Goal: Information Seeking & Learning: Check status

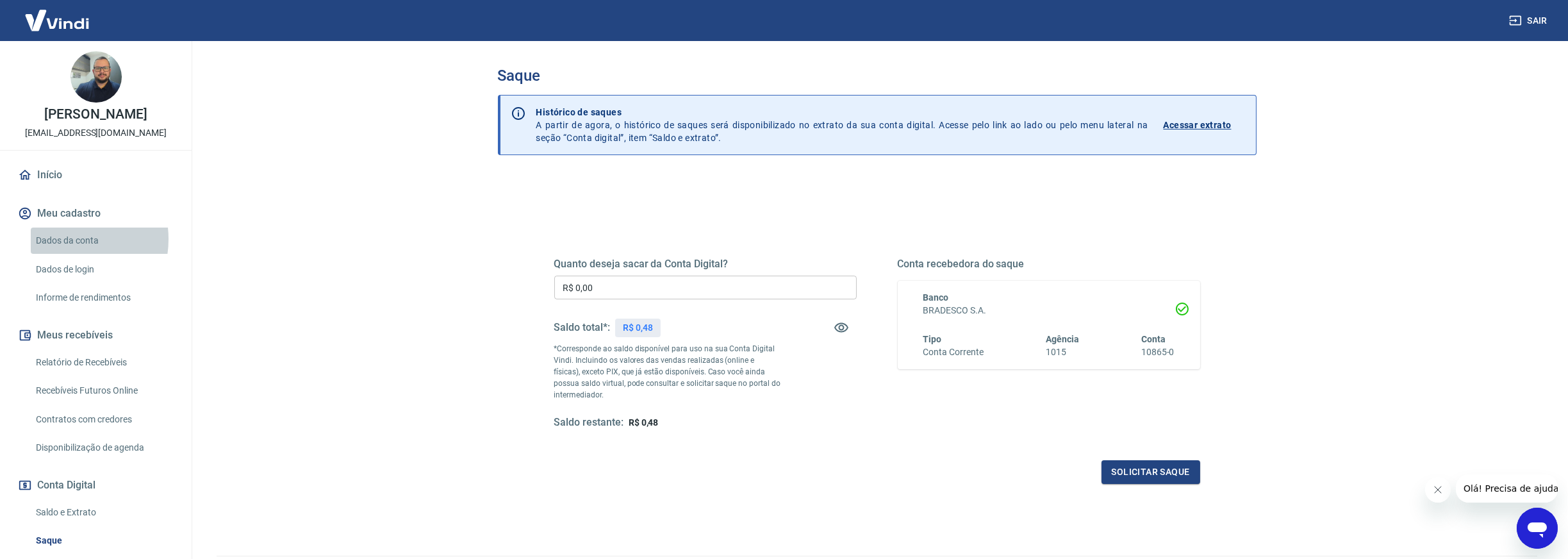
click at [64, 239] on link "Dados da conta" at bounding box center [104, 241] width 146 height 26
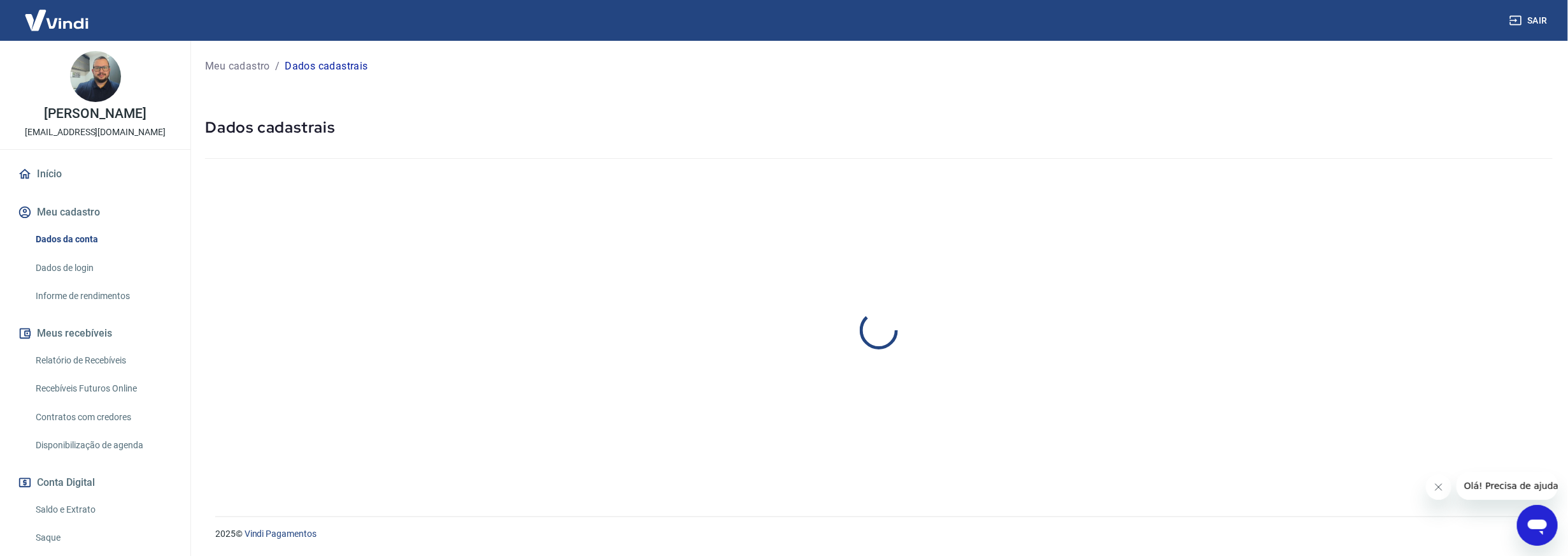
select select "SP"
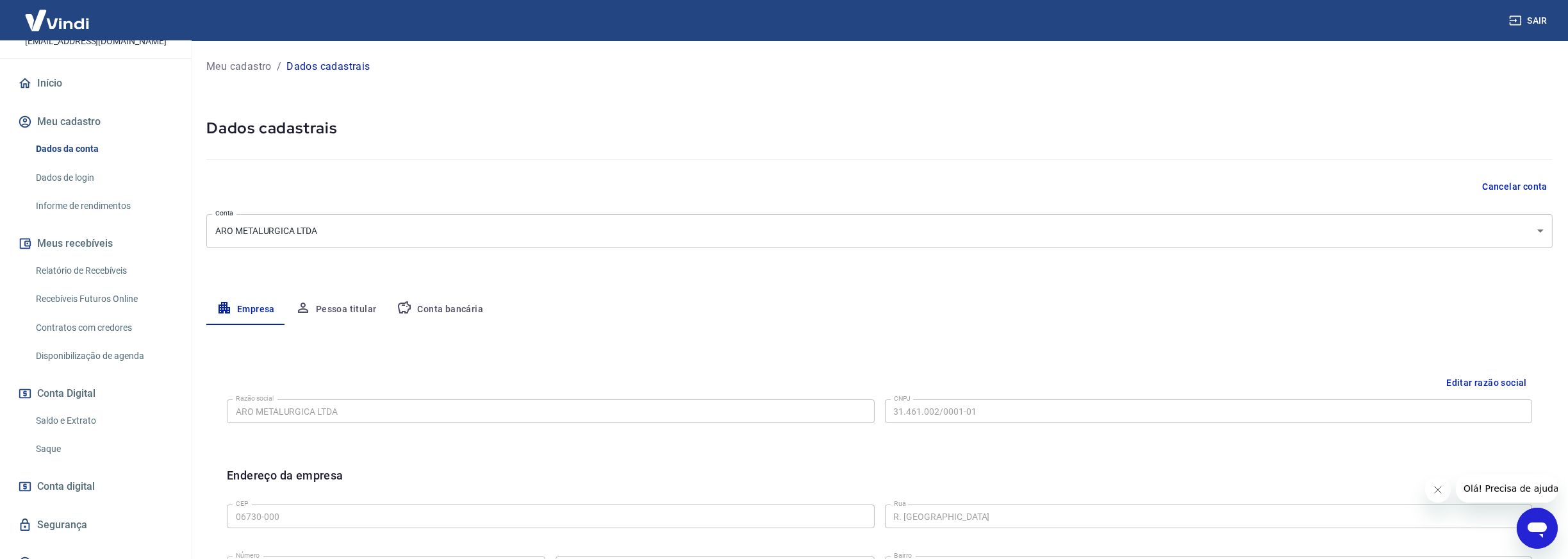
scroll to position [109, 0]
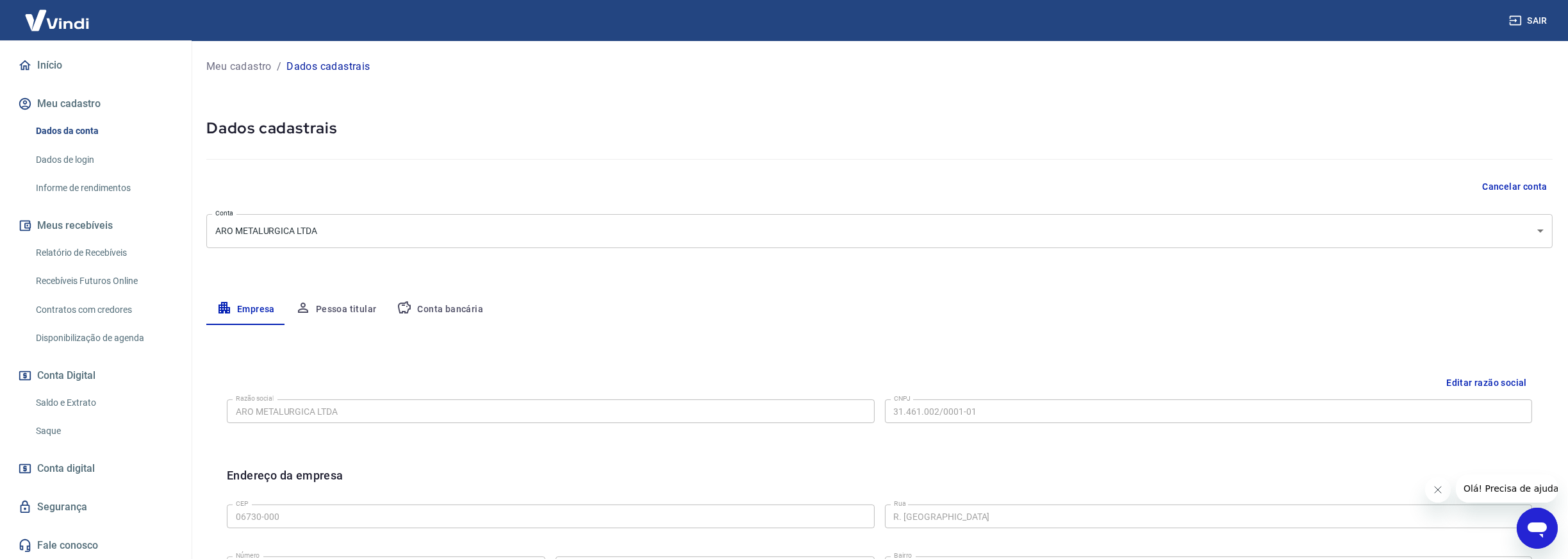
click at [60, 403] on link "Saldo e Extrato" at bounding box center [104, 403] width 146 height 26
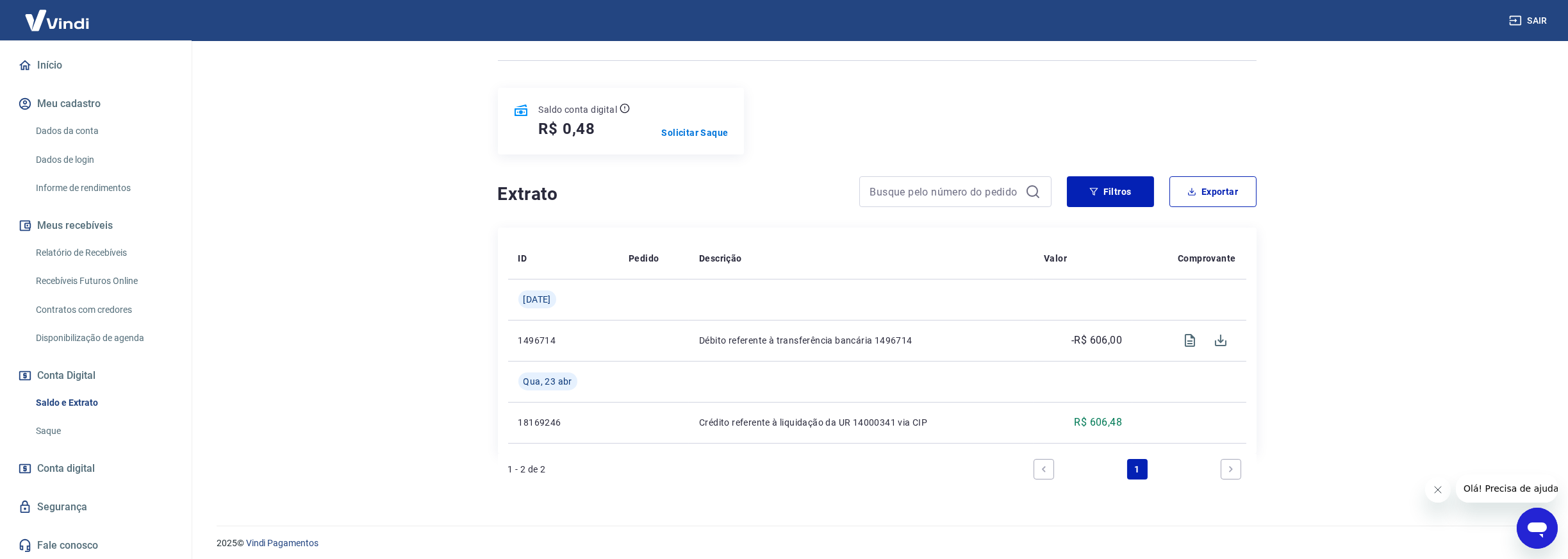
scroll to position [128, 0]
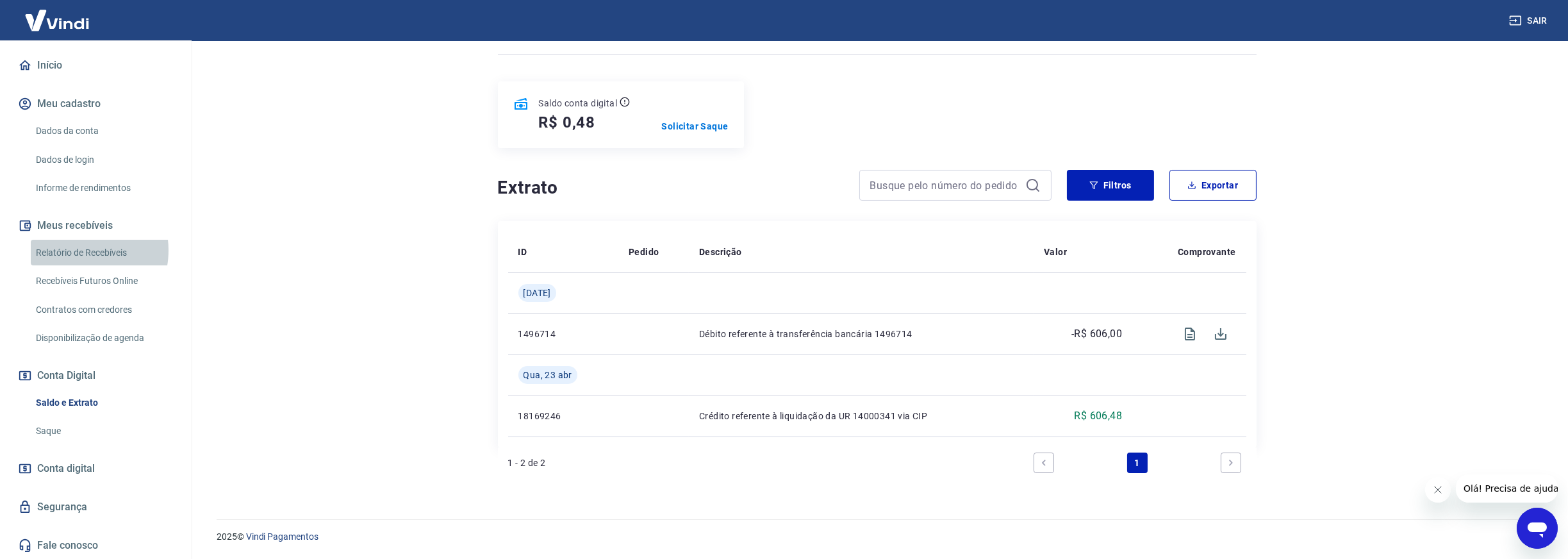
click at [75, 250] on link "Relatório de Recebíveis" at bounding box center [104, 253] width 146 height 26
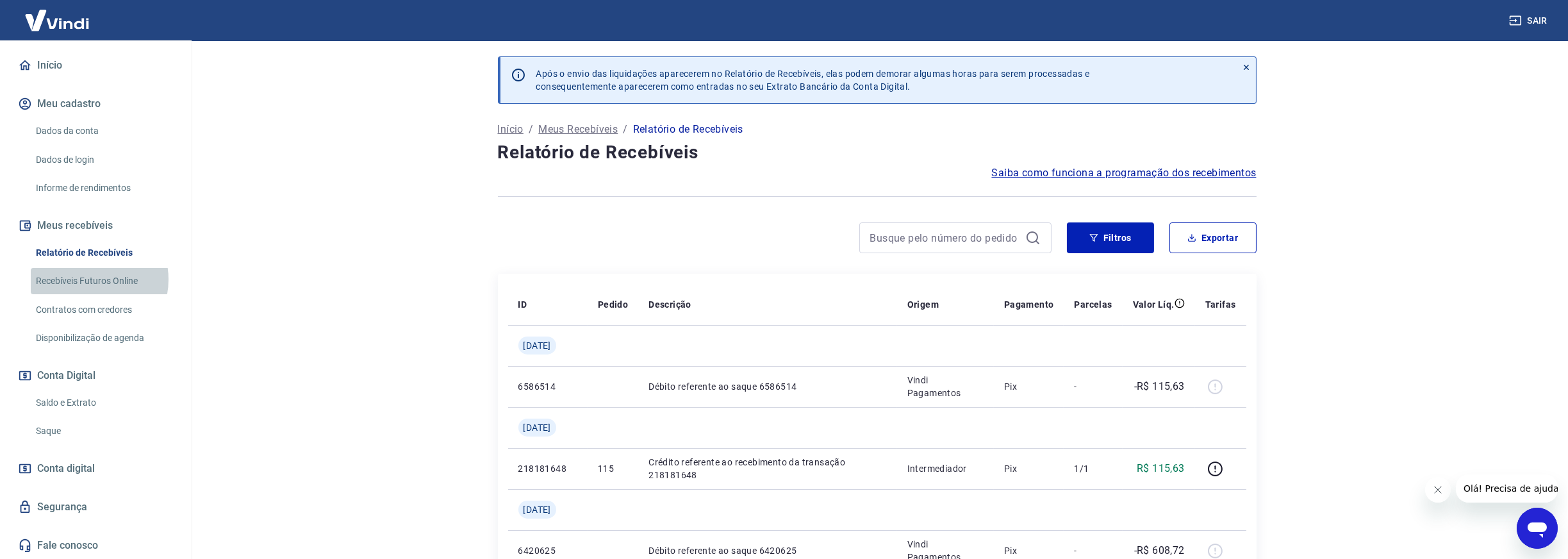
click at [88, 279] on link "Recebíveis Futuros Online" at bounding box center [104, 281] width 146 height 26
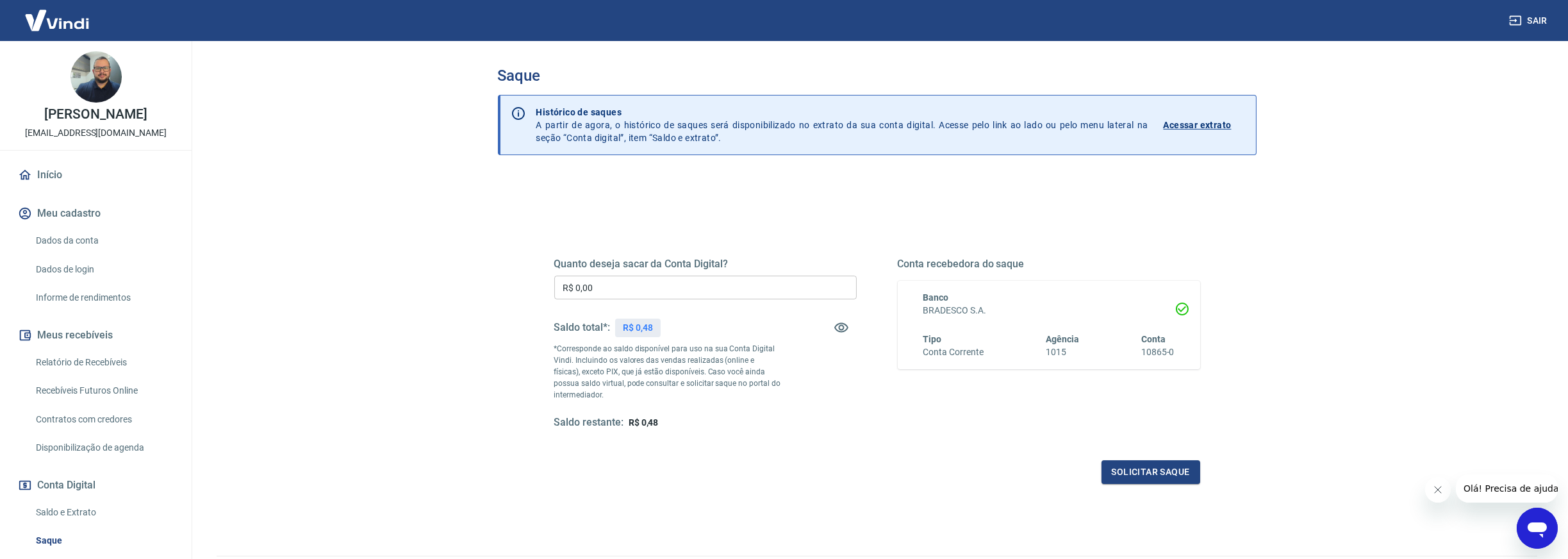
click at [72, 243] on link "Dados da conta" at bounding box center [104, 241] width 146 height 26
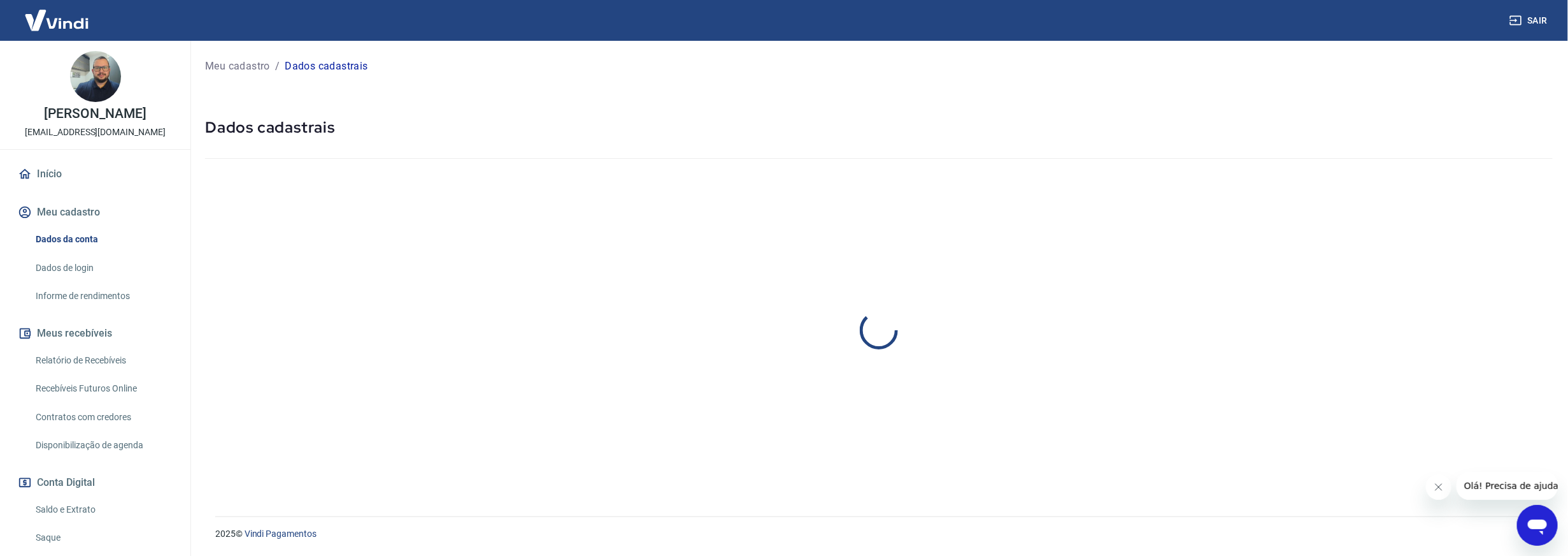
select select "SP"
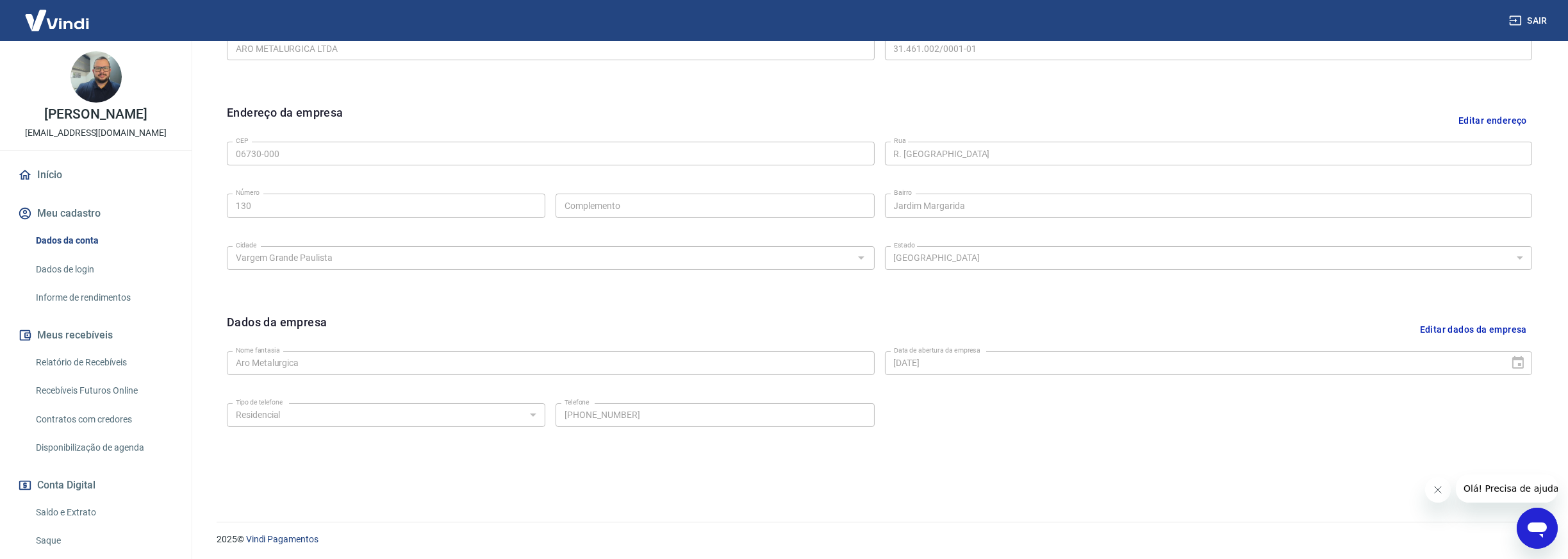
scroll to position [365, 0]
click at [71, 265] on link "Dados de login" at bounding box center [104, 269] width 146 height 26
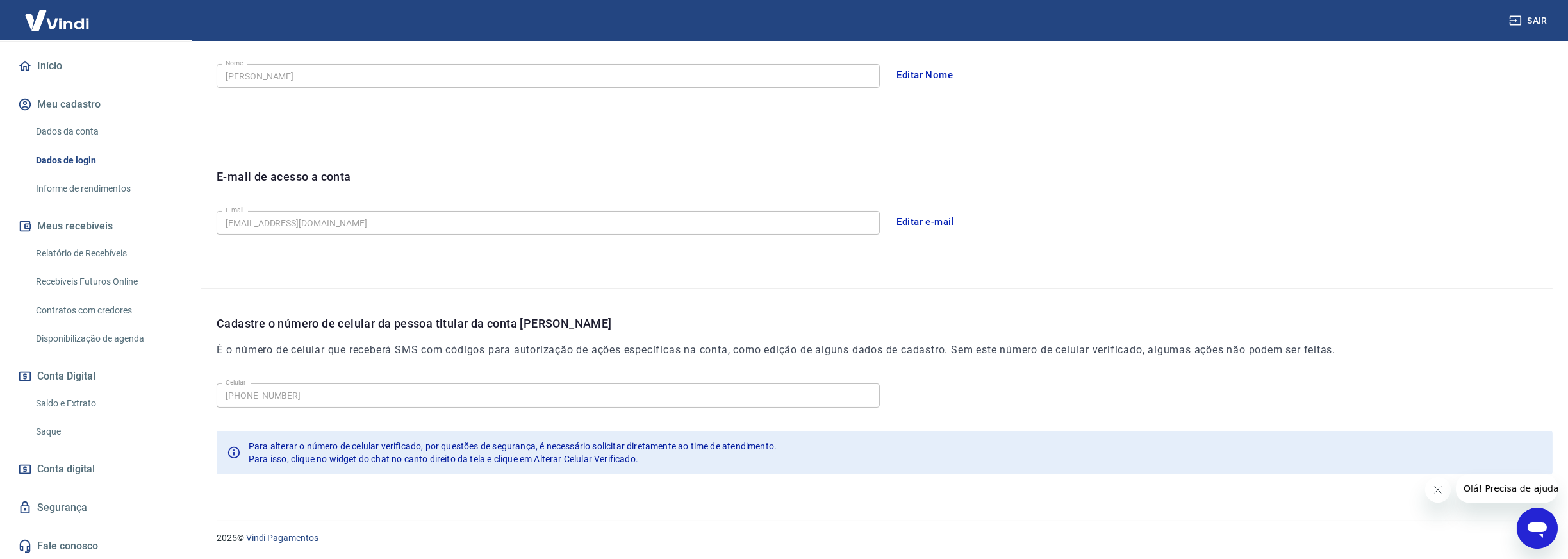
scroll to position [109, 0]
click at [68, 275] on link "Recebíveis Futuros Online" at bounding box center [104, 281] width 146 height 26
click at [1537, 528] on icon "Abrir janela de mensagens" at bounding box center [1537, 530] width 19 height 16
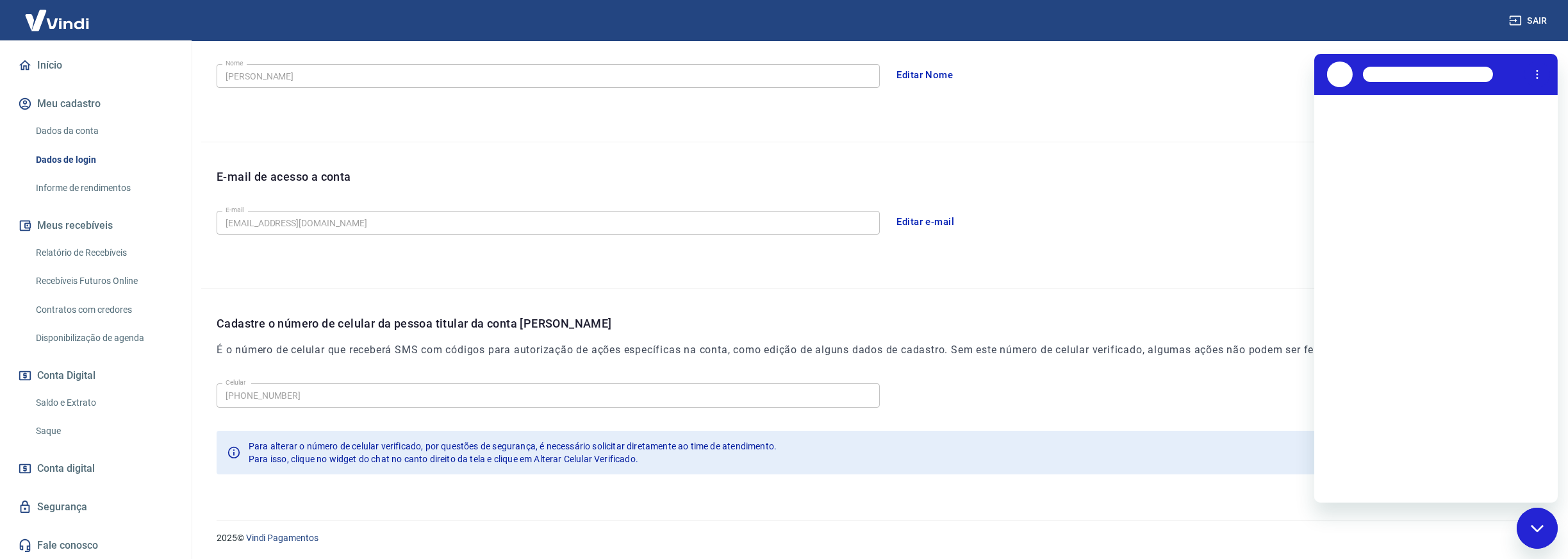
scroll to position [0, 0]
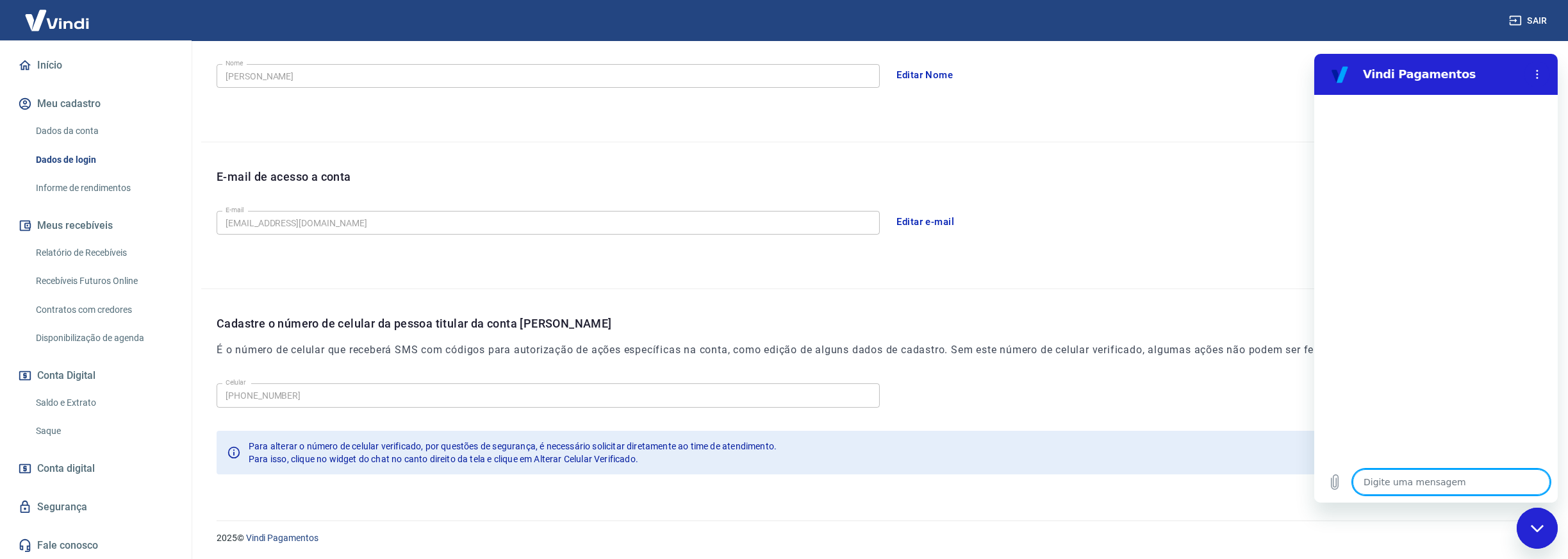
type textarea "x"
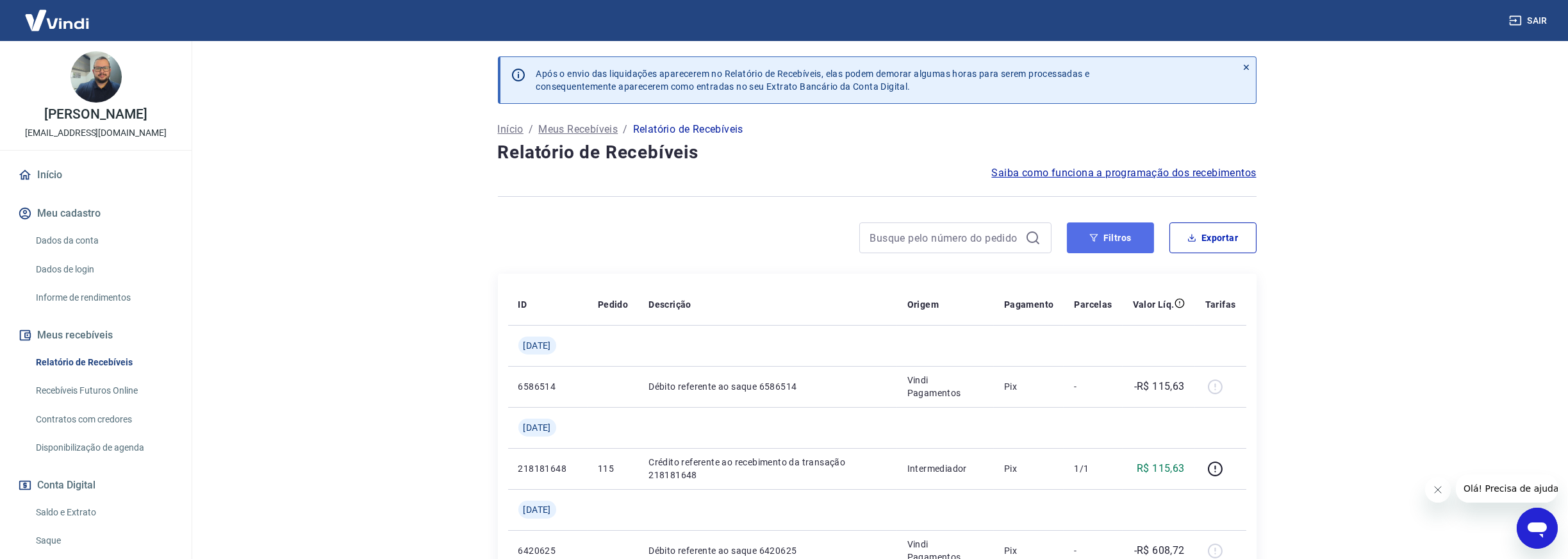
click at [1111, 243] on button "Filtros" at bounding box center [1110, 237] width 87 height 31
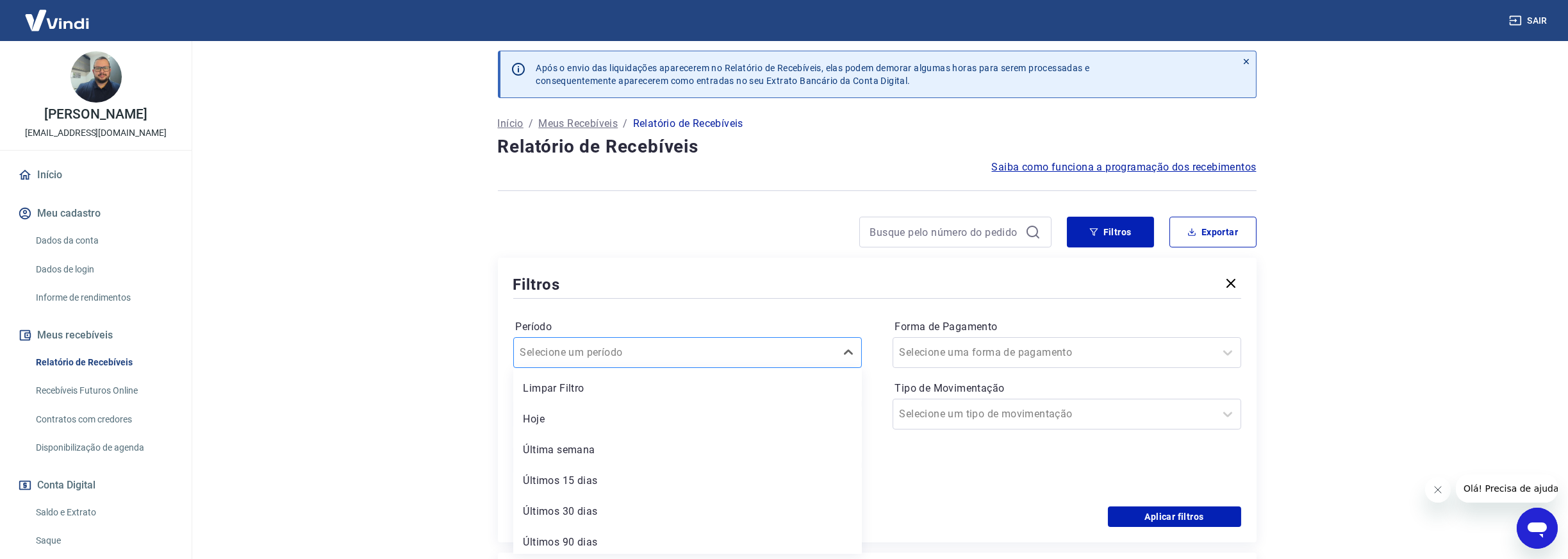
click at [678, 364] on div "Selecione um período" at bounding box center [688, 352] width 348 height 31
click at [542, 419] on div "Hoje" at bounding box center [688, 418] width 348 height 26
click at [1016, 416] on div at bounding box center [1054, 413] width 309 height 18
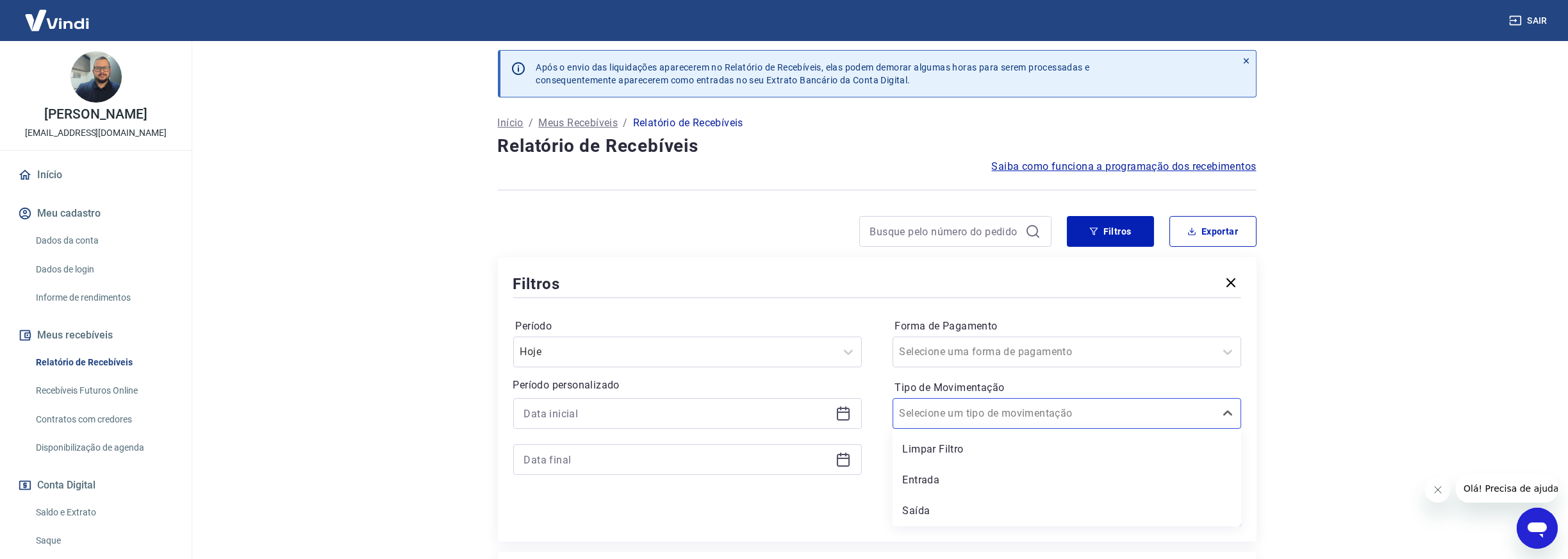
click at [934, 478] on div "Entrada" at bounding box center [1067, 480] width 348 height 26
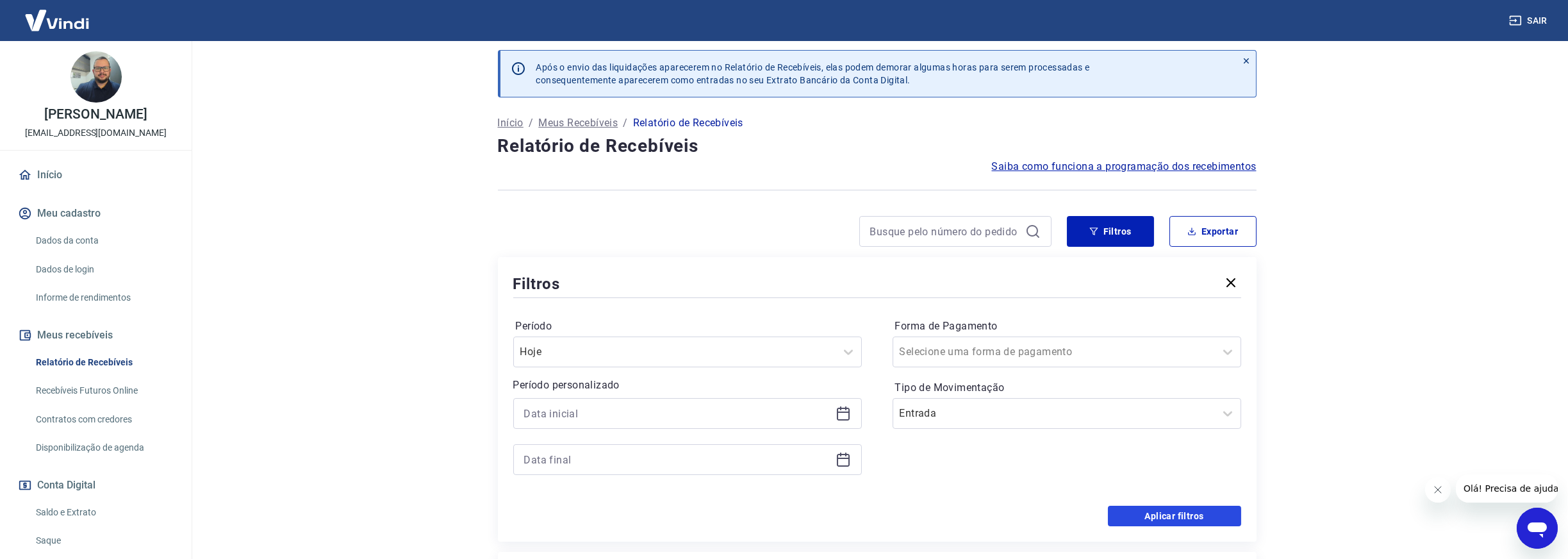
click at [1184, 516] on button "Aplicar filtros" at bounding box center [1175, 515] width 134 height 21
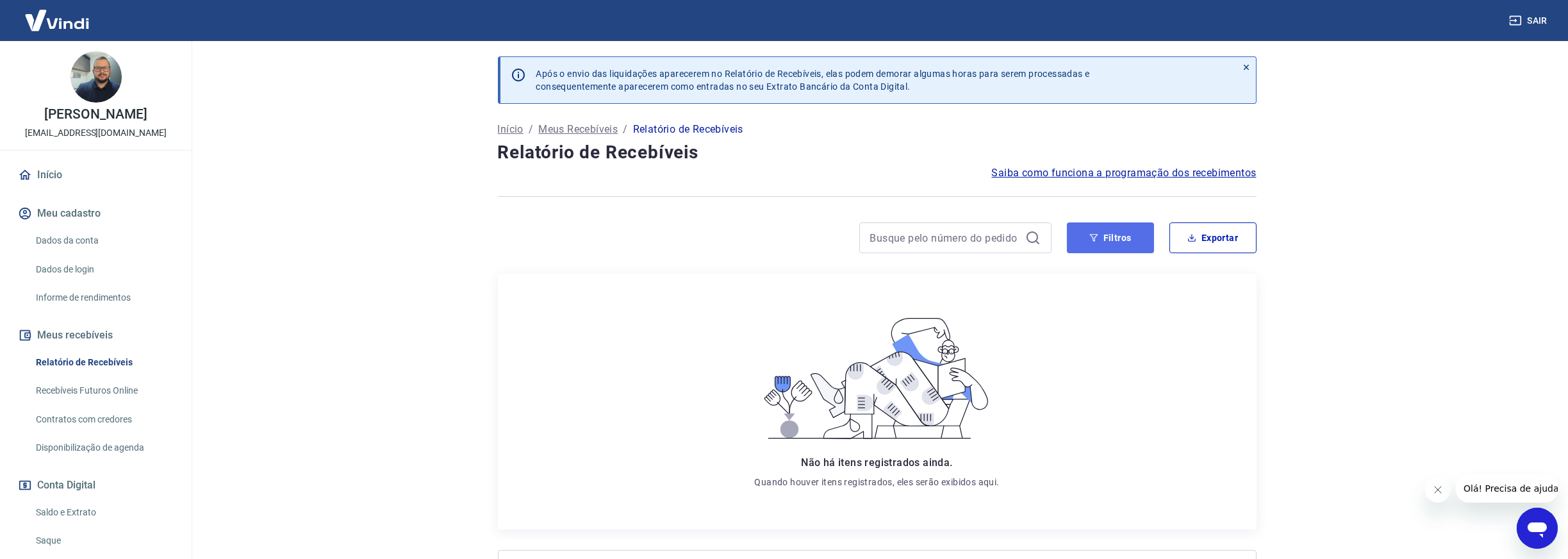
click at [1078, 241] on button "Filtros" at bounding box center [1110, 237] width 87 height 31
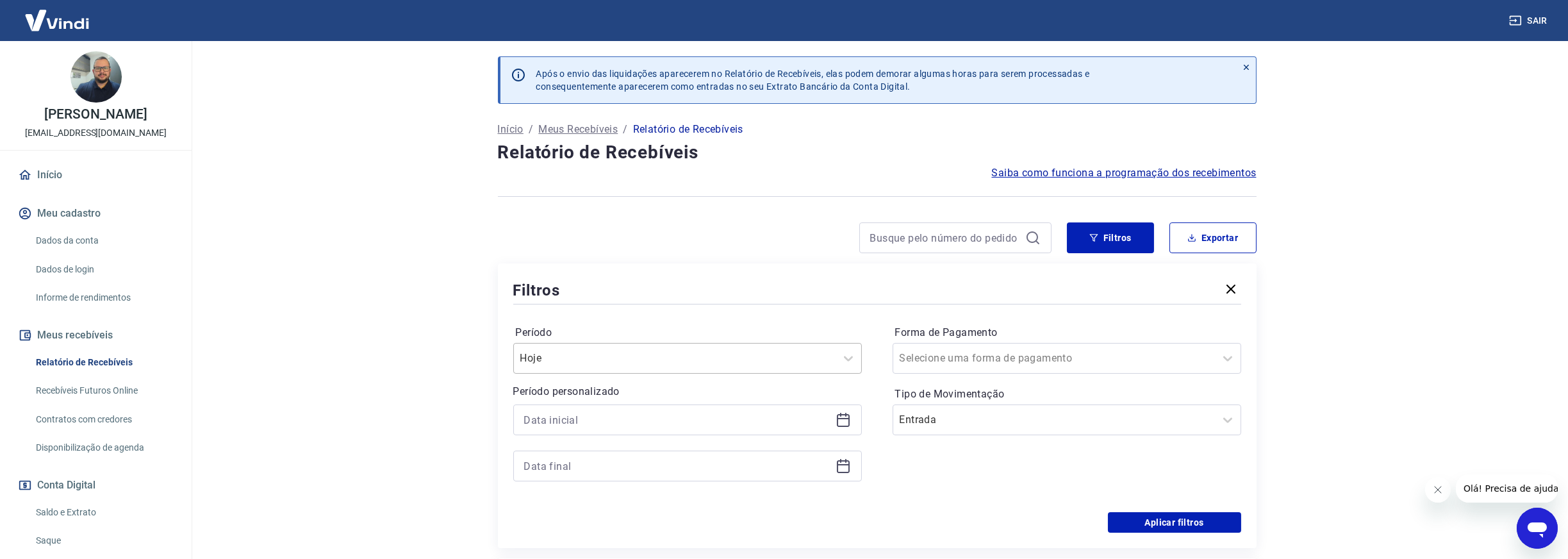
click at [644, 358] on div at bounding box center [675, 358] width 309 height 18
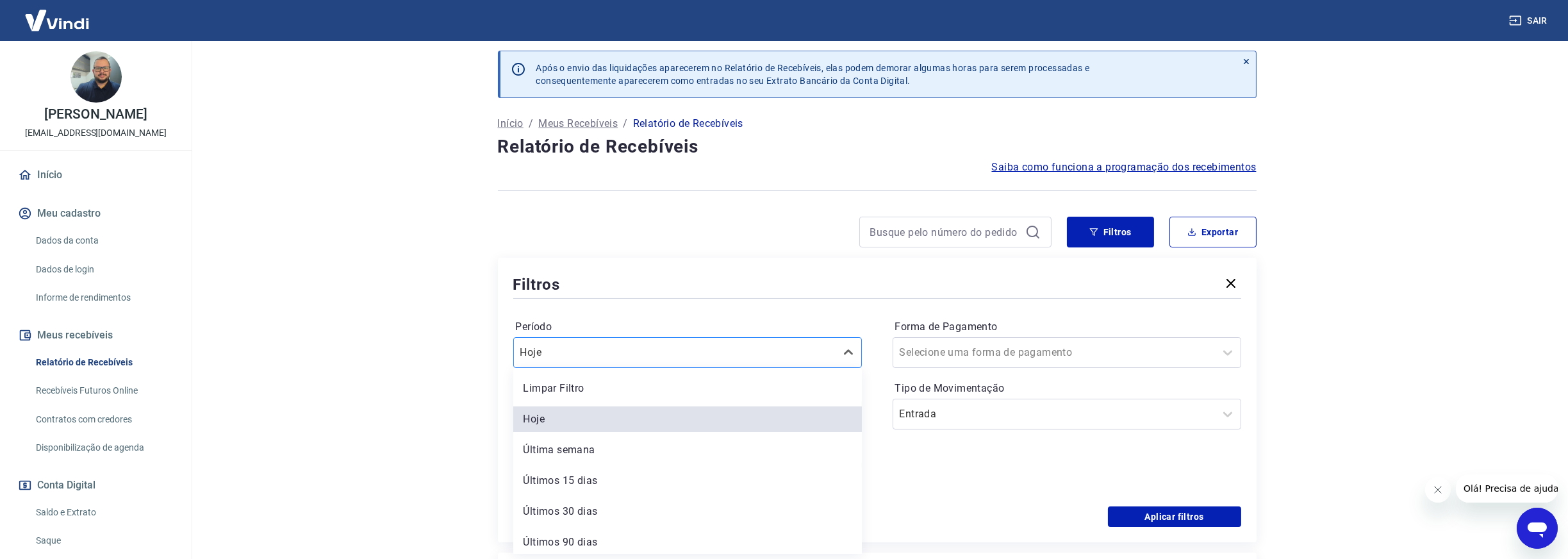
scroll to position [6, 0]
click at [600, 387] on div "Limpar Filtro" at bounding box center [688, 388] width 348 height 26
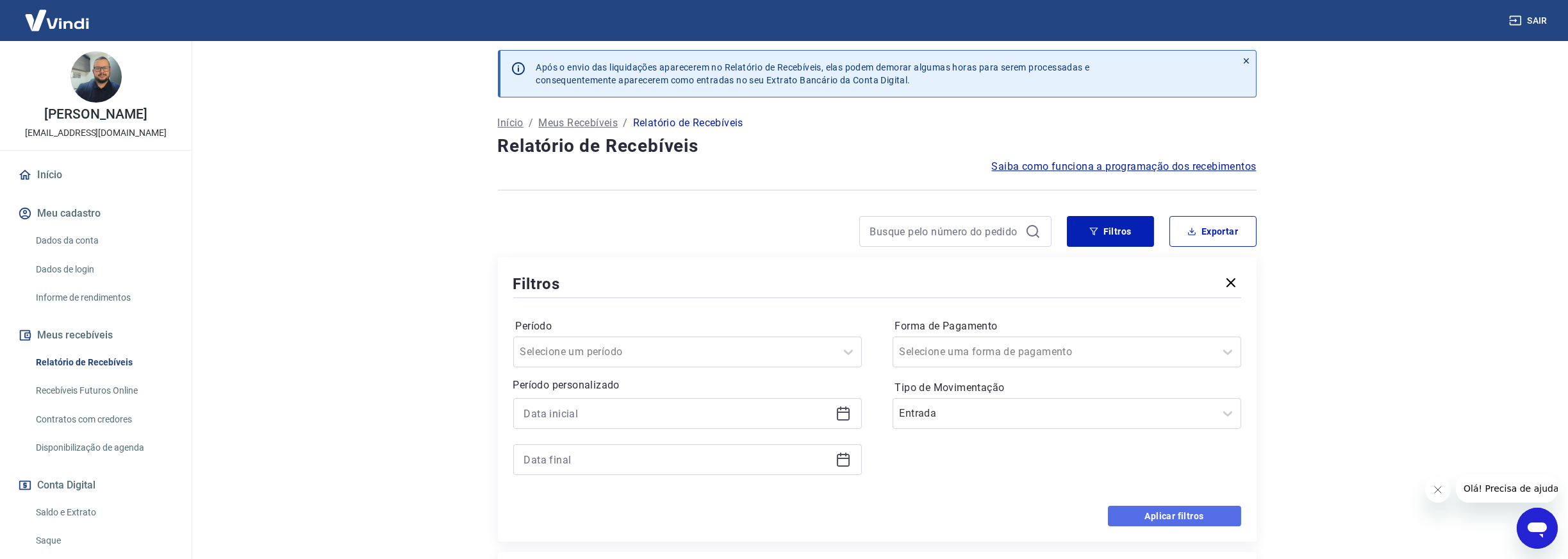
click at [1178, 514] on button "Aplicar filtros" at bounding box center [1175, 515] width 134 height 21
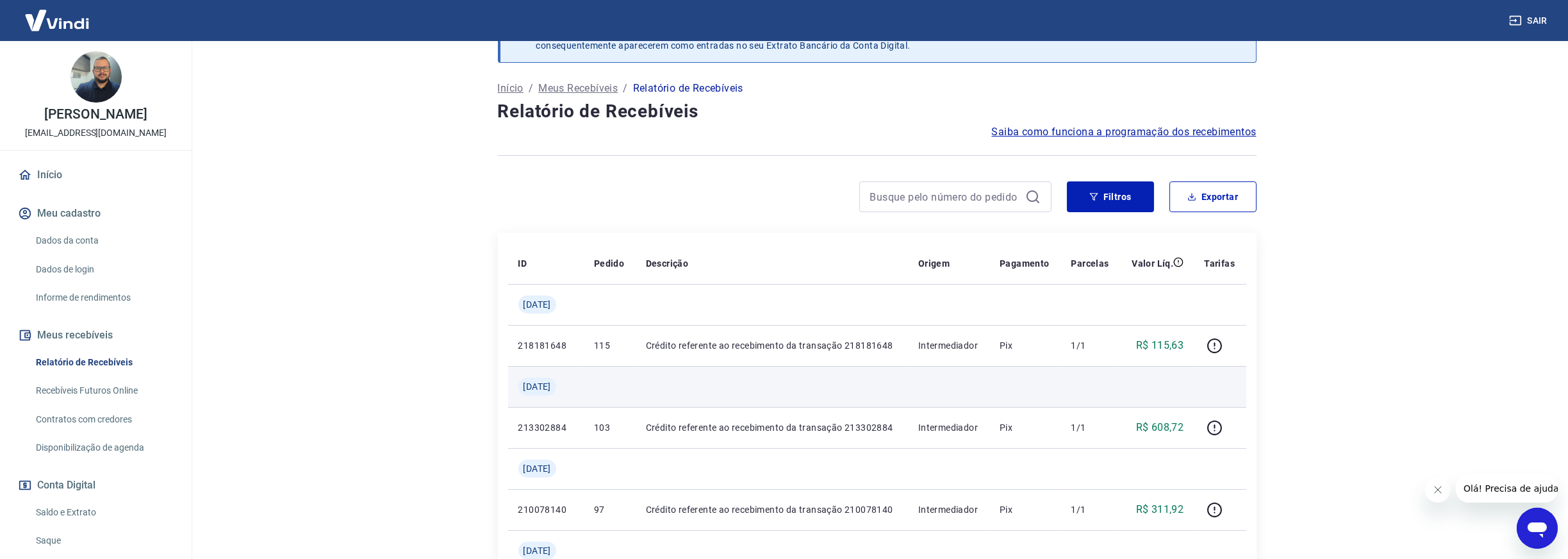
scroll to position [64, 0]
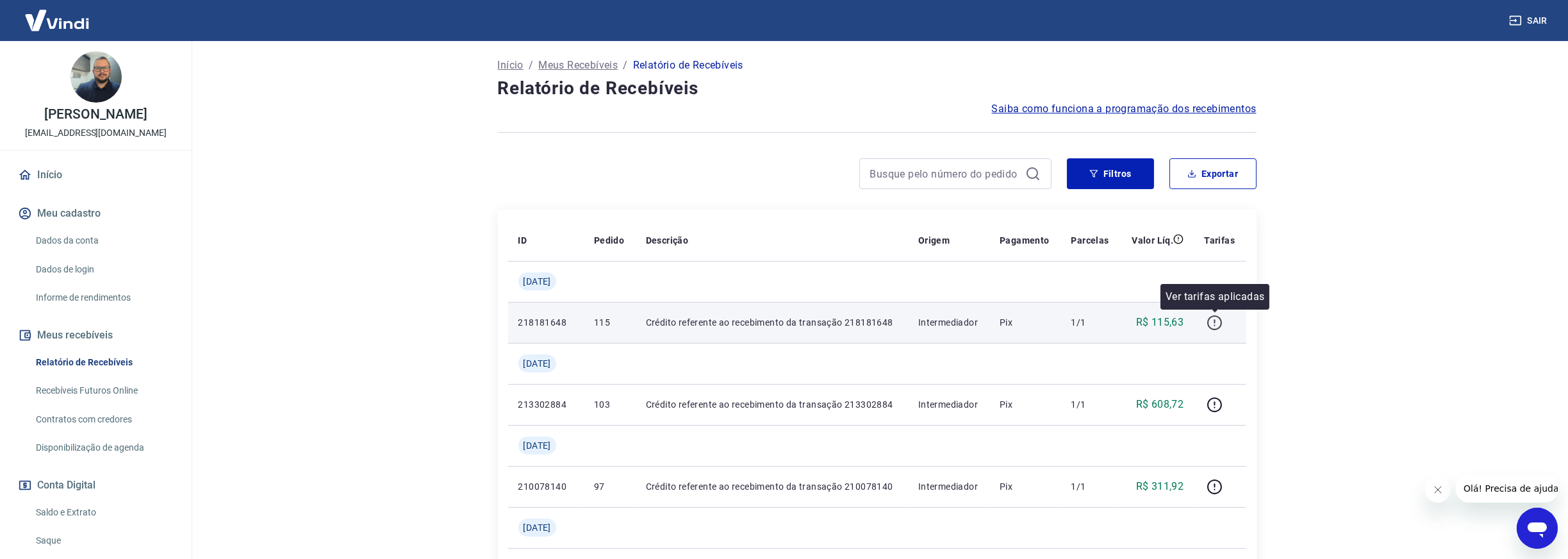
click at [1212, 322] on icon "button" at bounding box center [1215, 323] width 16 height 16
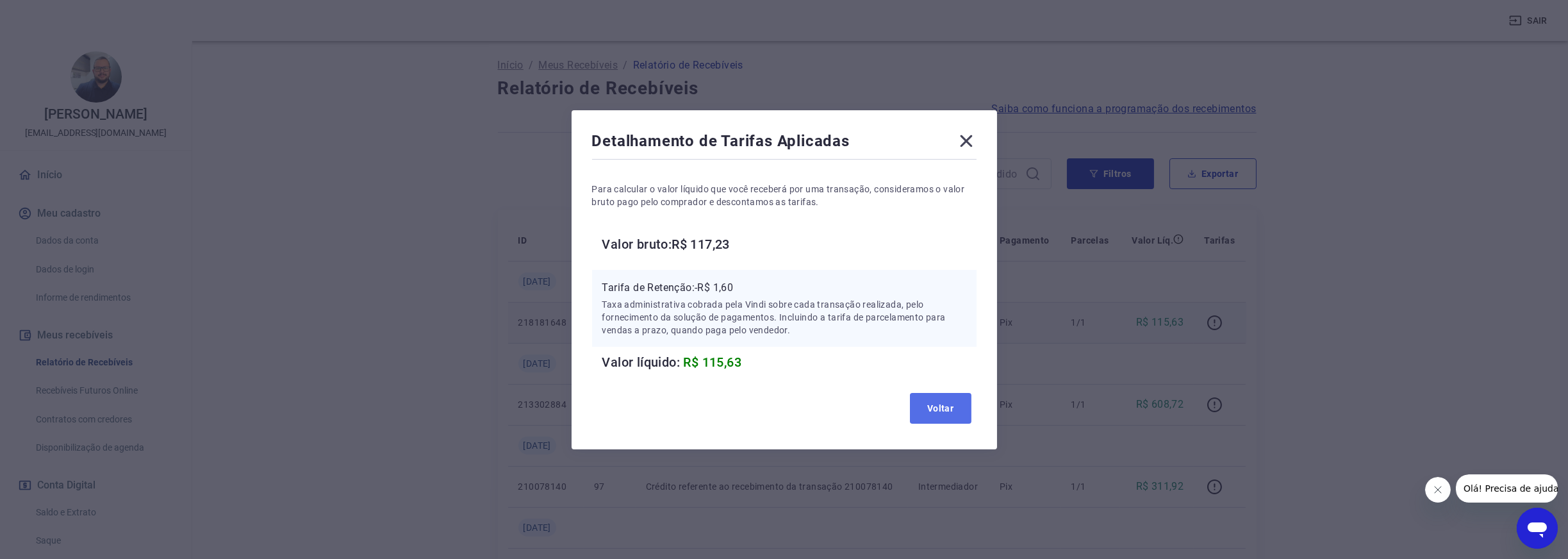
click at [935, 403] on button "Voltar" at bounding box center [940, 408] width 61 height 31
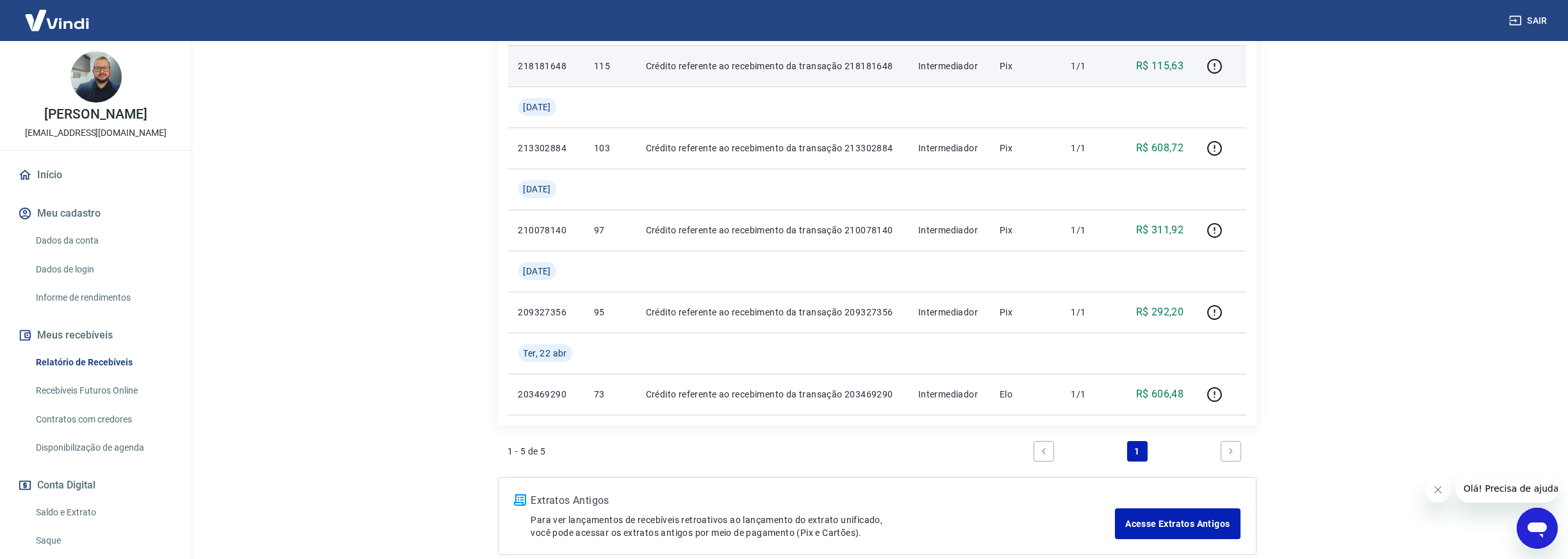
scroll to position [256, 0]
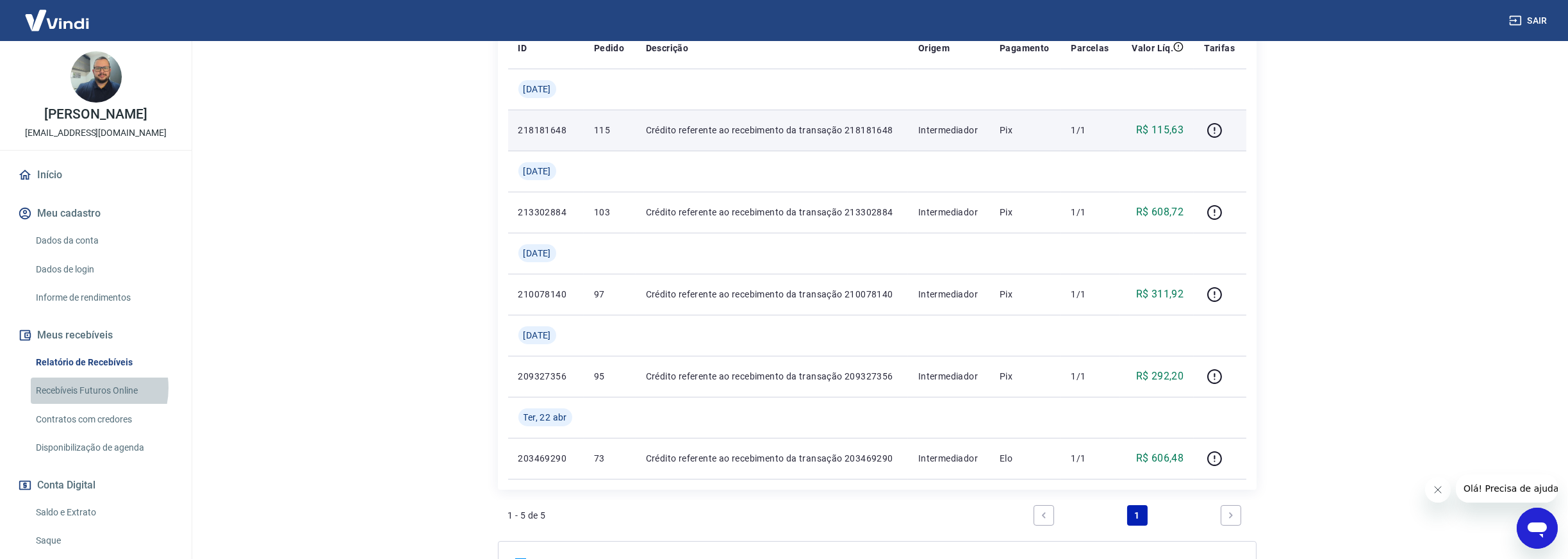
click at [82, 388] on link "Recebíveis Futuros Online" at bounding box center [104, 391] width 146 height 26
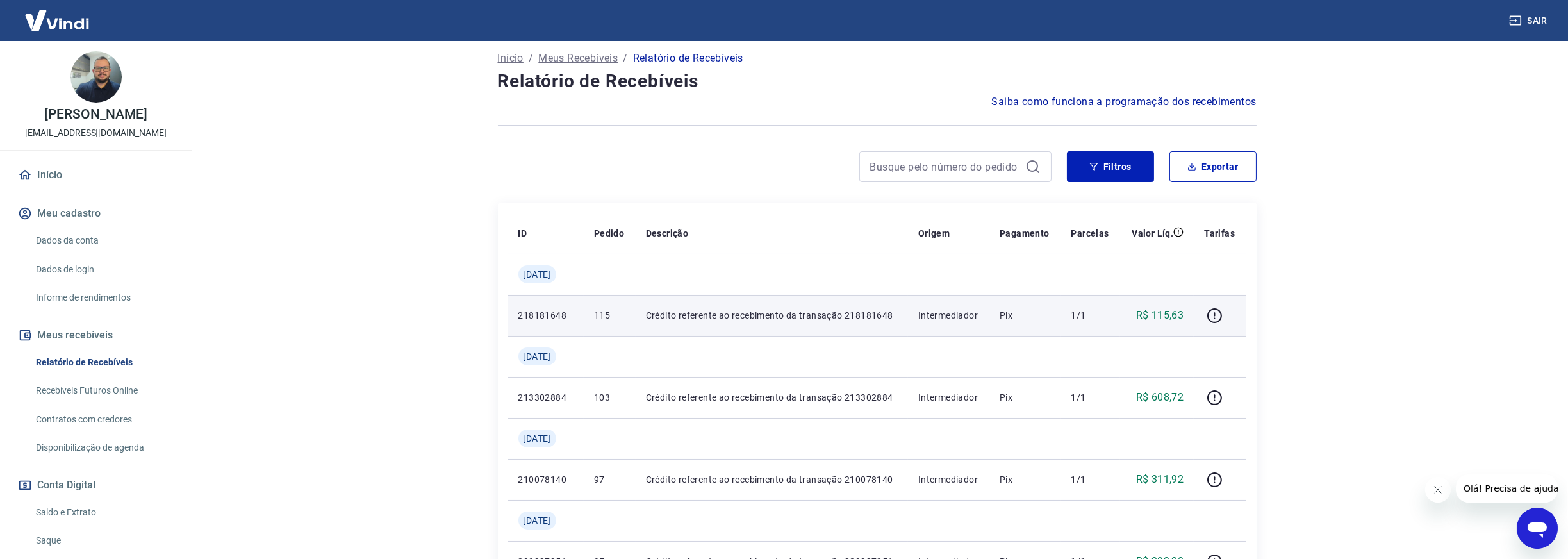
scroll to position [66, 0]
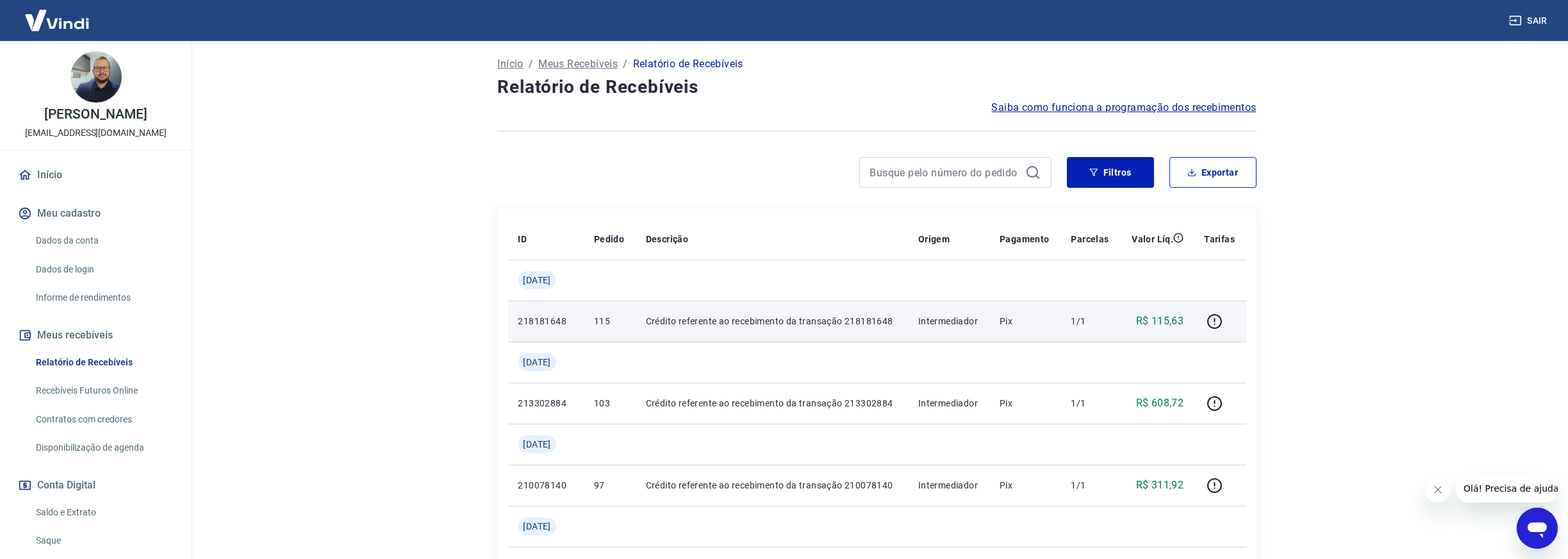
click at [1539, 525] on icon "Abrir janela de mensagens" at bounding box center [1537, 530] width 19 height 16
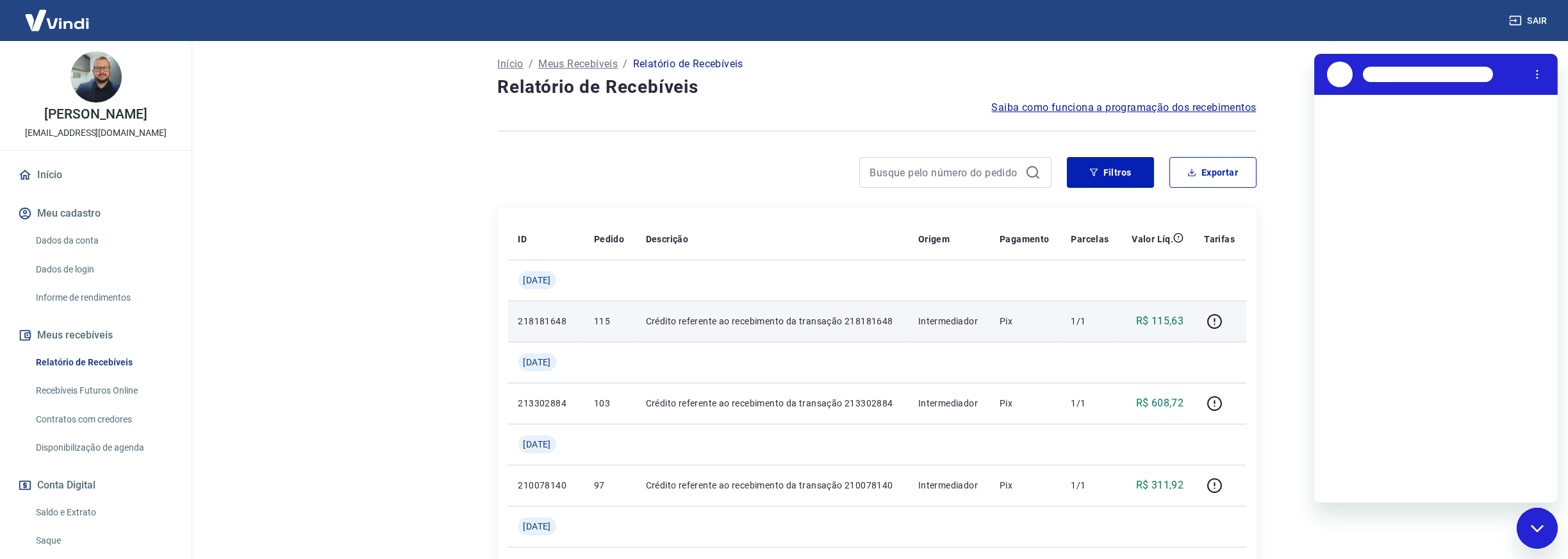
scroll to position [0, 0]
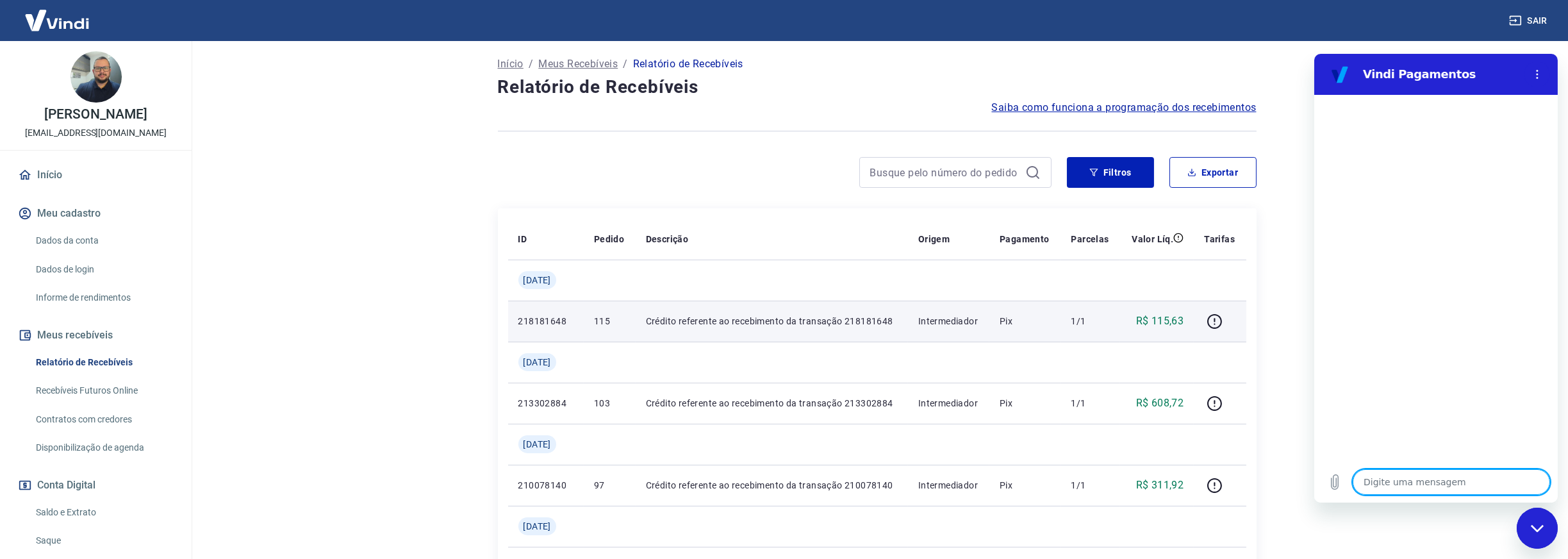
click at [1411, 485] on textarea at bounding box center [1451, 482] width 197 height 26
type textarea "B"
type textarea "x"
type textarea "BO"
type textarea "x"
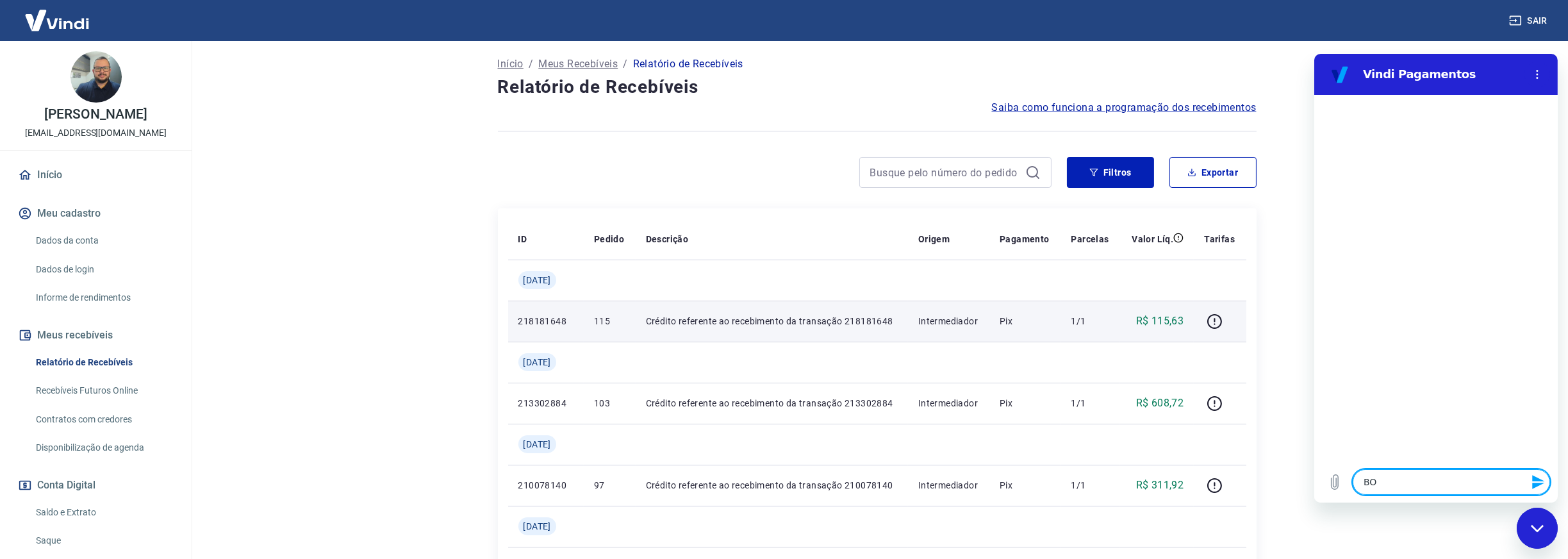
type textarea "BOa"
type textarea "x"
type textarea "BOa"
type textarea "x"
type textarea "BOa t"
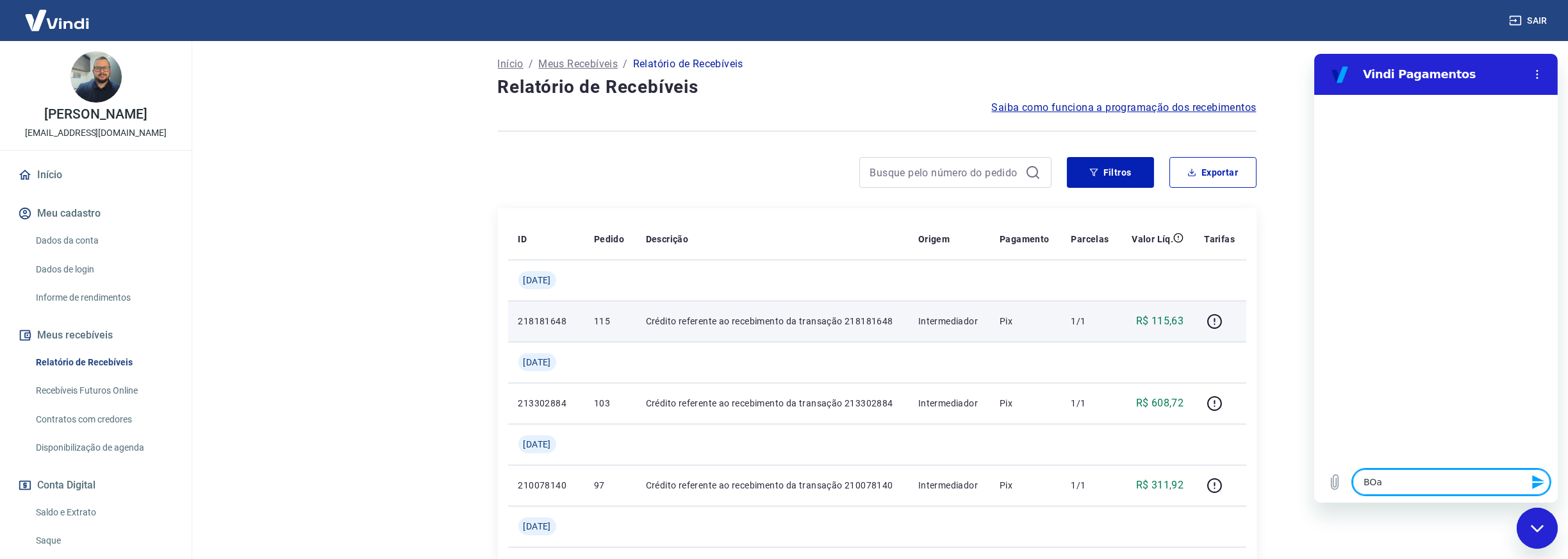
type textarea "x"
type textarea "BOa ta"
type textarea "x"
type textarea "BOa tar"
type textarea "x"
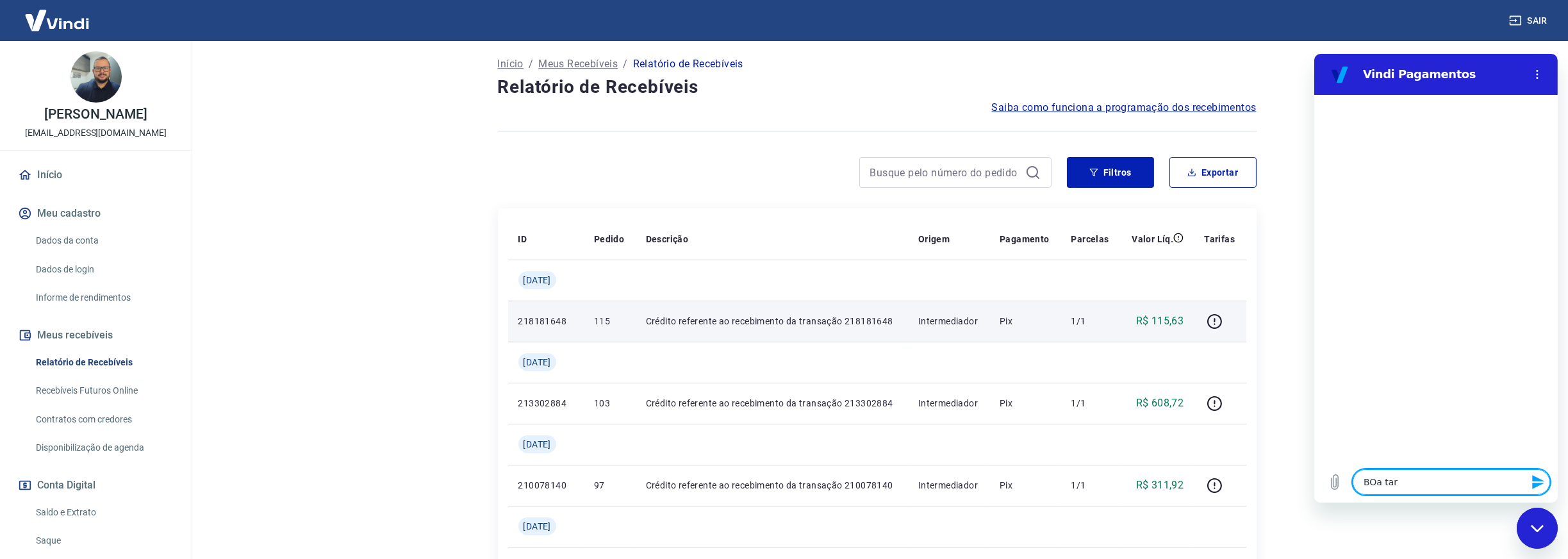
type textarea "BOa tard"
type textarea "x"
type textarea "BOa tarde"
type textarea "x"
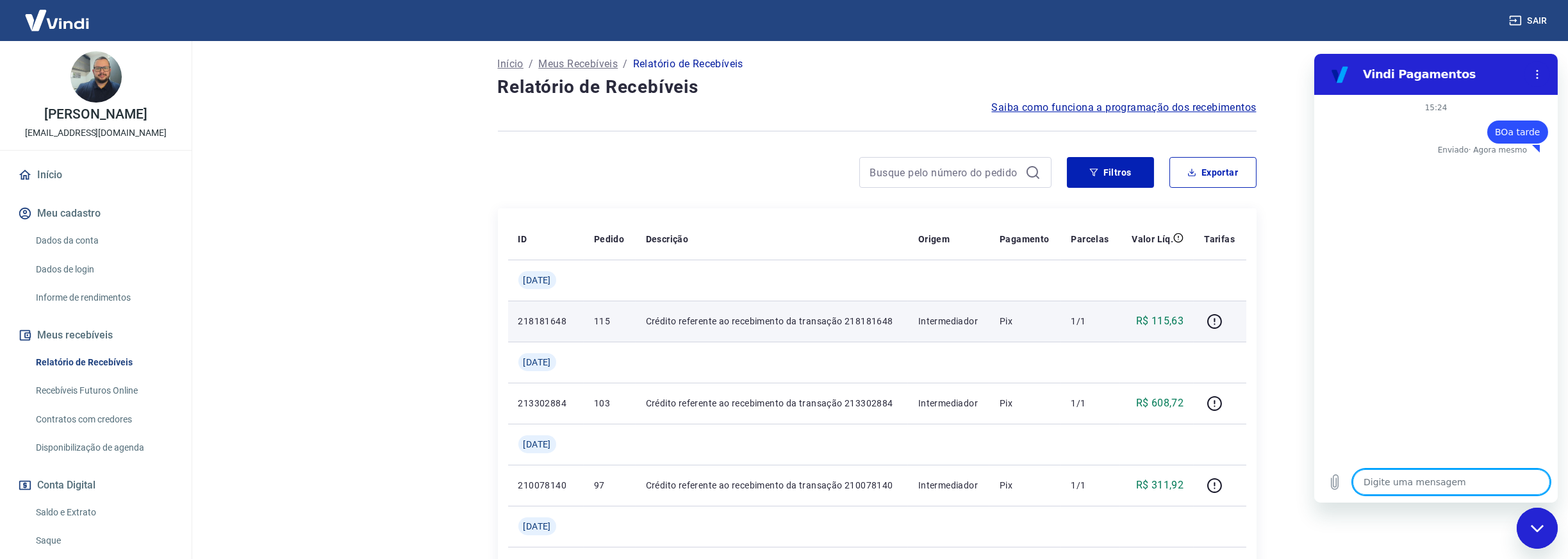
type textarea "t"
type textarea "x"
type textarea "te"
type textarea "x"
type textarea "ten"
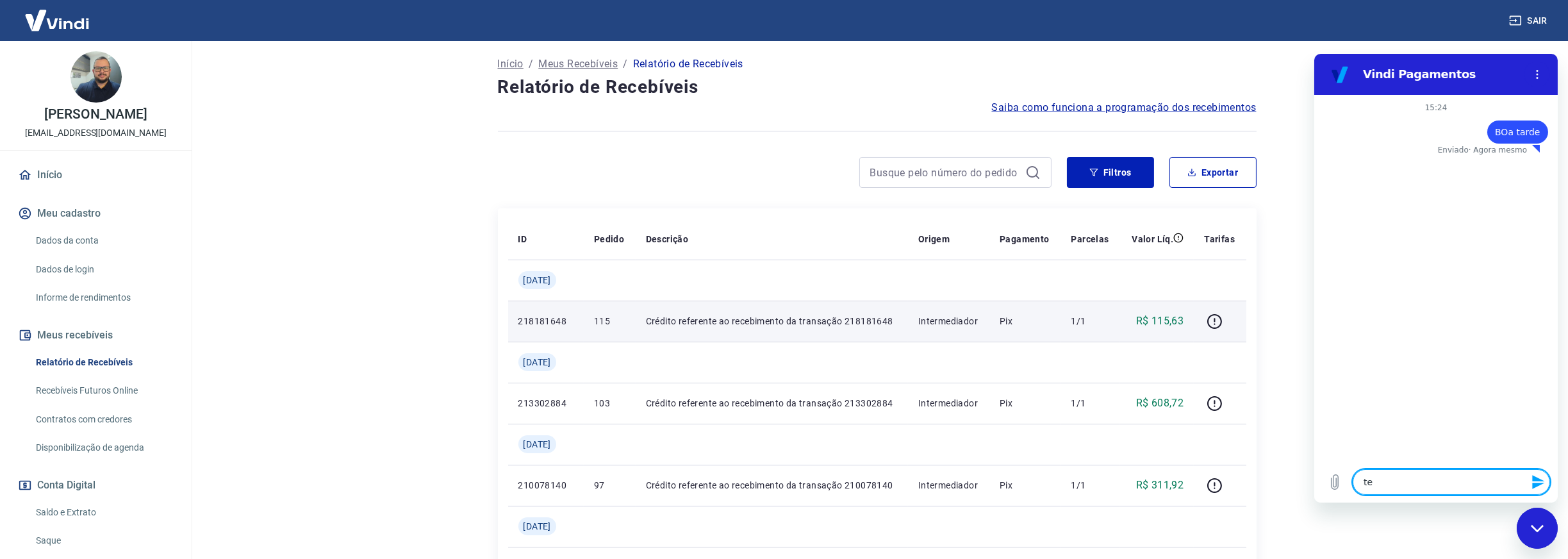
type textarea "x"
type textarea "tenb"
type textarea "x"
type textarea "tenbh"
type textarea "x"
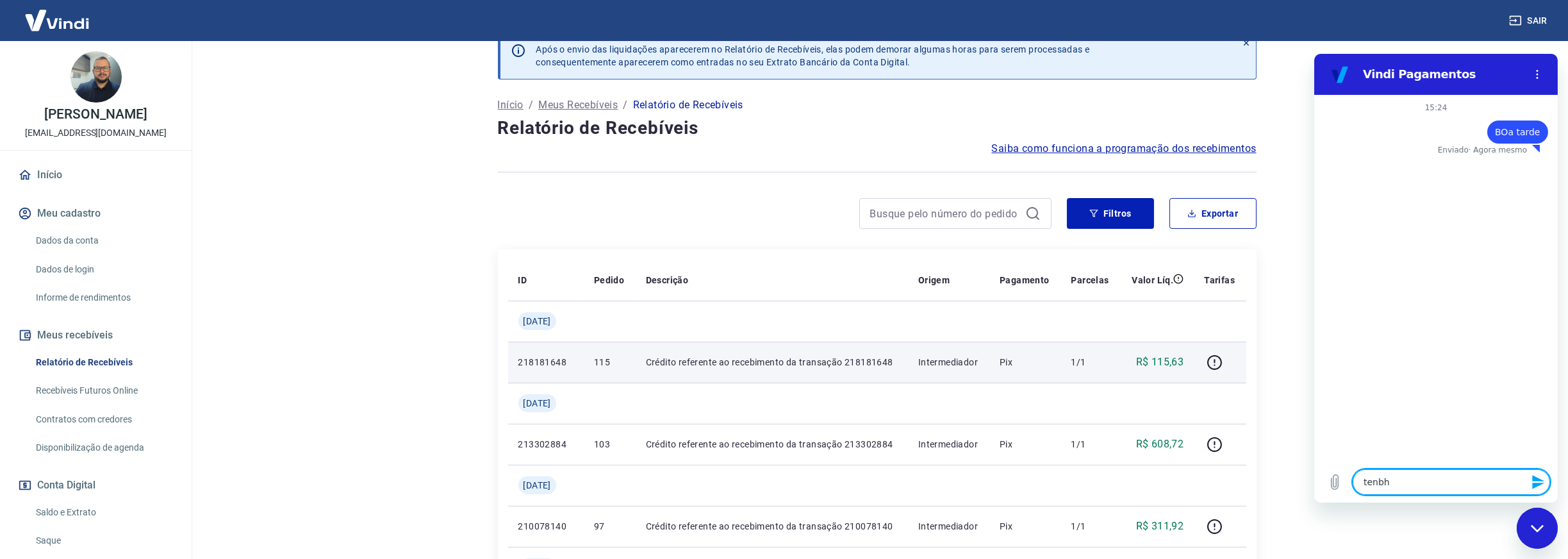
scroll to position [1, 0]
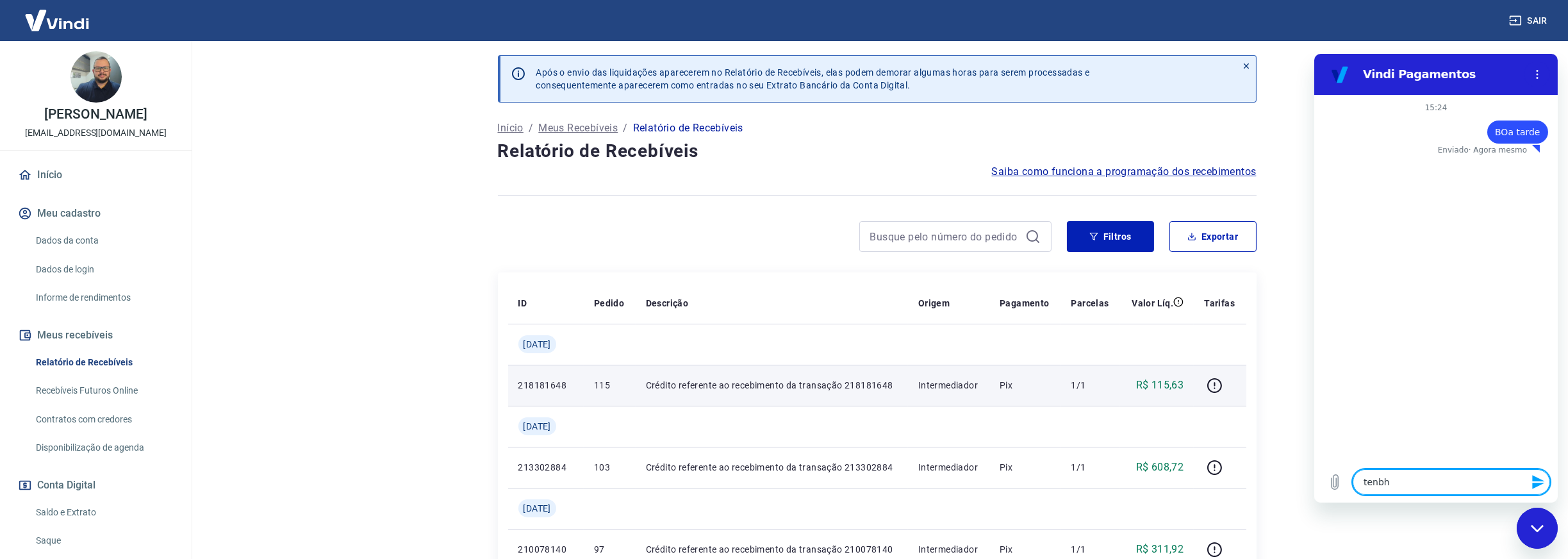
type textarea "tenb"
type textarea "x"
type textarea "ten"
type textarea "x"
type textarea "tenh"
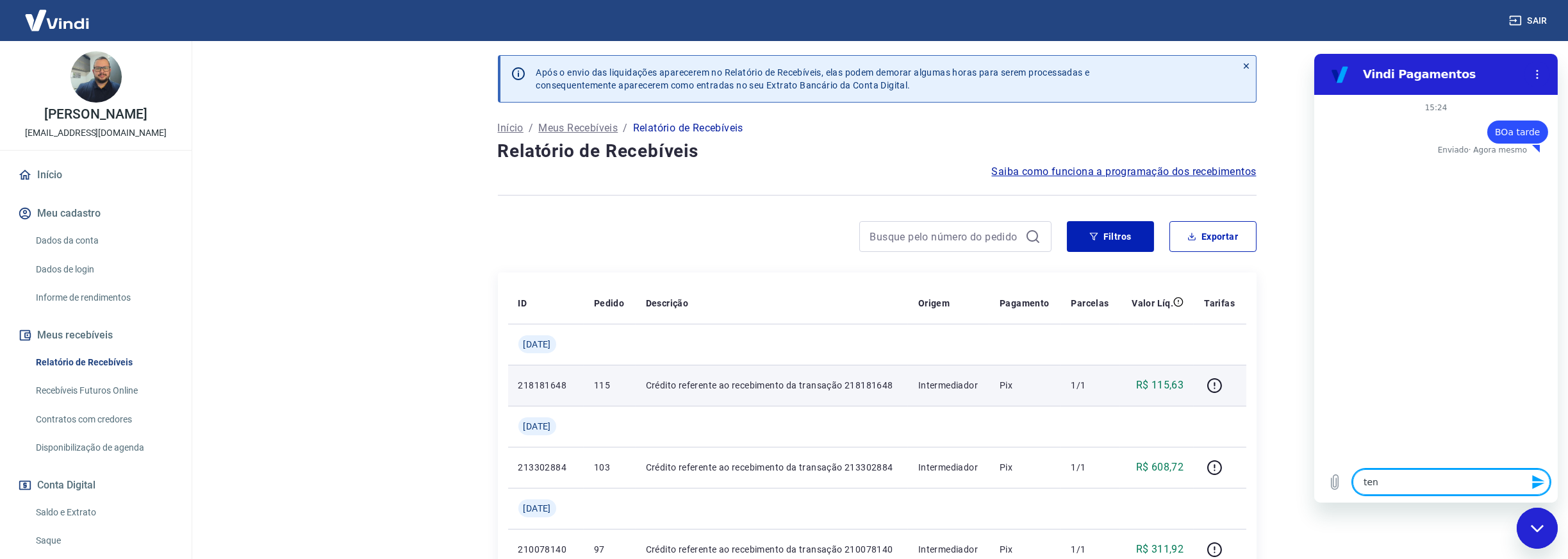
type textarea "x"
type textarea "tenho"
type textarea "x"
type textarea "tenho"
type textarea "x"
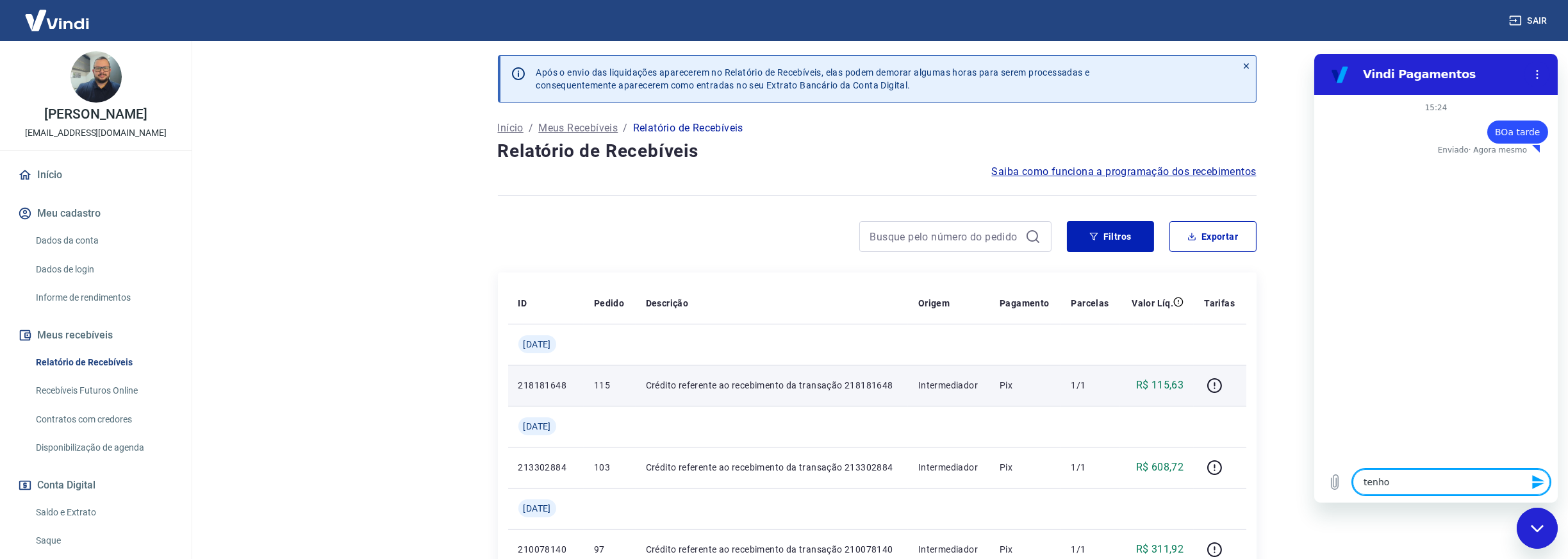
type textarea "tenho i"
type textarea "x"
type textarea "tenho"
type textarea "x"
type textarea "tenho v"
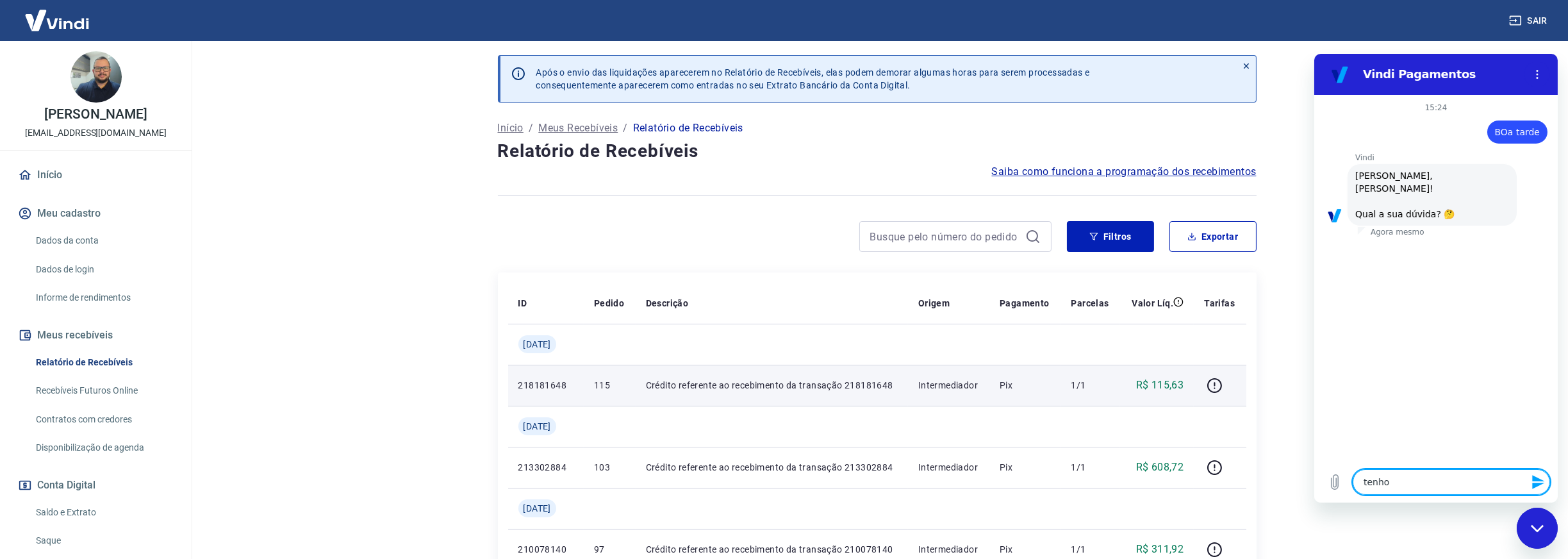
type textarea "x"
type textarea "tenho vi"
type textarea "x"
type textarea "tenho vis"
type textarea "x"
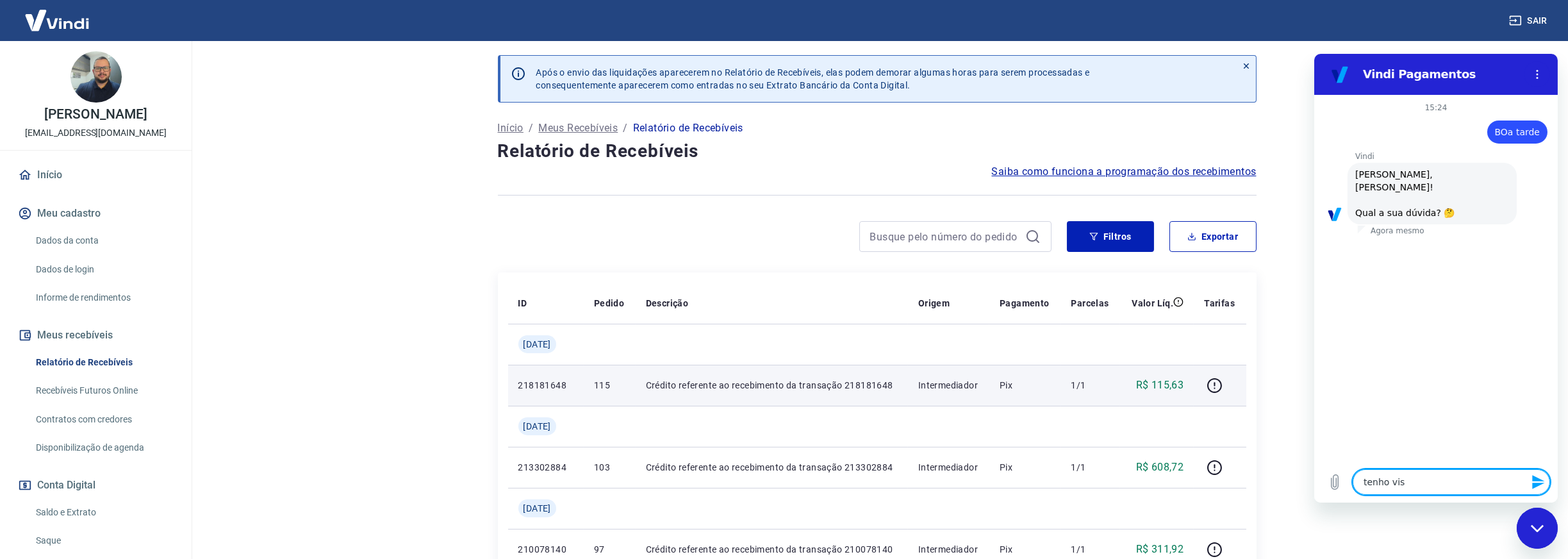
type textarea "tenho vist"
type textarea "x"
type textarea "tenho visto"
type textarea "x"
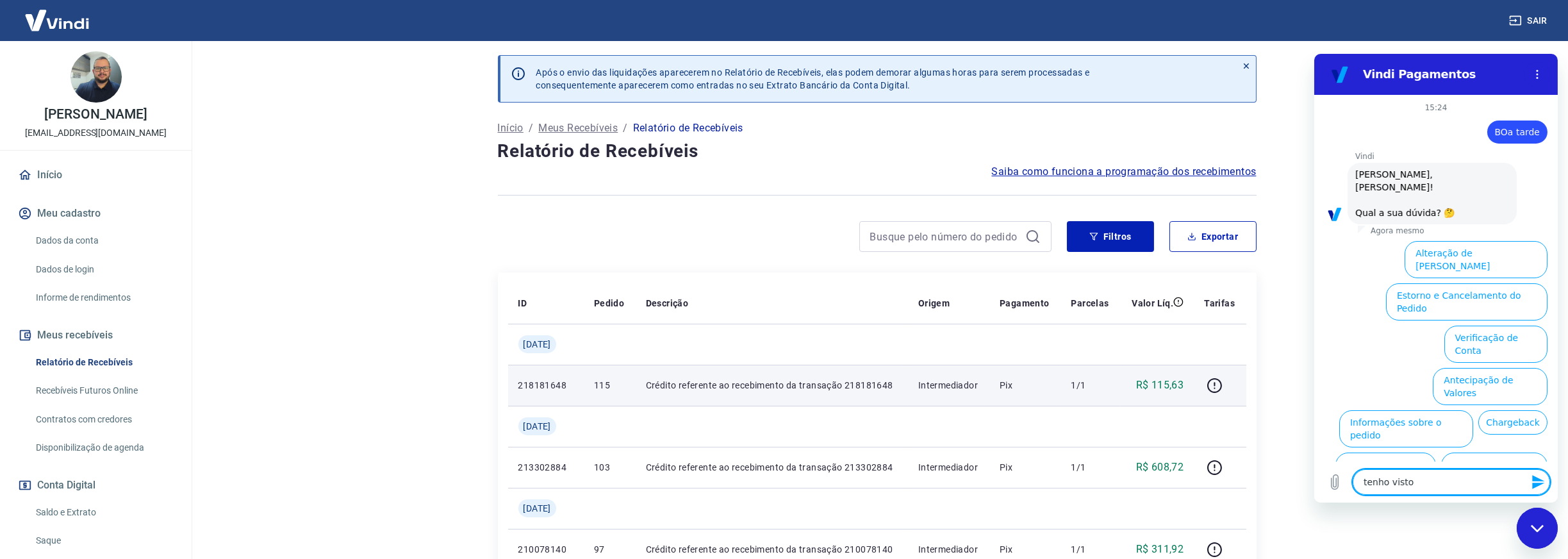
type textarea "tenho visto"
type textarea "x"
type textarea "tenho visto u"
type textarea "x"
type textarea "tenho visto um"
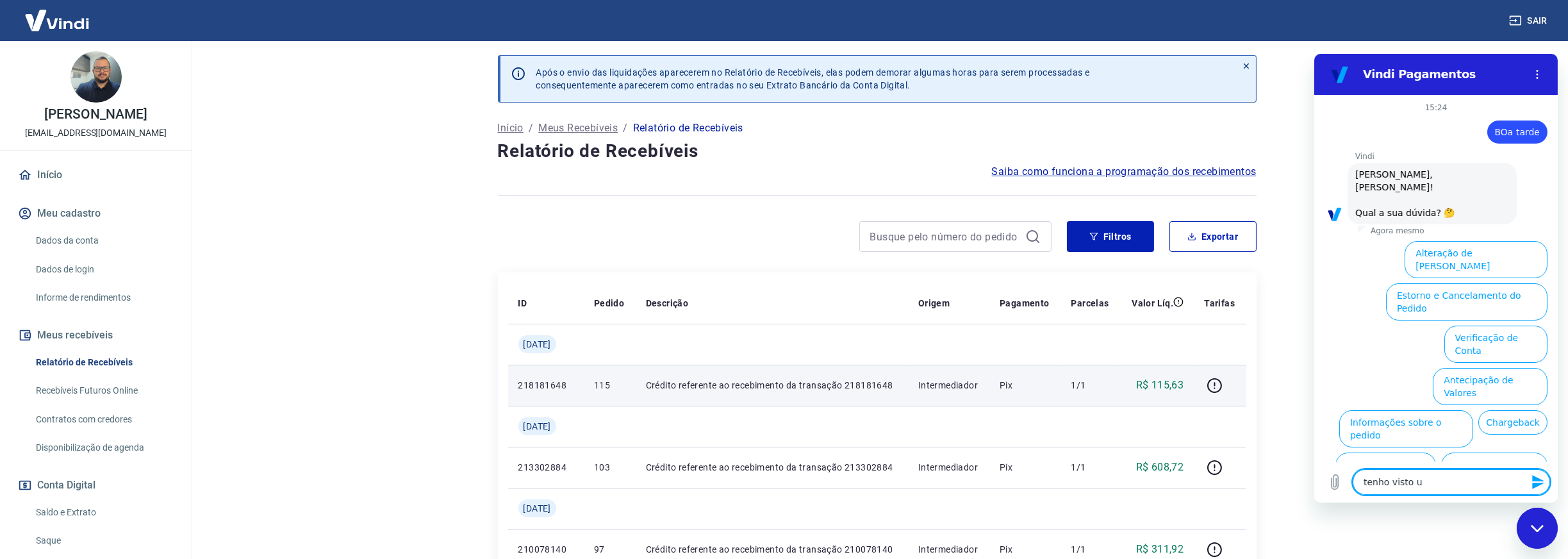
type textarea "x"
type textarea "tenho visto uma"
type textarea "x"
type textarea "tenho visto uma"
type textarea "x"
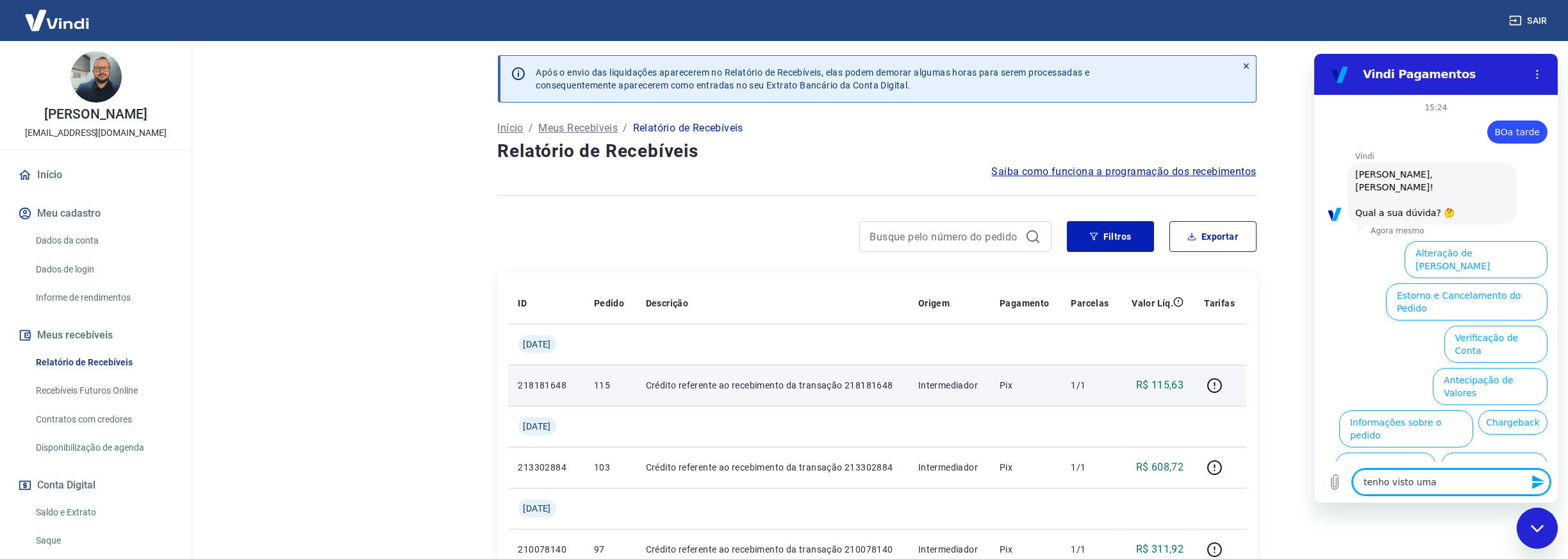
type textarea "tenho visto uma l"
type textarea "x"
type textarea "tenho visto uma li"
type textarea "x"
type textarea "tenho visto uma lis"
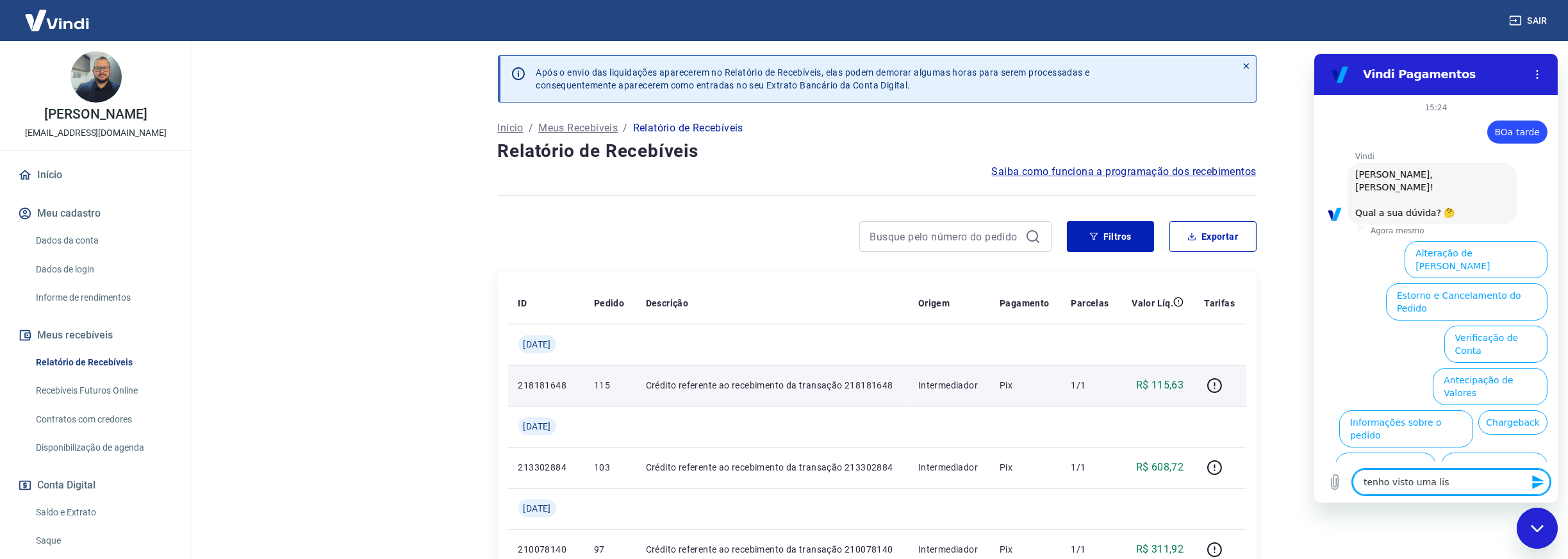
type textarea "x"
type textarea "tenho visto uma list"
type textarea "x"
type textarea "tenho visto uma lista"
type textarea "x"
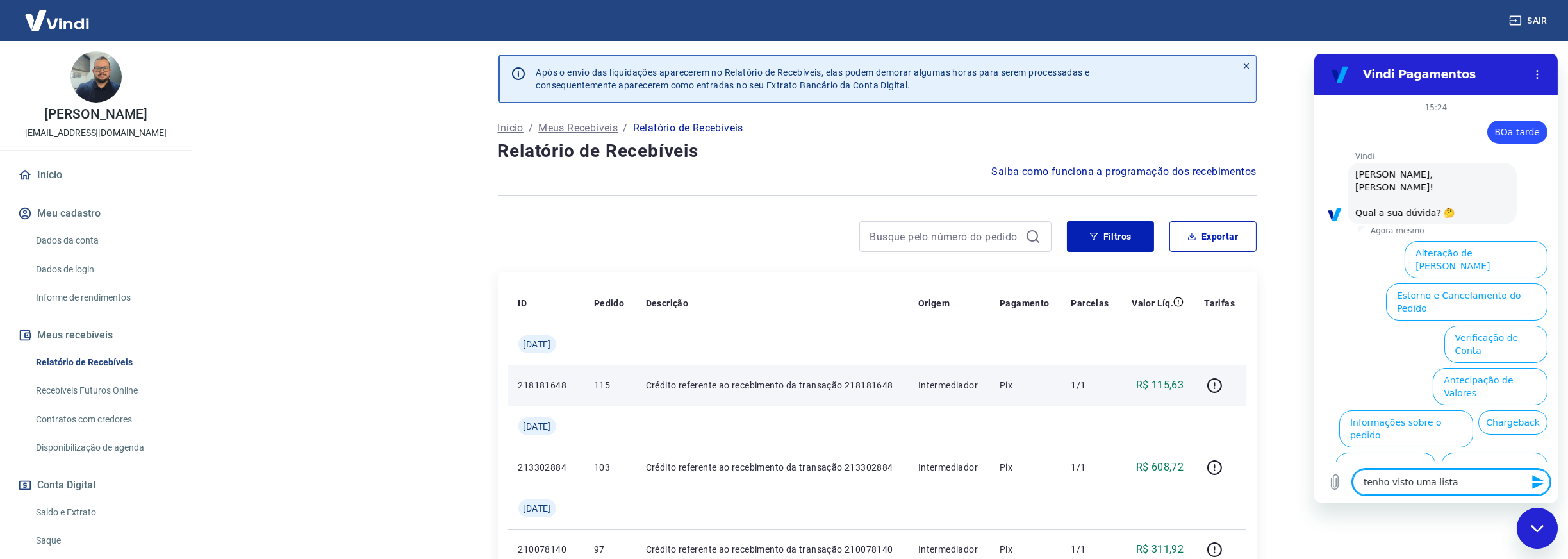
type textarea "tenho visto uma lista"
type textarea "x"
type textarea "tenho visto uma lista d"
type textarea "x"
type textarea "tenho visto uma lista de"
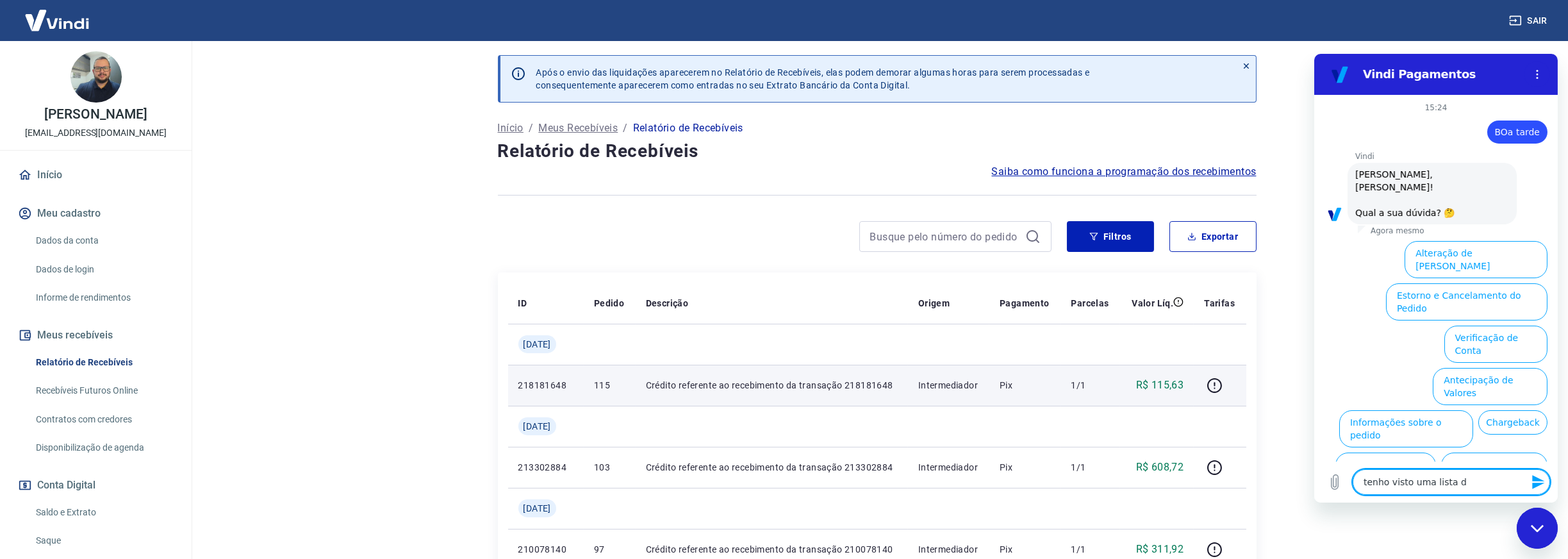
type textarea "x"
type textarea "tenho visto uma lista de"
type textarea "x"
type textarea "tenho visto uma lista de r"
type textarea "x"
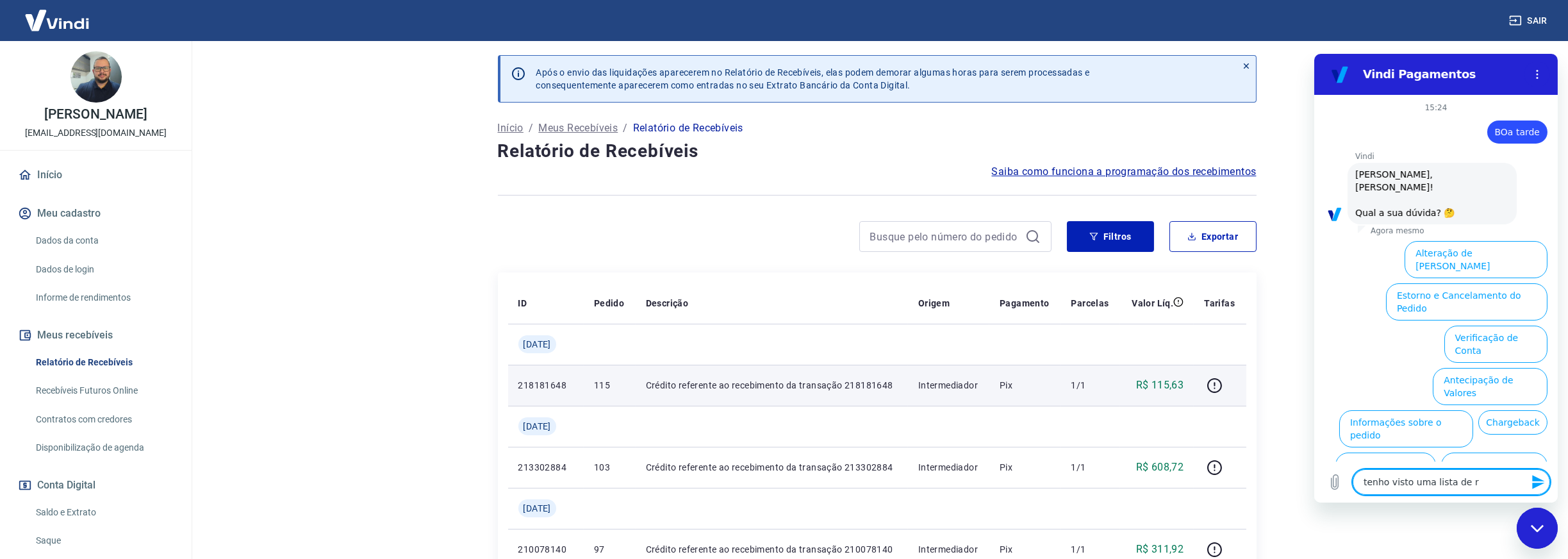
type textarea "tenho visto uma lista de re"
type textarea "x"
type textarea "tenho visto uma lista de rec"
type textarea "x"
type textarea "tenho visto uma lista de rece"
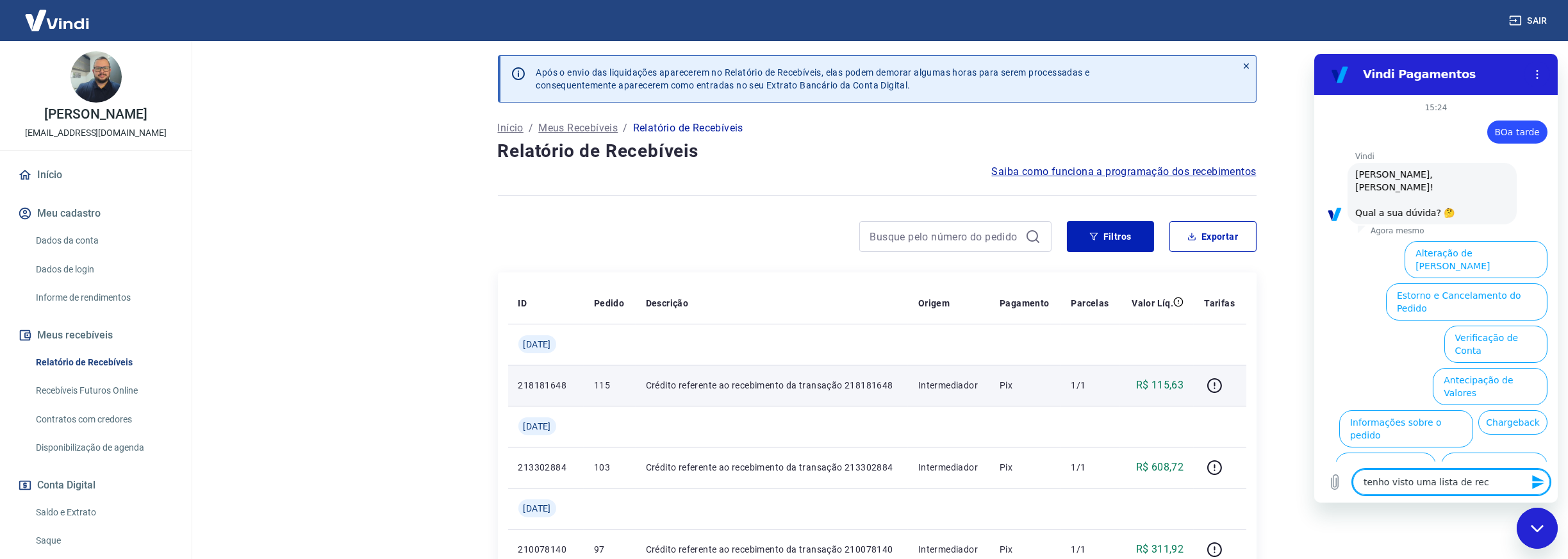
type textarea "x"
type textarea "tenho visto uma lista de receb"
type textarea "x"
type textarea "tenho visto uma lista de recebe"
type textarea "x"
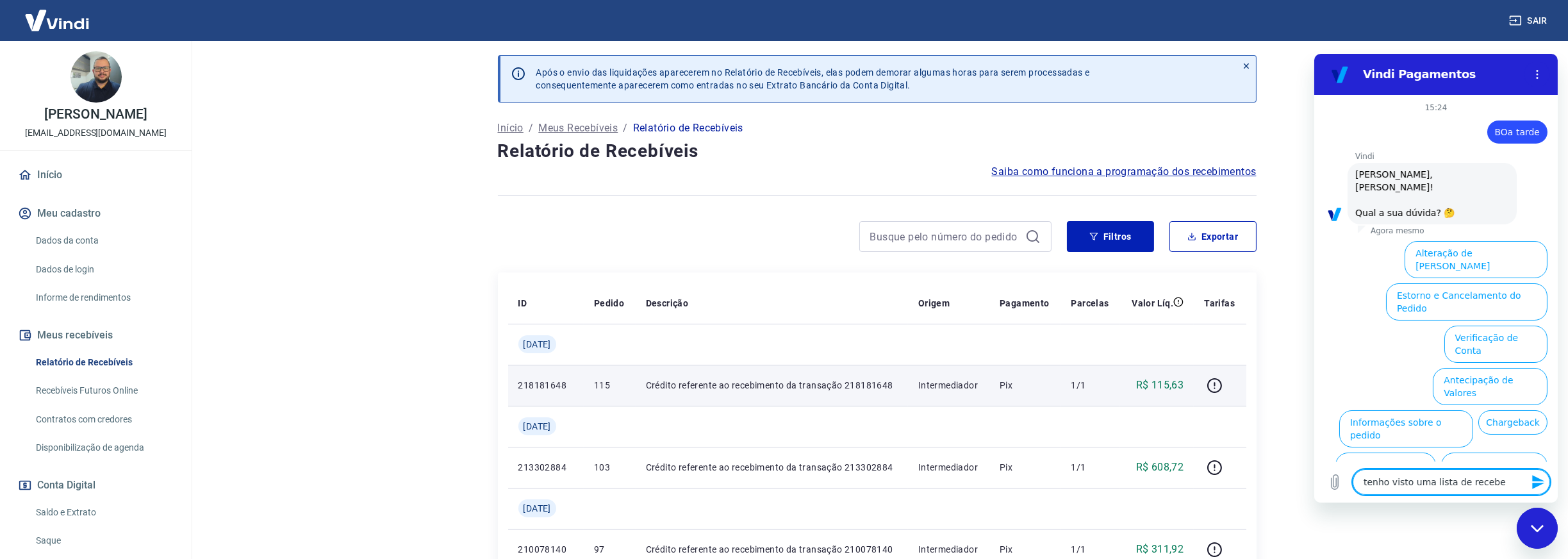
type textarea "tenho visto uma lista de receb"
type textarea "x"
type textarea "tenho visto uma lista de recebi"
type textarea "x"
type textarea "tenho visto uma lista de recebiv"
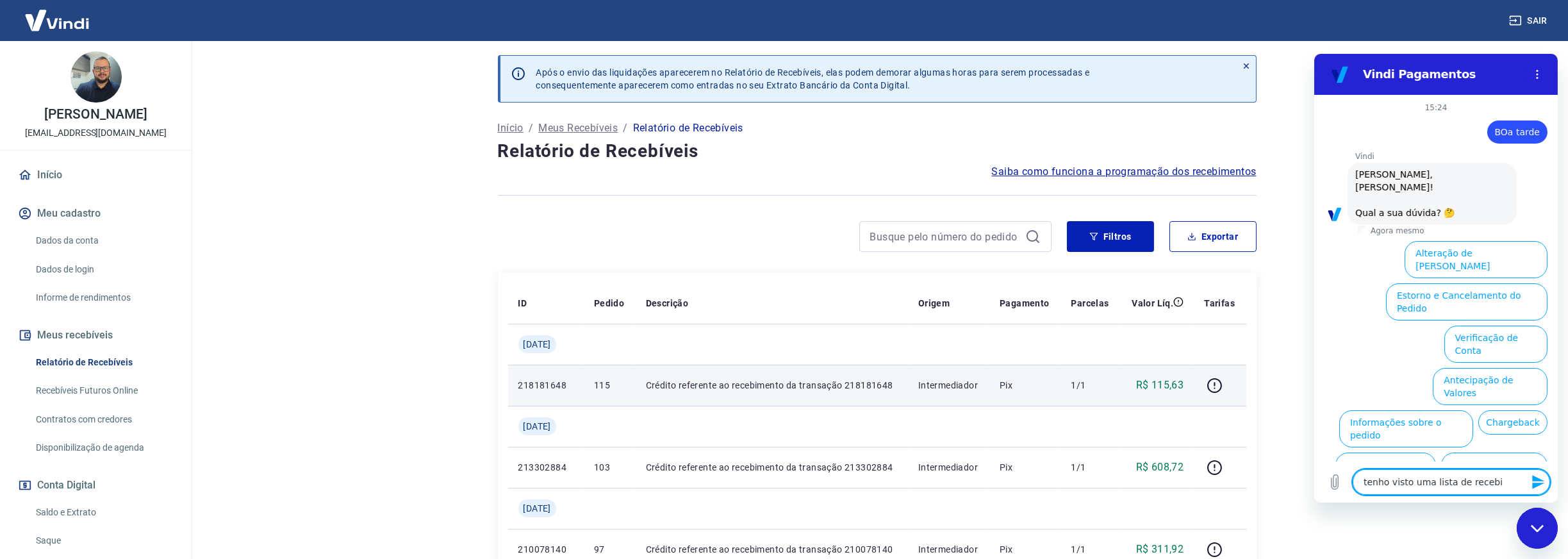
type textarea "x"
type textarea "tenho visto uma lista de recebive"
type textarea "x"
type textarea "tenho visto uma lista de recebivei"
type textarea "x"
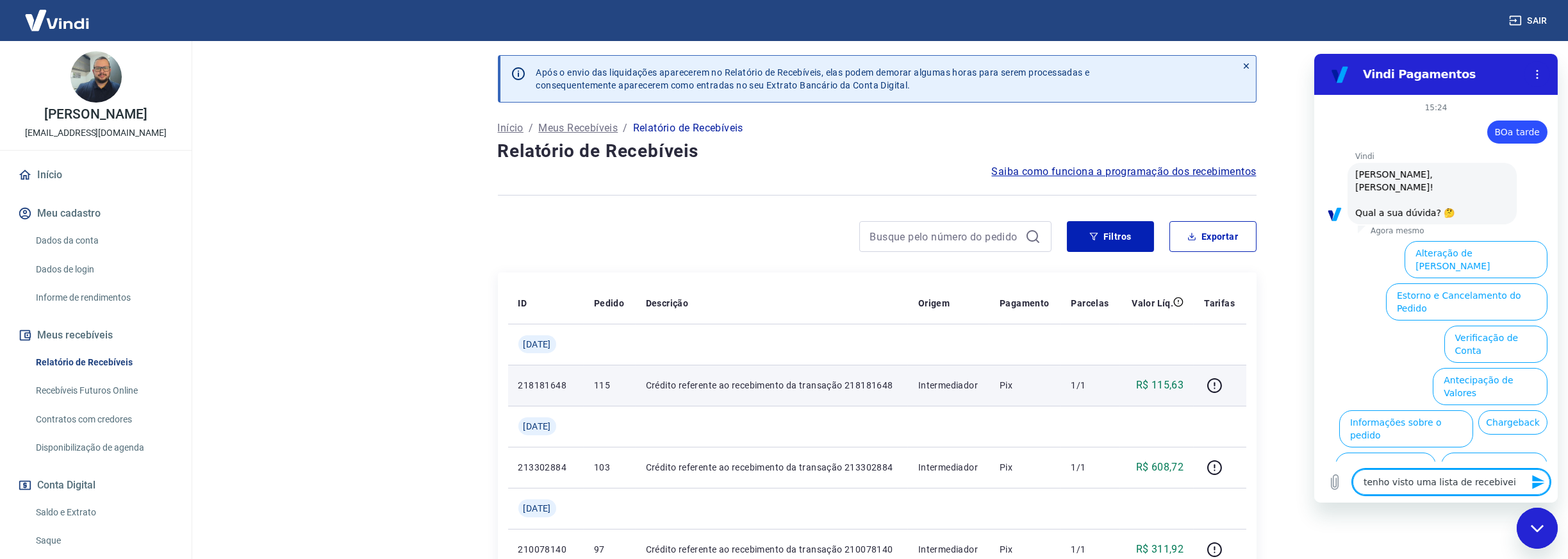
type textarea "tenho visto uma lista de recebiveis"
type textarea "x"
type textarea "tenho visto uma lista de recebiveis"
type textarea "x"
type textarea "tenho visto uma lista de recebiveis q"
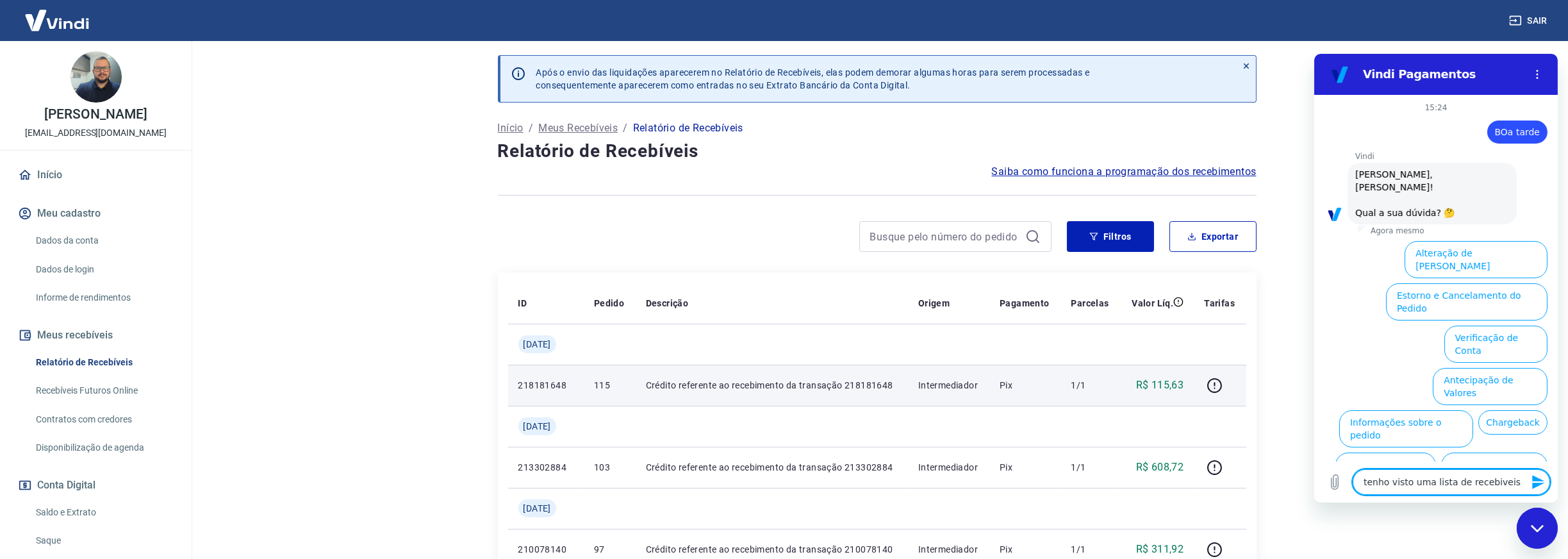
type textarea "x"
type textarea "tenho visto uma lista de recebiveis qe"
type textarea "x"
type textarea "tenho visto uma lista de recebiveis qe"
type textarea "x"
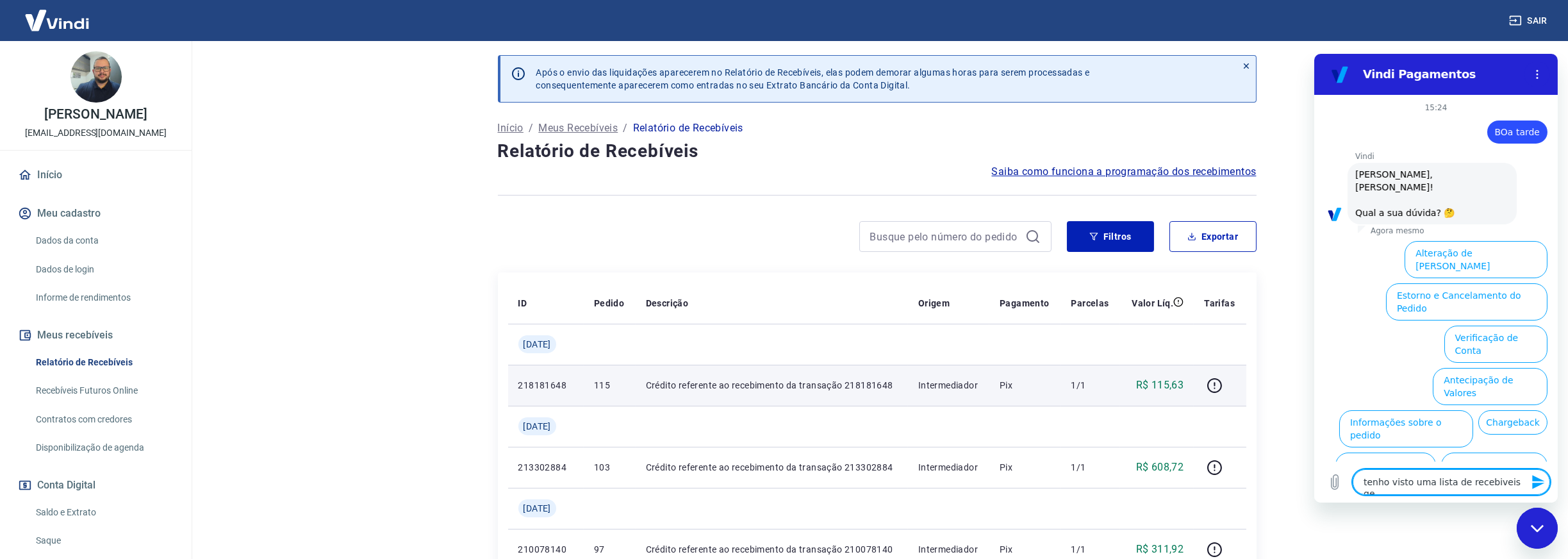
type textarea "tenho visto uma lista de recebiveis qe"
type textarea "x"
type textarea "tenho visto uma lista de recebiveis q"
type textarea "x"
type textarea "tenho visto uma lista de recebiveis qu"
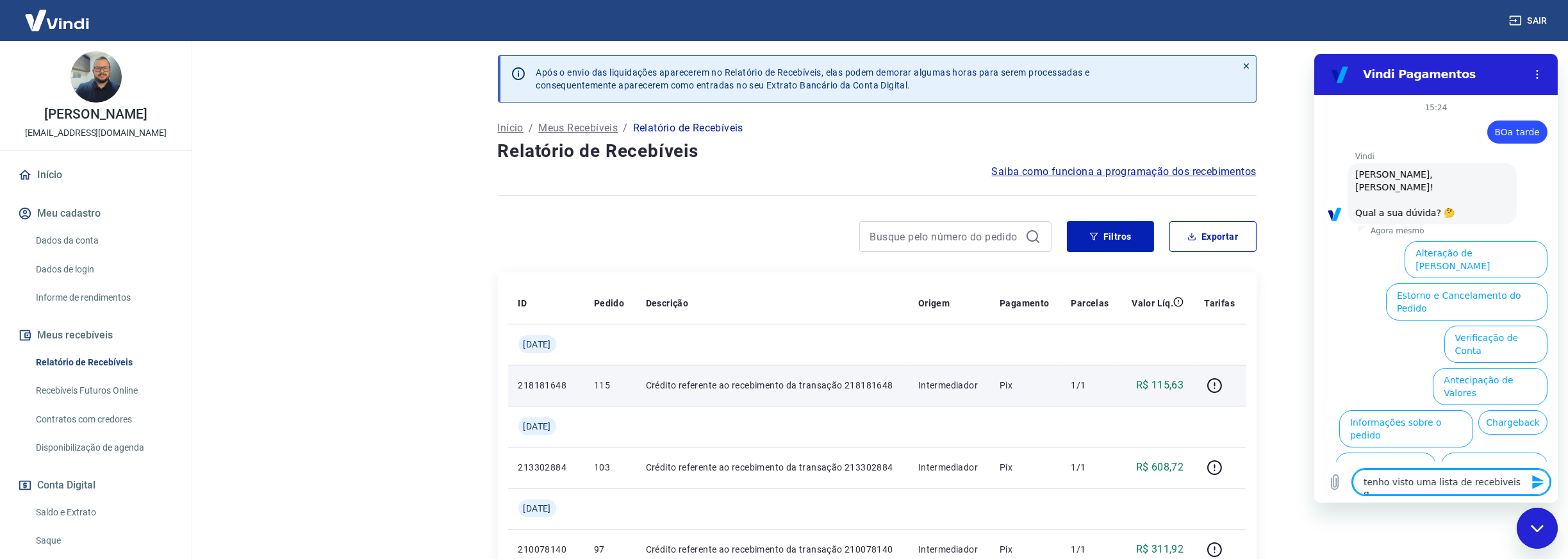
type textarea "x"
type textarea "tenho visto uma lista de recebiveis que"
type textarea "x"
type textarea "tenho visto uma lista de recebiveis que"
type textarea "x"
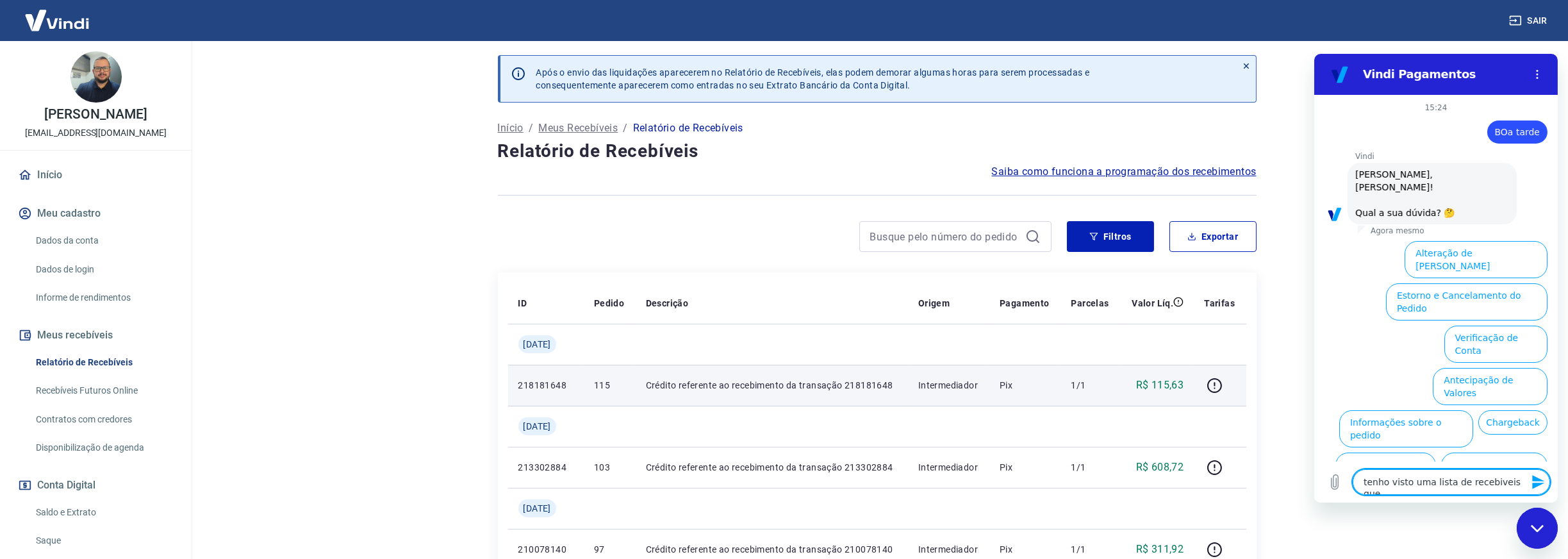
type textarea "tenho visto uma lista de recebiveis que n"
type textarea "x"
type textarea "tenho visto uma lista de recebiveis que na"
type textarea "x"
type textarea "tenho visto uma lista de recebiveis que naã"
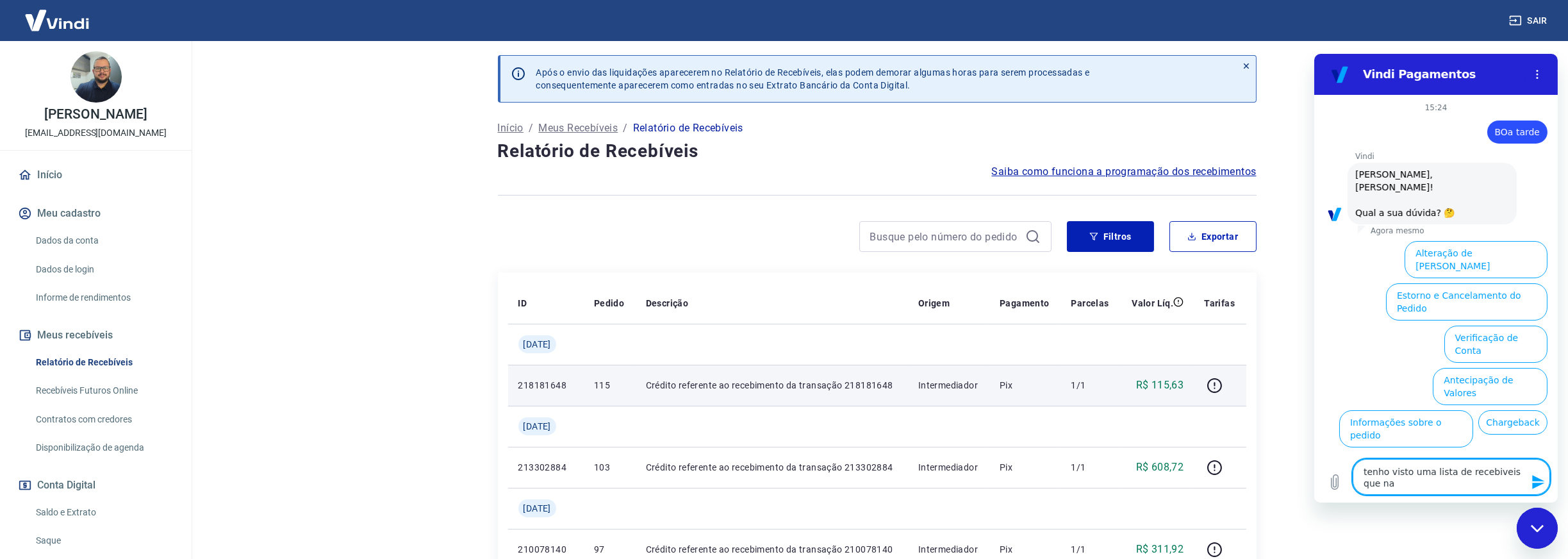
type textarea "x"
type textarea "tenho visto uma lista de recebiveis que naãp"
type textarea "x"
type textarea "tenho visto uma lista de recebiveis que naãp"
type textarea "x"
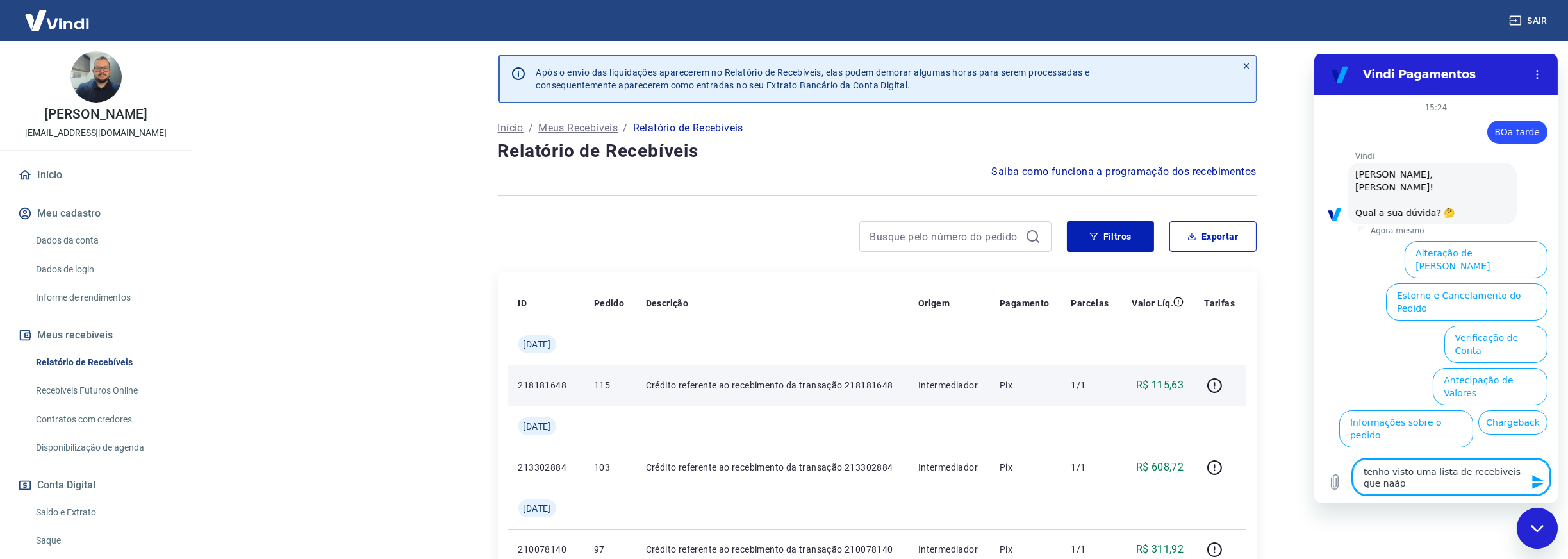
type textarea "tenho visto uma lista de recebiveis que naãp c"
type textarea "x"
type textarea "tenho visto uma lista de recebiveis que naãp co"
type textarea "x"
type textarea "tenho visto uma lista de recebiveis que naãp con"
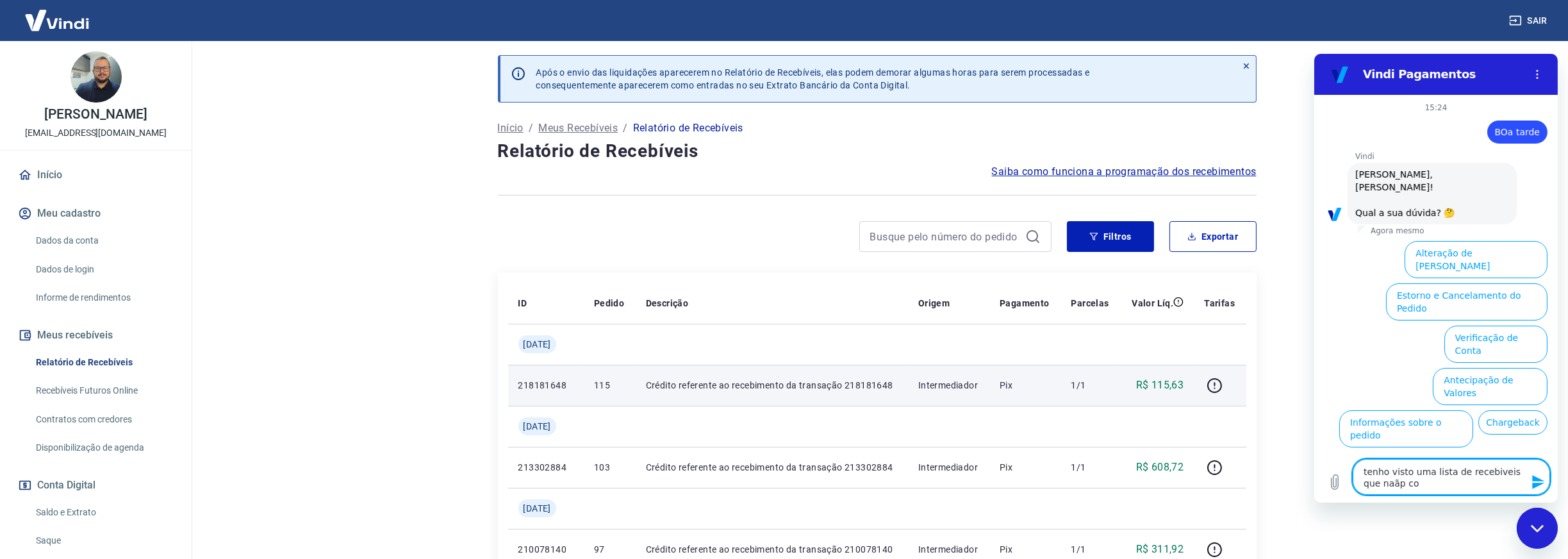
type textarea "x"
type textarea "tenho visto uma lista de recebiveis que naãp cons"
type textarea "x"
type textarea "tenho visto uma lista de recebiveis que naãp con"
type textarea "x"
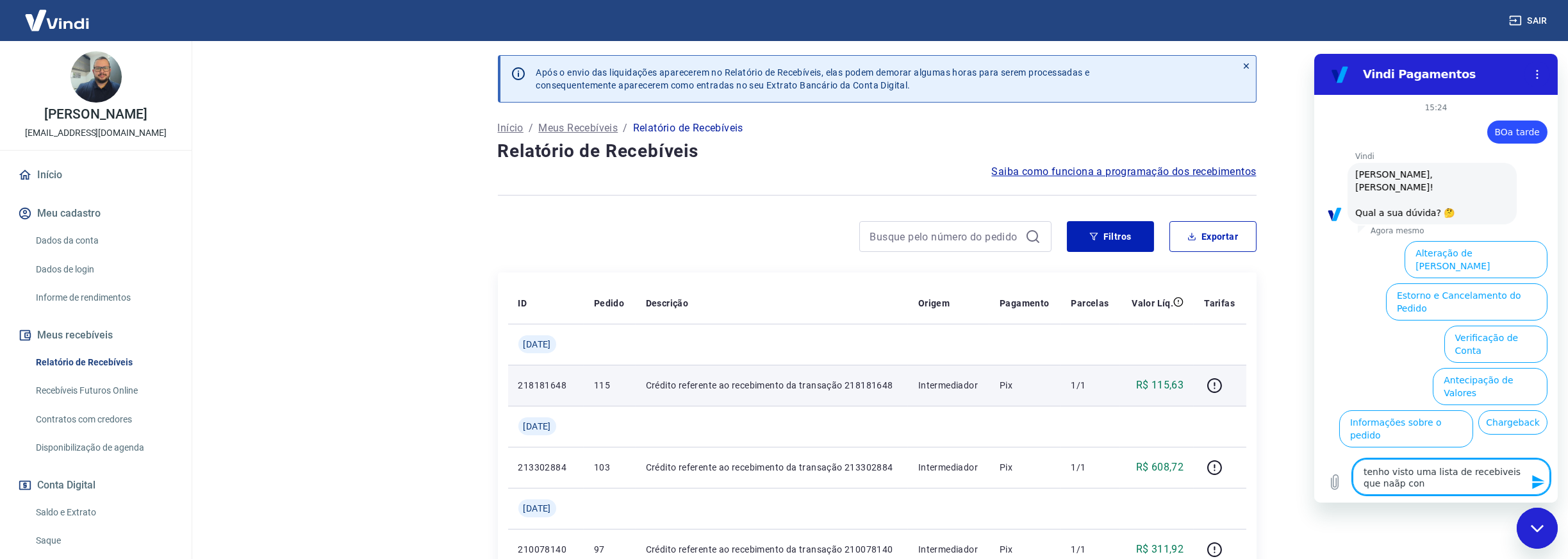
type textarea "tenho visto uma lista de recebiveis que naãp cons"
type textarea "x"
type textarea "tenho visto uma lista de recebiveis que naãp consi"
type textarea "x"
type textarea "tenho visto uma lista de recebiveis que naãp consig"
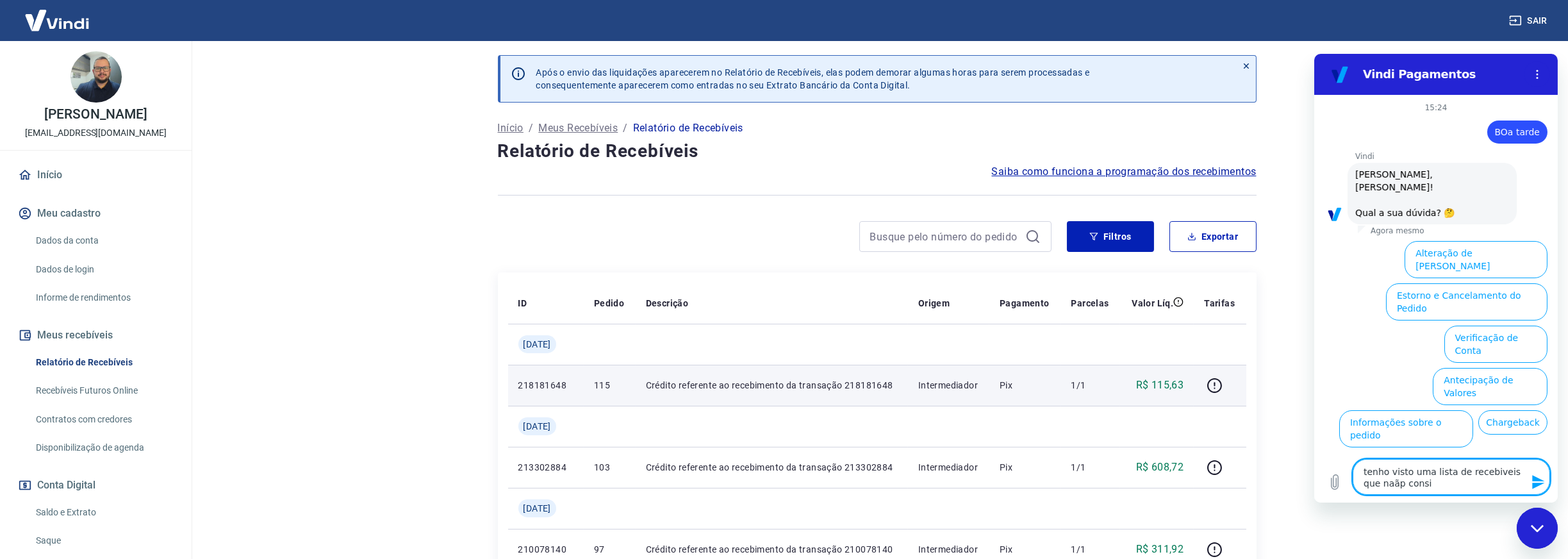
type textarea "x"
type textarea "tenho visto uma lista de recebiveis que naãp consigo"
type textarea "x"
type textarea "tenho visto uma lista de recebiveis que naãp consigo"
type textarea "x"
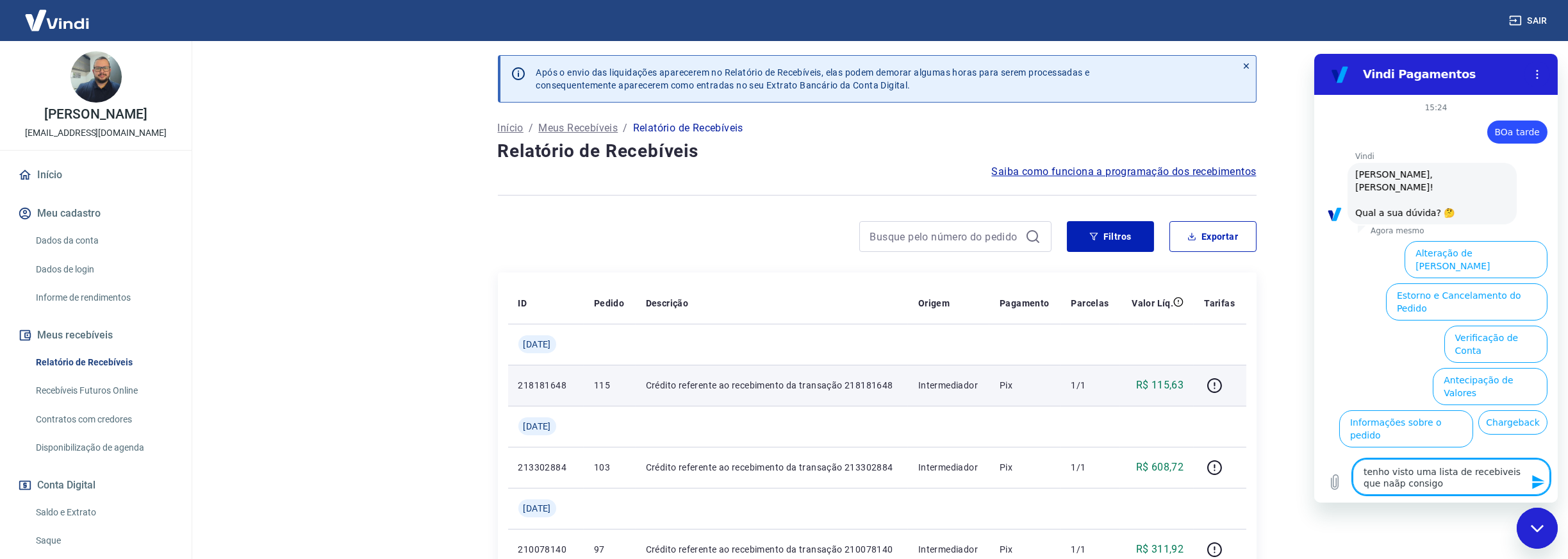
type textarea "tenho visto uma lista de recebiveis que naãp consigo v"
type textarea "x"
type textarea "tenho visto uma lista de recebiveis que naãp consigo ve"
type textarea "x"
type textarea "tenho visto uma lista de recebiveis que naãp consigo ver"
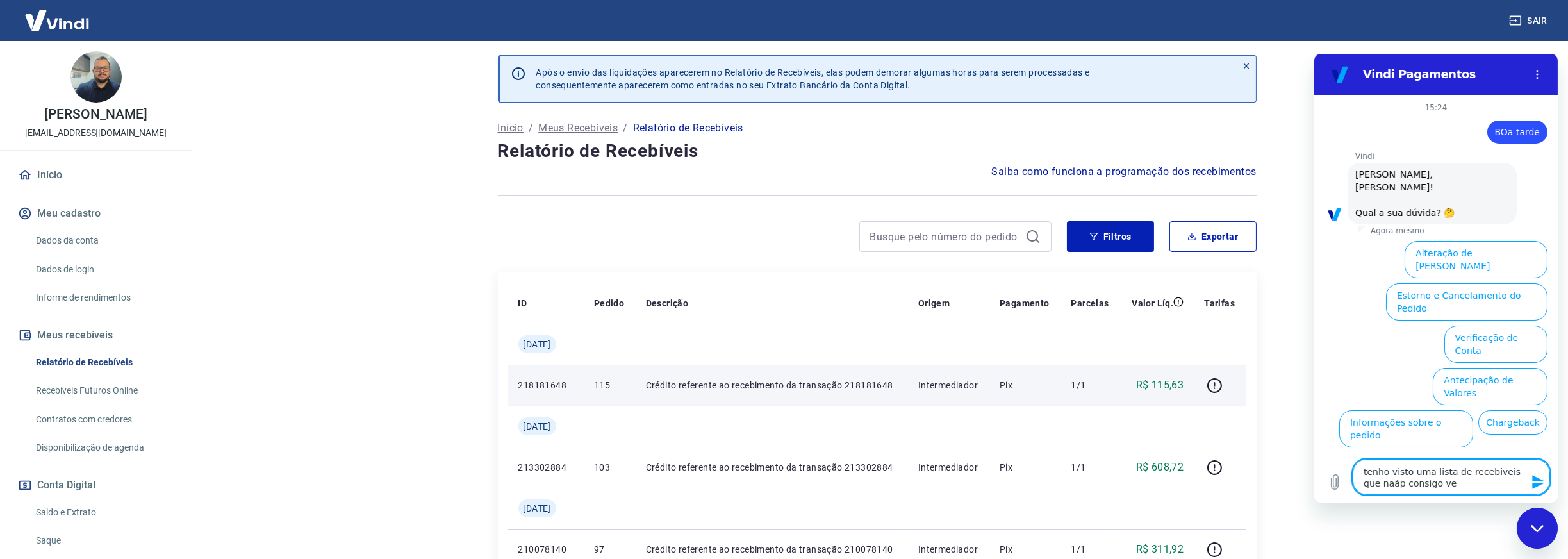
type textarea "x"
type textarea "tenho visto uma lista de recebiveis que naãp consigo ver"
type textarea "x"
type textarea "tenho visto uma lista de recebiveis que naãp consigo ver o"
type textarea "x"
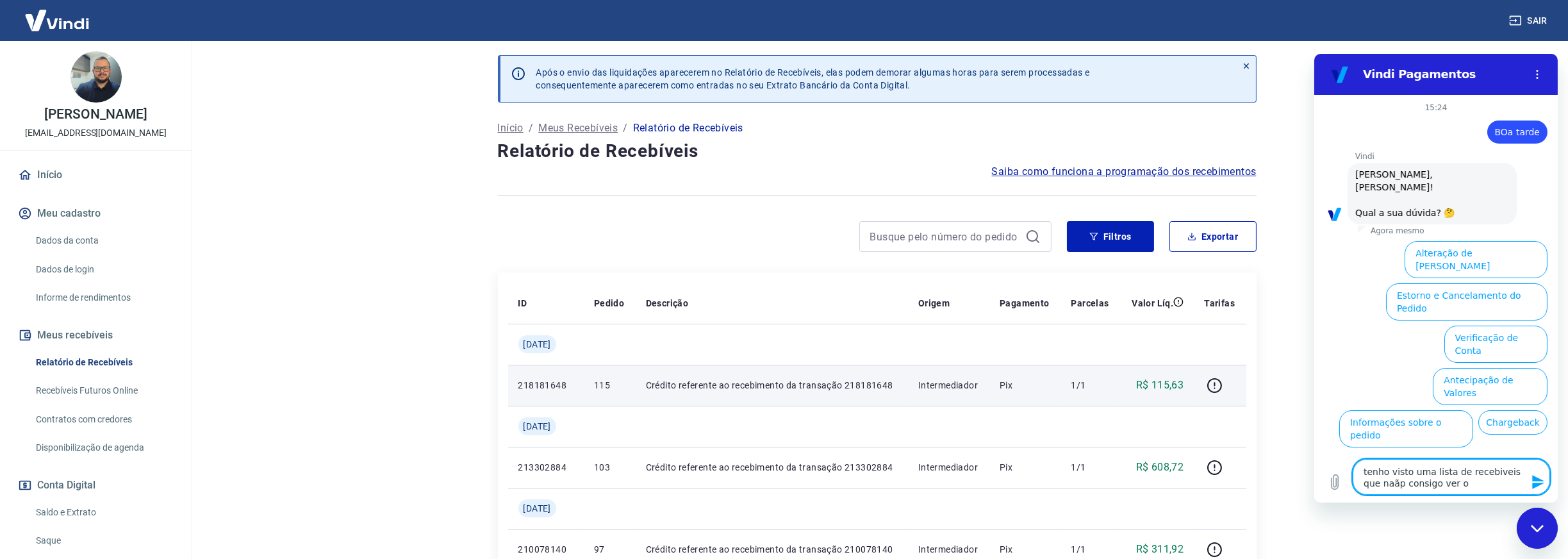
type textarea "tenho visto uma lista de recebiveis que naãp consigo ver o"
type textarea "x"
type textarea "tenho visto uma lista de recebiveis que naãp consigo ver o s"
type textarea "x"
type textarea "tenho visto uma lista de recebiveis que naãp consigo ver o sa"
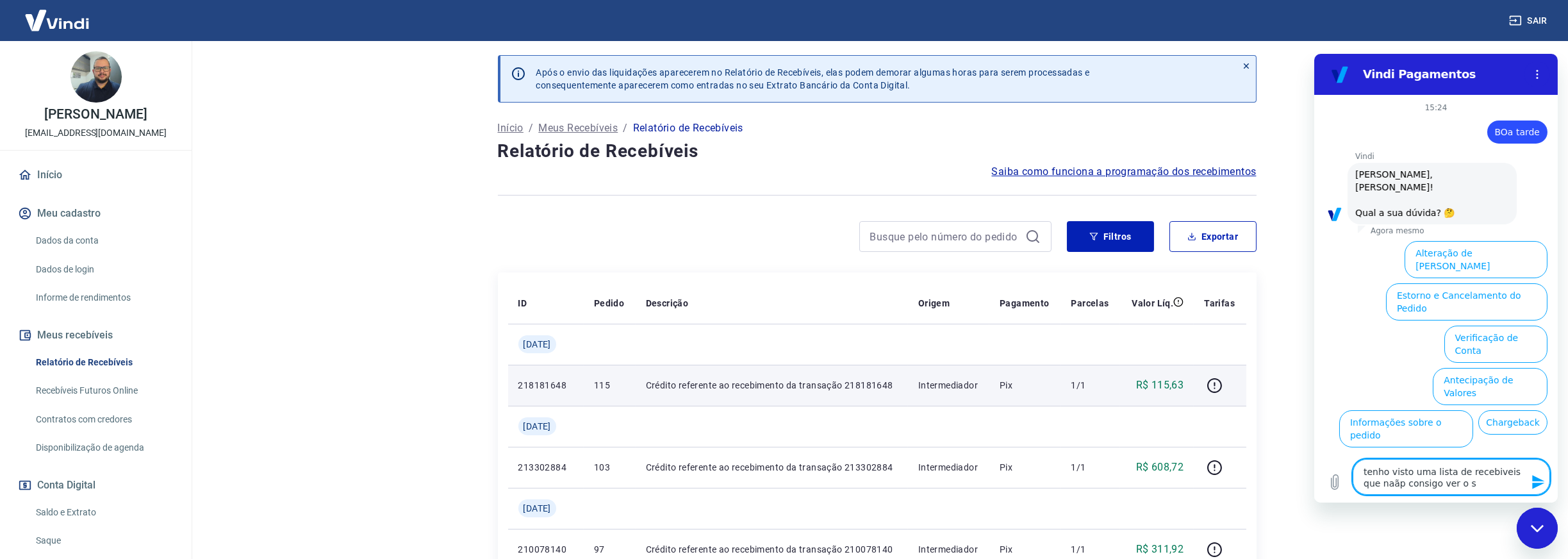
type textarea "x"
type textarea "tenho visto uma lista de recebiveis que naãp consigo ver o sal"
type textarea "x"
type textarea "tenho visto uma lista de recebiveis que naãp consigo ver o sald"
type textarea "x"
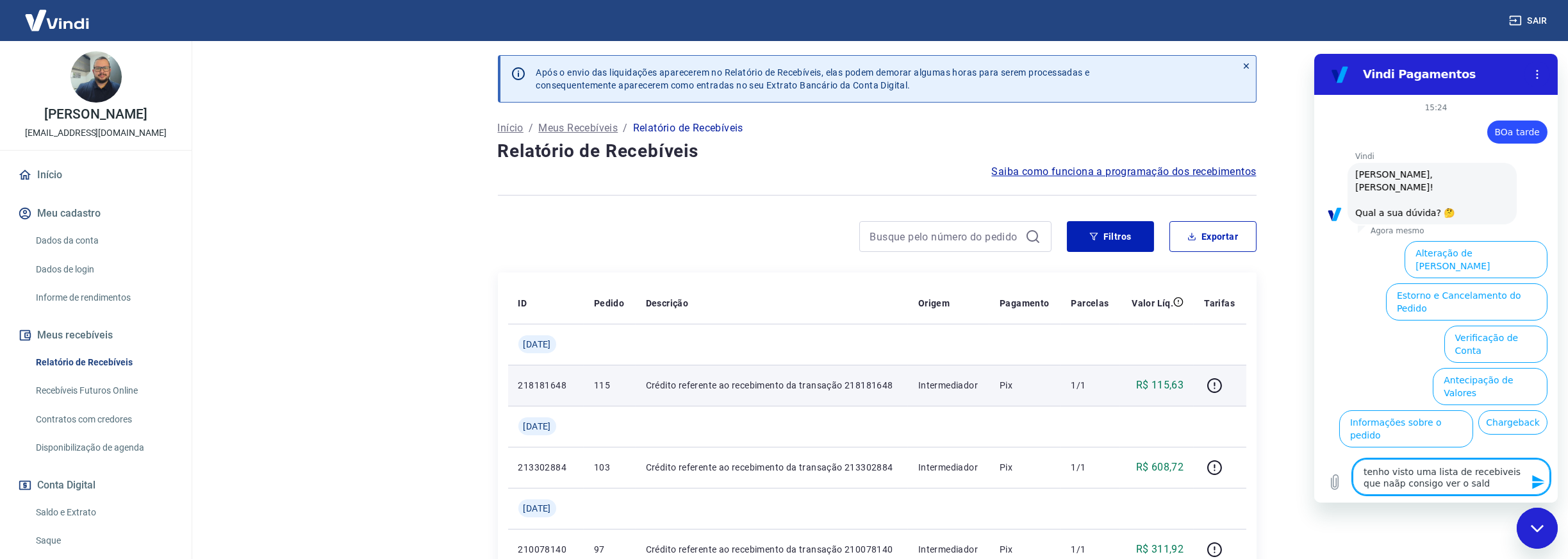
type textarea "tenho visto uma lista de recebiveis que naãp consigo ver o saldo"
type textarea "x"
type textarea "tenho visto uma lista de recebiveis que naãp consigo ver o saldo"
type textarea "x"
type textarea "tenho visto uma lista de recebiveis que naãp consigo ver o saldo n"
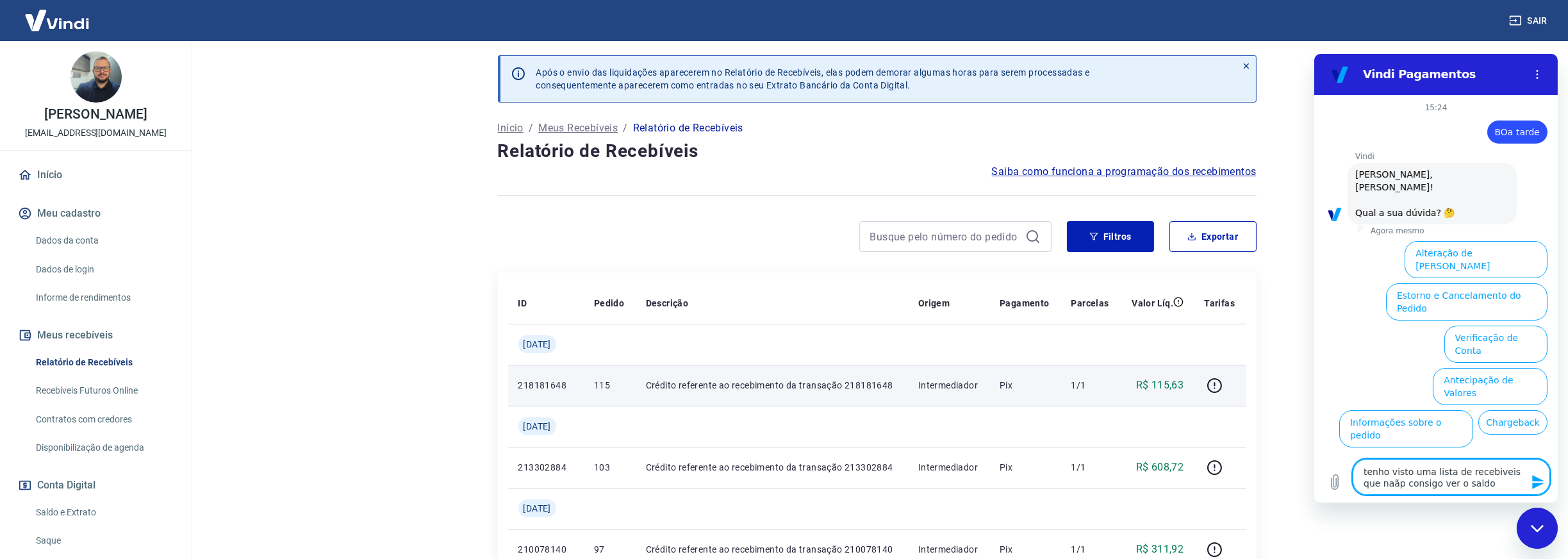
type textarea "x"
type textarea "tenho visto uma lista de recebiveis que naãp consigo ver o saldo ne"
type textarea "x"
type textarea "tenho visto uma lista de recebiveis que naãp consigo ver o saldo nem"
type textarea "x"
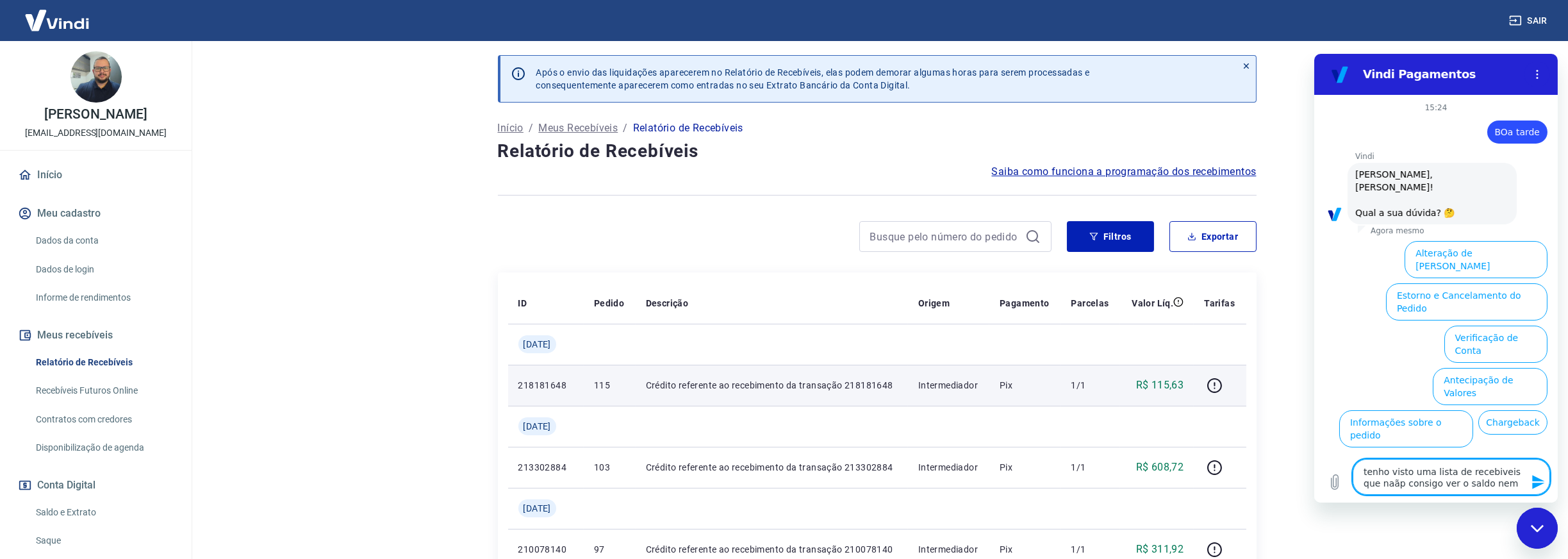
type textarea "tenho visto uma lista de recebiveis que naãp consigo ver o saldo nem"
type textarea "x"
type textarea "tenho visto uma lista de recebiveis que naãp consigo ver o saldo nem s"
type textarea "x"
type textarea "tenho visto uma lista de recebiveis que naãp consigo ver o saldo nem sa"
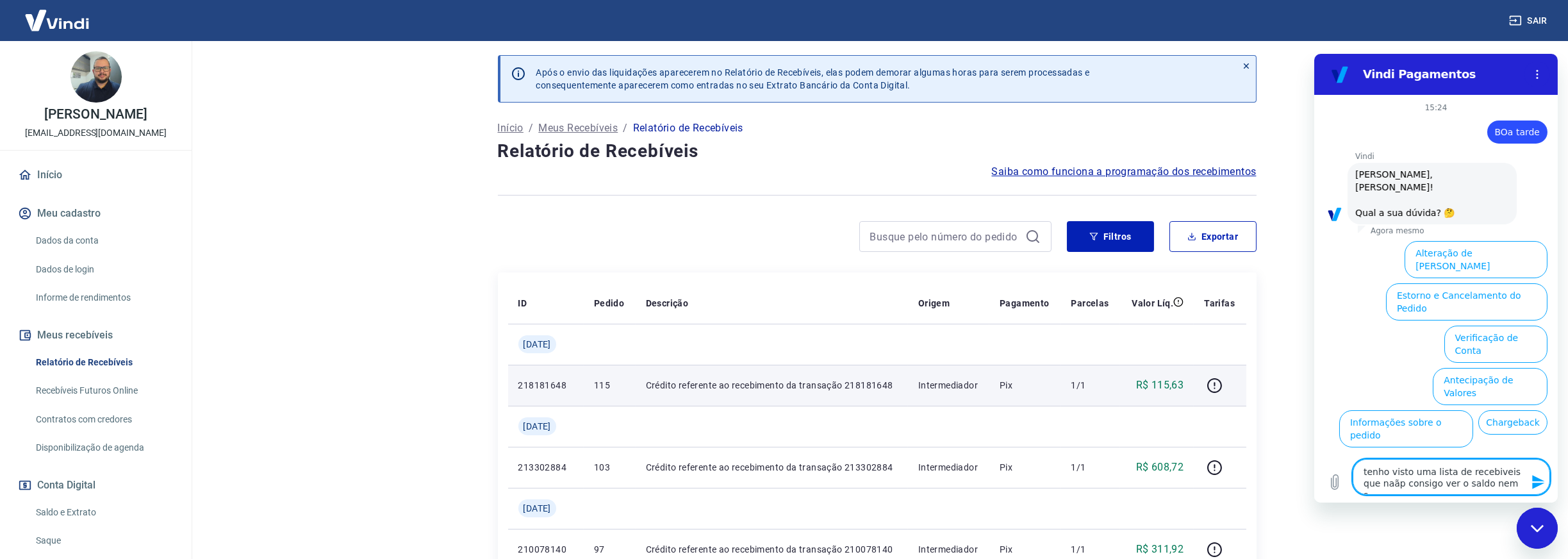
type textarea "x"
type textarea "tenho visto uma lista de recebiveis que naãp consigo ver o saldo nem sac"
type textarea "x"
type textarea "tenho visto uma lista de recebiveis que naãp consigo ver o saldo nem saca"
type textarea "x"
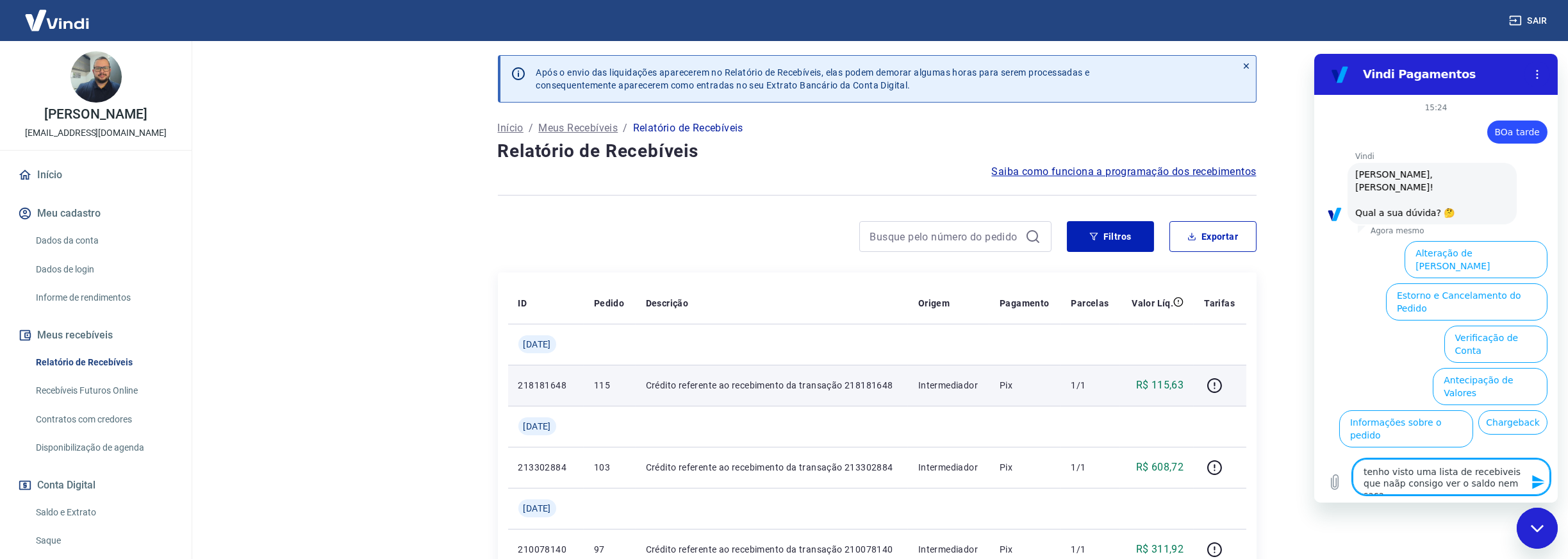
type textarea "tenho visto uma lista de recebiveis que naãp consigo ver o saldo nem sacar"
type textarea "x"
type textarea "tenho visto uma lista de recebiveis que nãp consigo ver o saldo nem sacar"
type textarea "x"
type textarea "tenho visto uma lista de recebiveis que nãop consigo ver o saldo nem sacar"
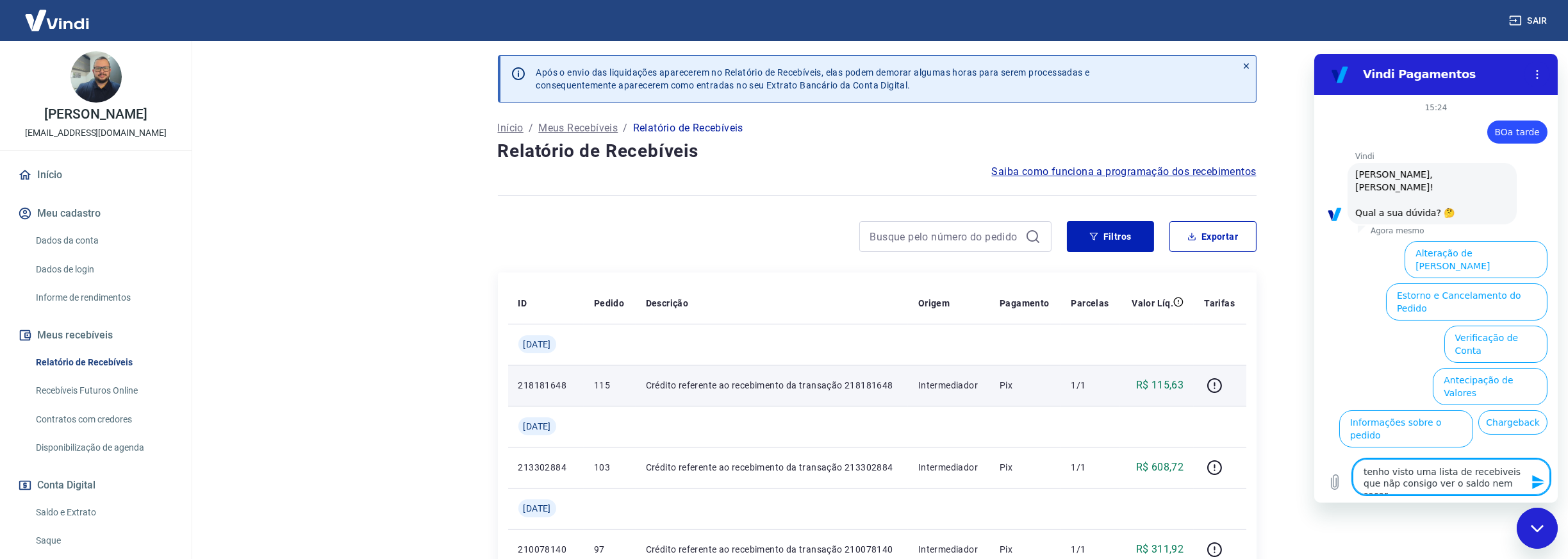
type textarea "x"
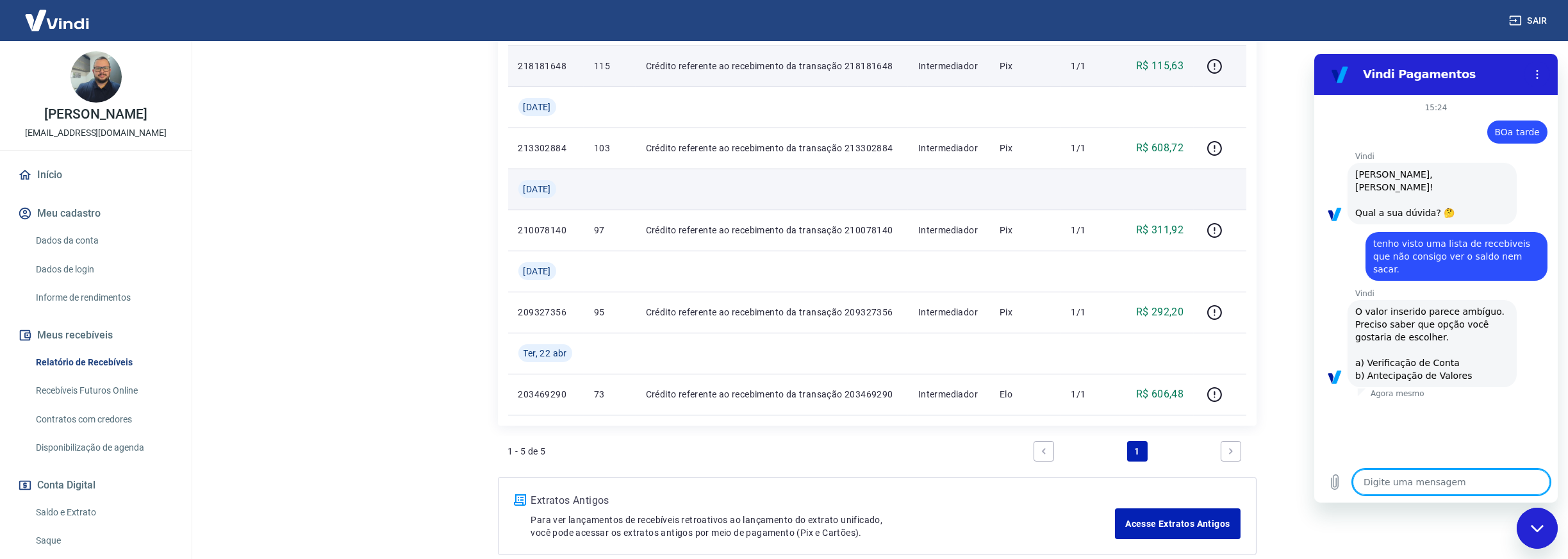
scroll to position [322, 0]
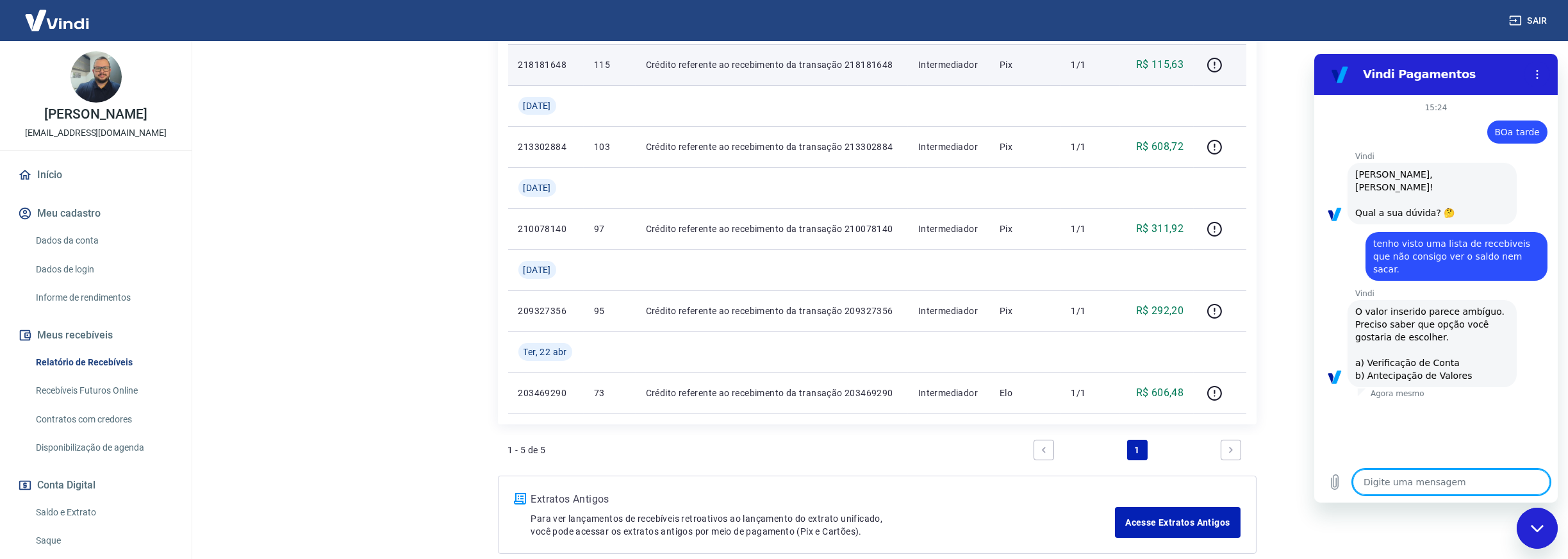
click at [1408, 482] on textarea at bounding box center [1451, 482] width 197 height 26
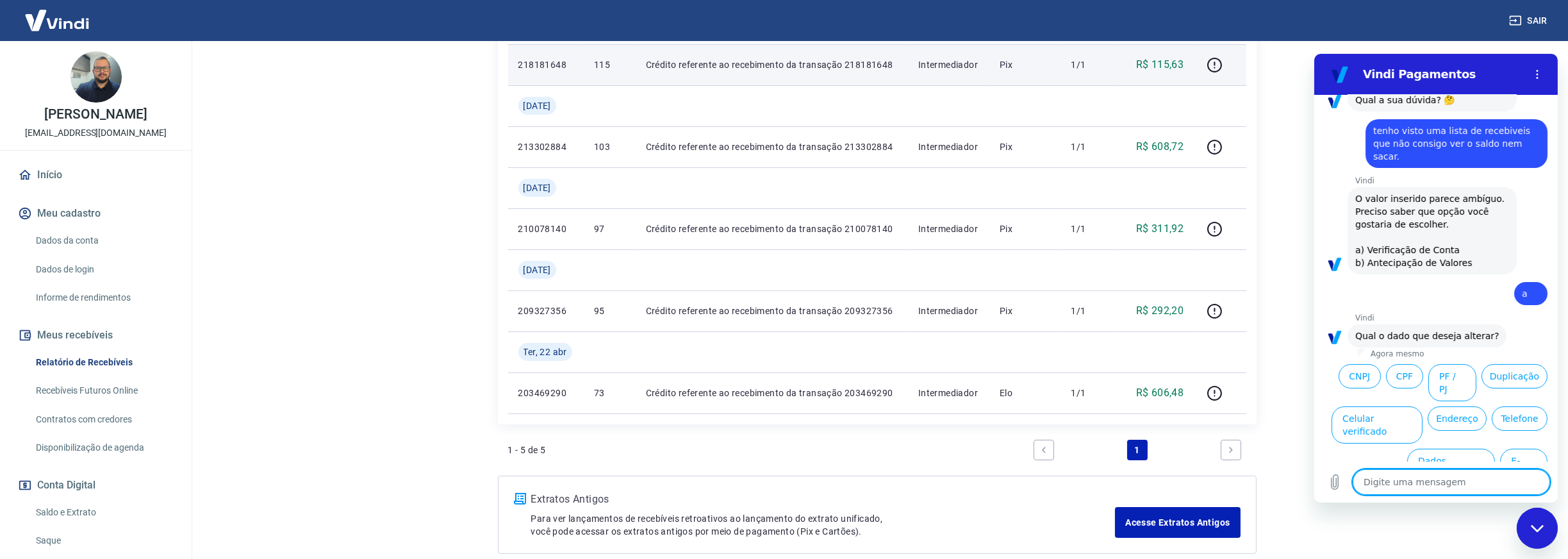
scroll to position [134, 0]
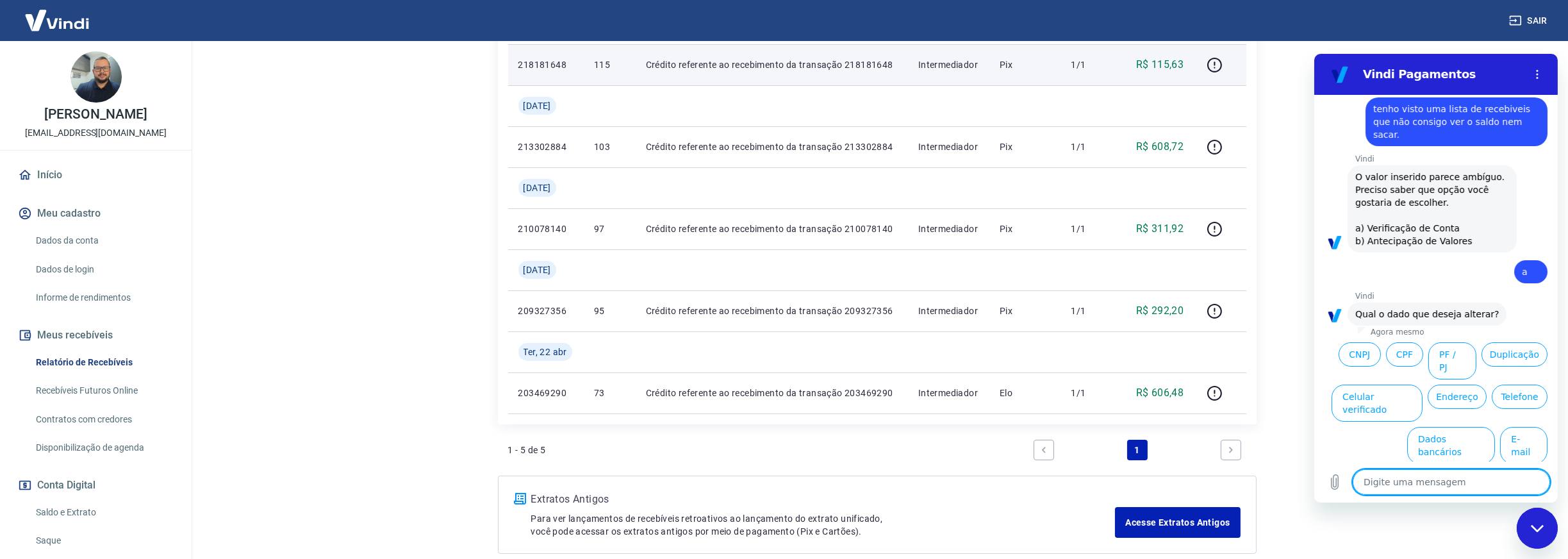
click at [1417, 483] on textarea at bounding box center [1451, 482] width 197 height 26
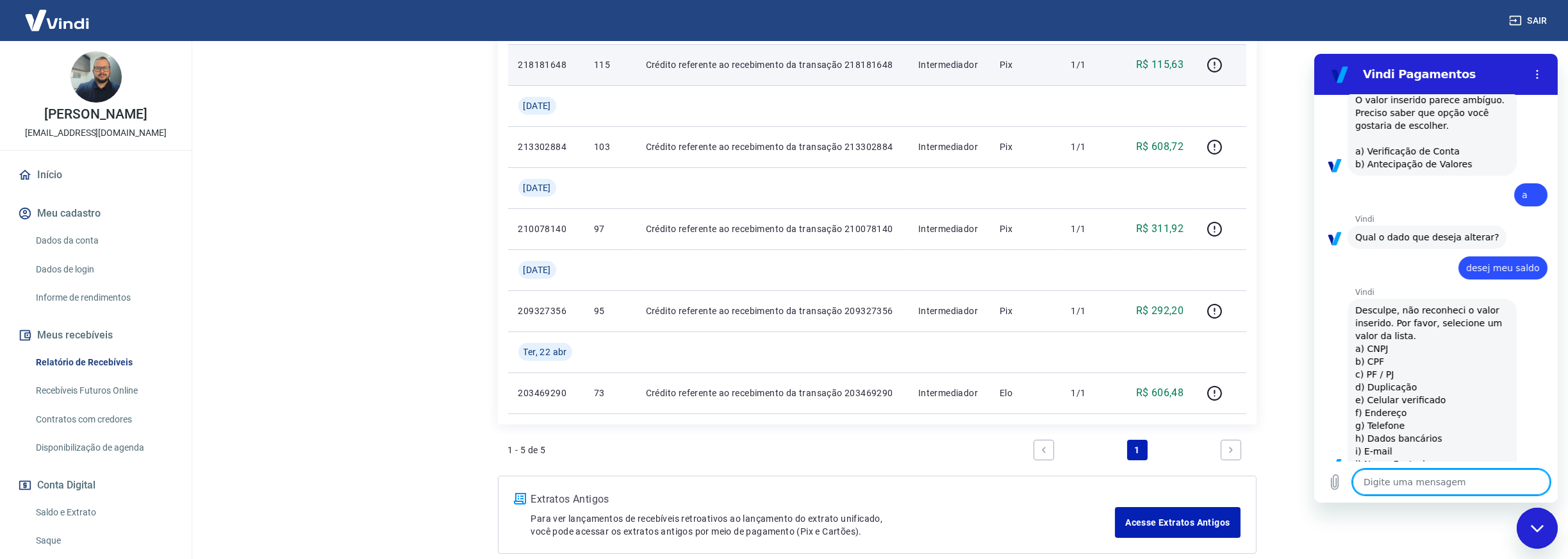
scroll to position [214, 0]
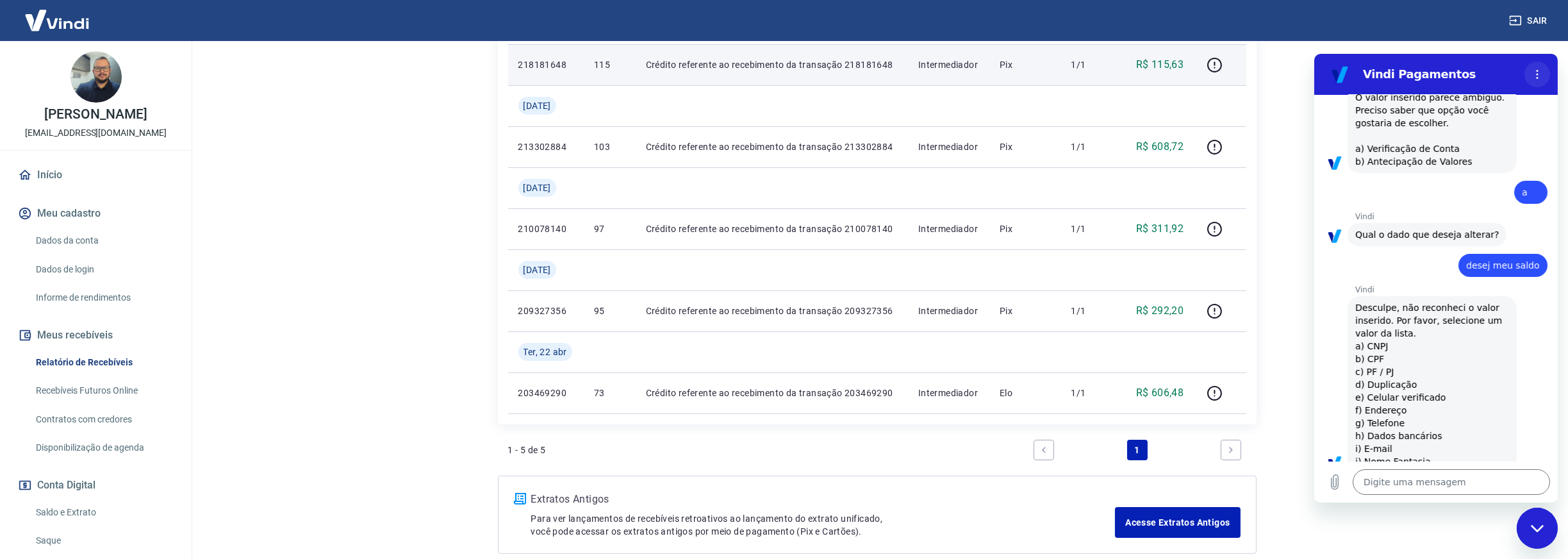
click at [1534, 72] on icon "Menu de opções" at bounding box center [1537, 74] width 10 height 10
click at [1383, 482] on textarea at bounding box center [1451, 482] width 197 height 26
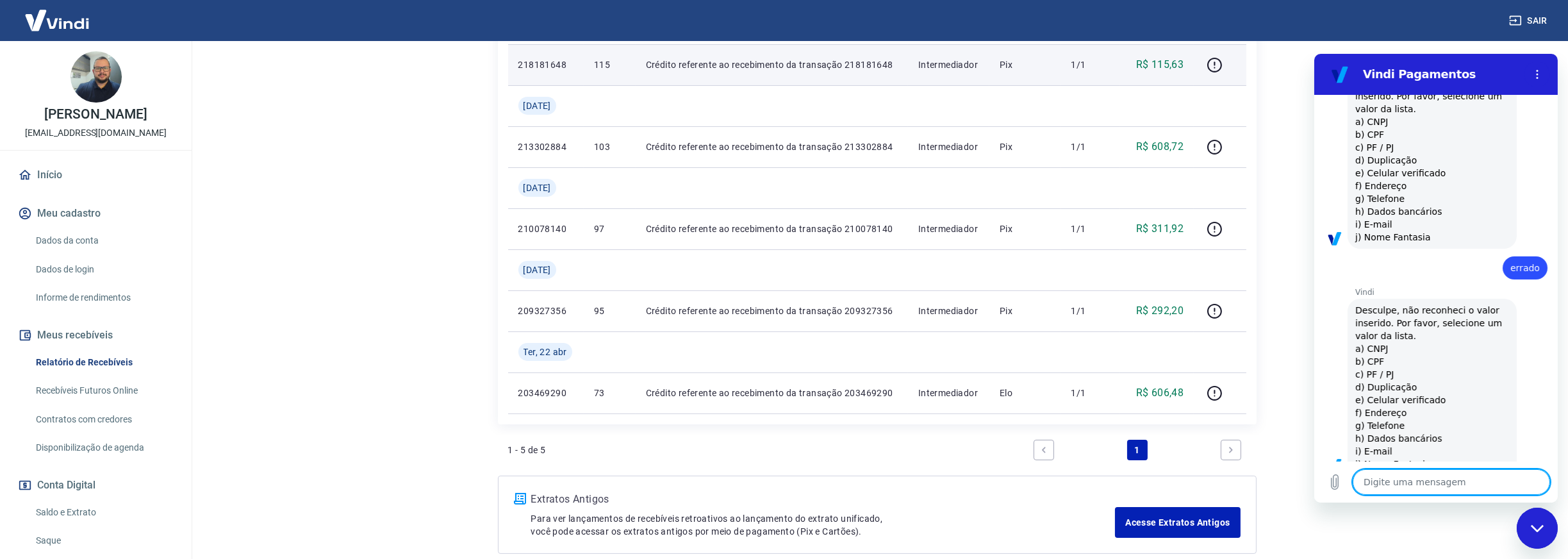
scroll to position [440, 0]
click at [1537, 535] on div "Fechar janela de mensagens" at bounding box center [1537, 528] width 39 height 39
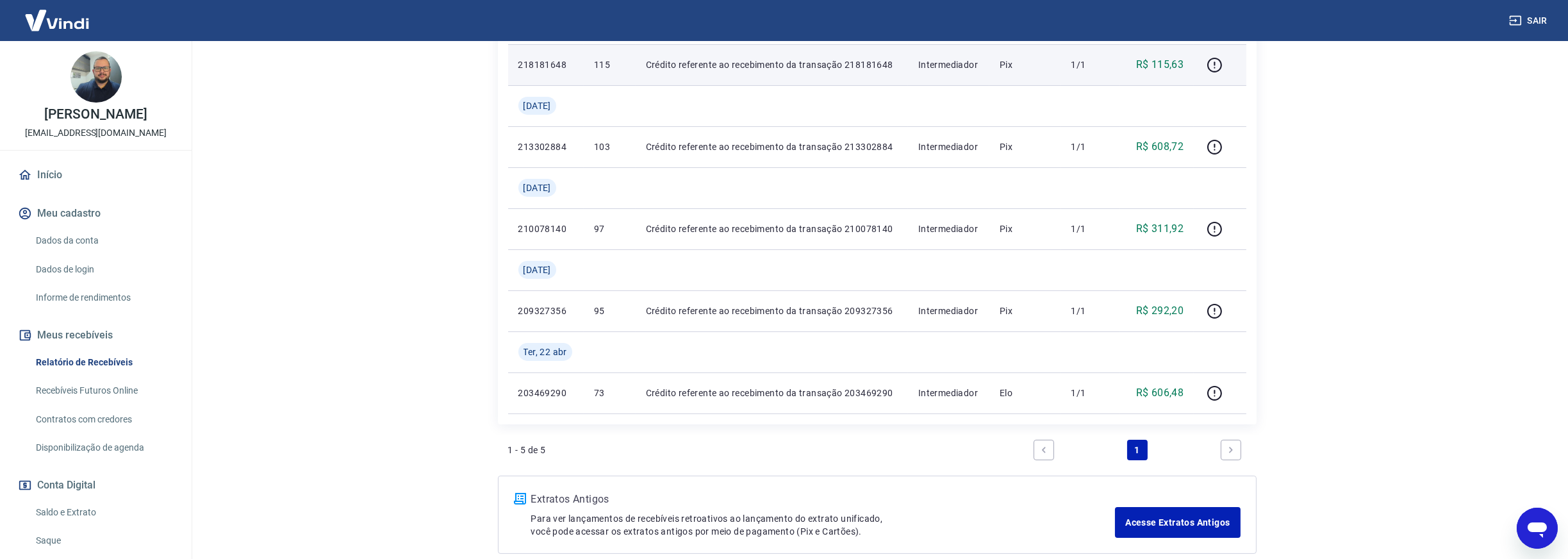
click at [1538, 525] on icon "Abrir janela de mensagens" at bounding box center [1537, 530] width 19 height 16
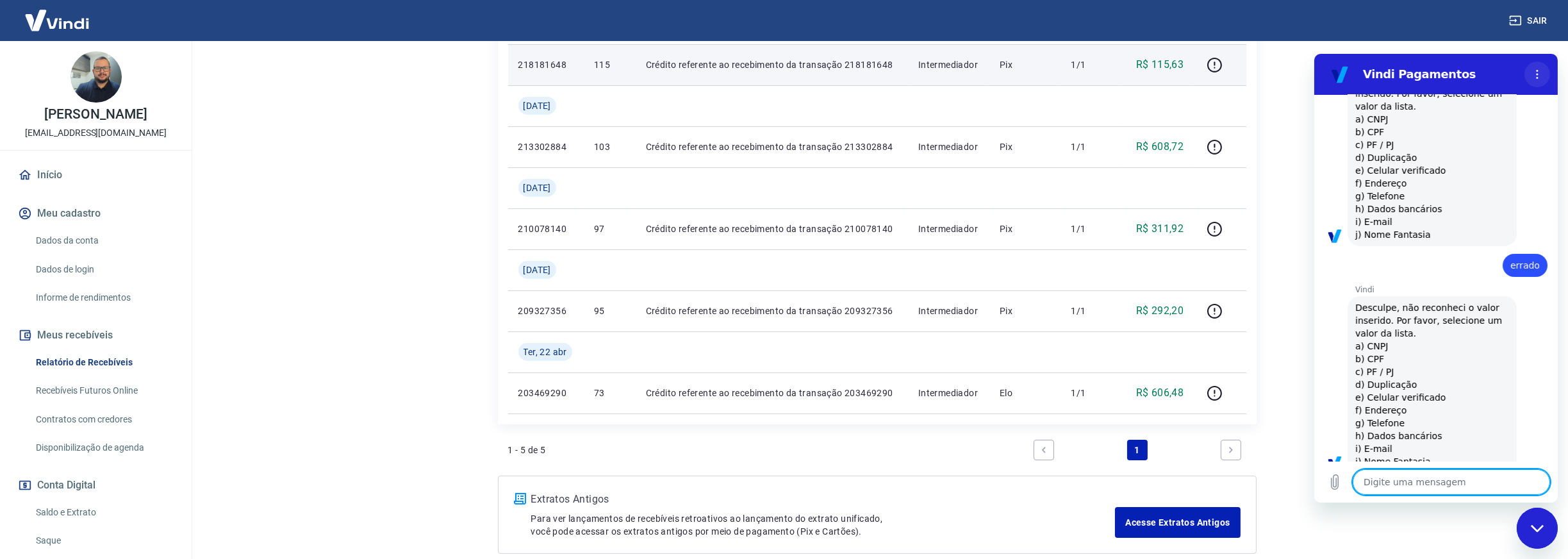
click at [1532, 71] on icon "Menu de opções" at bounding box center [1537, 74] width 10 height 10
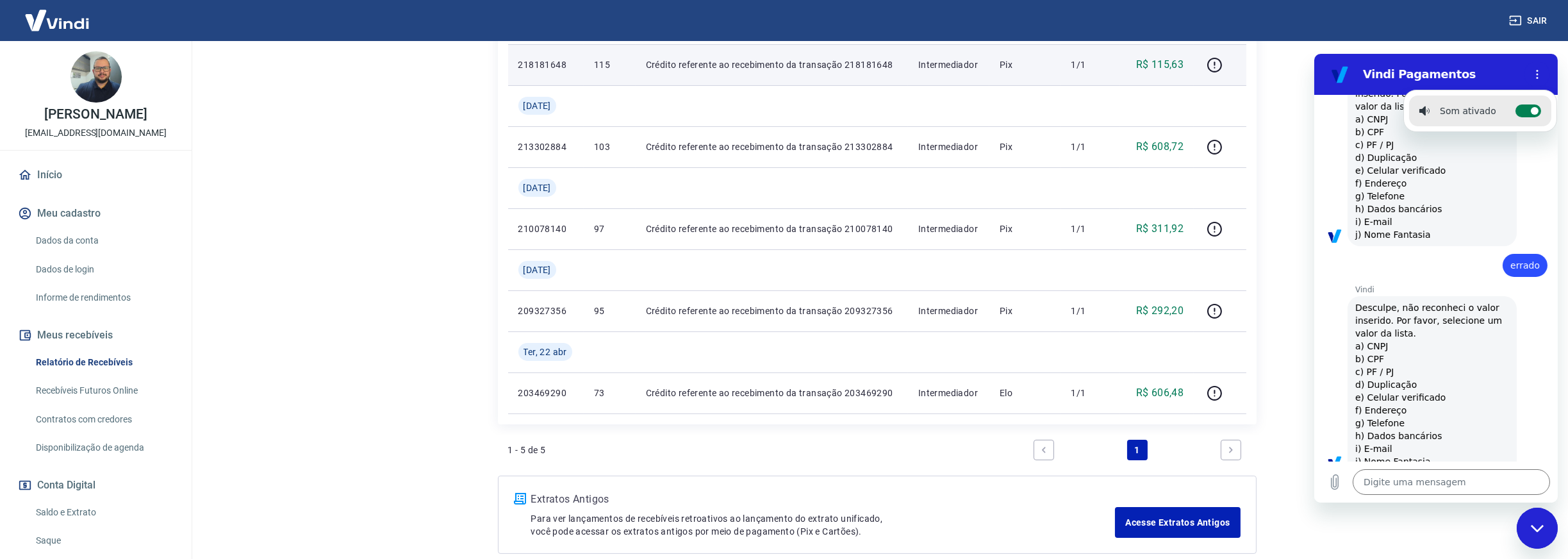
click at [1518, 111] on label "Alternar notificações sonoras" at bounding box center [1528, 111] width 26 height 13
click at [1518, 111] on input "Alternar notificações sonoras" at bounding box center [1528, 111] width 26 height 13
click at [1536, 71] on circle "Menu de opções" at bounding box center [1537, 71] width 2 height 2
click at [1522, 106] on label "Alternar notificações sonoras" at bounding box center [1530, 111] width 26 height 13
click at [1522, 106] on input "Alternar notificações sonoras" at bounding box center [1530, 111] width 26 height 13
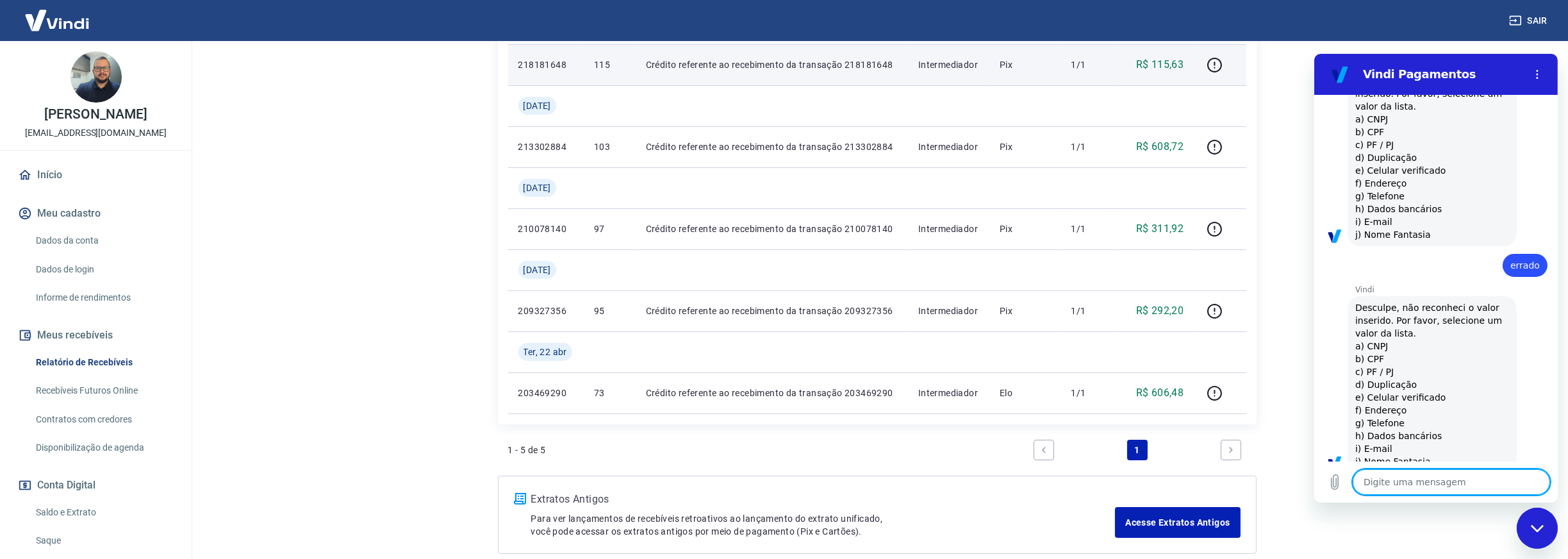
click at [1396, 487] on textarea at bounding box center [1451, 482] width 197 height 26
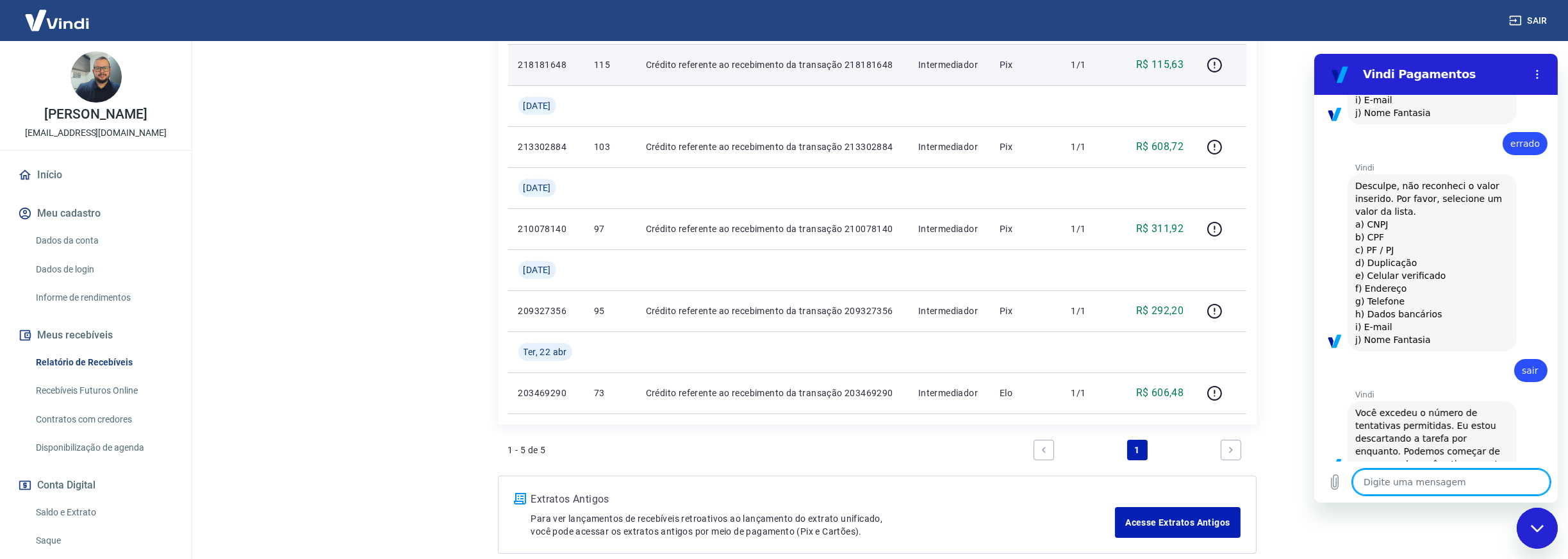
scroll to position [565, 0]
click at [1396, 487] on textarea at bounding box center [1451, 482] width 197 height 26
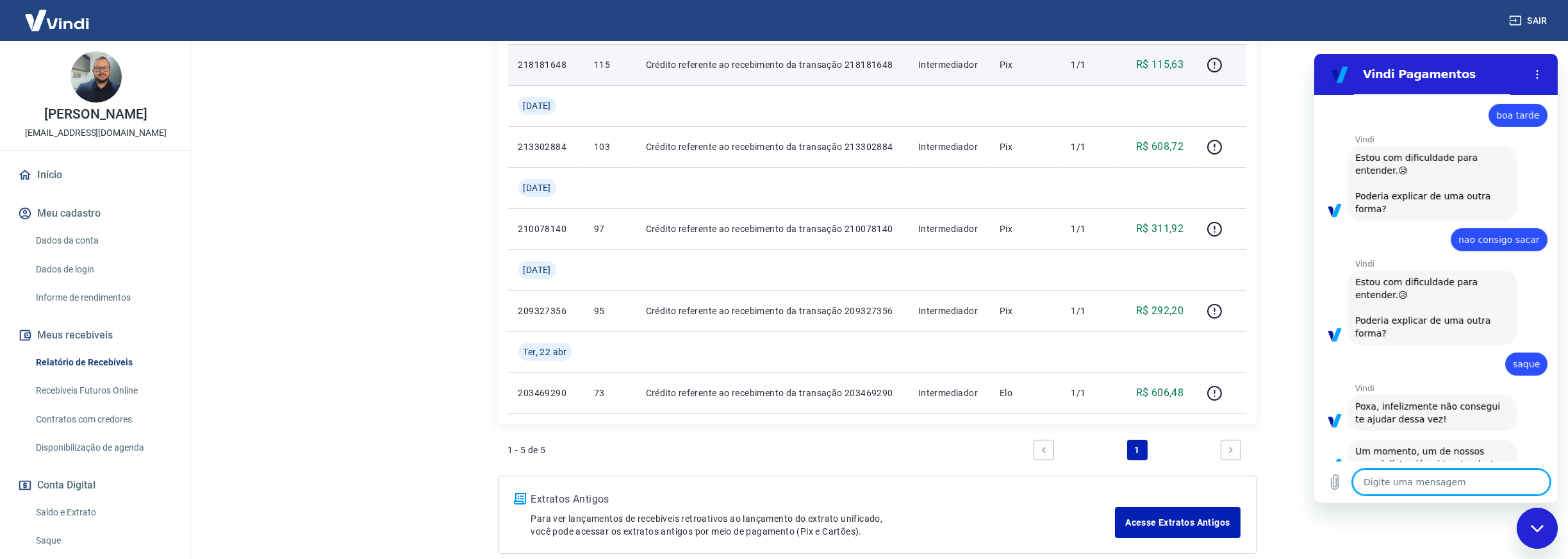
scroll to position [945, 0]
click at [1441, 481] on textarea at bounding box center [1451, 482] width 197 height 26
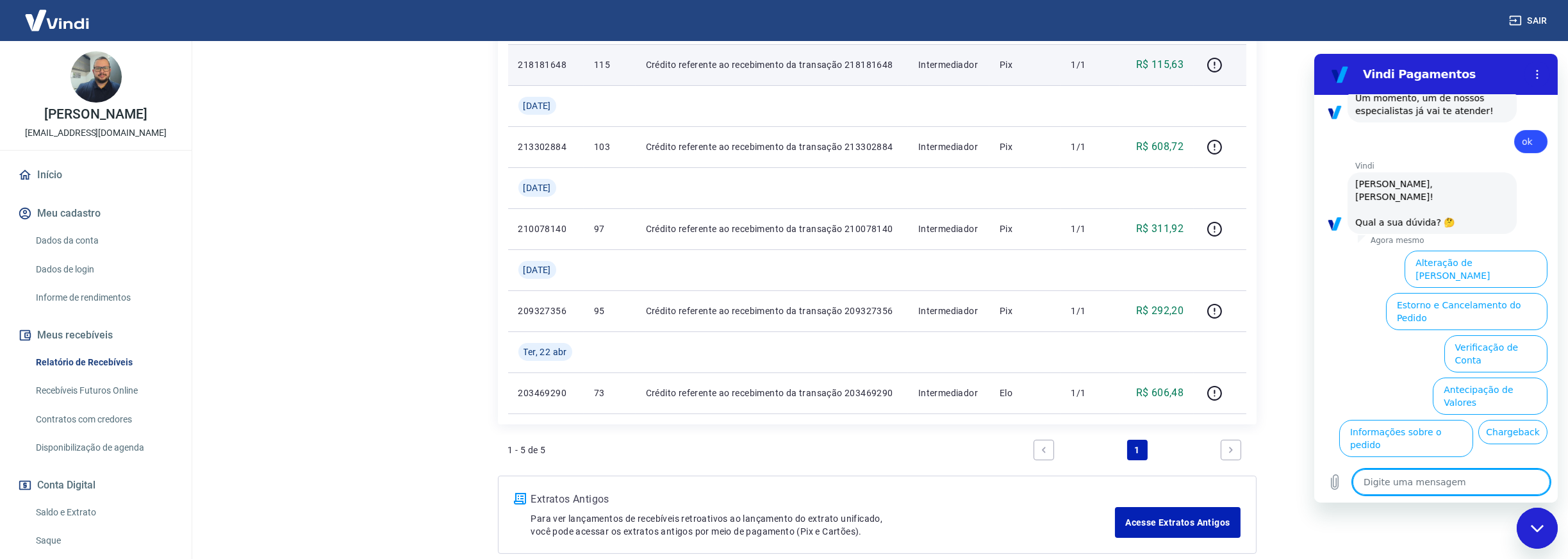
scroll to position [1308, 0]
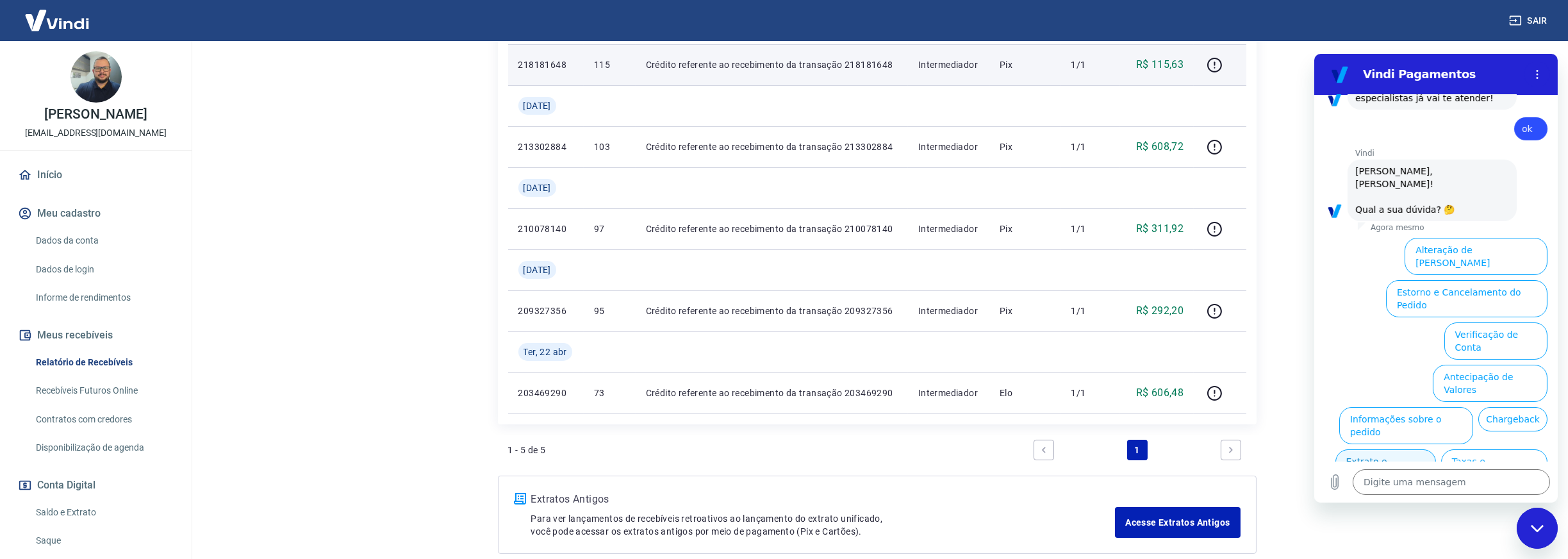
click at [1435, 449] on button "Extrato e Recebíveis" at bounding box center [1384, 468] width 101 height 37
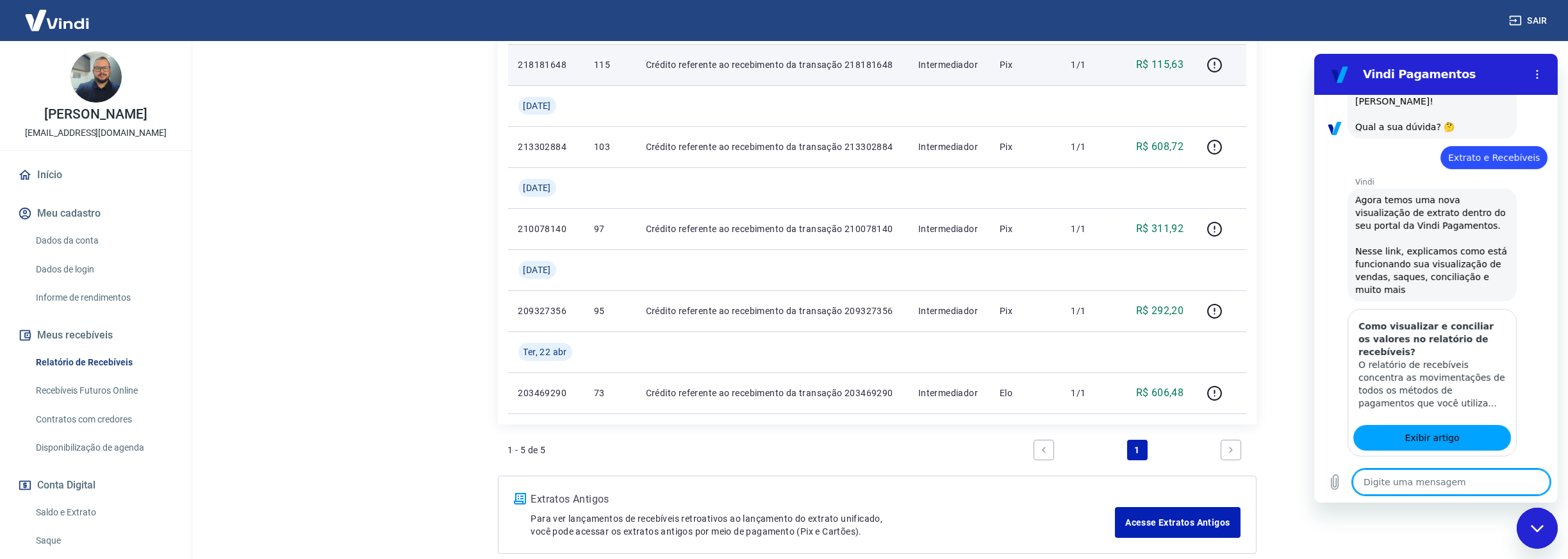
scroll to position [1422, 0]
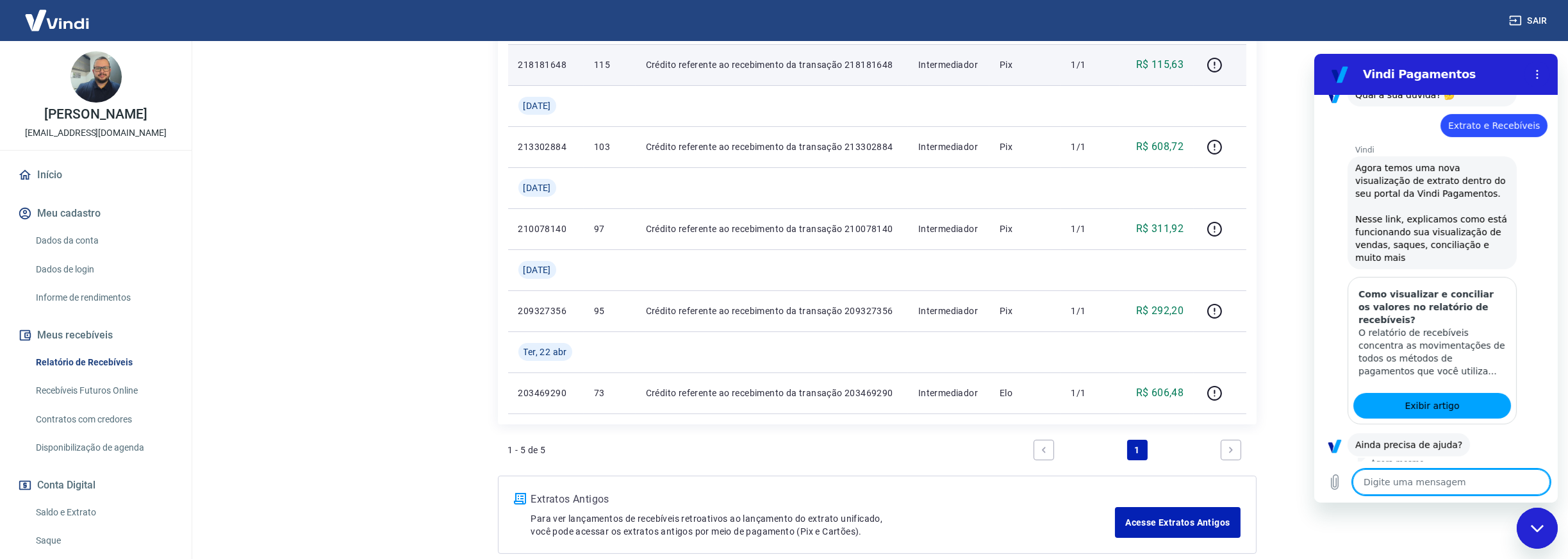
click at [1474, 473] on button "Sim" at bounding box center [1484, 485] width 37 height 24
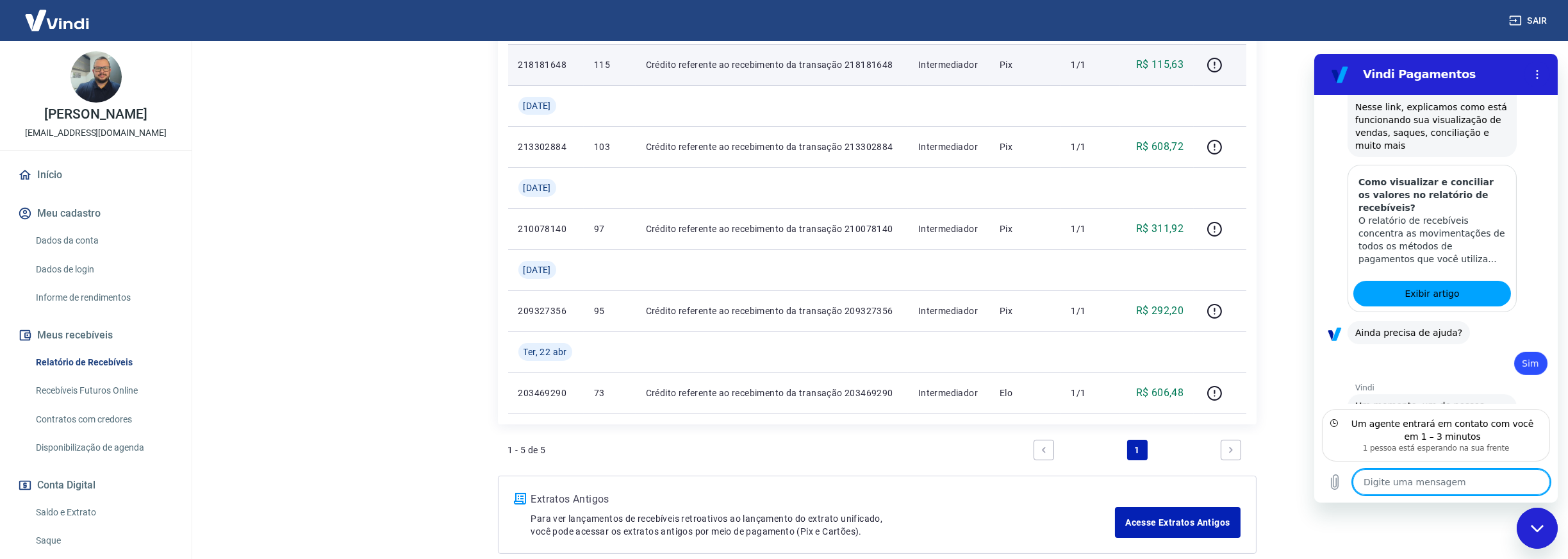
scroll to position [1536, 0]
click at [1407, 485] on textarea at bounding box center [1451, 482] width 197 height 26
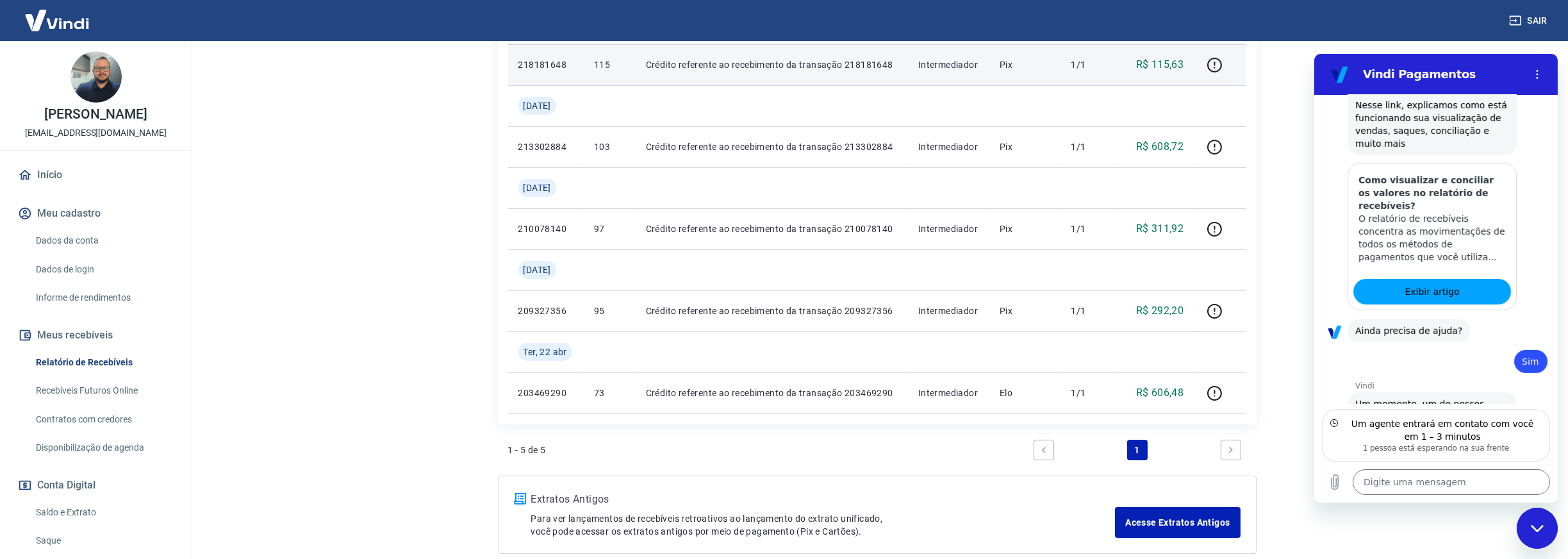
click at [82, 388] on link "Recebíveis Futuros Online" at bounding box center [104, 391] width 146 height 26
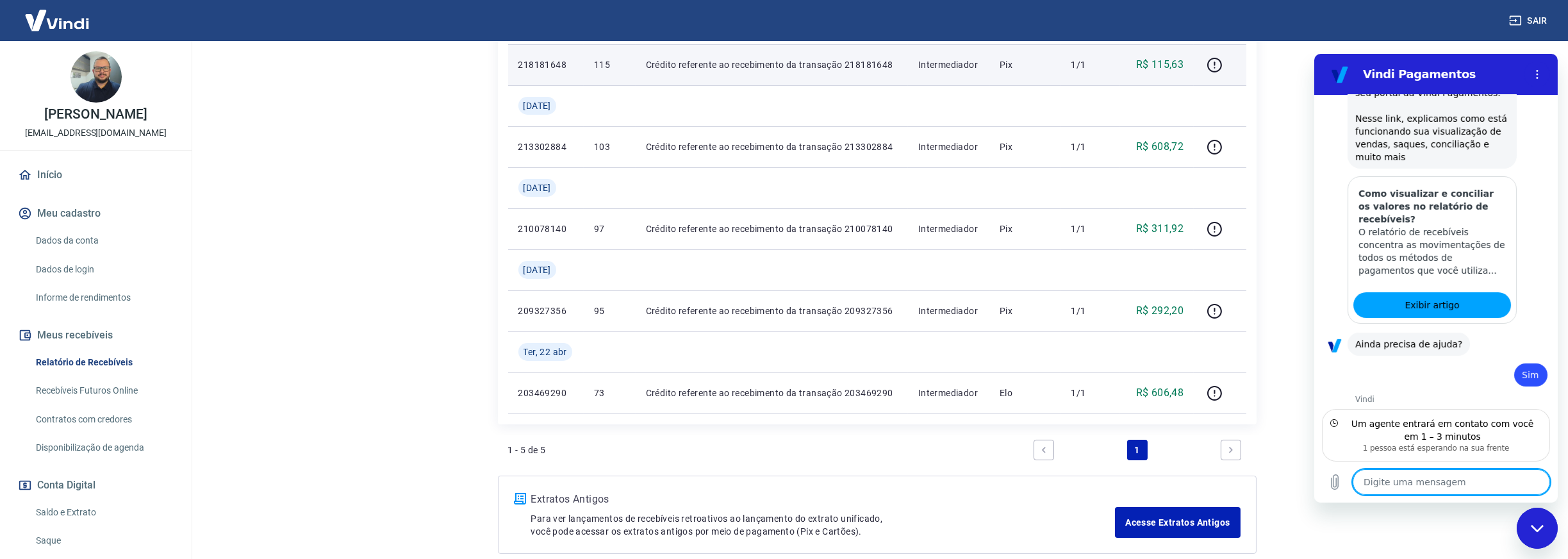
click at [1402, 482] on textarea at bounding box center [1451, 482] width 197 height 26
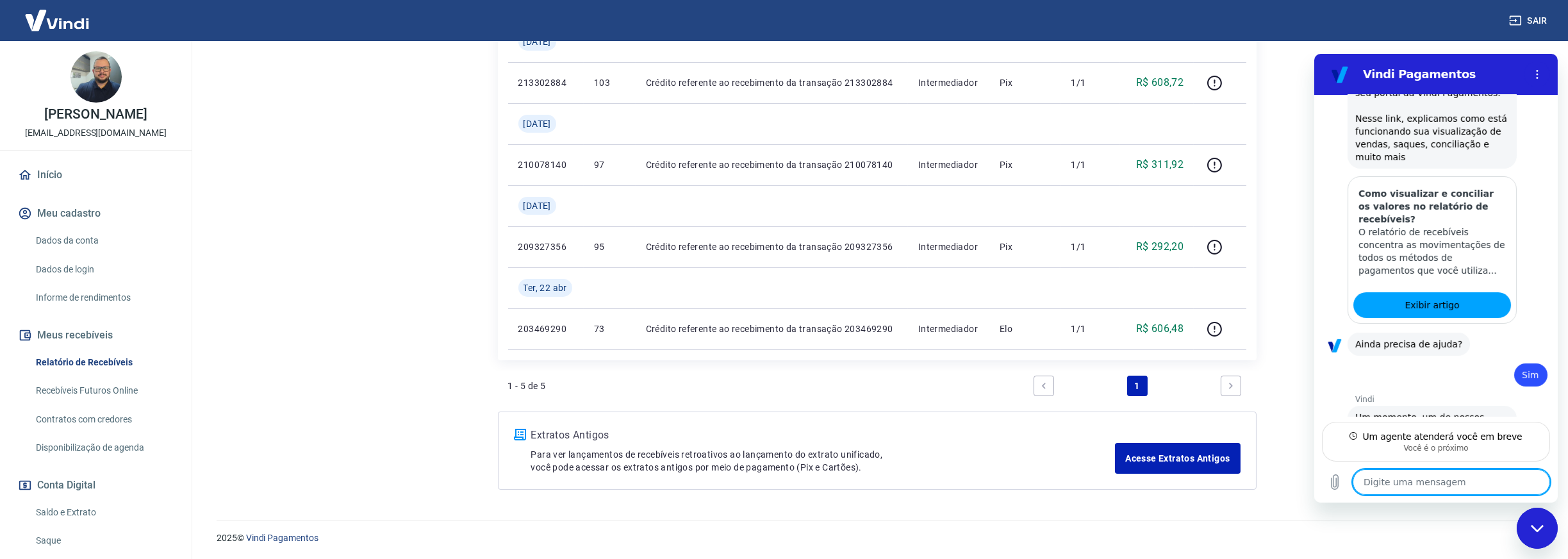
click at [1405, 480] on textarea at bounding box center [1451, 482] width 197 height 26
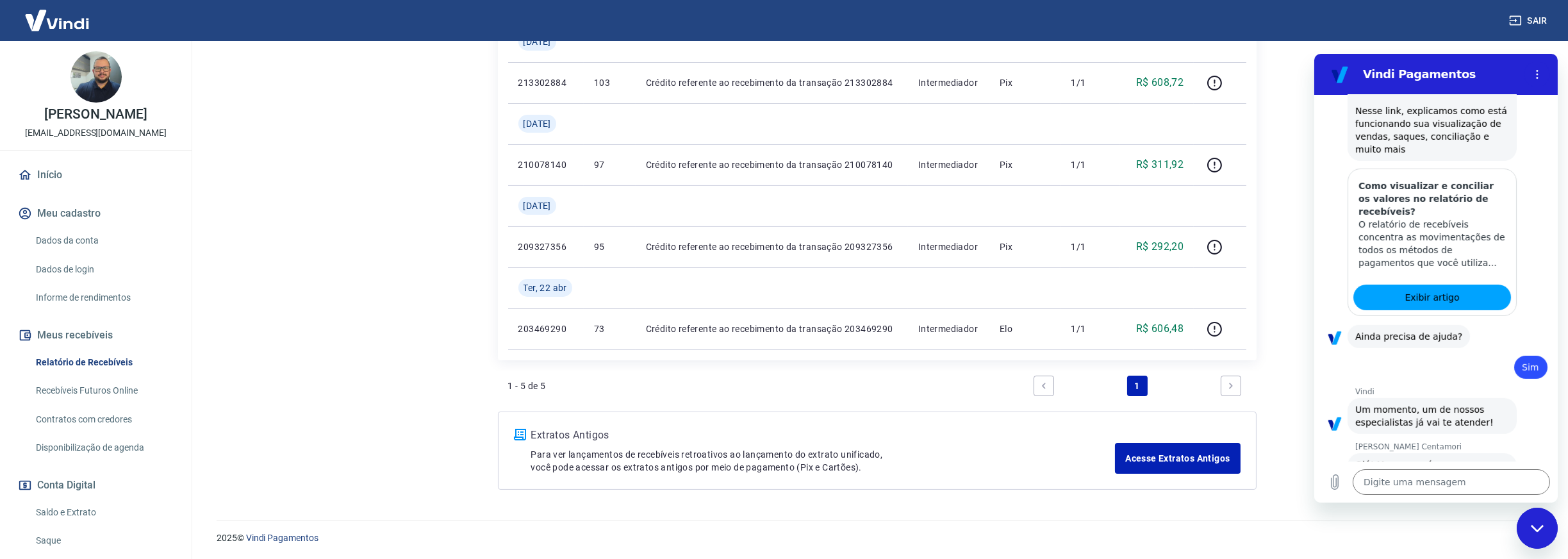
scroll to position [1534, 0]
click at [1429, 483] on textarea at bounding box center [1451, 482] width 197 height 26
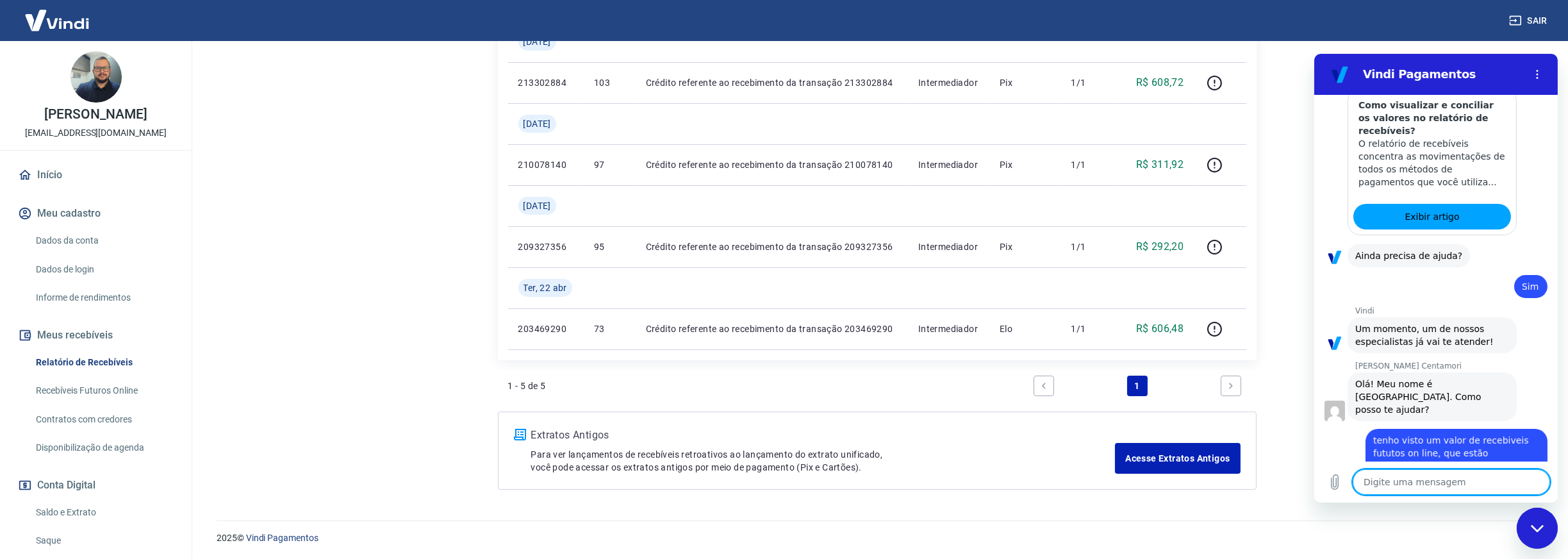
scroll to position [1614, 0]
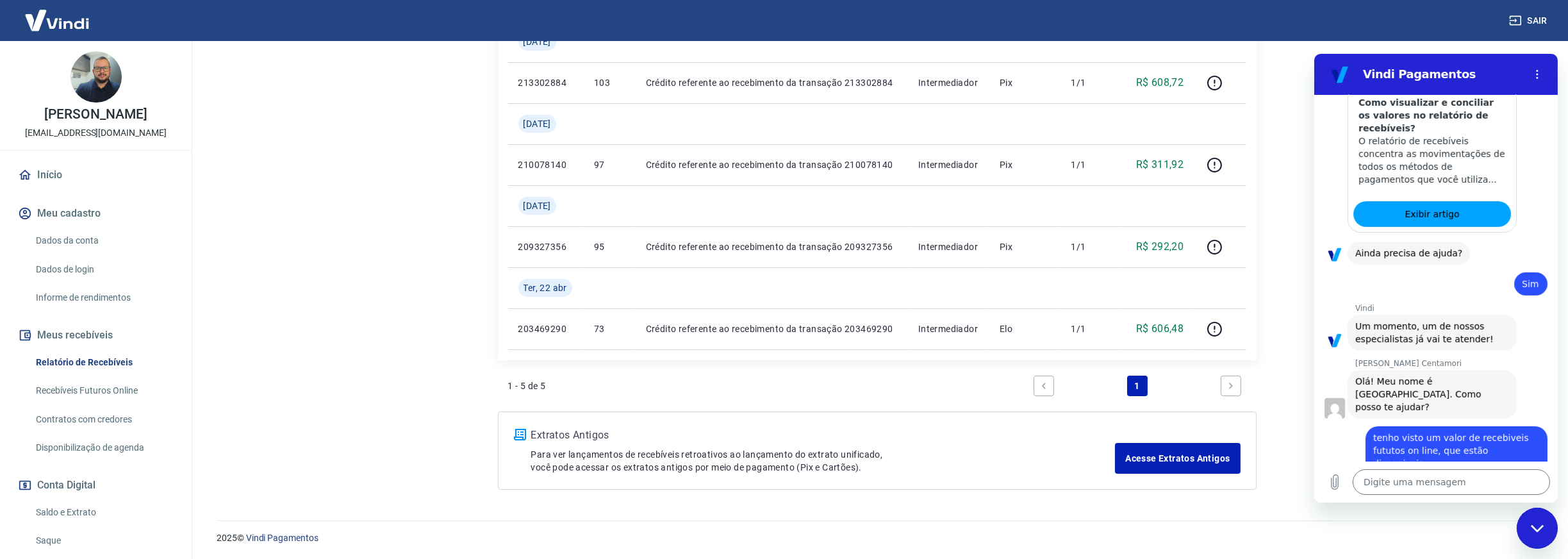
click at [1371, 484] on textarea at bounding box center [1451, 482] width 197 height 26
paste textarea "Total a Receber R$ 1.934,95"
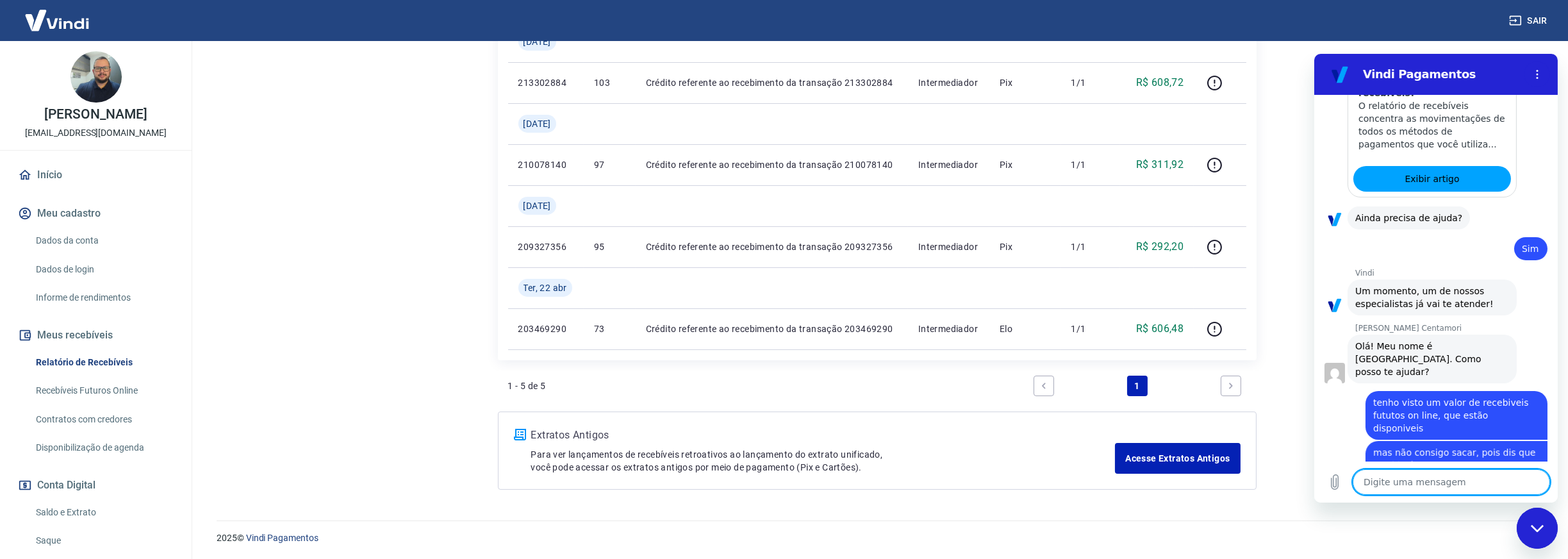
scroll to position [1651, 0]
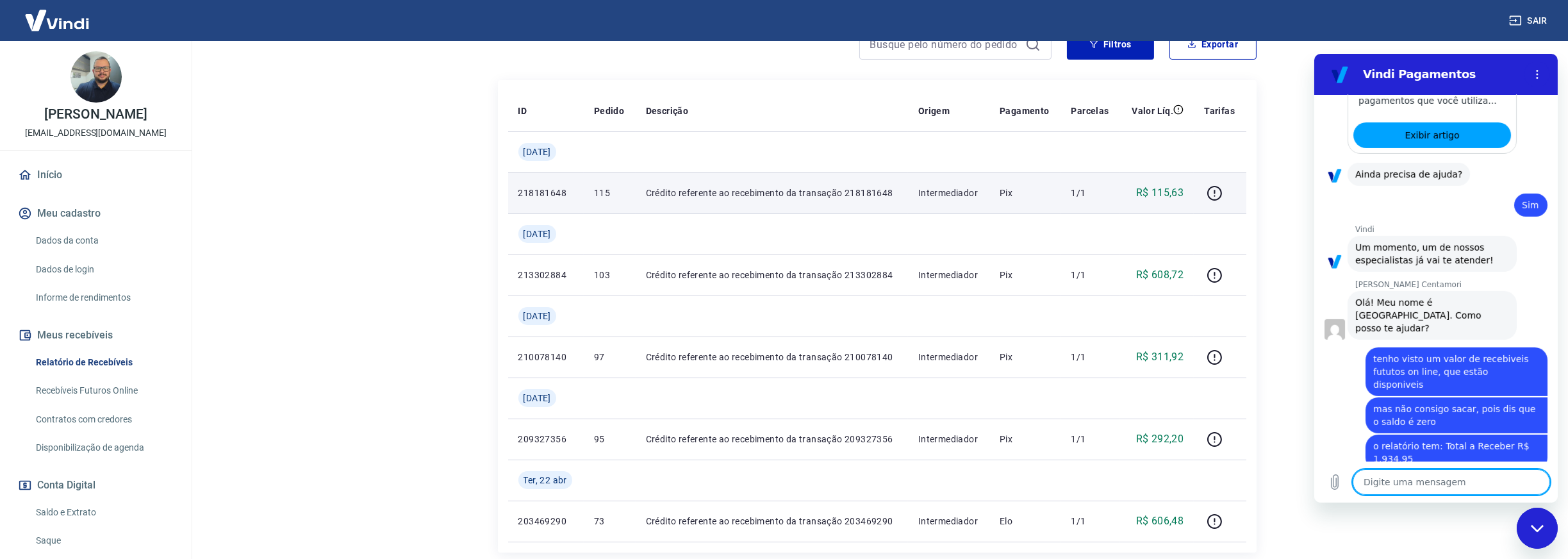
scroll to position [1693, 0]
click at [1407, 480] on textarea at bounding box center [1451, 482] width 197 height 26
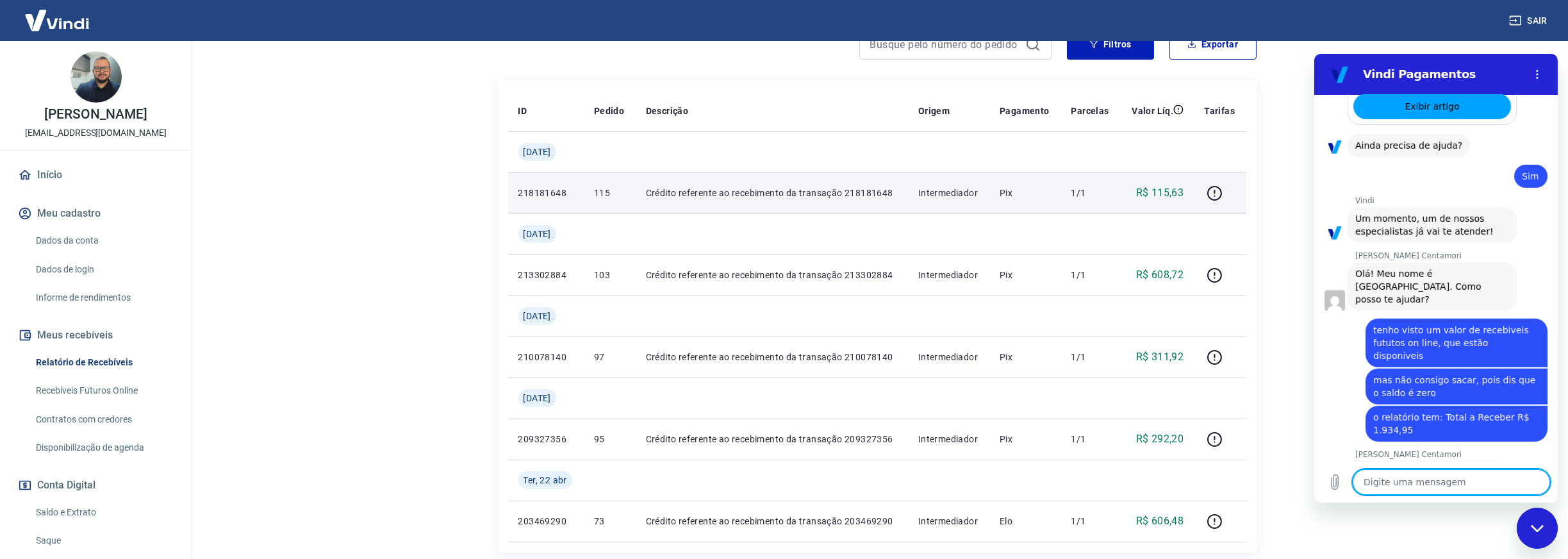
scroll to position [1724, 0]
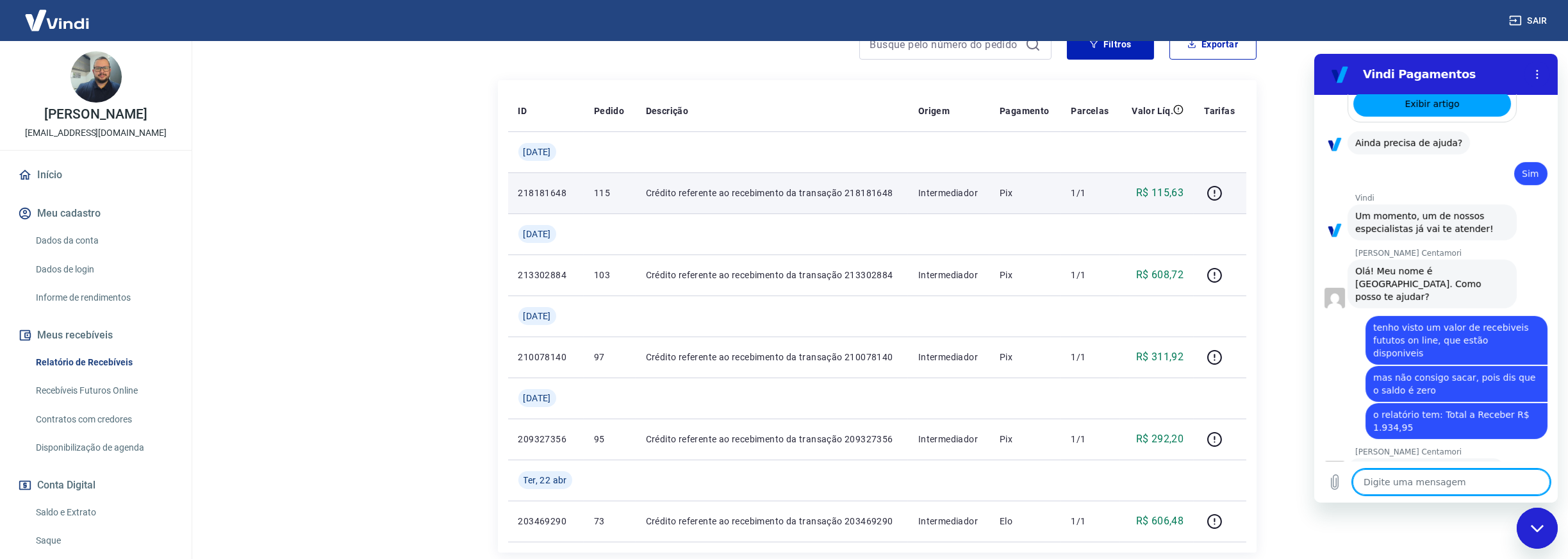
click at [1412, 481] on textarea at bounding box center [1451, 482] width 197 height 26
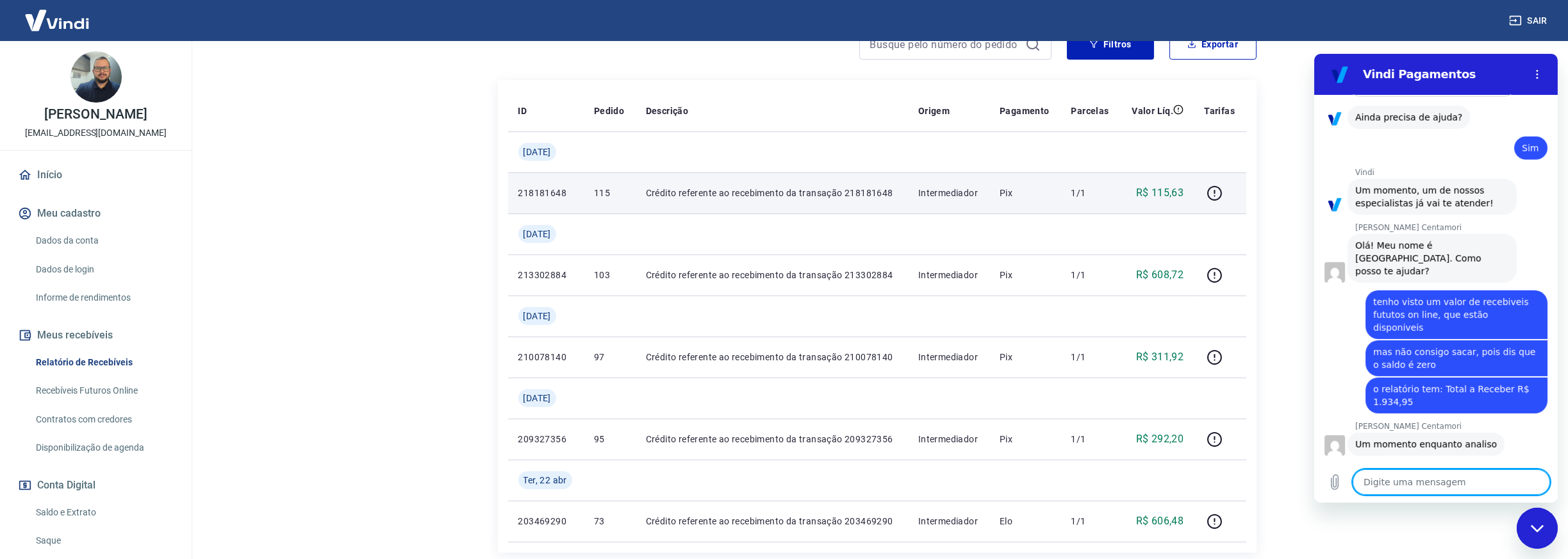
scroll to position [1748, 0]
click at [1396, 484] on textarea at bounding box center [1451, 482] width 197 height 26
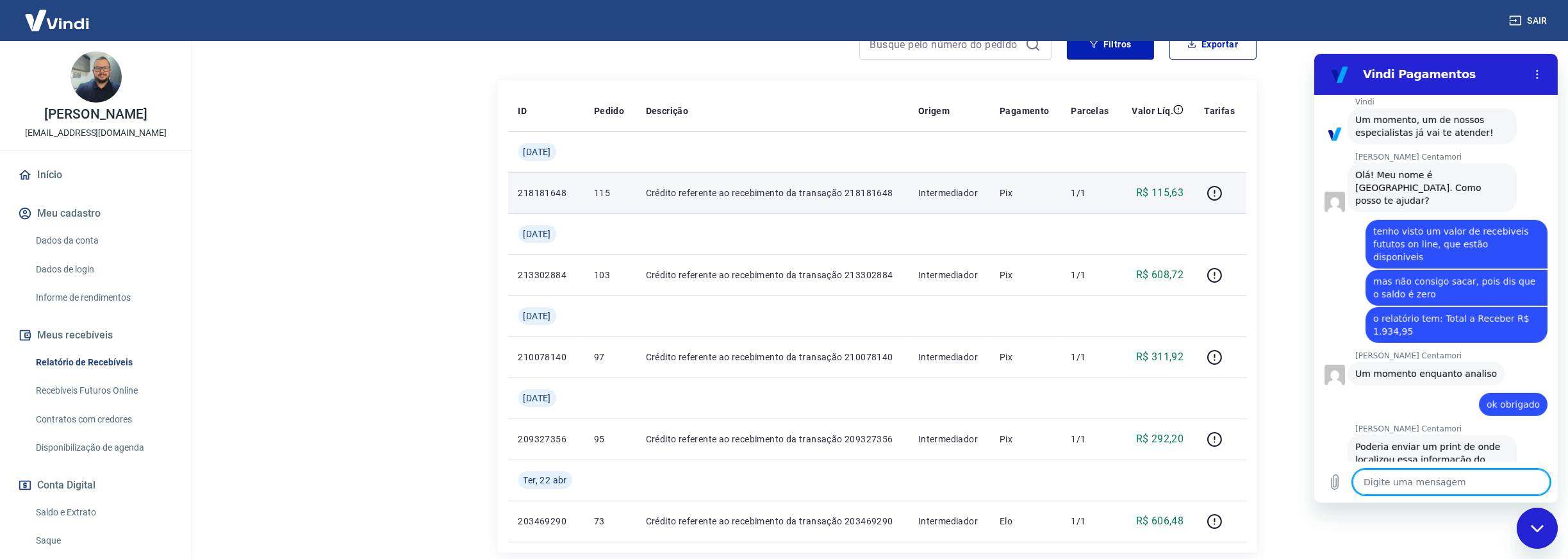
scroll to position [1823, 0]
click at [1337, 485] on icon "Carregar arquivo" at bounding box center [1335, 482] width 16 height 16
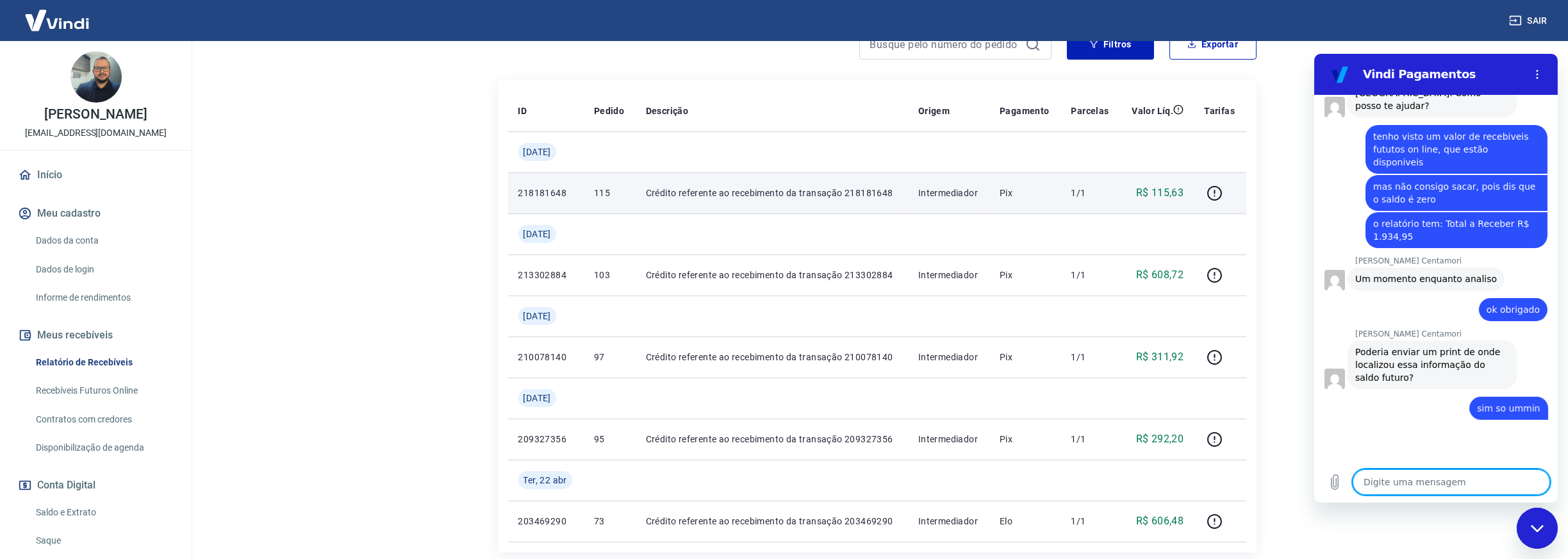
scroll to position [1918, 0]
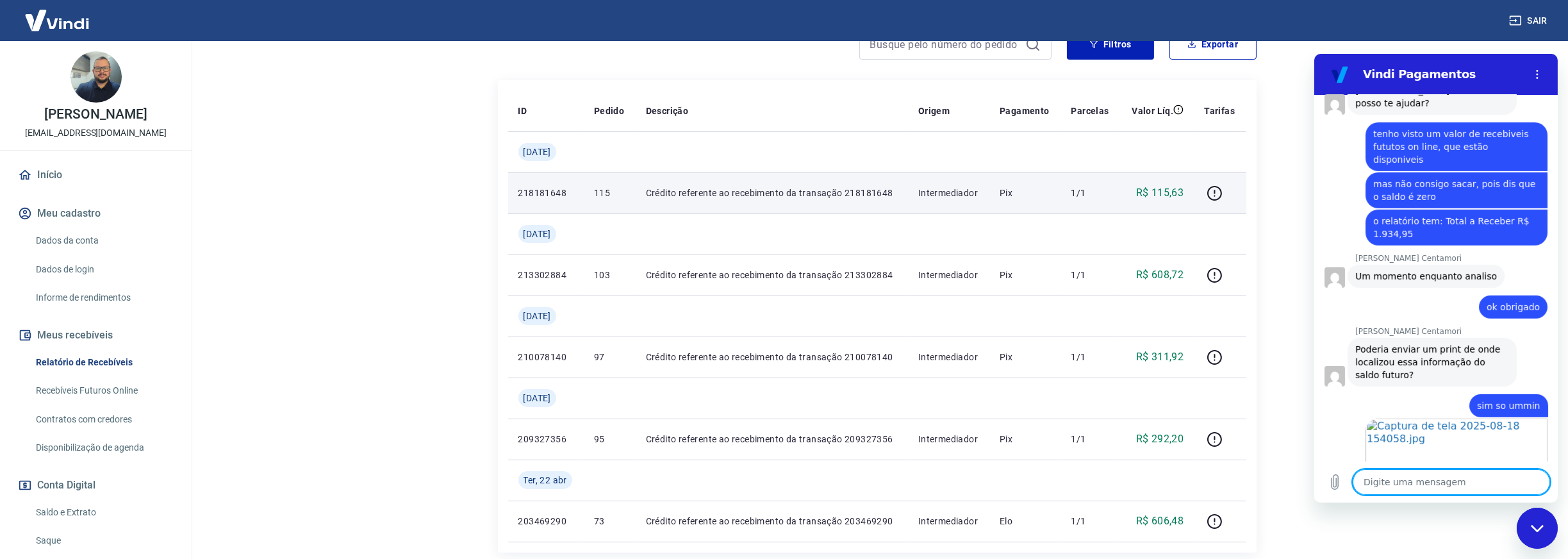
click at [1382, 485] on textarea at bounding box center [1451, 482] width 197 height 26
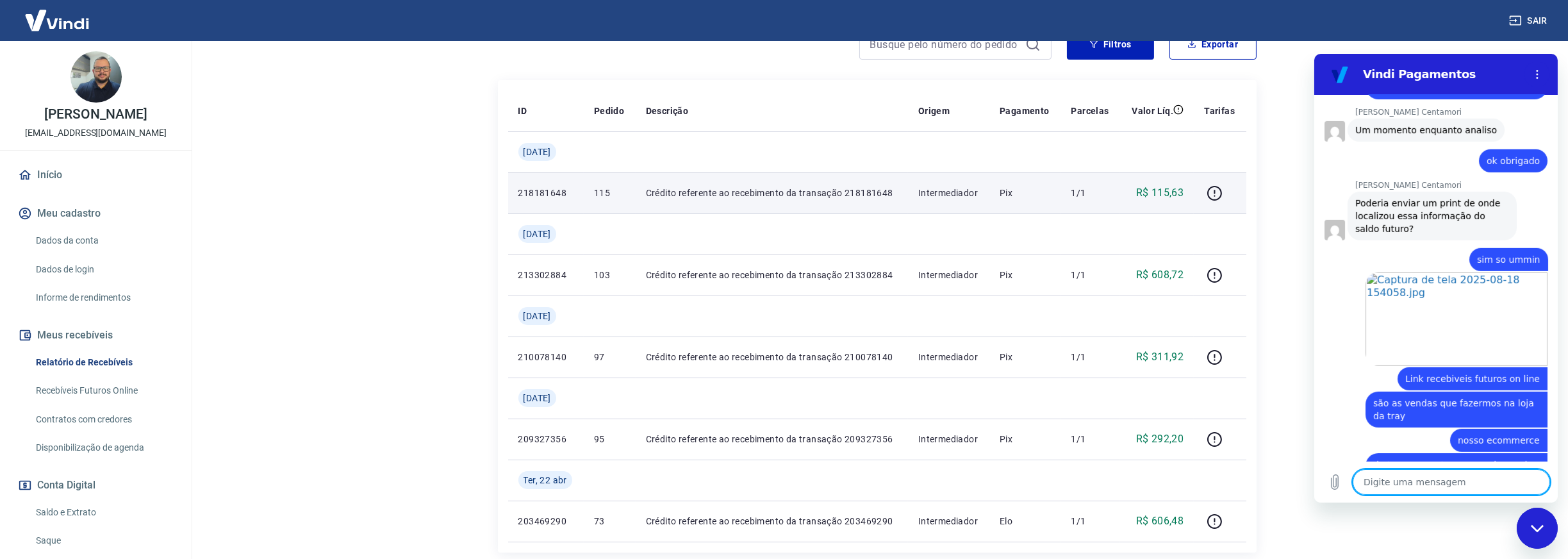
scroll to position [2066, 0]
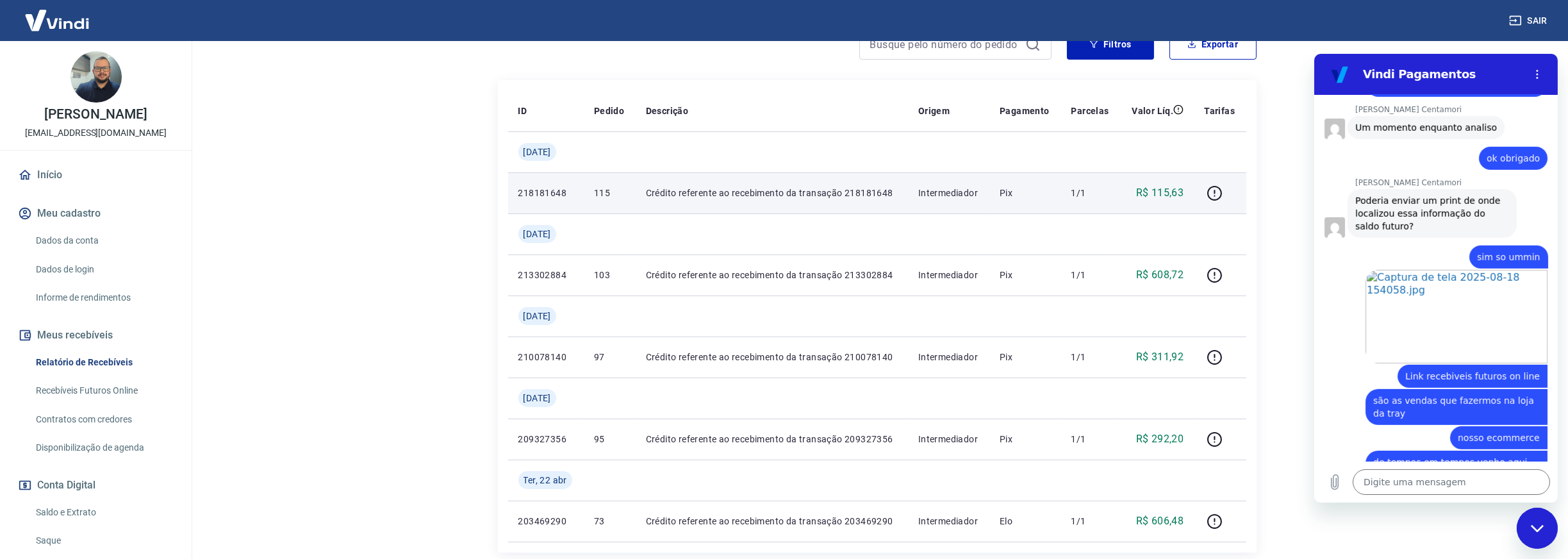
click at [403, 199] on main "Após o envio das liquidações aparecerem no Relatório de Recebíveis, elas podem …" at bounding box center [877, 106] width 1382 height 518
click at [407, 353] on main "Após o envio das liquidações aparecerem no Relatório de Recebíveis, elas podem …" at bounding box center [877, 106] width 1382 height 518
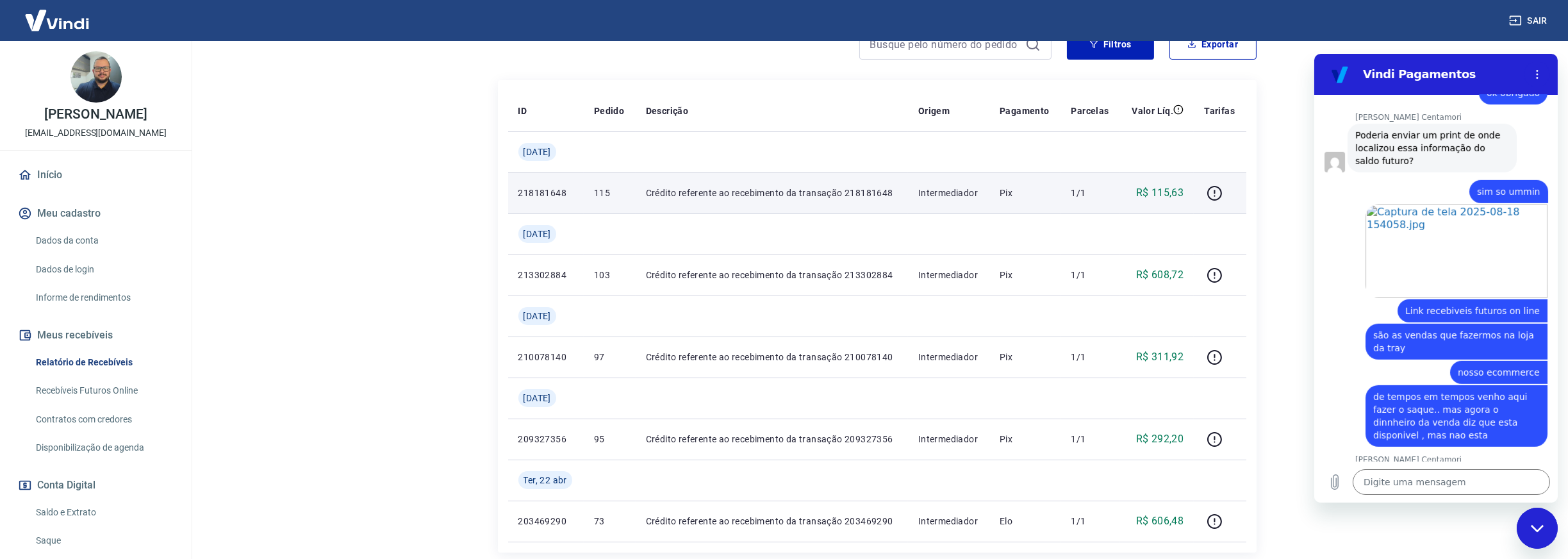
scroll to position [2135, 0]
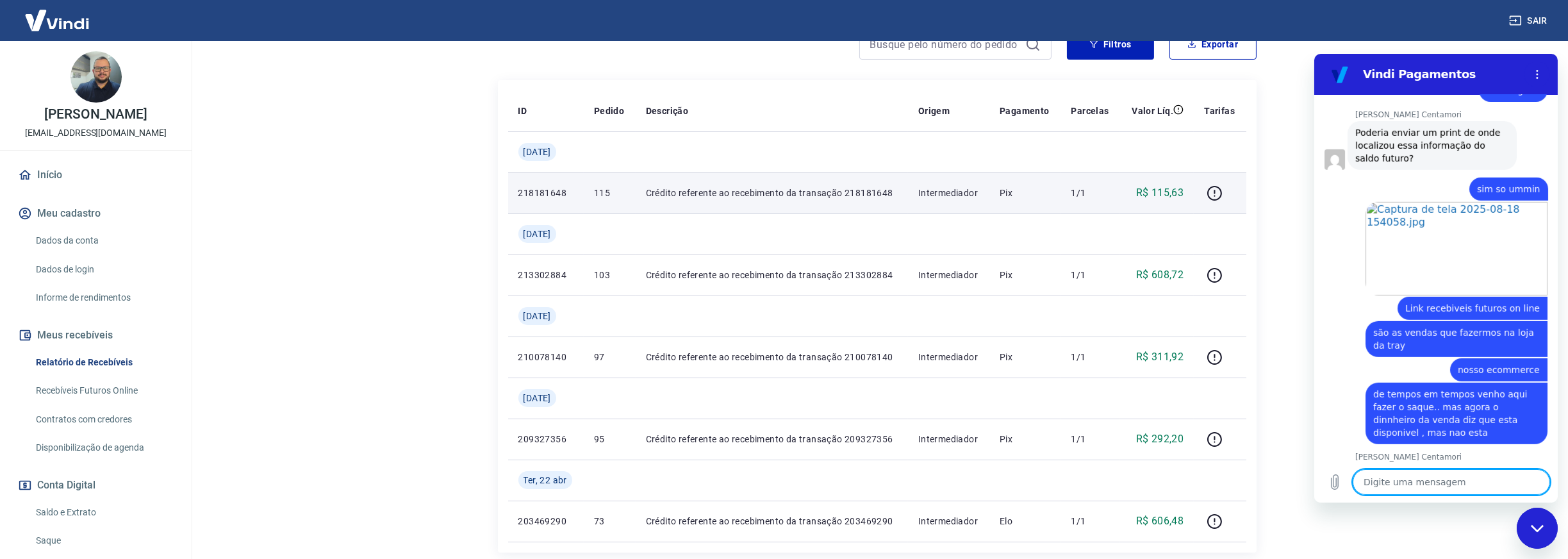
click at [1405, 481] on textarea at bounding box center [1451, 482] width 197 height 26
paste textarea "Plano 2 - LOJA: 1352229"
click at [1539, 525] on icon "Fechar janela de mensagens" at bounding box center [1537, 528] width 14 height 9
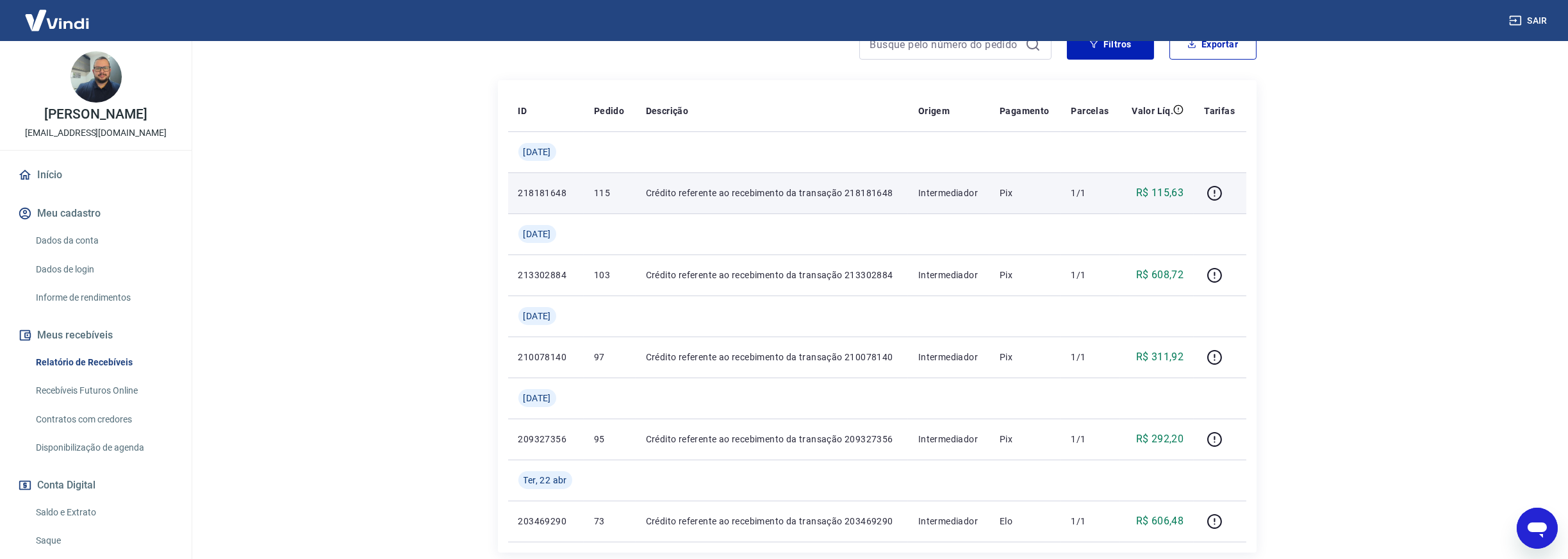
click at [1539, 525] on icon "Abrir janela de mensagens" at bounding box center [1537, 530] width 19 height 16
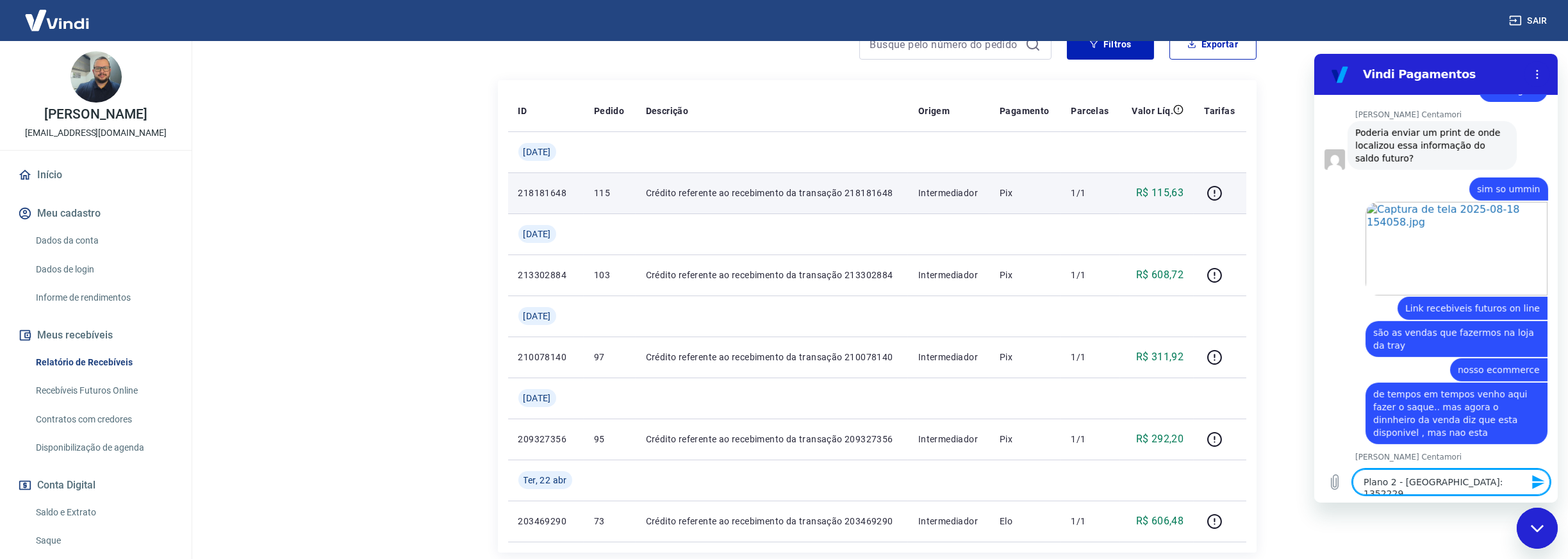
click at [1540, 489] on icon "Enviar mensagem" at bounding box center [1538, 482] width 16 height 16
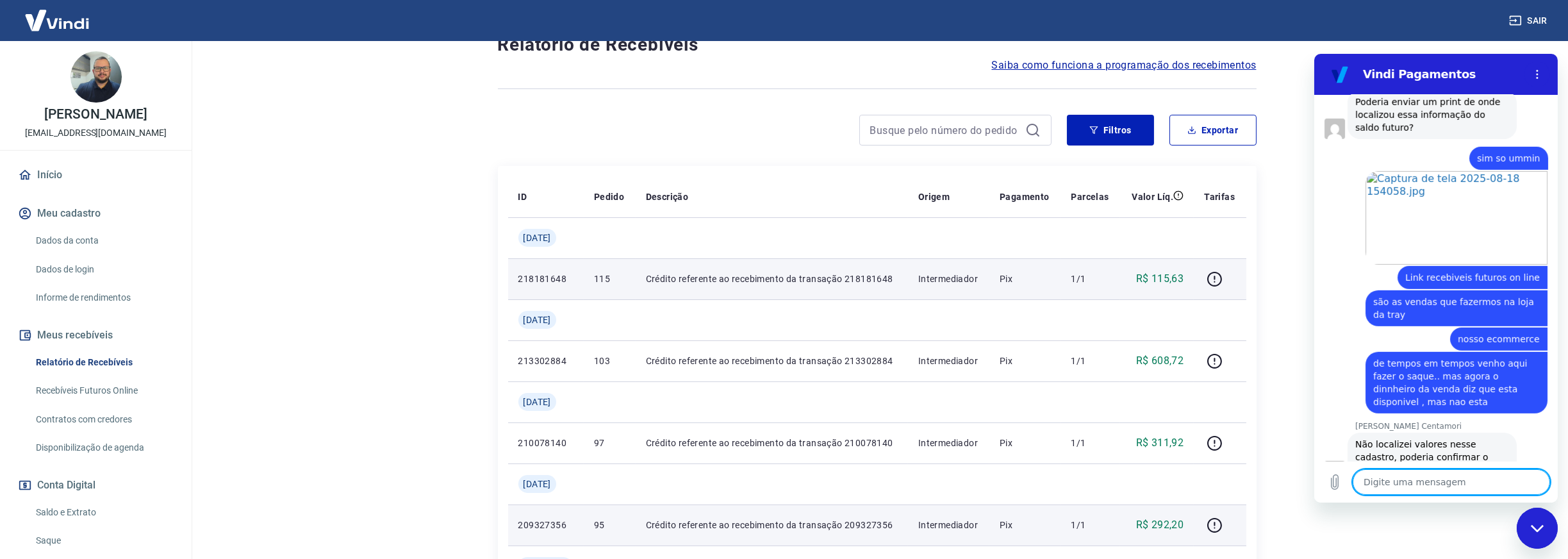
scroll to position [129, 0]
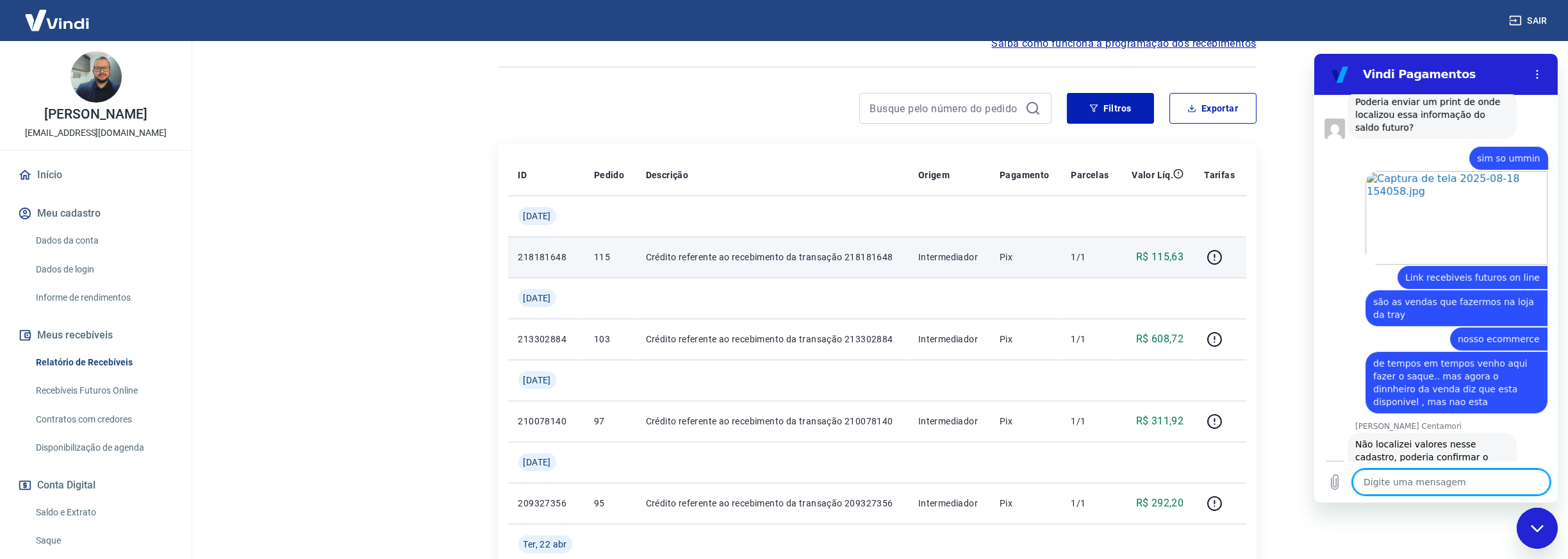
click at [1397, 487] on textarea at bounding box center [1451, 482] width 197 height 26
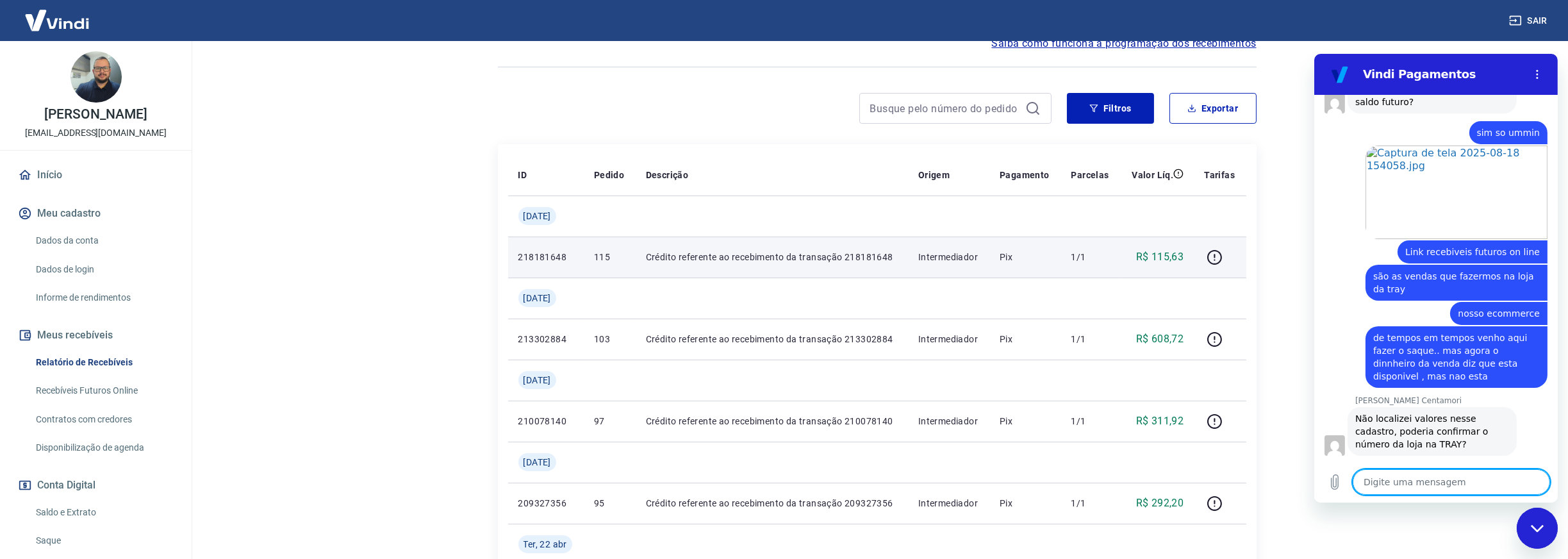
scroll to position [2190, 0]
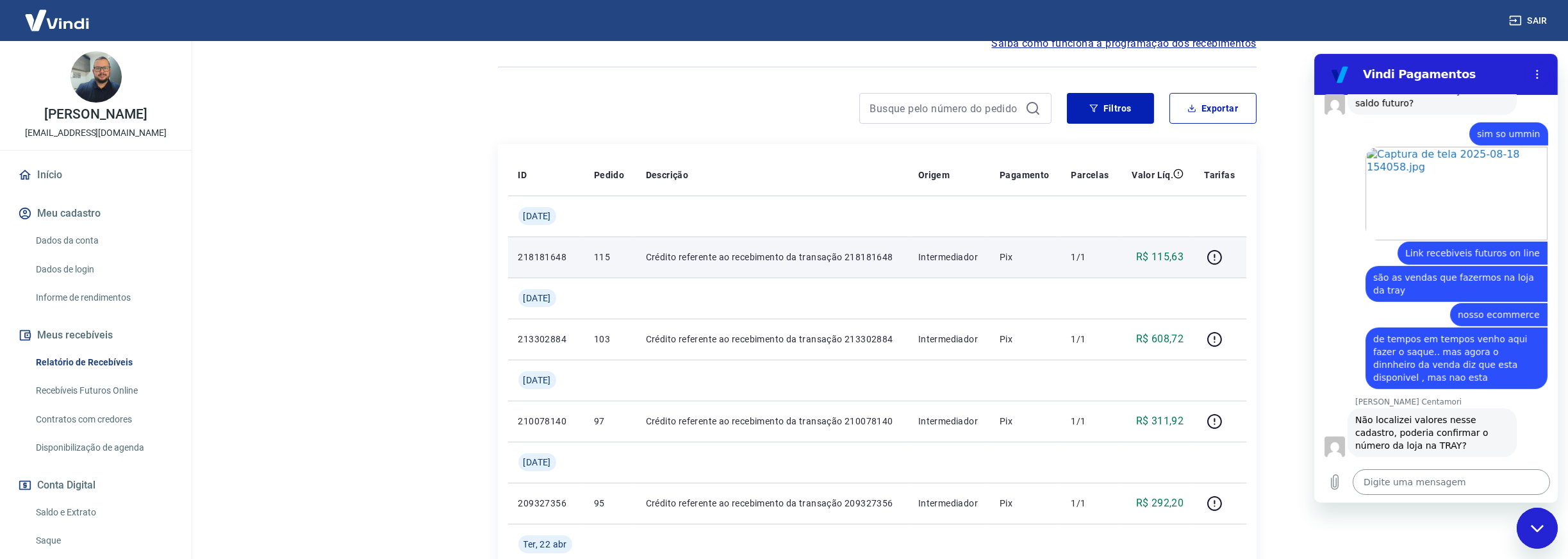
click at [1417, 485] on textarea at bounding box center [1451, 482] width 197 height 26
click at [1341, 482] on icon "Carregar arquivo" at bounding box center [1335, 482] width 16 height 16
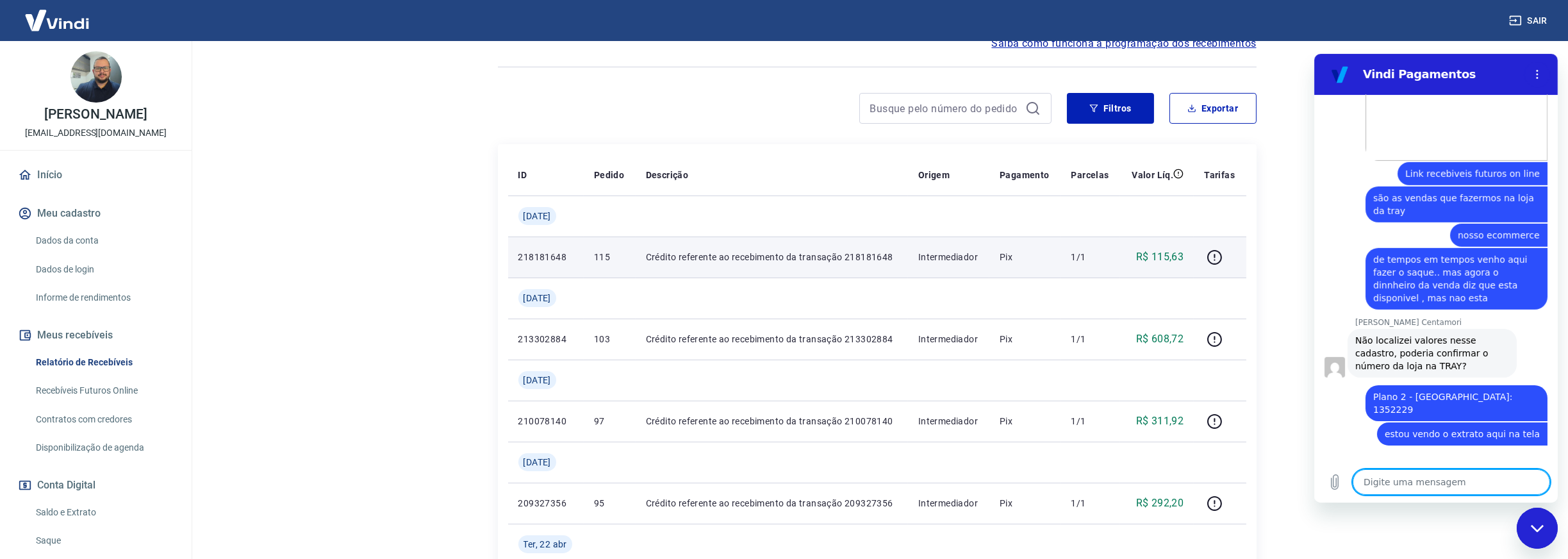
scroll to position [2285, 0]
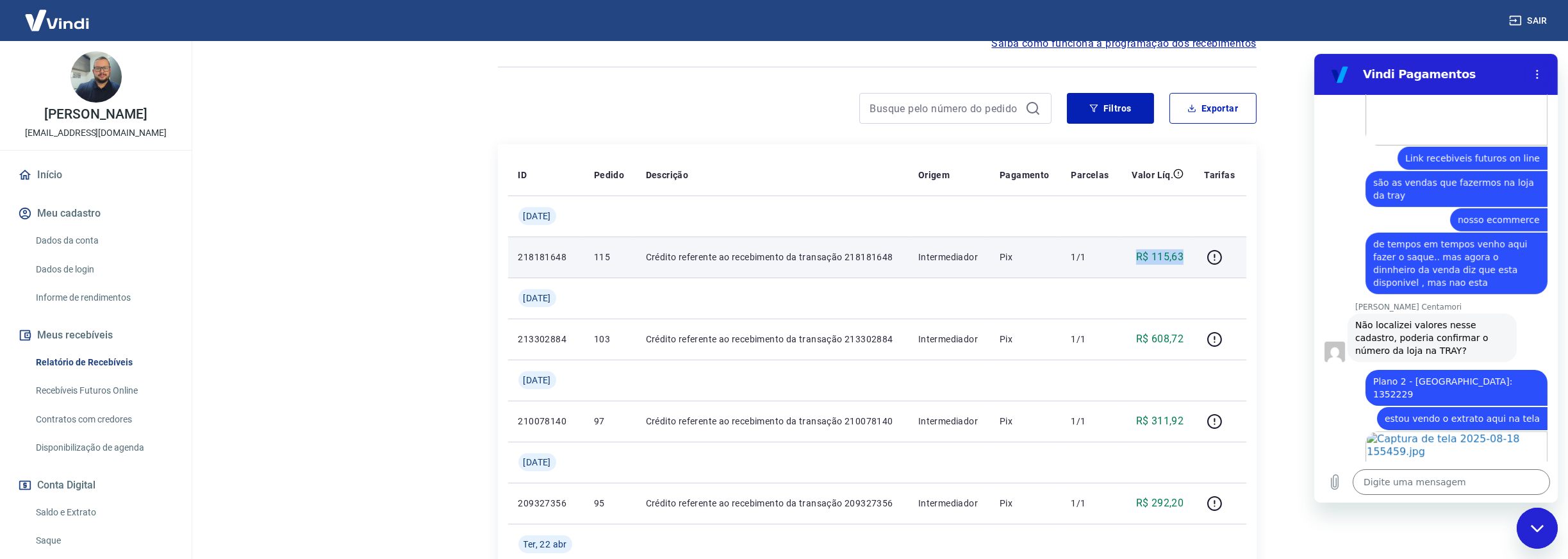
drag, startPoint x: 1136, startPoint y: 251, endPoint x: 1192, endPoint y: 252, distance: 56.0
click at [1192, 252] on td "R$ 115,63" at bounding box center [1157, 256] width 74 height 41
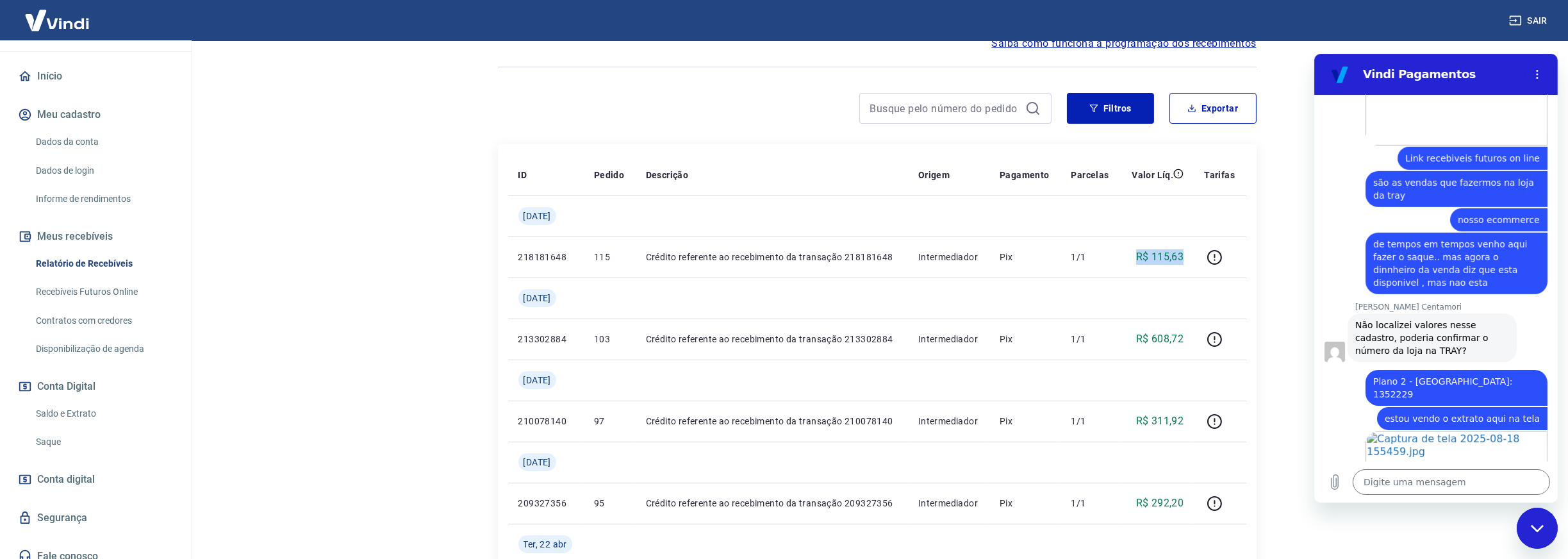
scroll to position [109, 0]
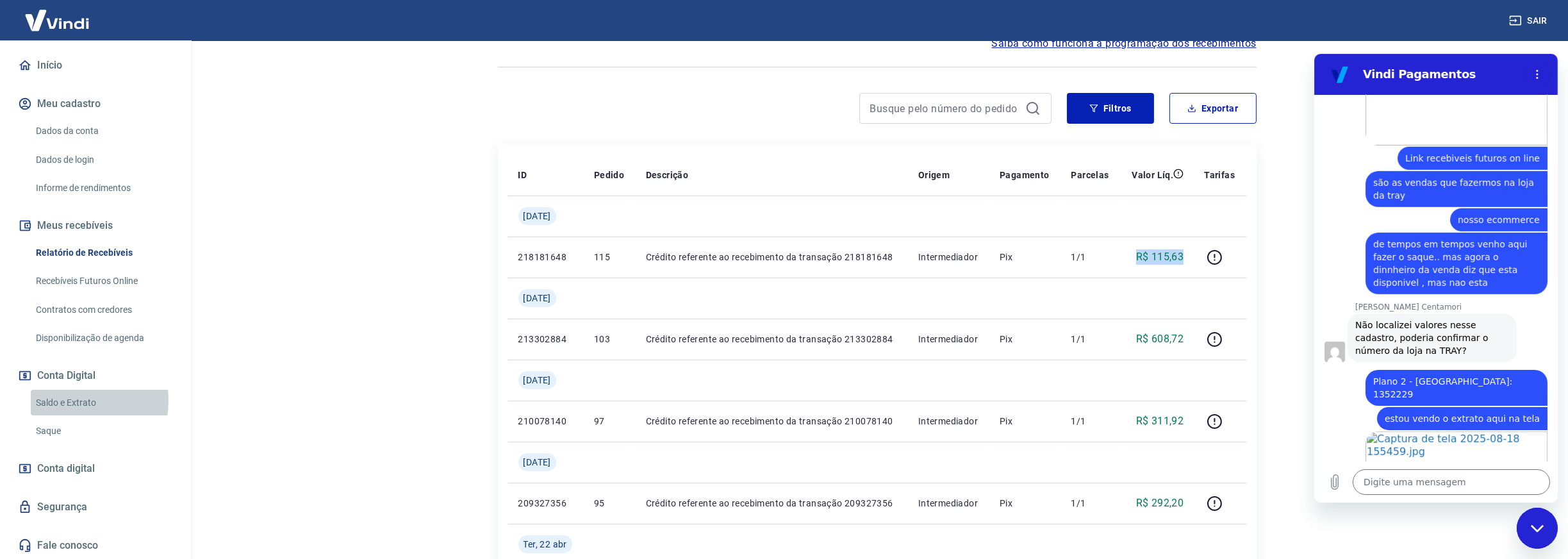
click at [72, 401] on link "Saldo e Extrato" at bounding box center [104, 403] width 146 height 26
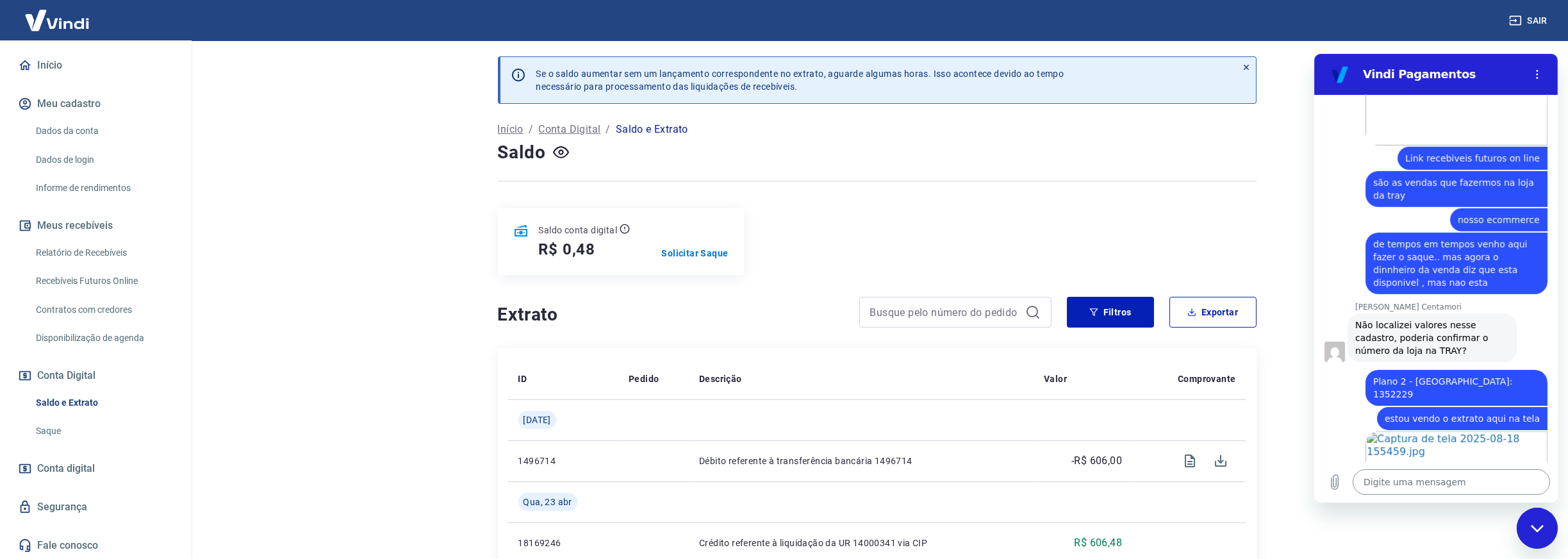
click at [1397, 483] on textarea at bounding box center [1451, 482] width 197 height 26
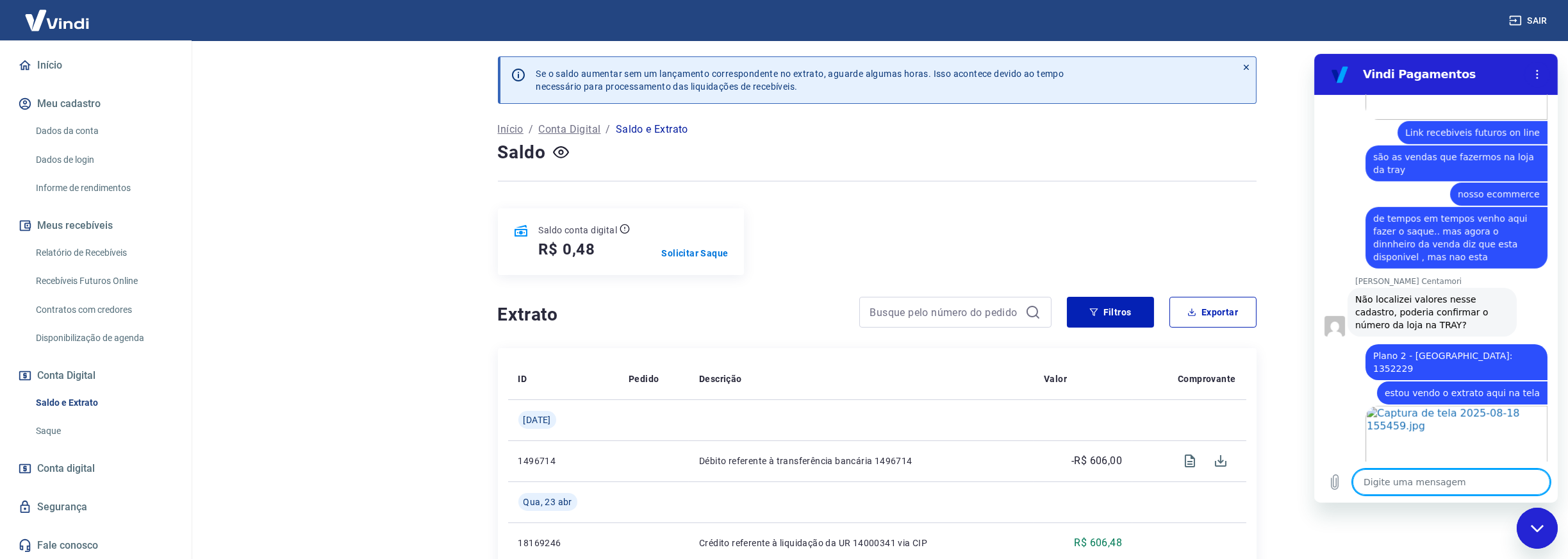
scroll to position [2308, 0]
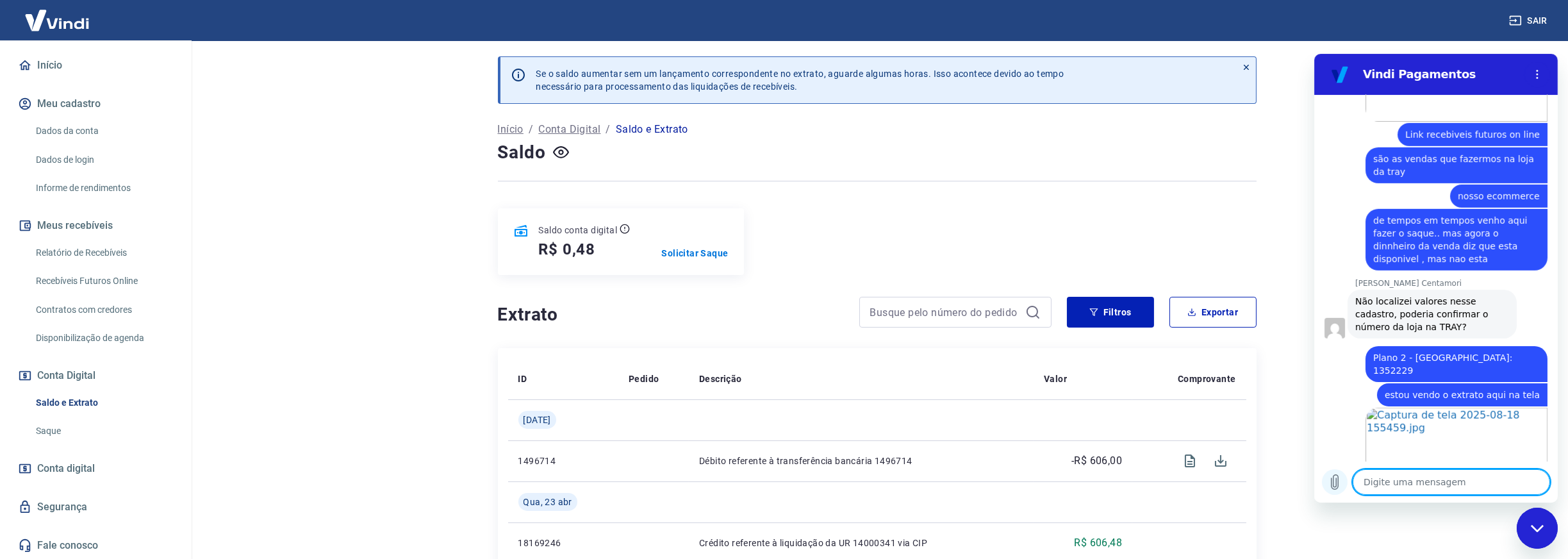
click at [1337, 483] on icon "Carregar arquivo" at bounding box center [1335, 482] width 16 height 16
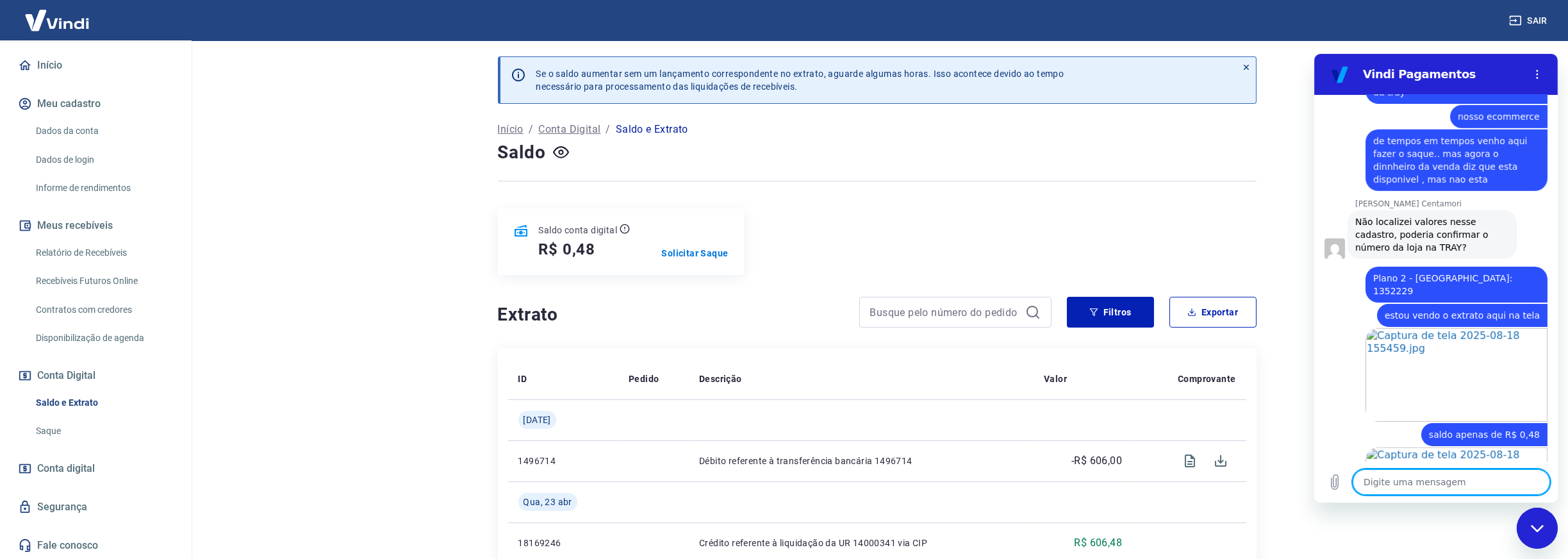
scroll to position [2403, 0]
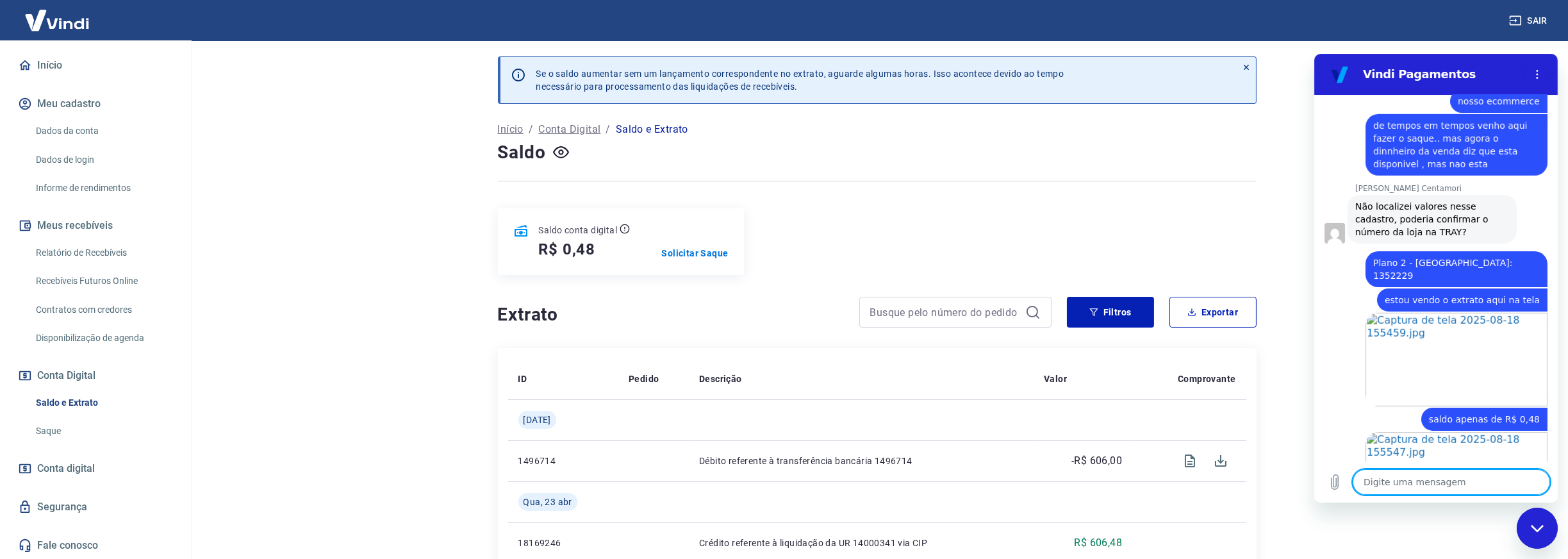
click at [1434, 481] on textarea at bounding box center [1451, 482] width 197 height 26
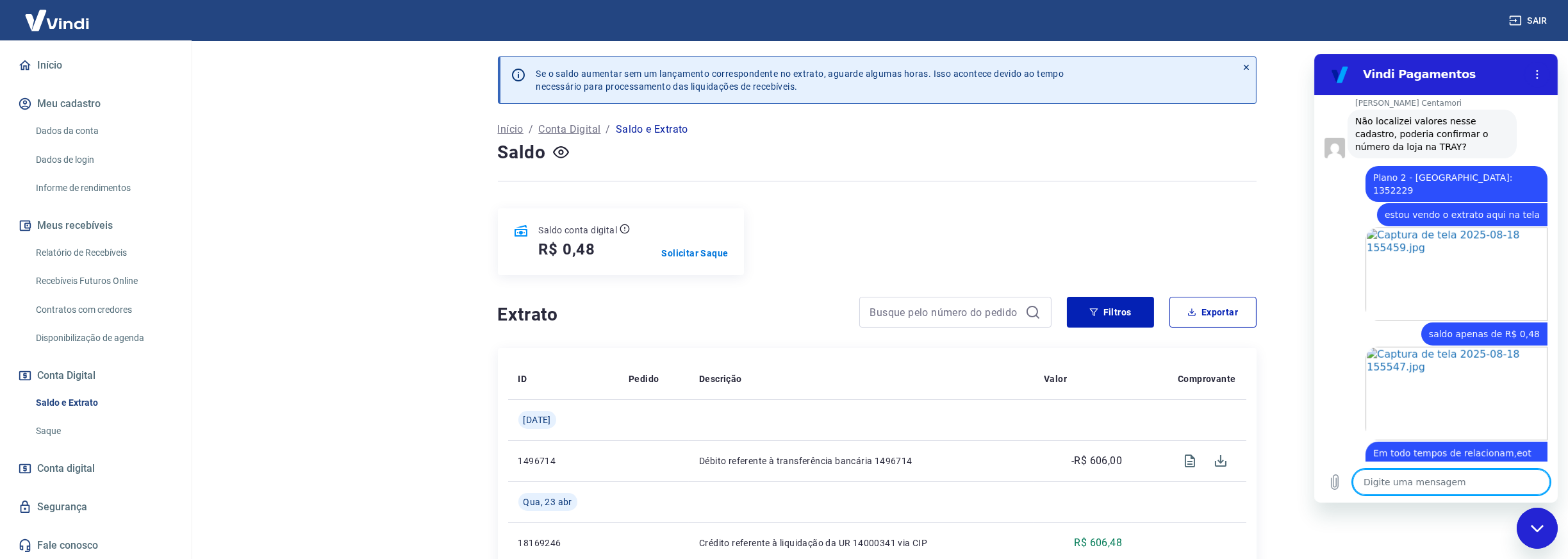
scroll to position [2491, 0]
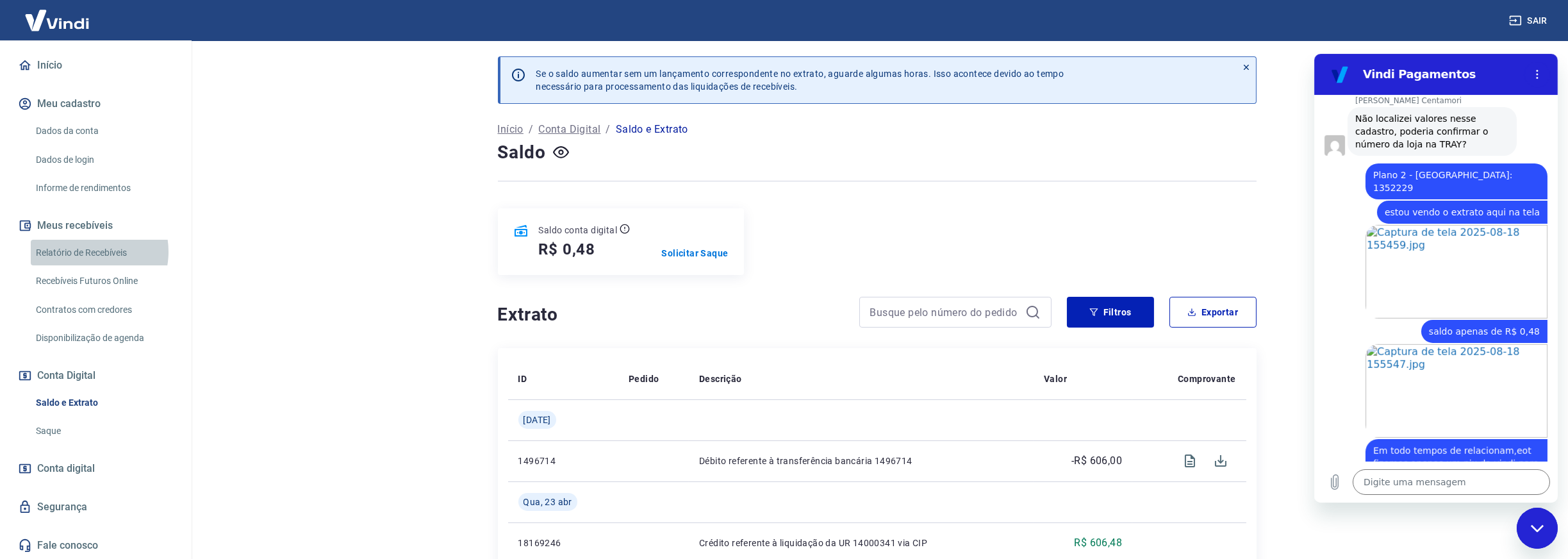
click at [85, 251] on link "Relatório de Recebíveis" at bounding box center [104, 253] width 146 height 26
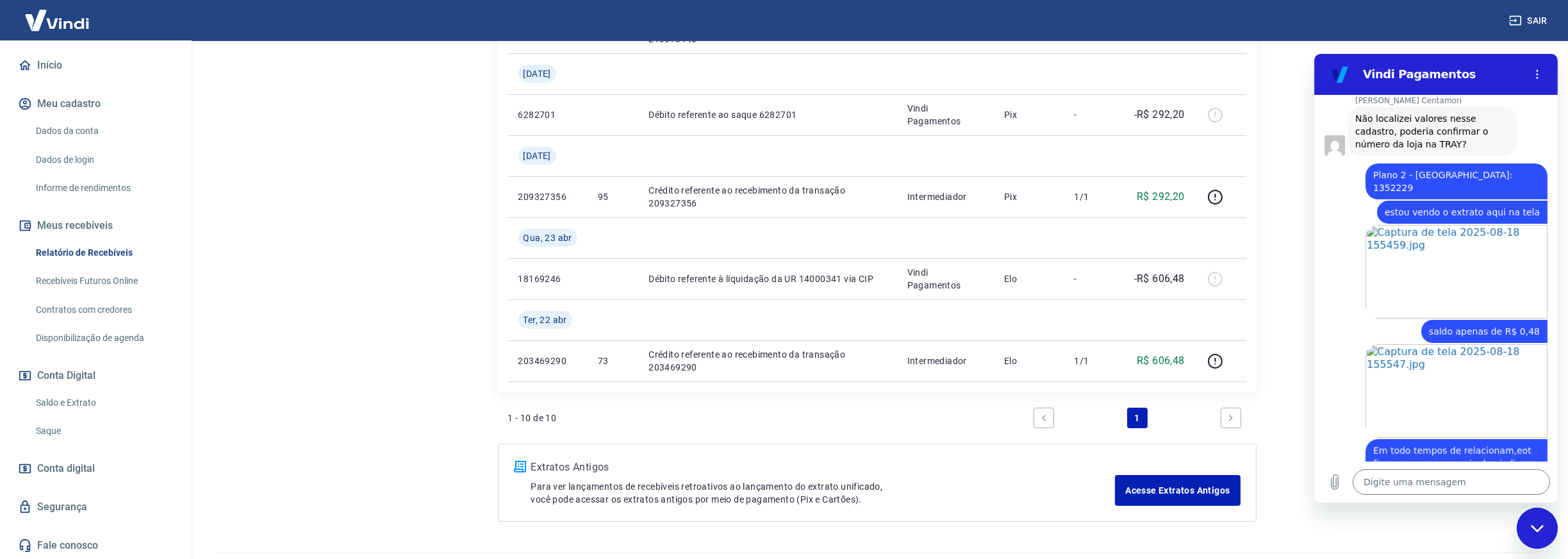
scroll to position [755, 0]
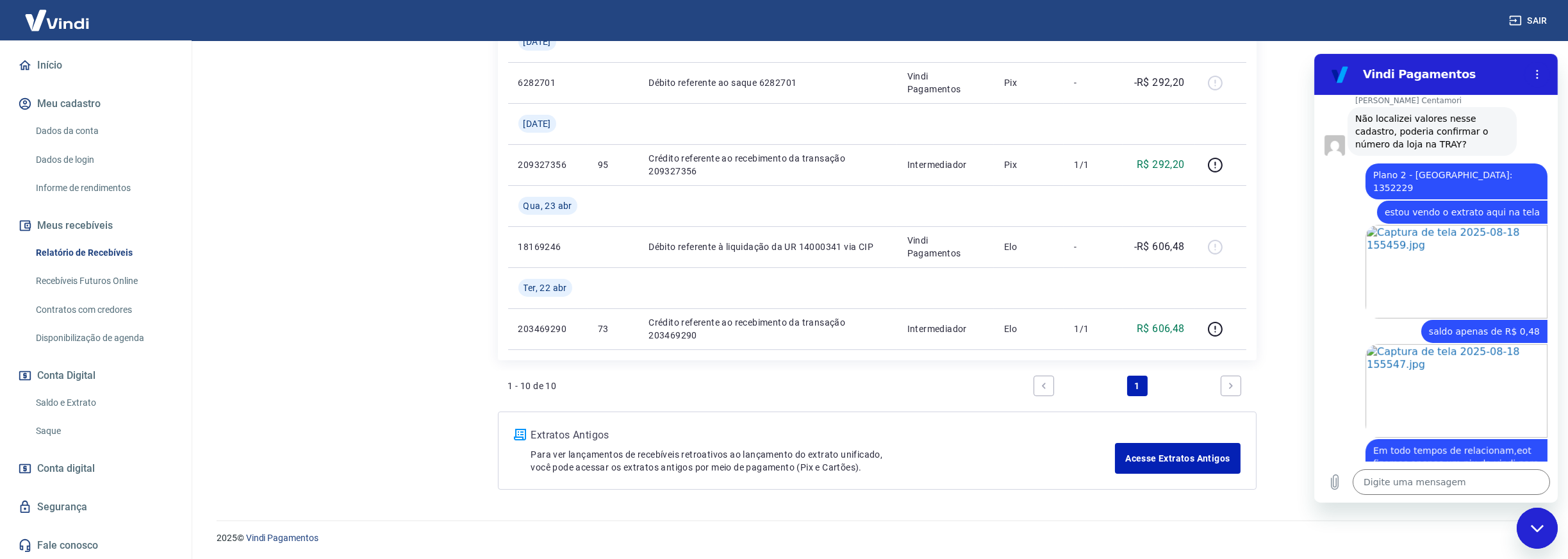
click at [1222, 384] on link "Next page" at bounding box center [1231, 386] width 21 height 21
click at [1140, 384] on link "1" at bounding box center [1137, 386] width 21 height 21
click at [1139, 387] on link "1" at bounding box center [1137, 386] width 21 height 21
click at [1232, 387] on icon "Next page" at bounding box center [1231, 386] width 9 height 9
click at [1167, 459] on link "Acesse Extratos Antigos" at bounding box center [1177, 458] width 125 height 31
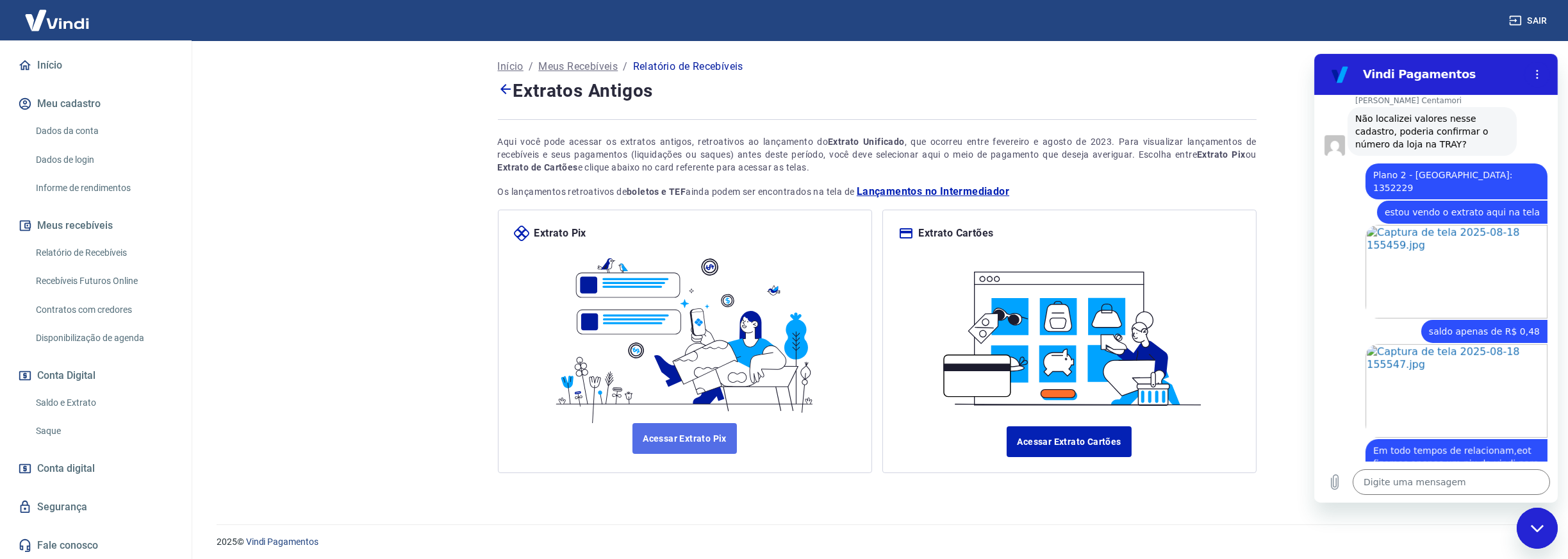
click at [690, 447] on link "Acessar Extrato Pix" at bounding box center [685, 438] width 104 height 31
click at [99, 311] on link "Contratos com credores" at bounding box center [104, 310] width 146 height 26
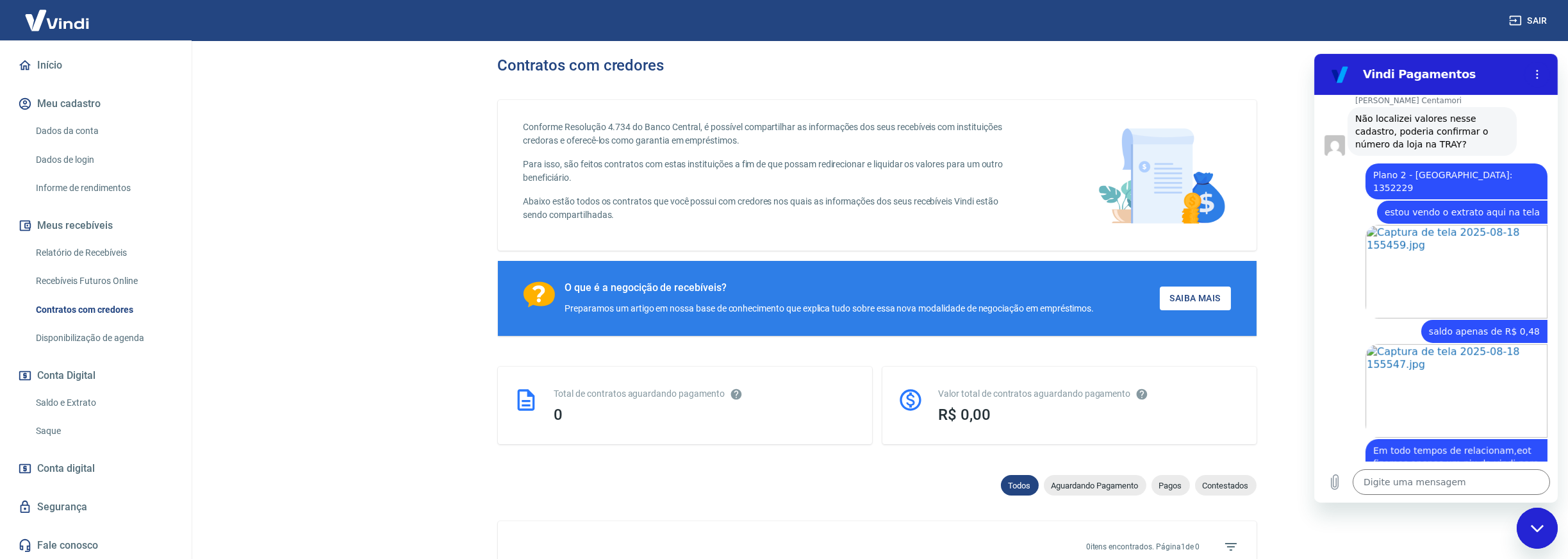
click at [76, 278] on link "Recebíveis Futuros Online" at bounding box center [104, 281] width 146 height 26
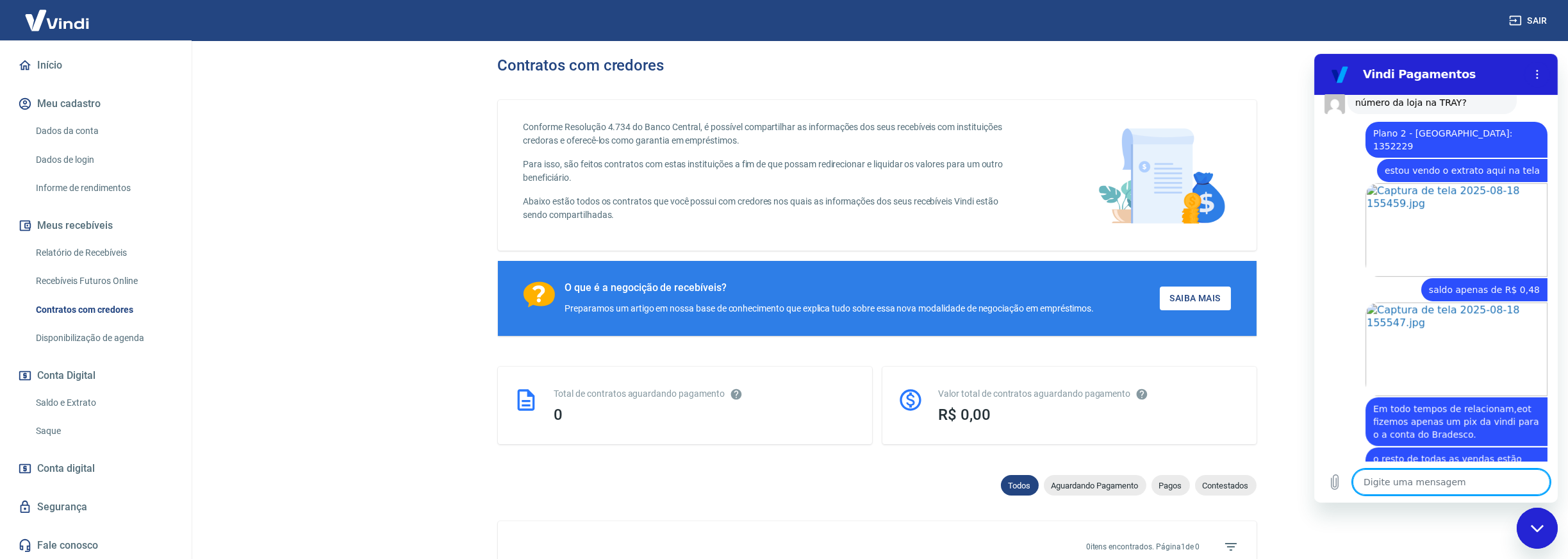
click at [1387, 484] on textarea at bounding box center [1451, 482] width 197 height 26
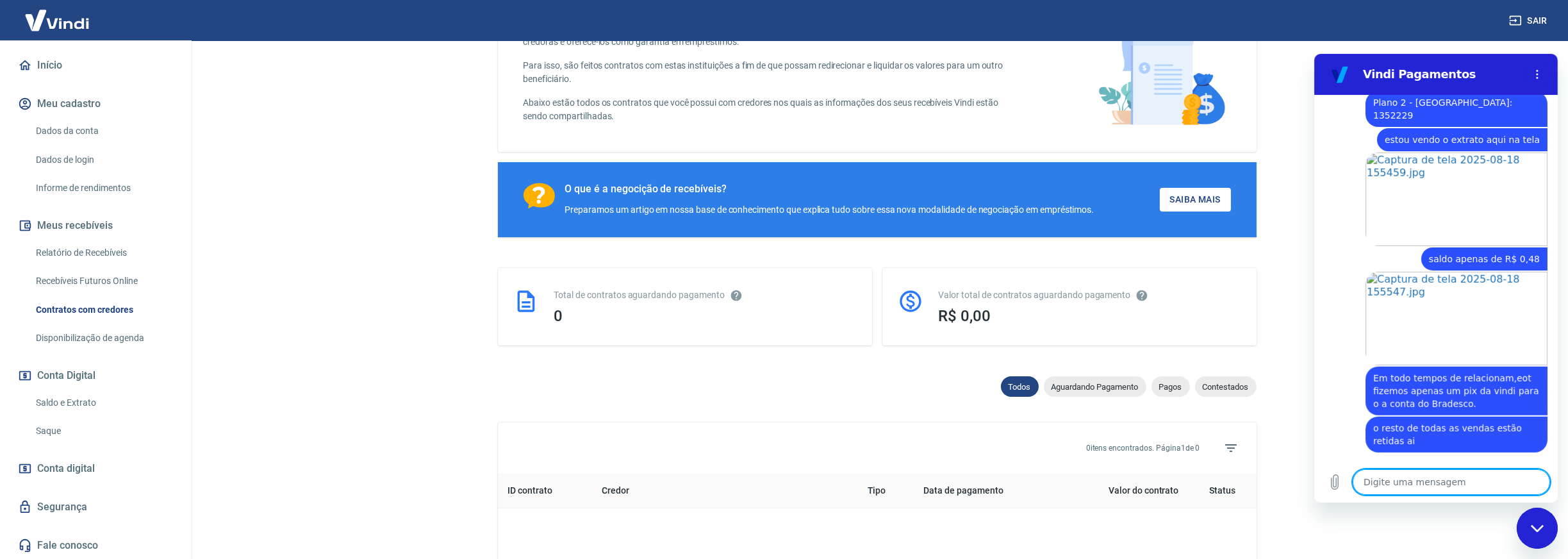
scroll to position [128, 0]
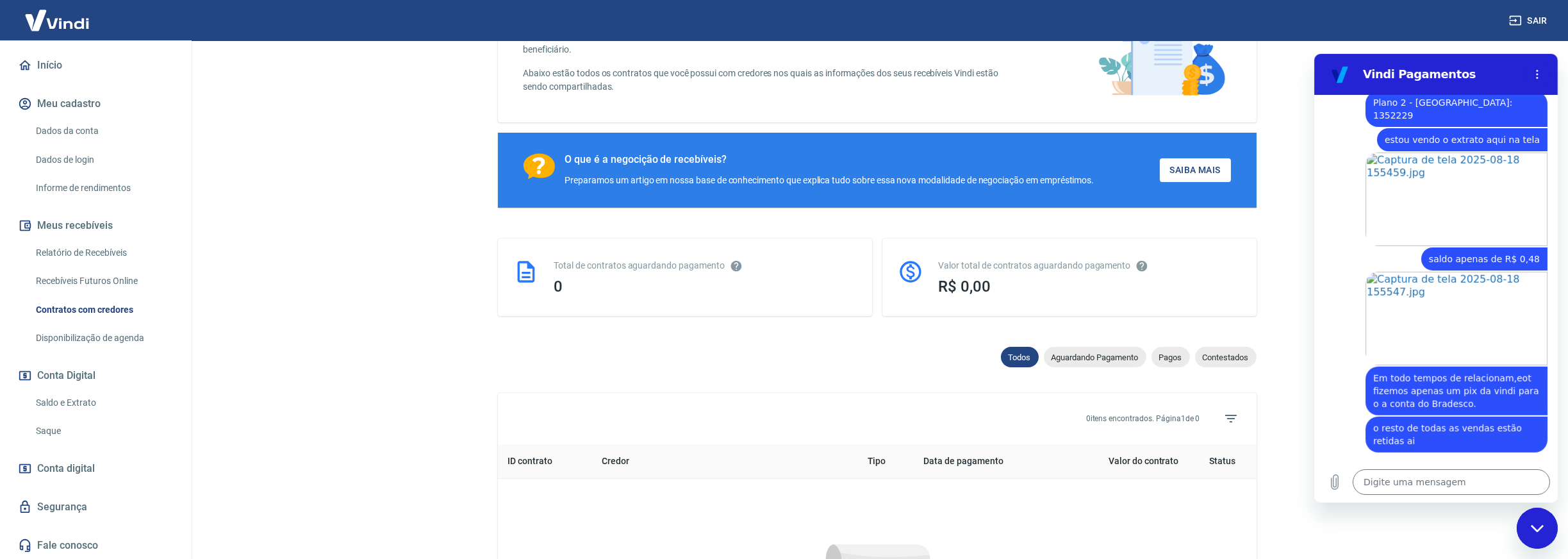
click at [62, 465] on span "Conta digital" at bounding box center [66, 468] width 58 height 18
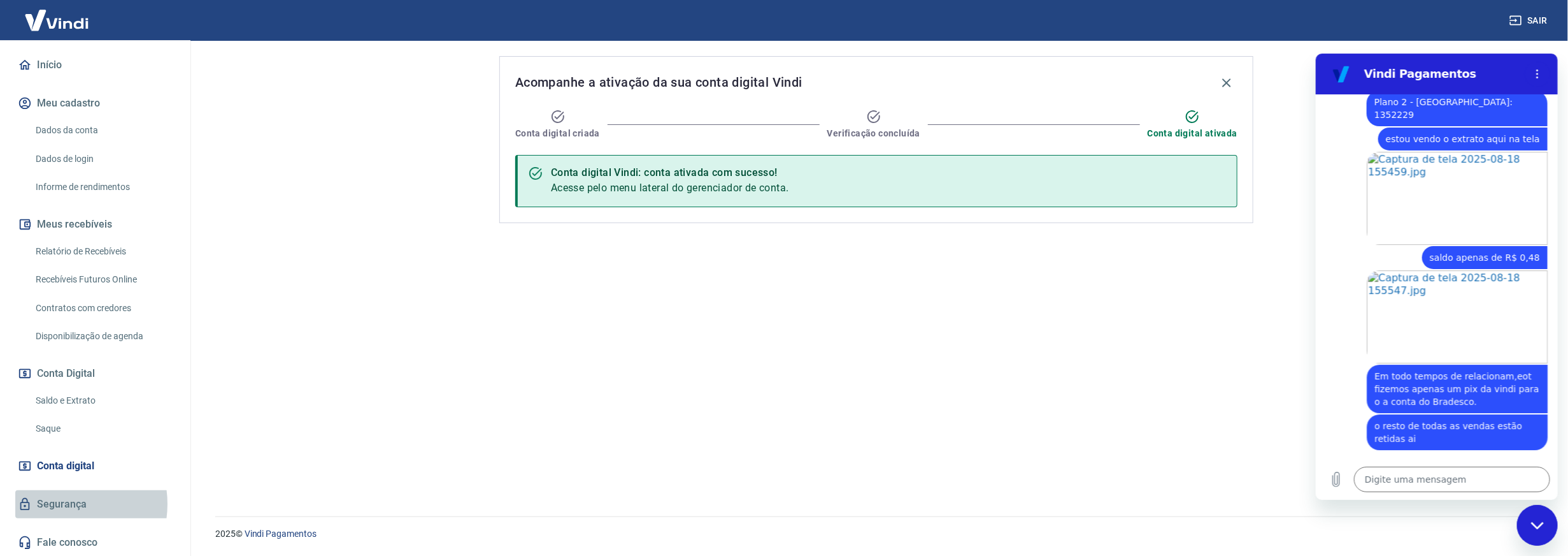
click at [60, 503] on link "Segurança" at bounding box center [95, 503] width 160 height 28
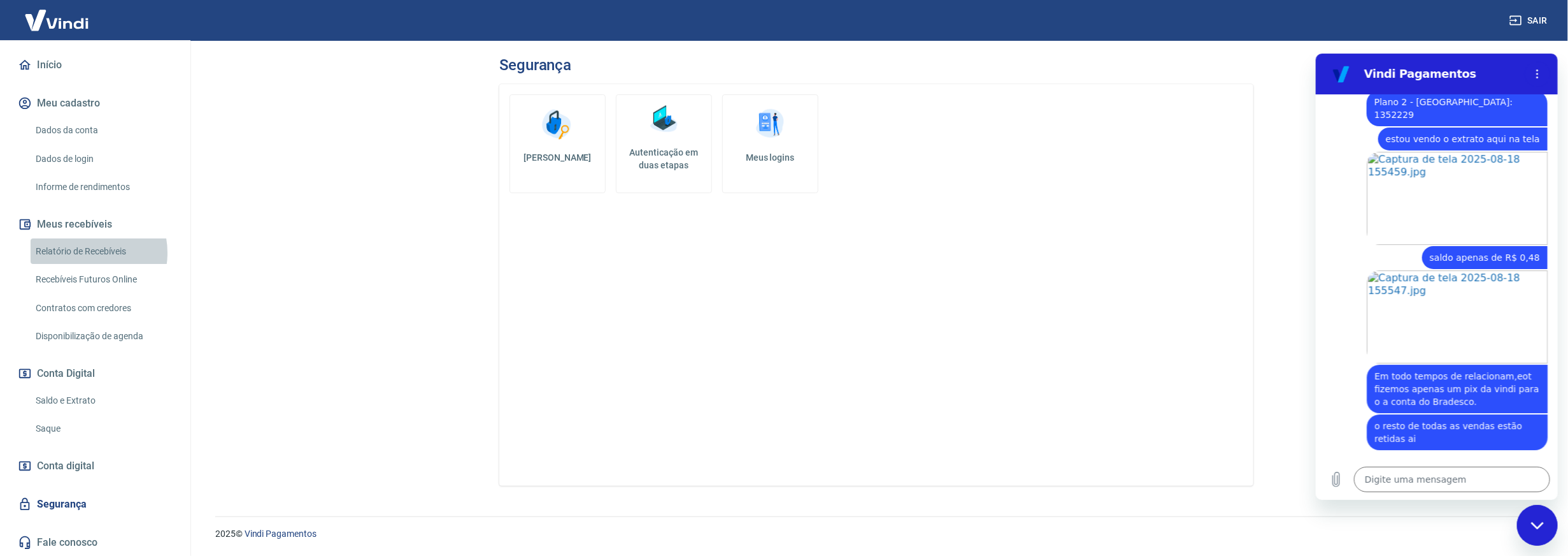
click at [86, 252] on link "Relatório de Recebíveis" at bounding box center [103, 251] width 145 height 26
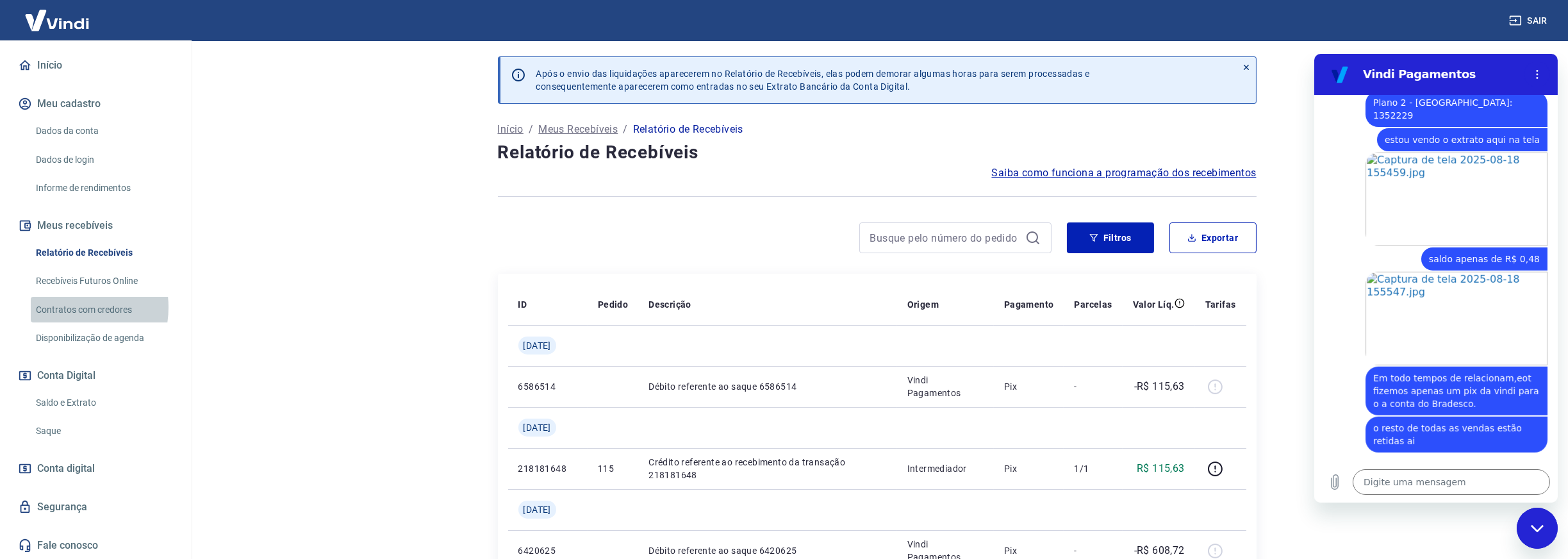
click at [64, 307] on link "Contratos com credores" at bounding box center [104, 310] width 146 height 26
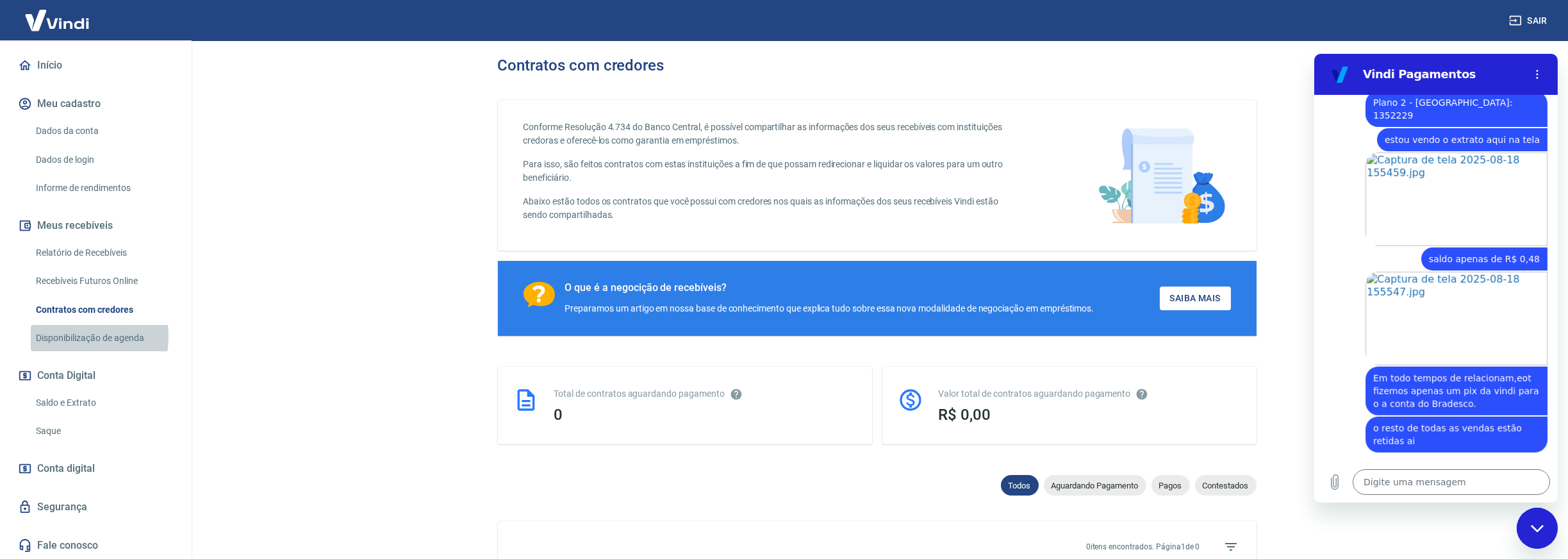
click at [67, 336] on link "Disponibilização de agenda" at bounding box center [104, 338] width 146 height 26
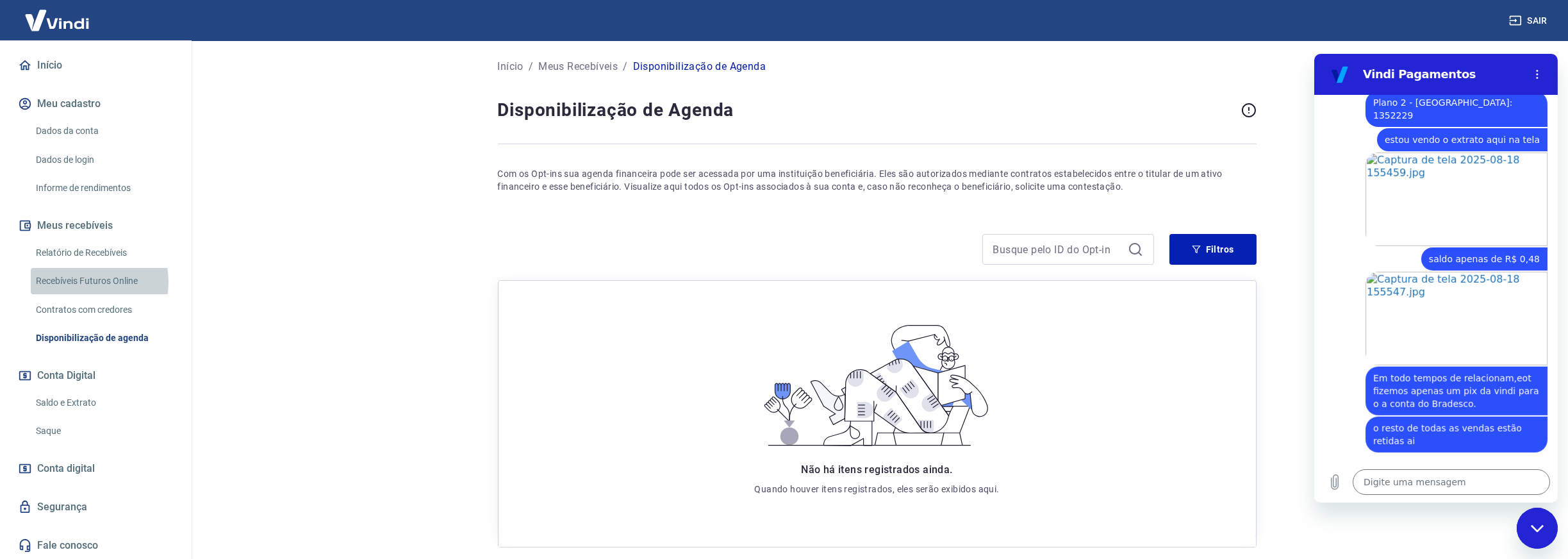
click at [78, 282] on link "Recebíveis Futuros Online" at bounding box center [104, 281] width 146 height 26
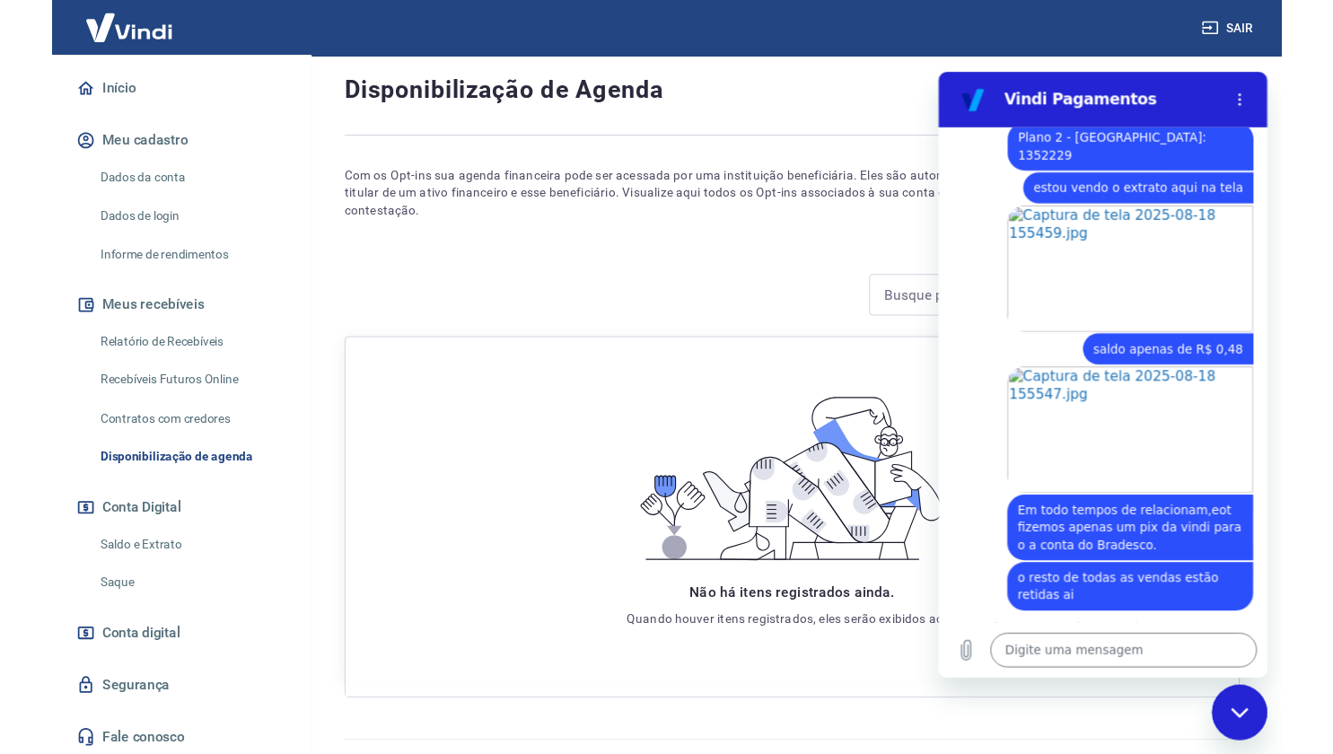
scroll to position [90, 0]
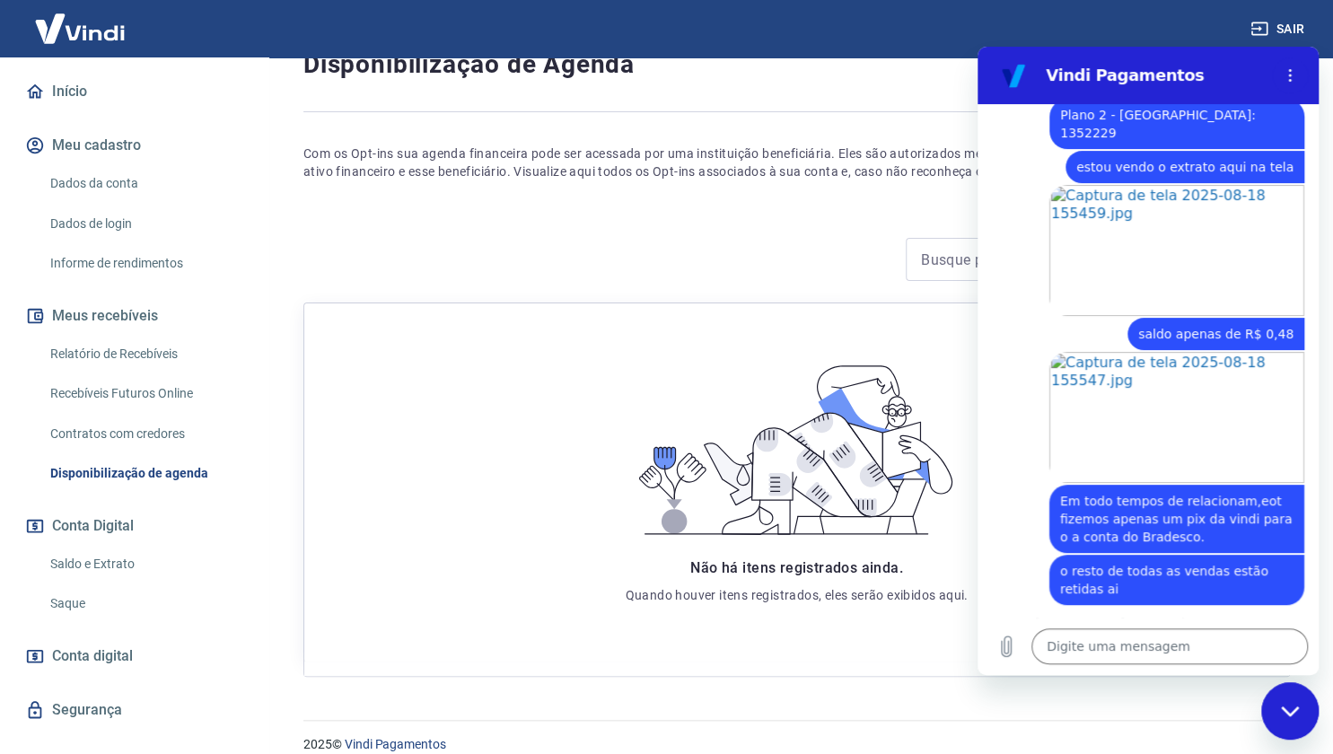
click at [369, 441] on div "Não há itens registrados ainda. Quando houver itens registrados, eles serão exi…" at bounding box center [797, 482] width 956 height 329
click at [1124, 640] on textarea at bounding box center [1169, 646] width 276 height 36
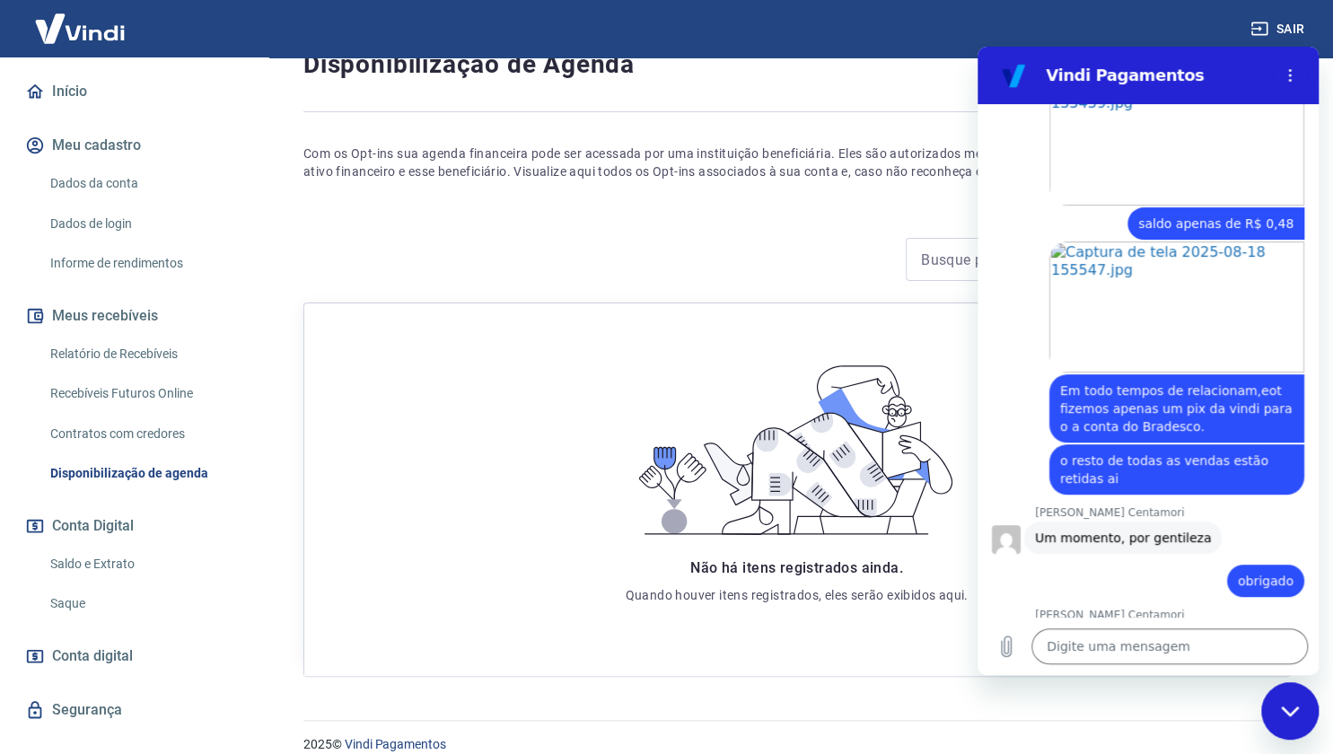
scroll to position [3703, 0]
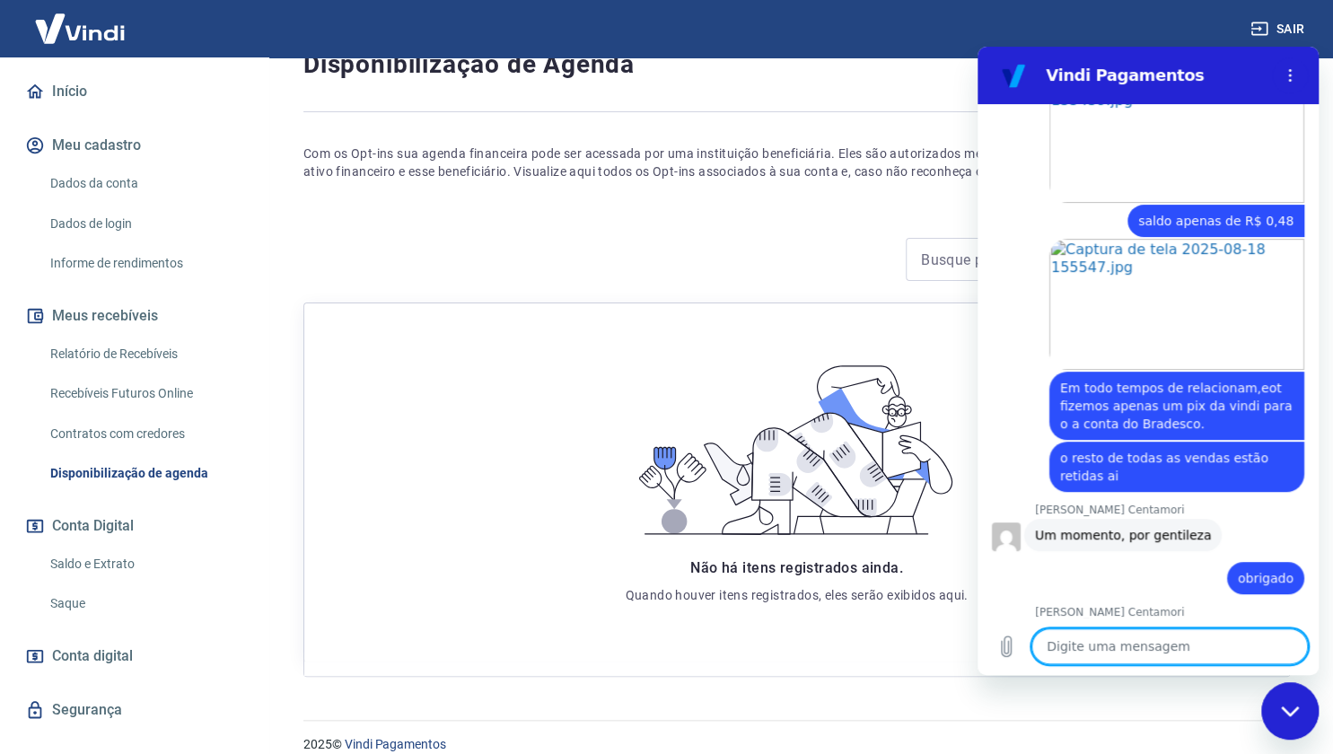
click at [1125, 644] on textarea at bounding box center [1169, 646] width 276 height 36
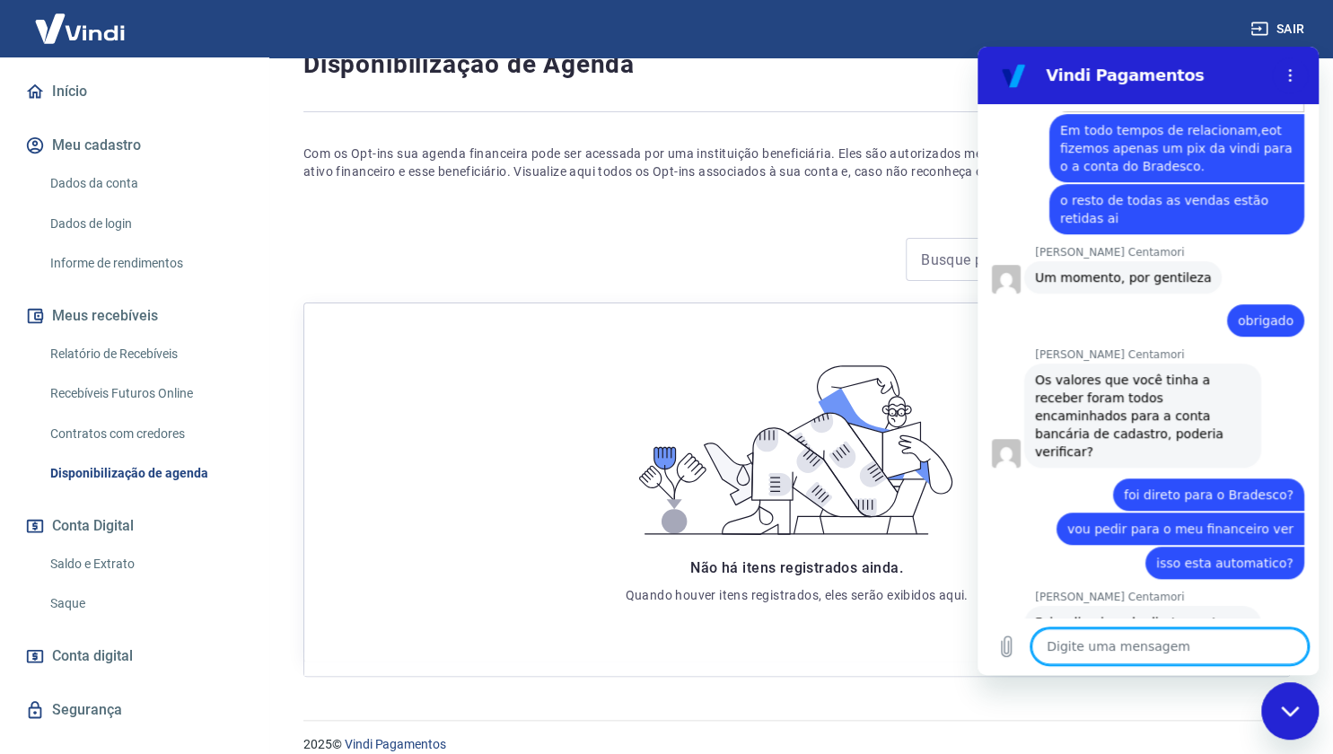
scroll to position [3964, 0]
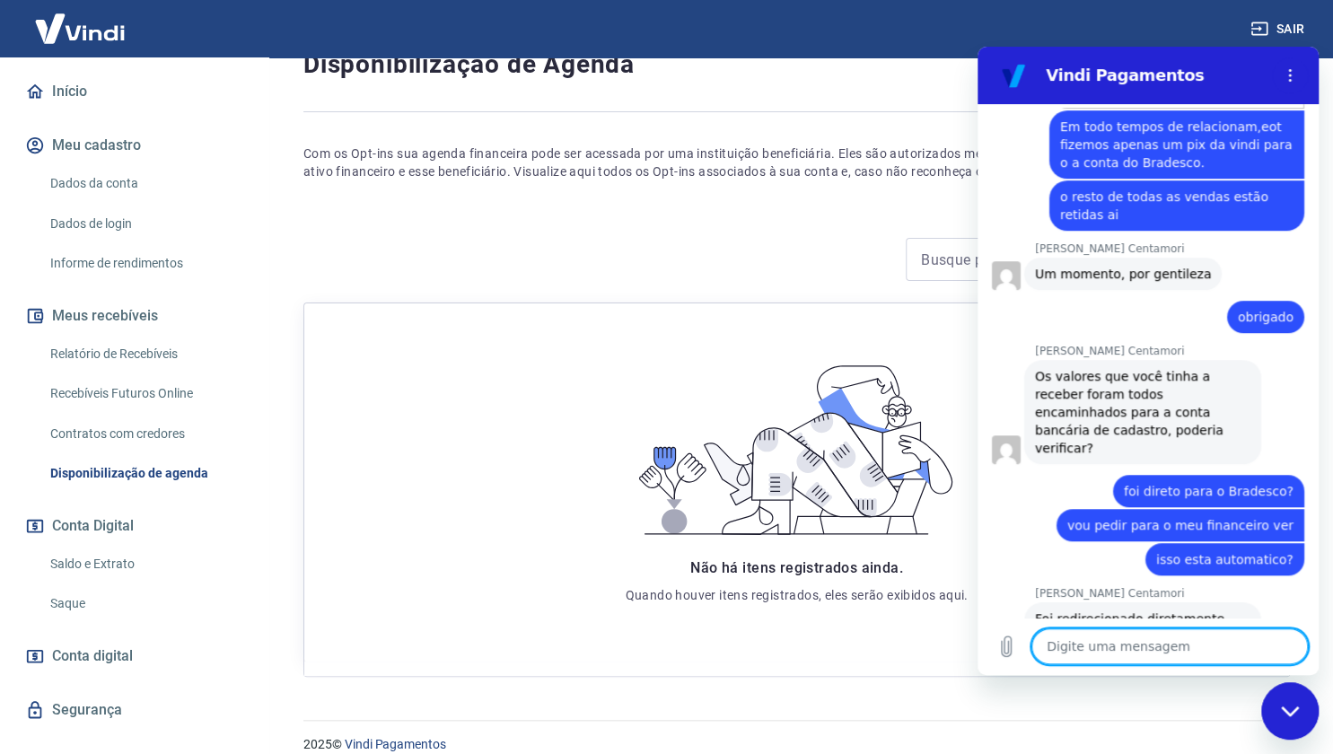
click at [1106, 644] on textarea at bounding box center [1169, 646] width 276 height 36
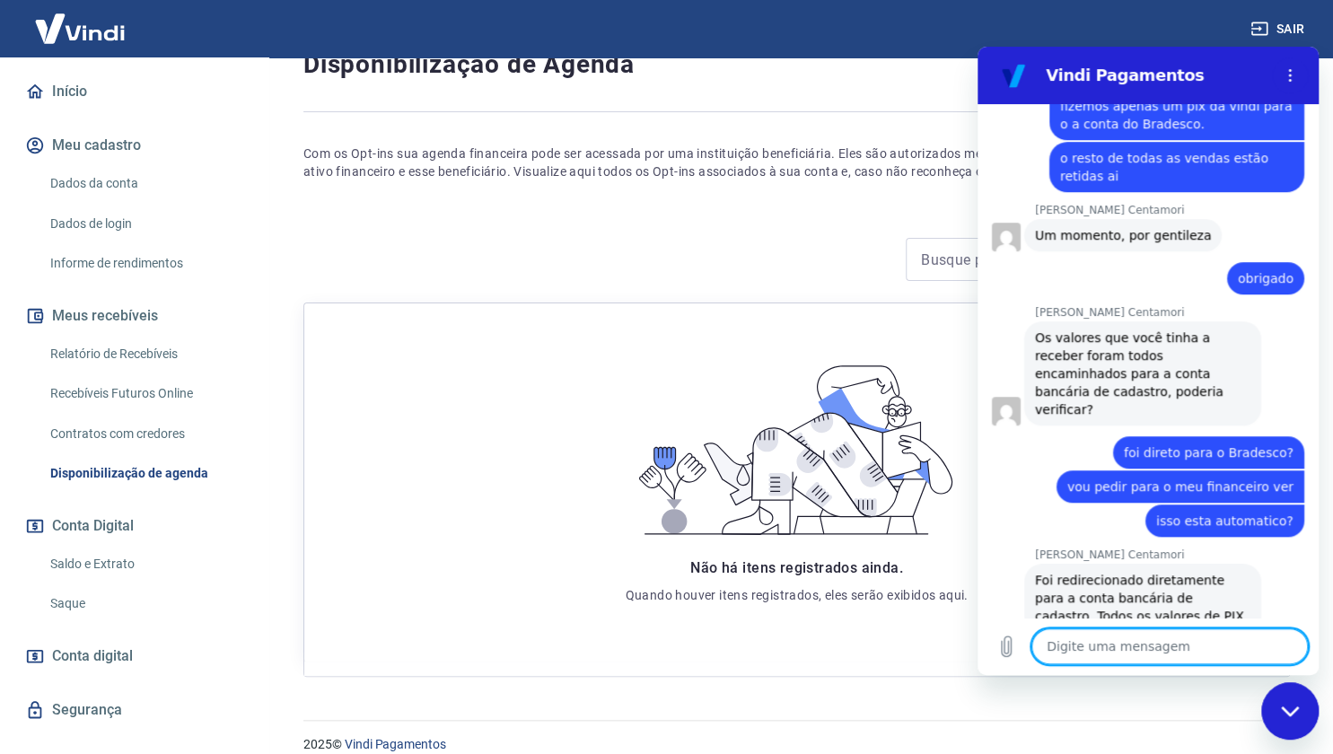
scroll to position [4007, 0]
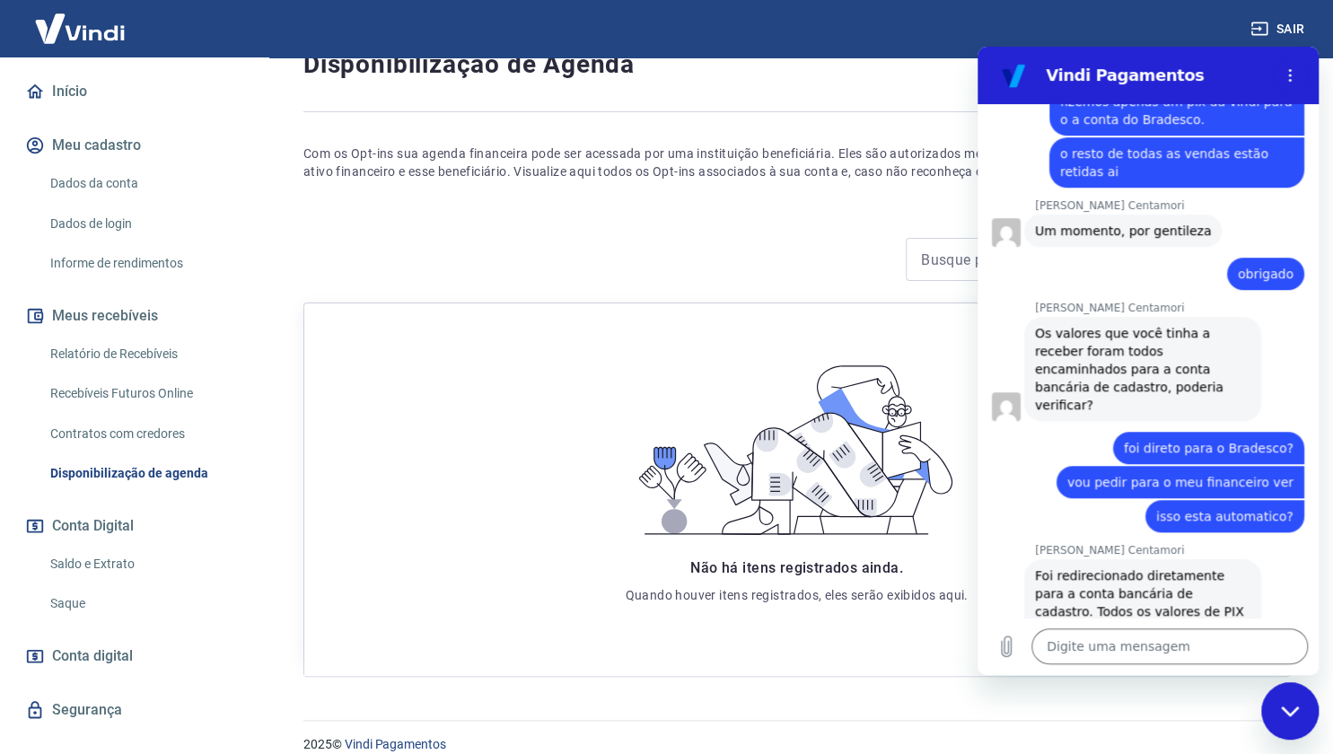
click at [351, 231] on div "Filtros Não há itens registrados ainda. Quando houver itens registrados, eles s…" at bounding box center [796, 446] width 986 height 460
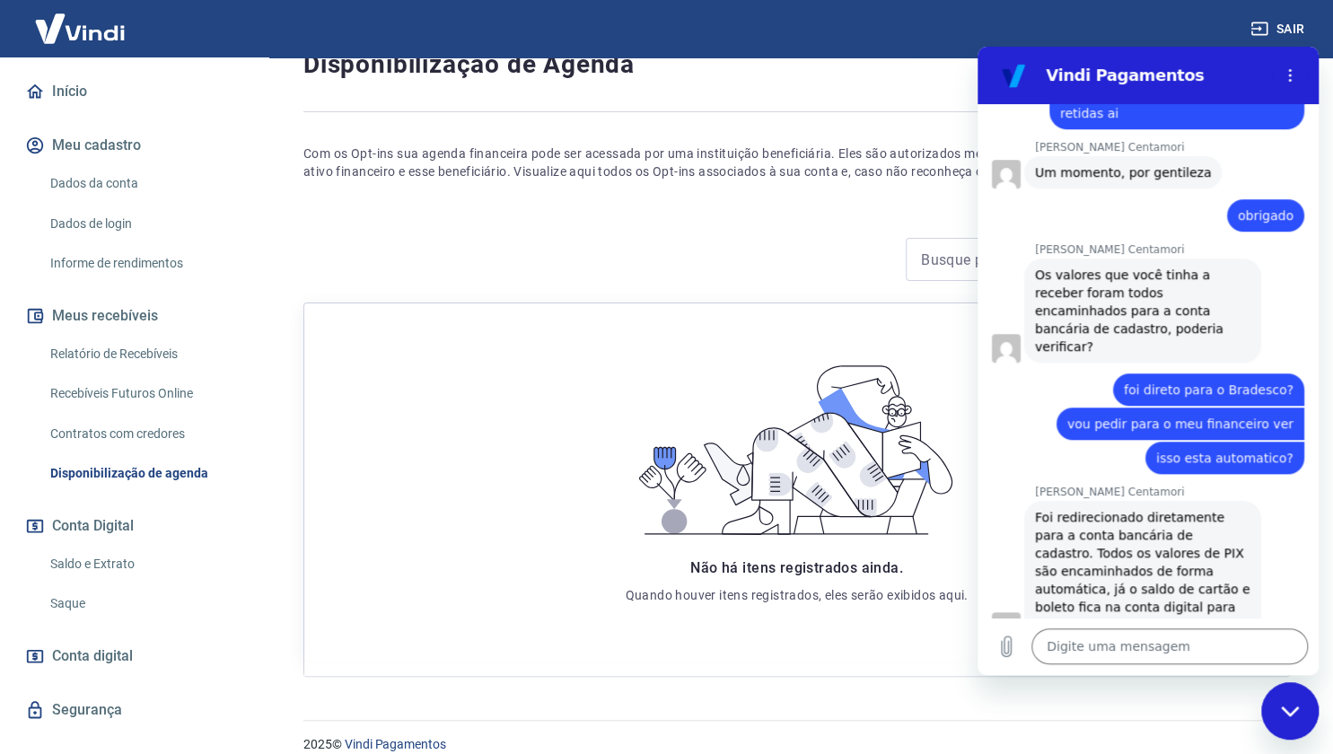
click at [319, 473] on div "Não há itens registrados ainda. Quando houver itens registrados, eles serão exi…" at bounding box center [797, 482] width 956 height 329
click at [1130, 648] on textarea at bounding box center [1169, 646] width 276 height 36
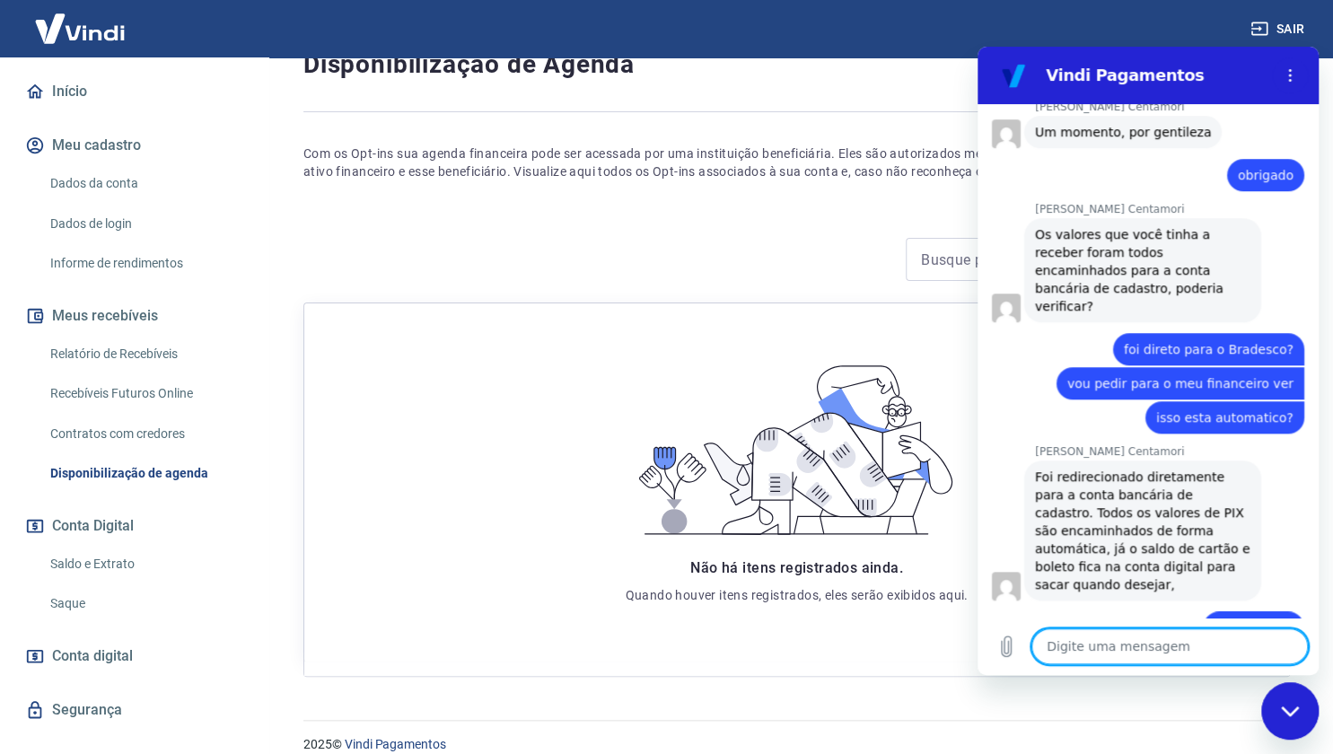
scroll to position [4109, 0]
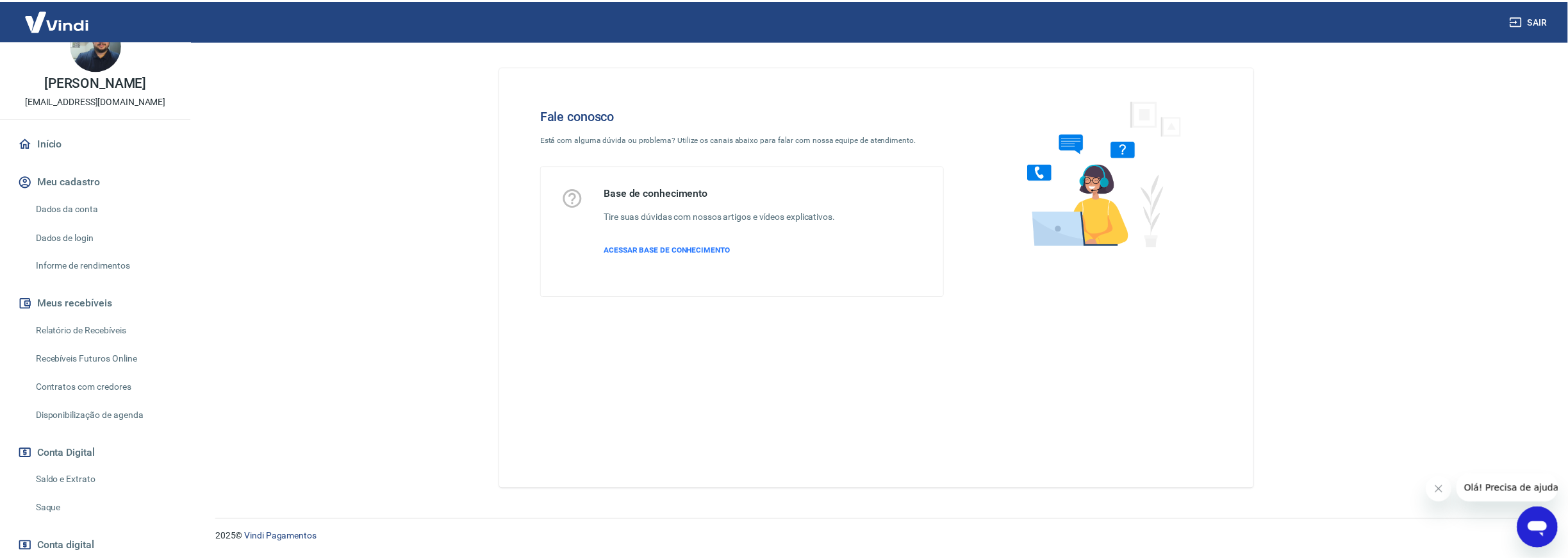
scroll to position [128, 0]
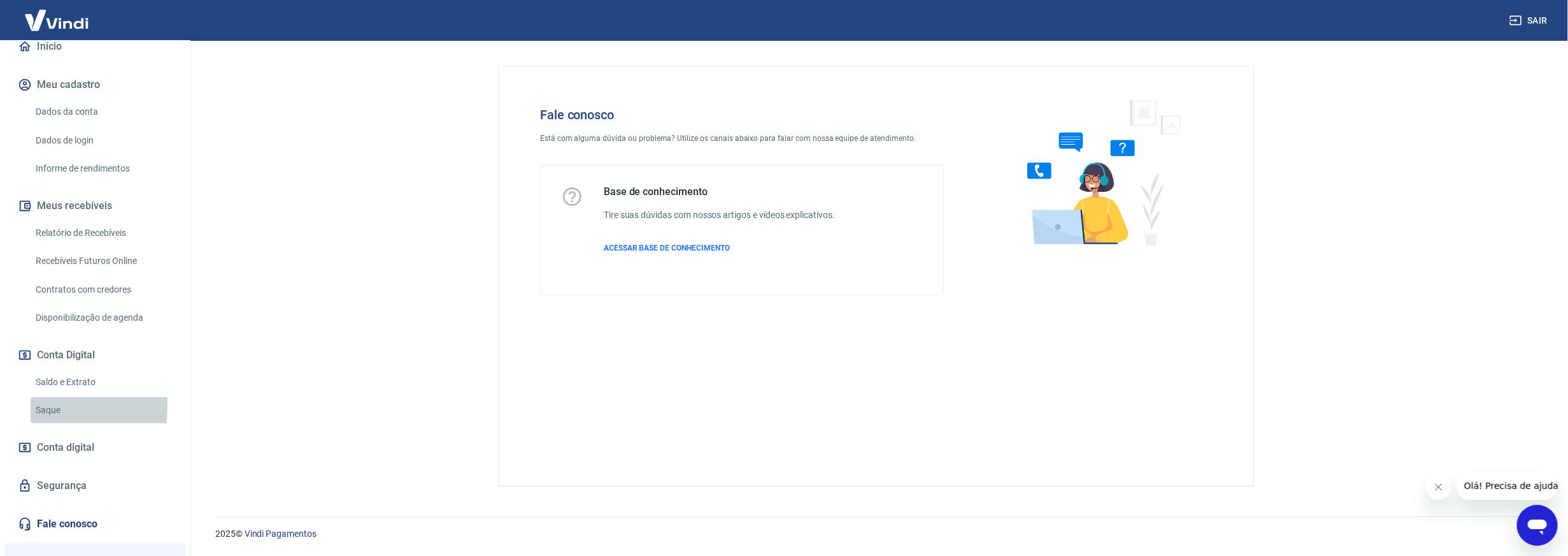
click at [53, 407] on link "Saque" at bounding box center [103, 410] width 145 height 26
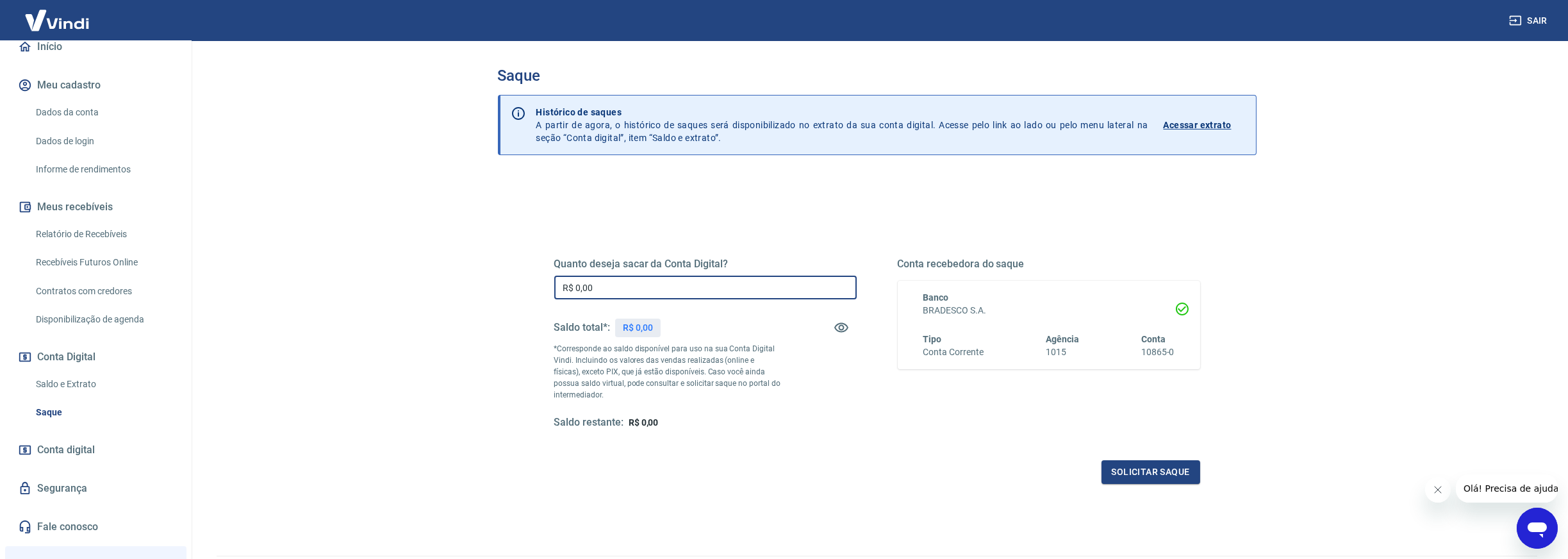
click at [653, 284] on input "R$ 0,00" at bounding box center [705, 287] width 303 height 24
click at [842, 323] on icon "button" at bounding box center [842, 328] width 16 height 16
click at [842, 323] on icon "button" at bounding box center [842, 328] width 16 height 16
click at [1189, 121] on p "Acessar extrato" at bounding box center [1197, 125] width 68 height 13
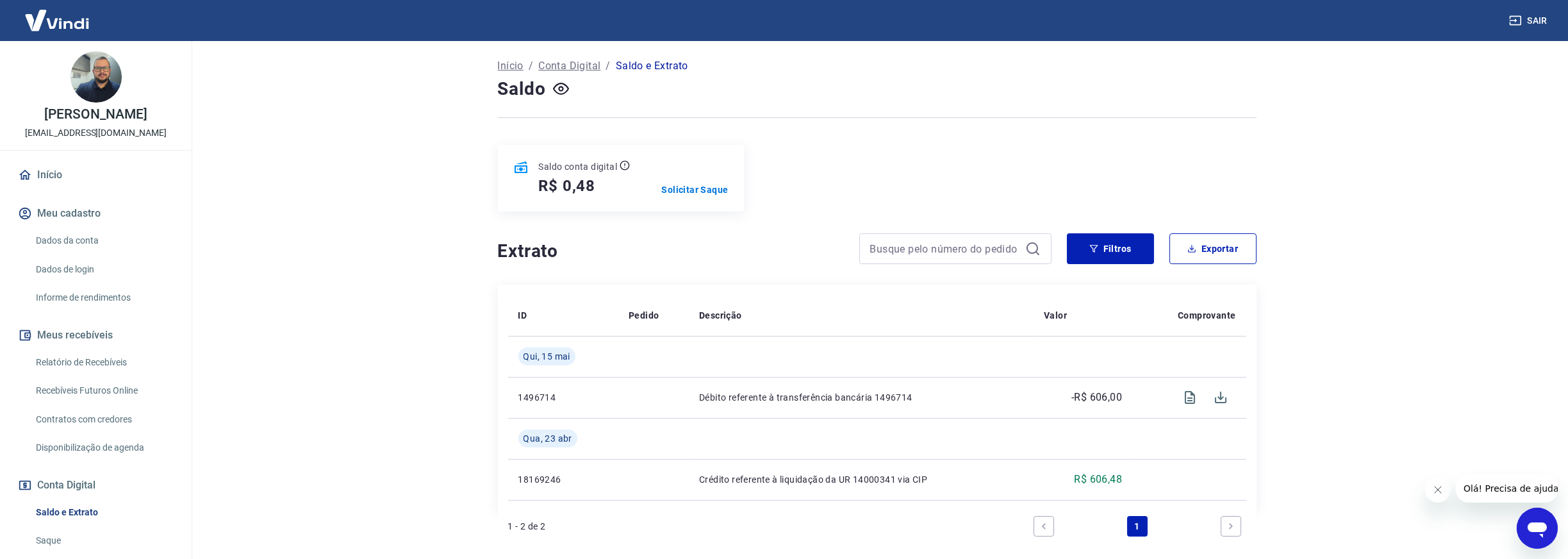
scroll to position [64, 0]
click at [694, 186] on p "Solicitar Saque" at bounding box center [695, 189] width 66 height 13
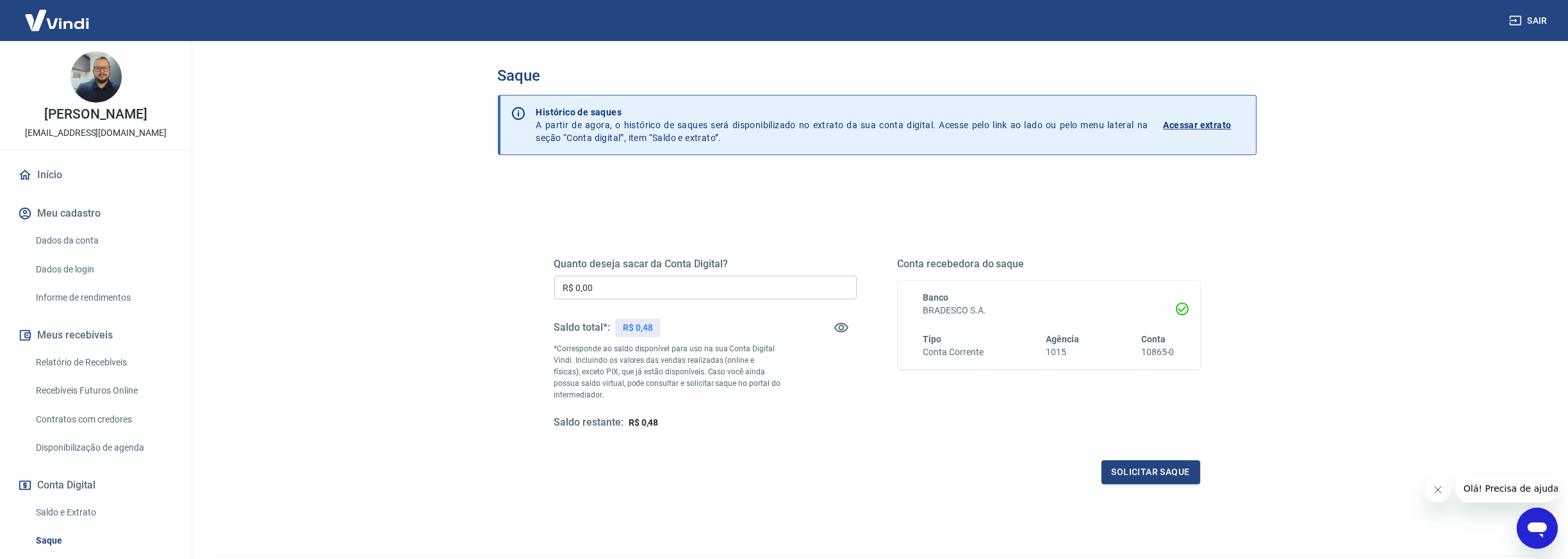
click at [1187, 127] on p "Acessar extrato" at bounding box center [1197, 125] width 68 height 13
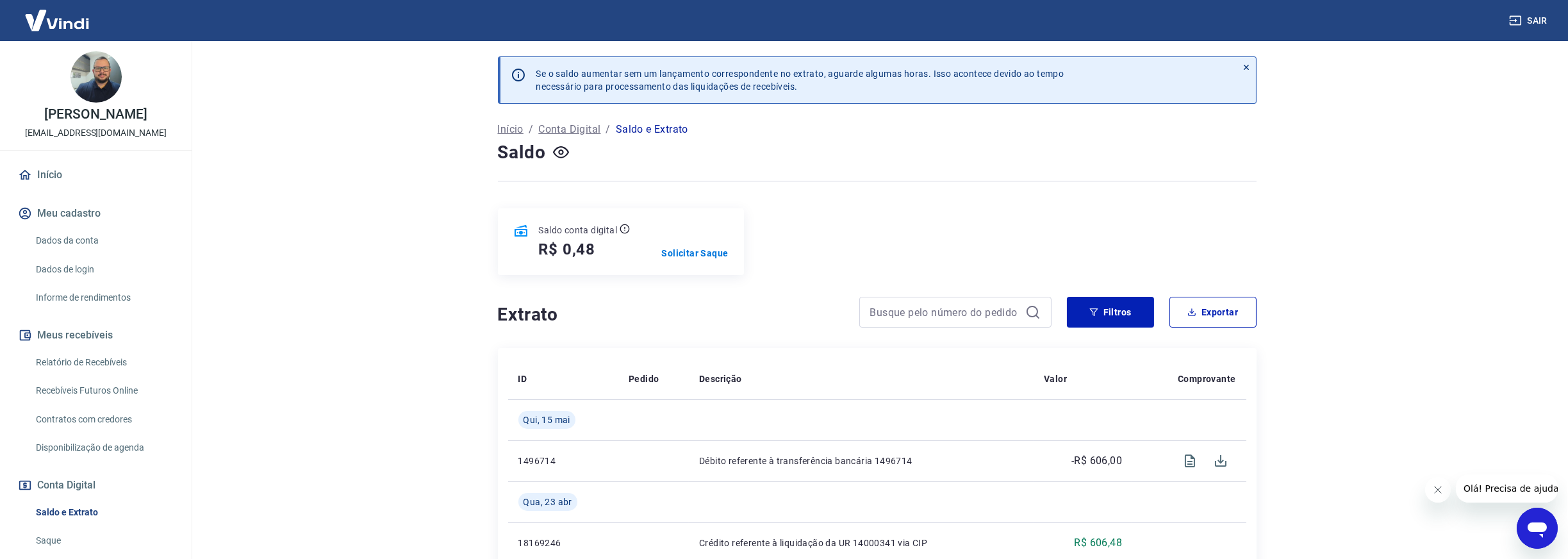
click at [574, 128] on p "Conta Digital" at bounding box center [569, 130] width 62 height 16
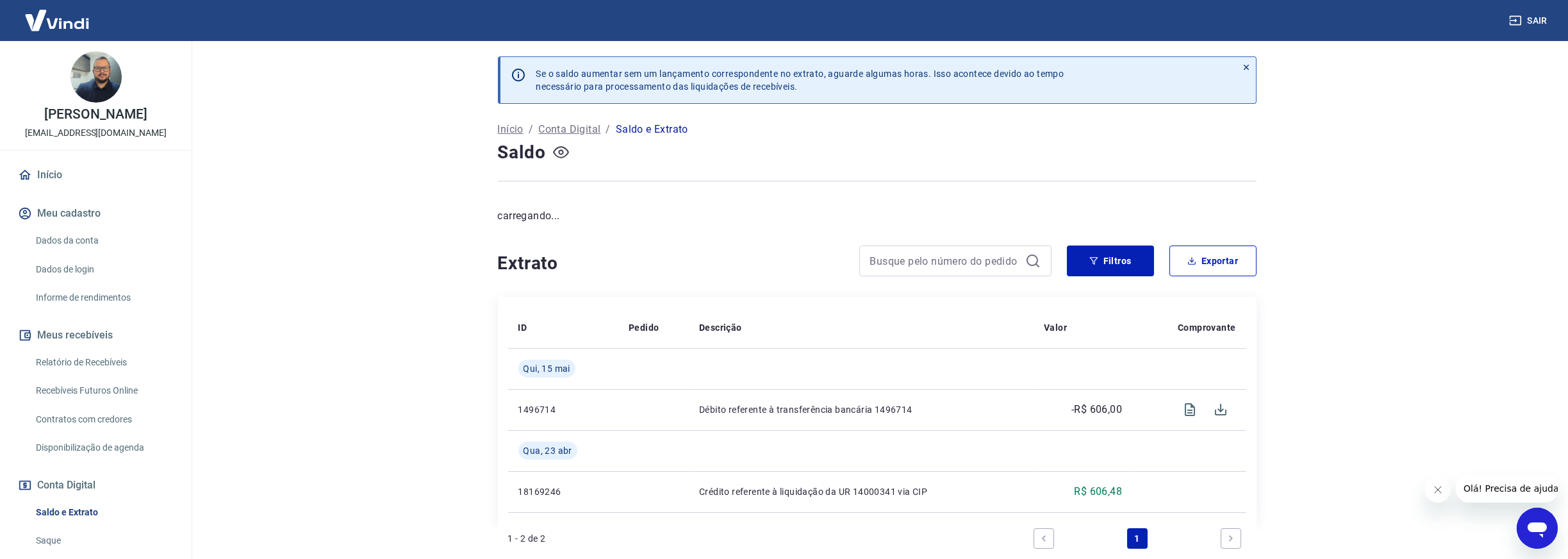
click at [560, 151] on icon "button" at bounding box center [561, 152] width 5 height 5
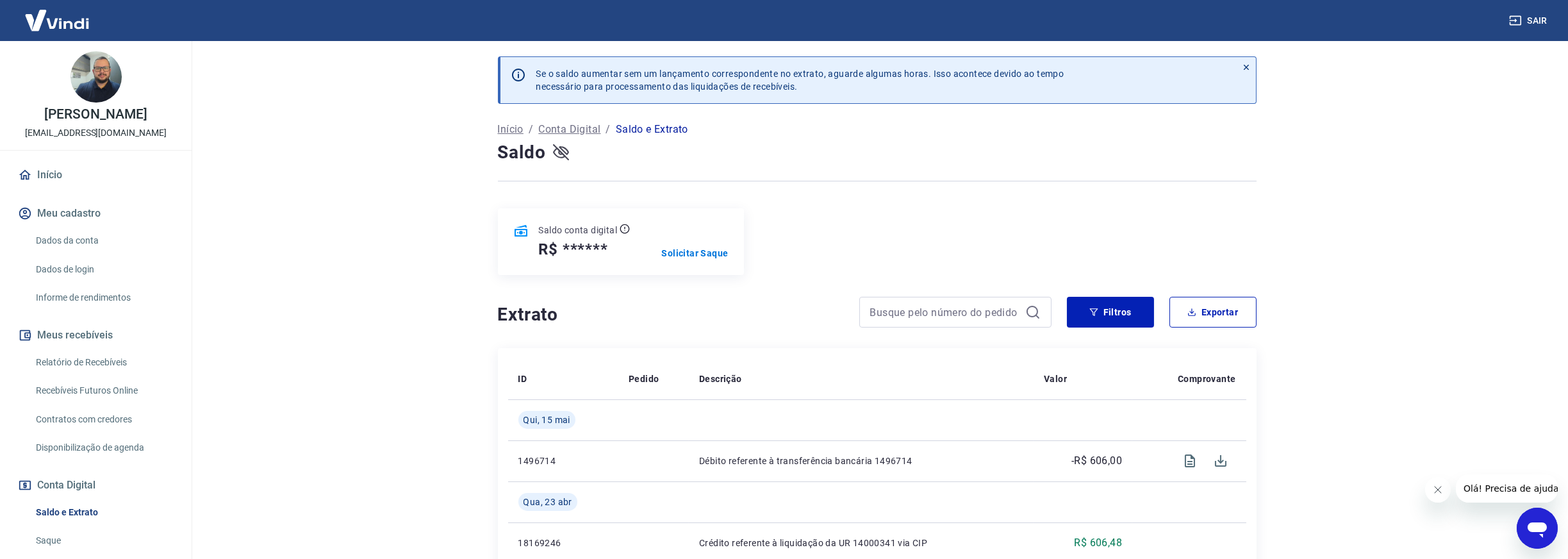
click at [560, 151] on icon "button" at bounding box center [561, 152] width 16 height 16
click at [1122, 316] on button "Filtros" at bounding box center [1110, 312] width 87 height 31
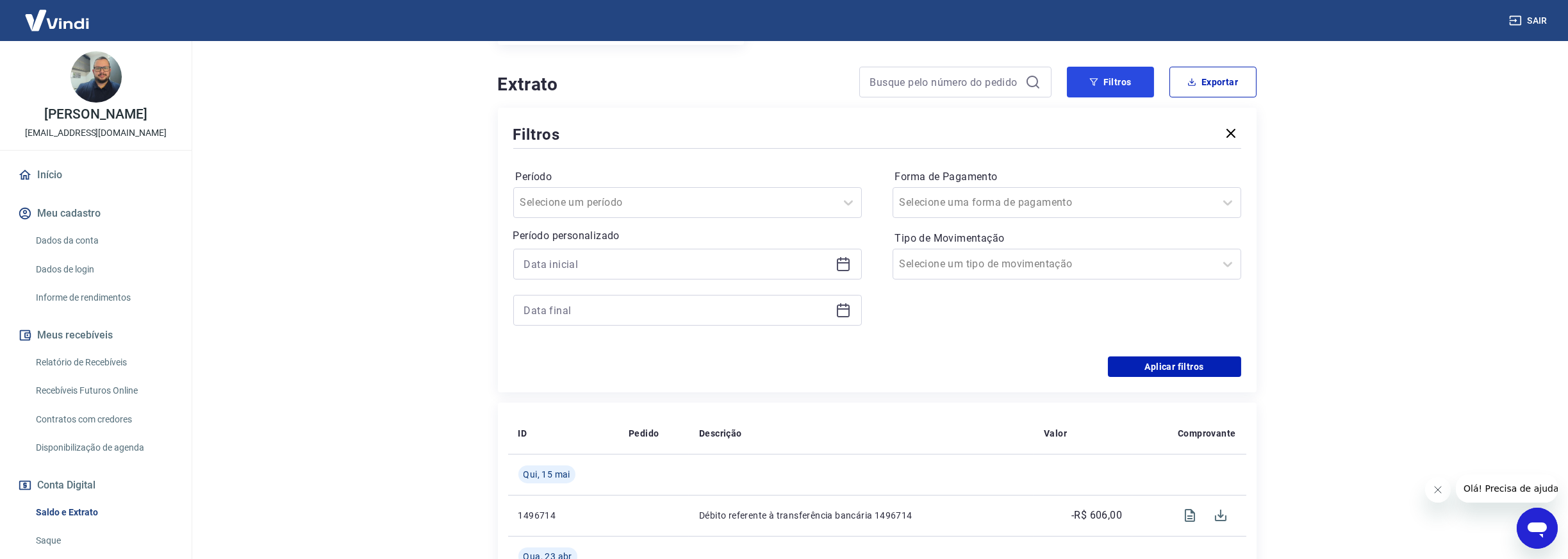
scroll to position [256, 0]
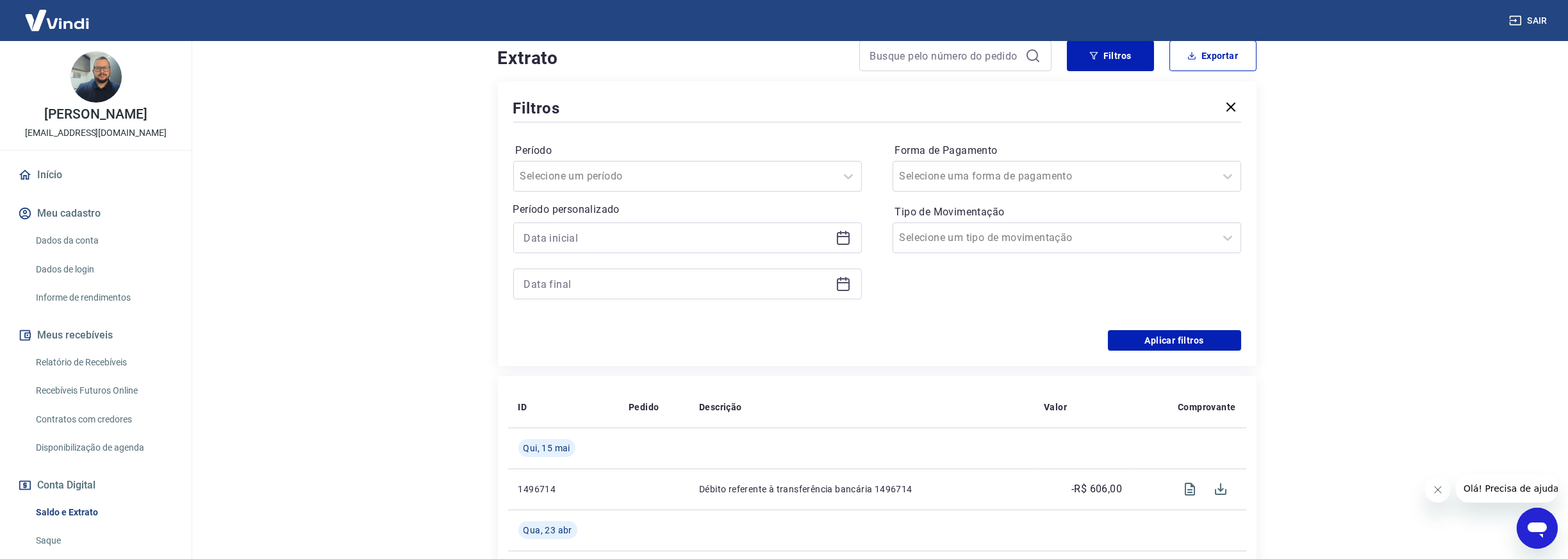
click at [838, 235] on icon at bounding box center [843, 238] width 16 height 16
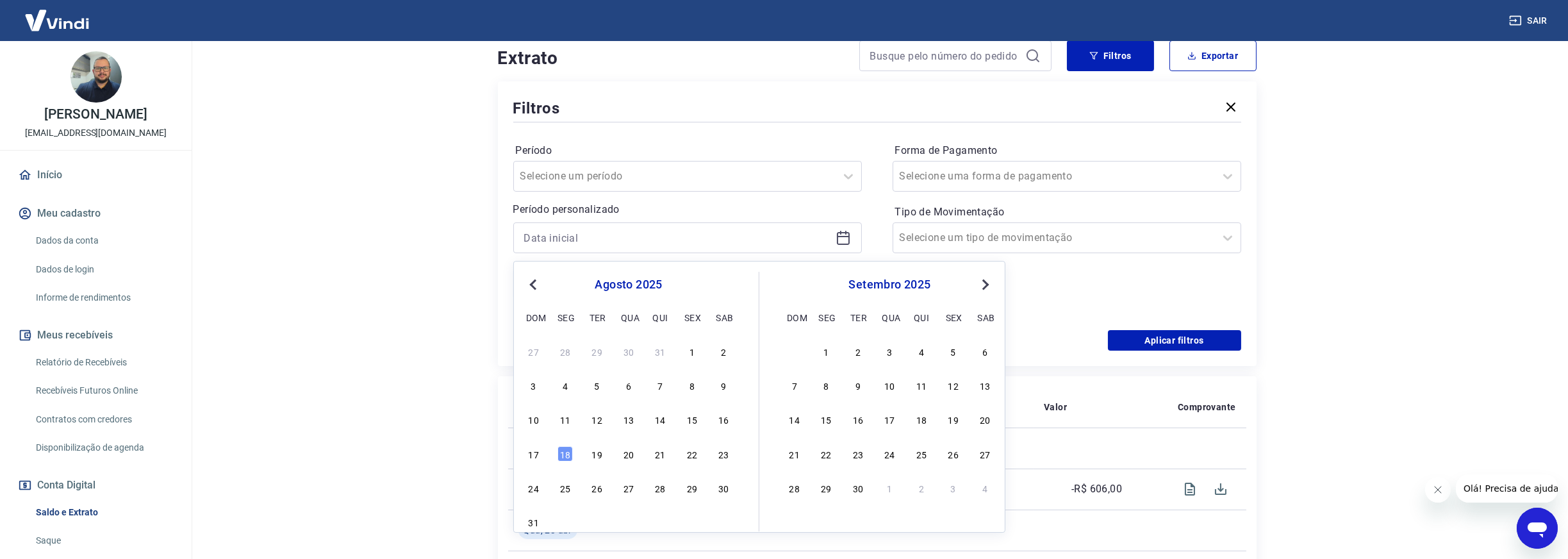
click at [535, 281] on span "Previous Month" at bounding box center [535, 284] width 0 height 15
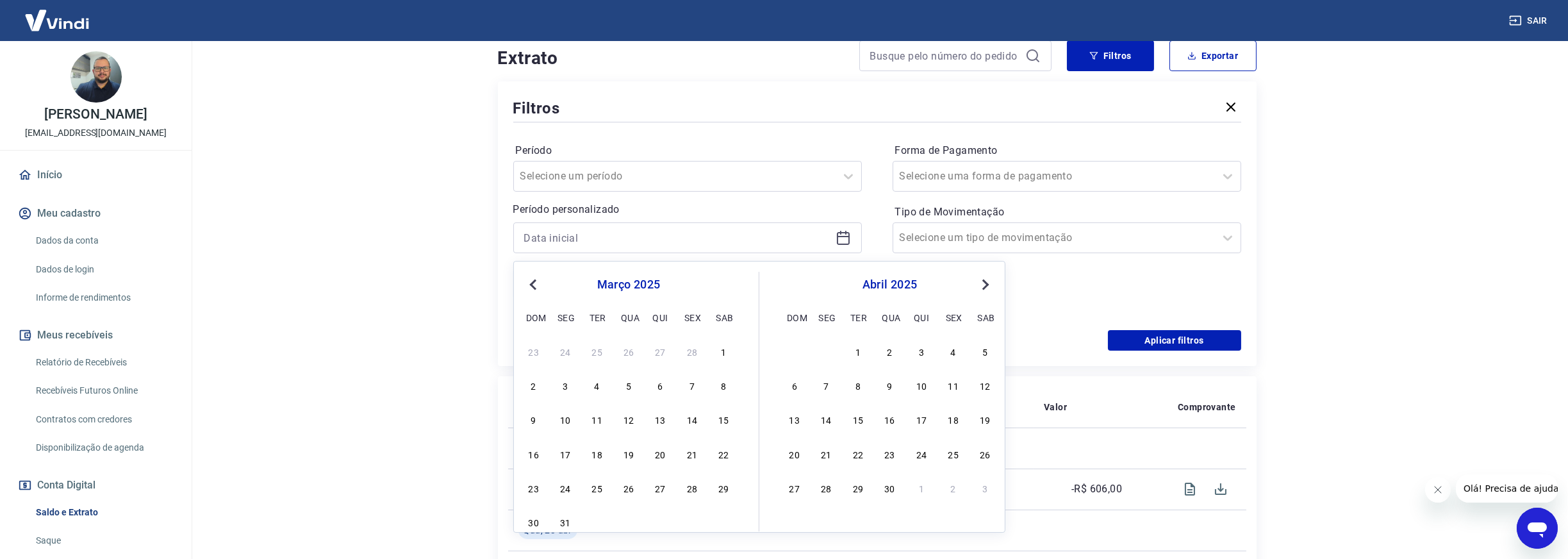
click at [535, 281] on span "Previous Month" at bounding box center [535, 284] width 0 height 15
click at [625, 352] on div "1" at bounding box center [629, 351] width 16 height 16
type input "01/01/2025"
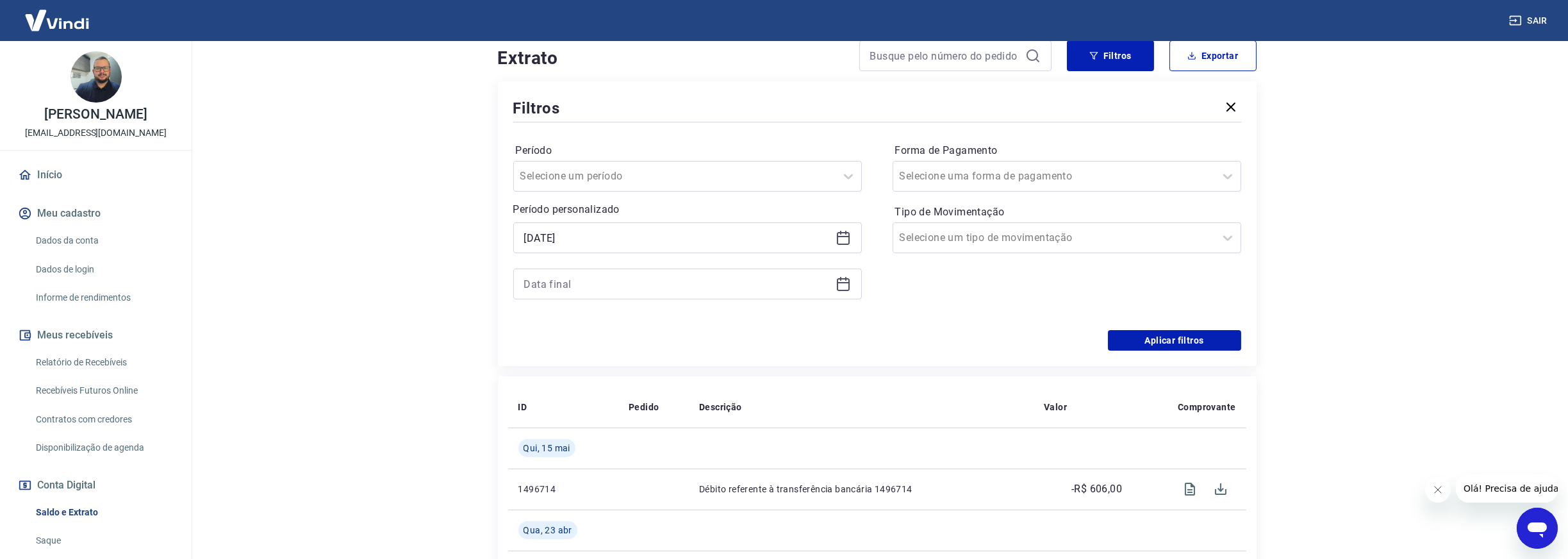
click at [838, 292] on div at bounding box center [688, 283] width 348 height 31
click at [842, 288] on icon at bounding box center [843, 284] width 16 height 16
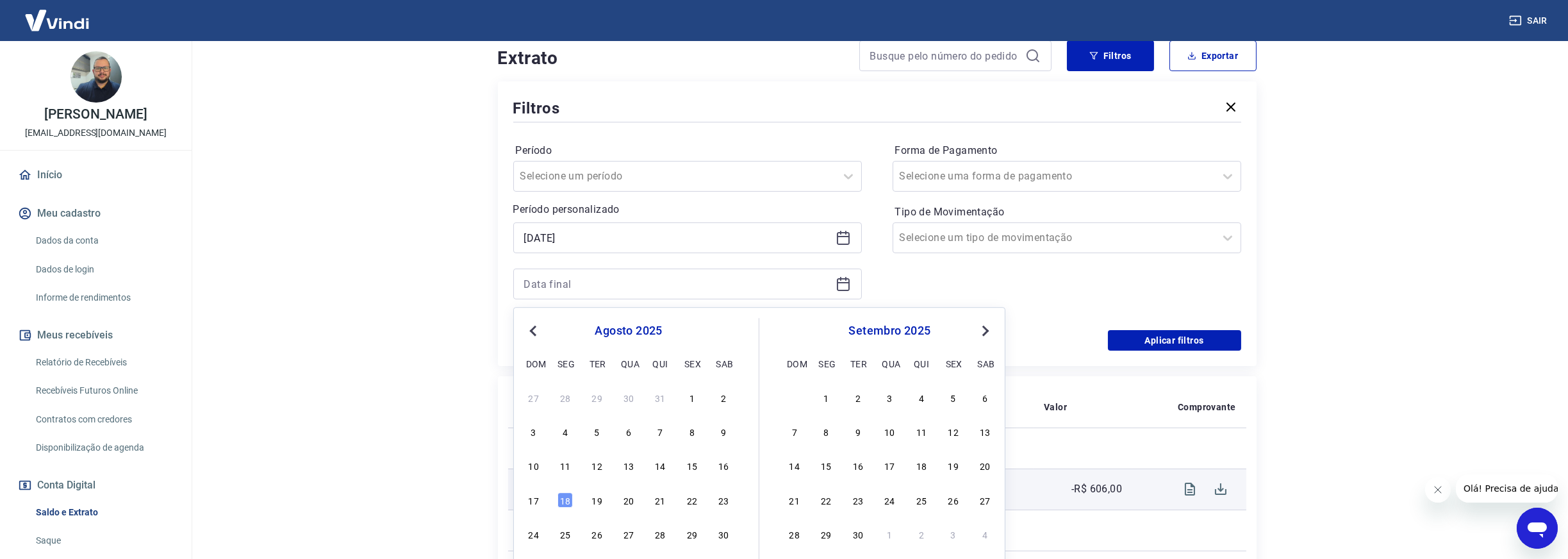
click at [560, 503] on div "18" at bounding box center [566, 500] width 16 height 16
type input "18/08/2025"
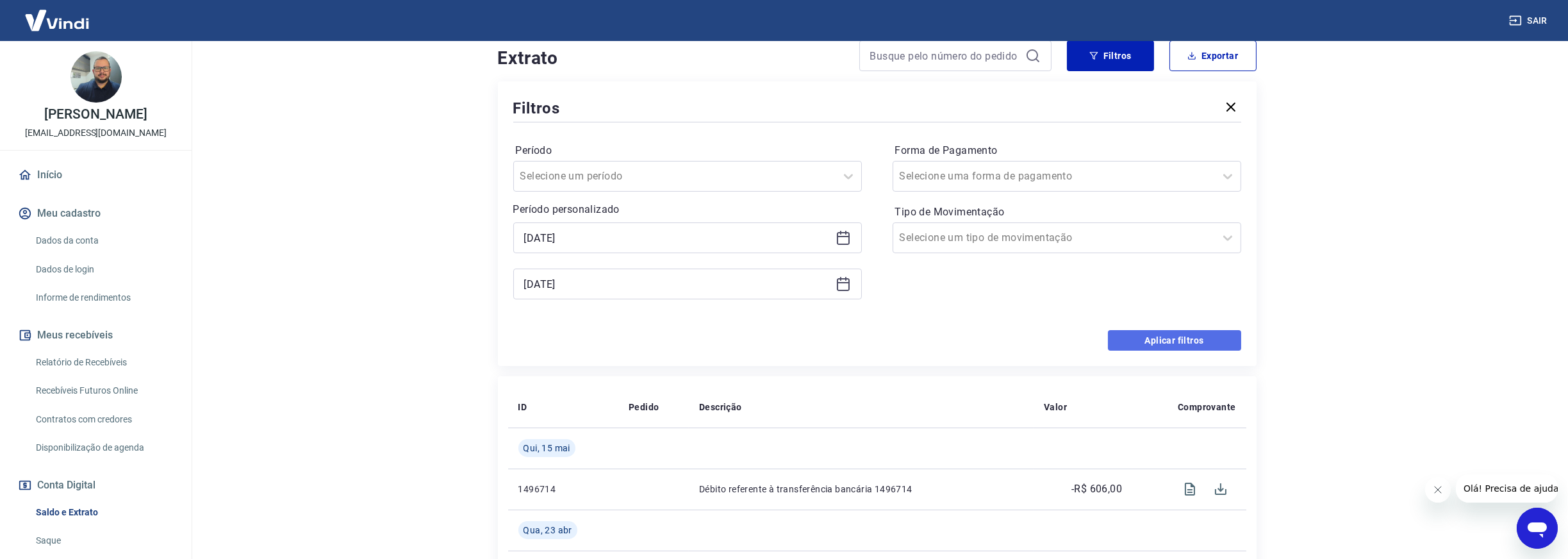
click at [1185, 339] on button "Aplicar filtros" at bounding box center [1175, 340] width 134 height 21
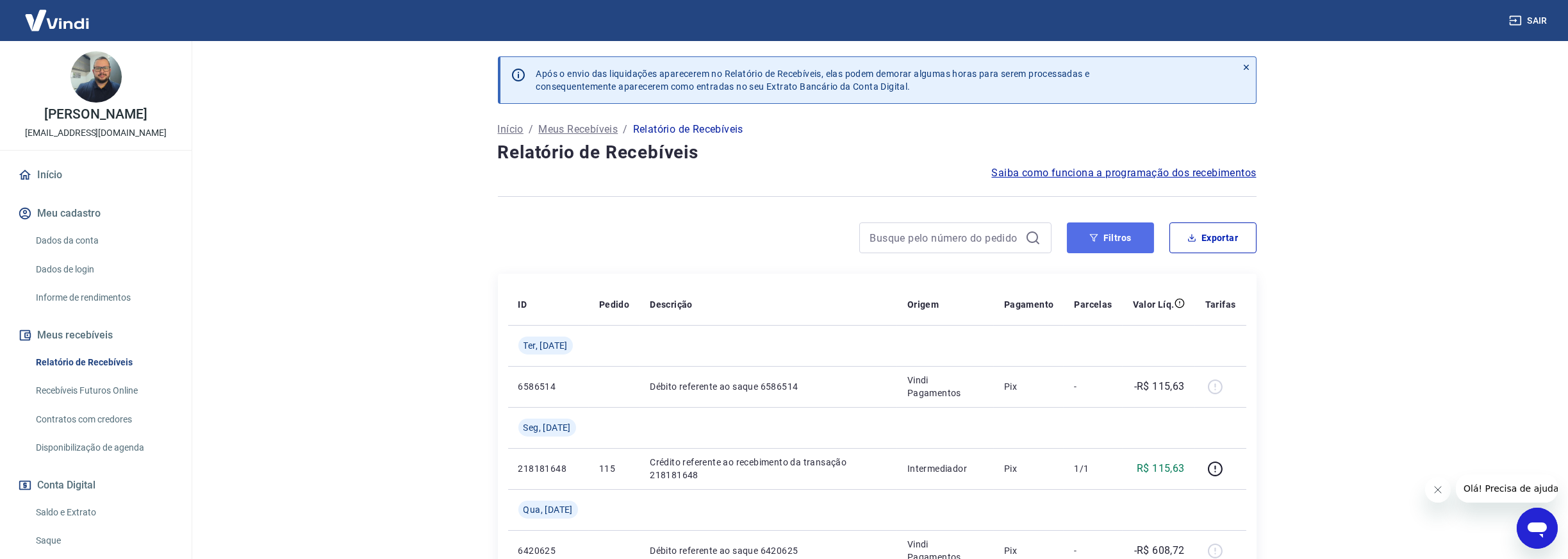
click at [1115, 234] on button "Filtros" at bounding box center [1110, 237] width 87 height 31
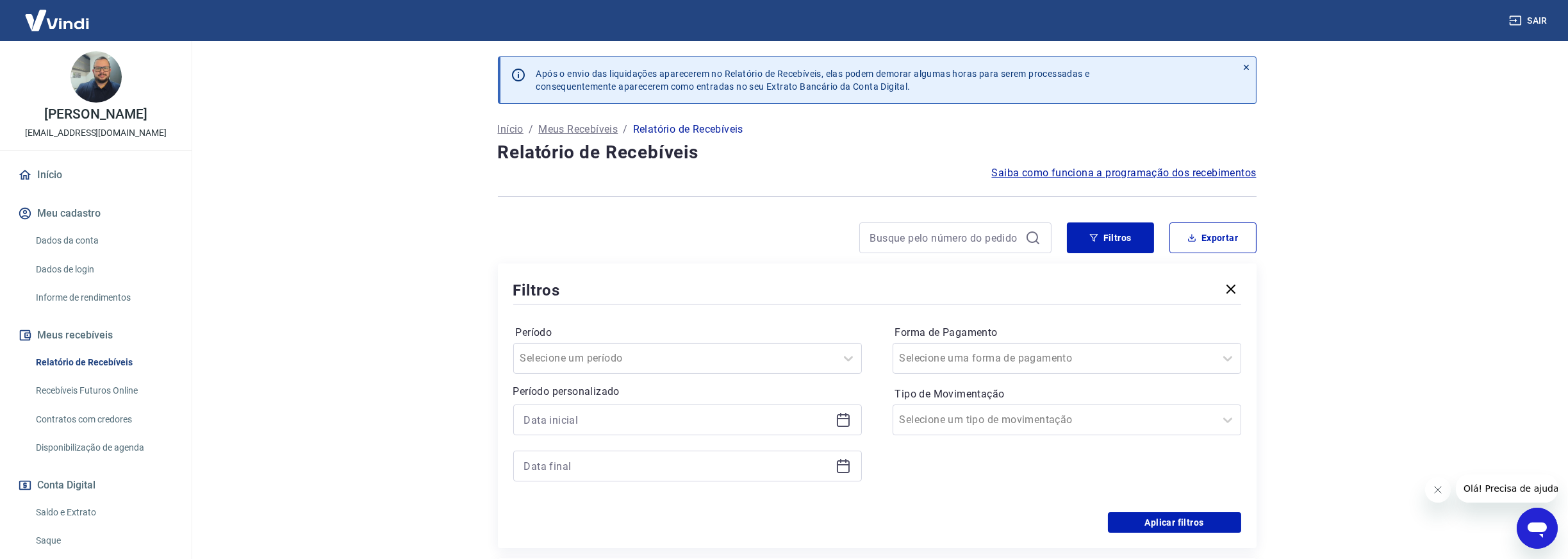
click at [844, 466] on icon at bounding box center [843, 466] width 16 height 16
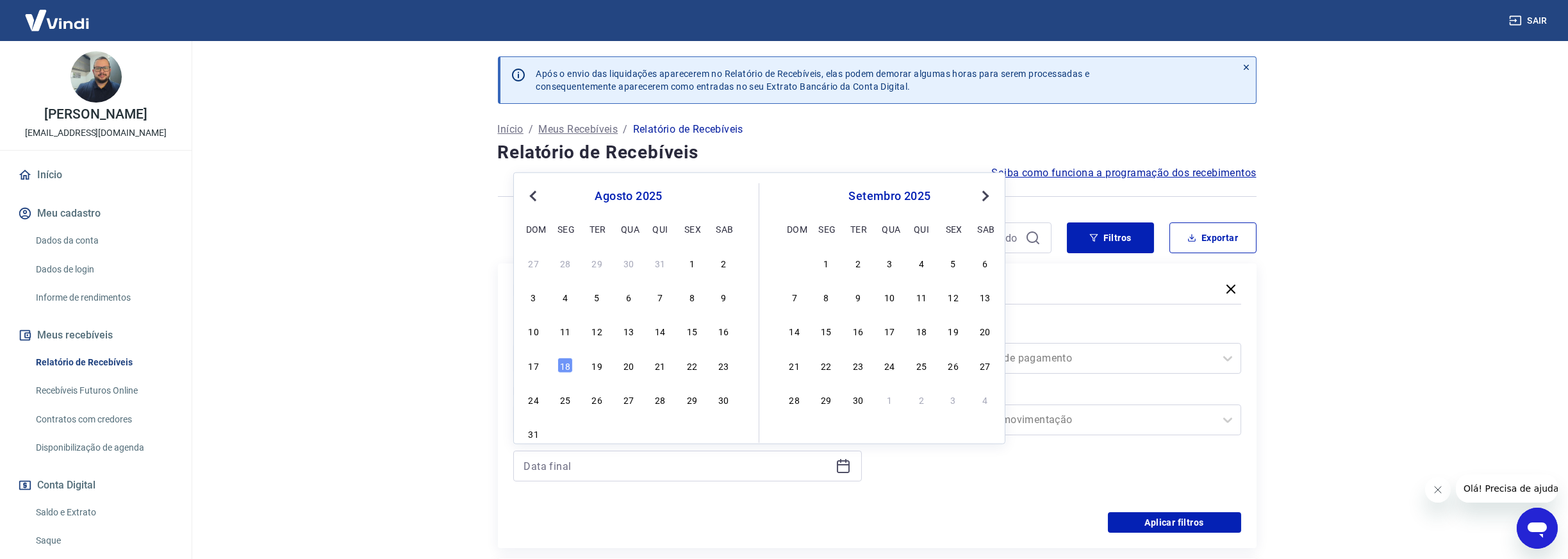
click at [535, 196] on span "Previous Month" at bounding box center [535, 195] width 0 height 15
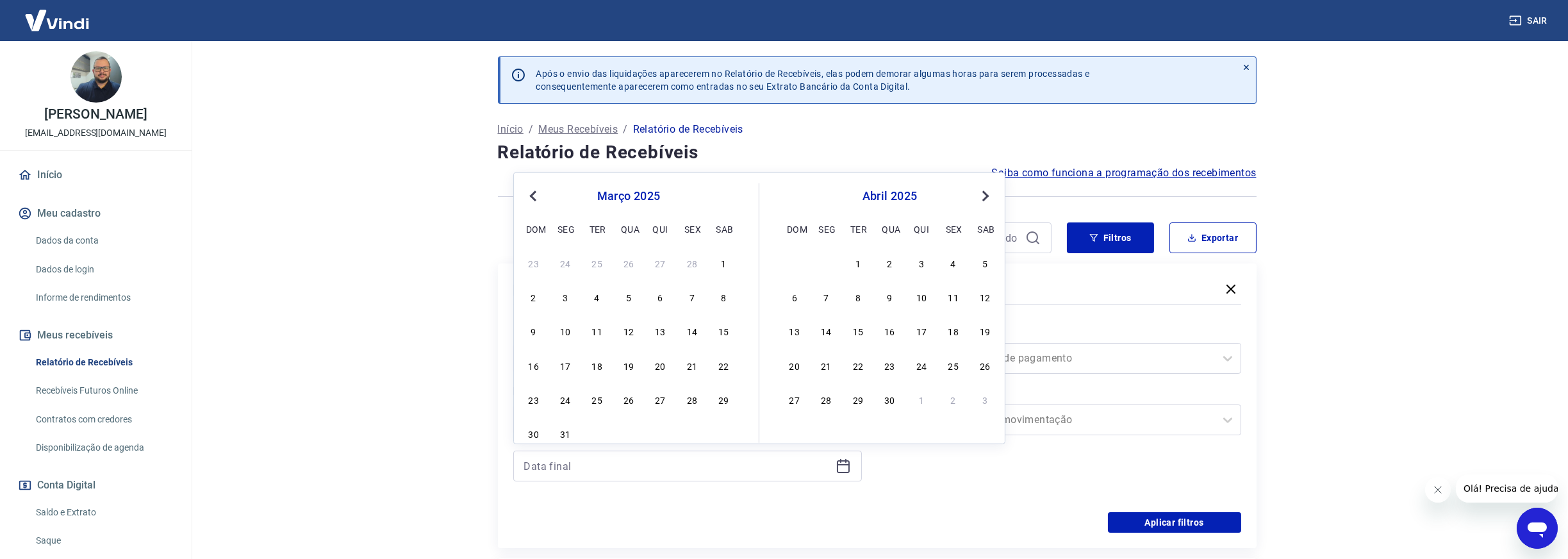
click at [535, 196] on span "Previous Month" at bounding box center [535, 195] width 0 height 15
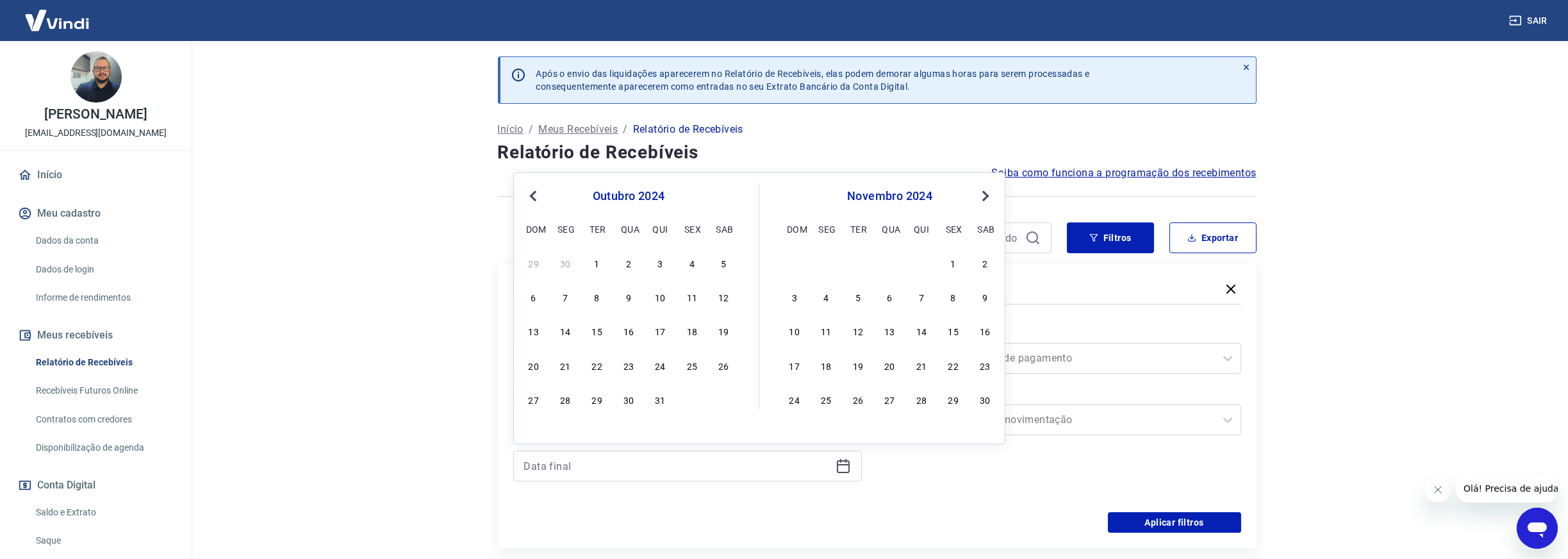
click at [596, 263] on div "1" at bounding box center [598, 263] width 16 height 16
type input "01/10/2024"
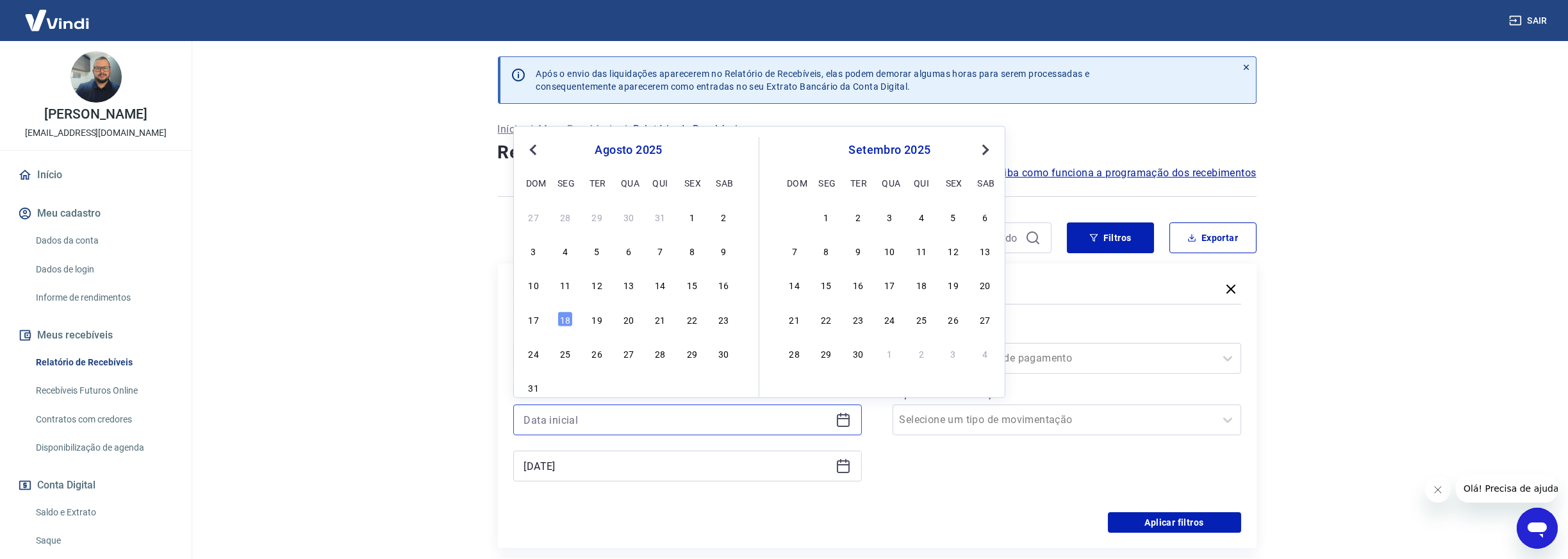
click at [594, 415] on input at bounding box center [677, 419] width 306 height 19
click at [535, 147] on span "Previous Month" at bounding box center [535, 148] width 0 height 15
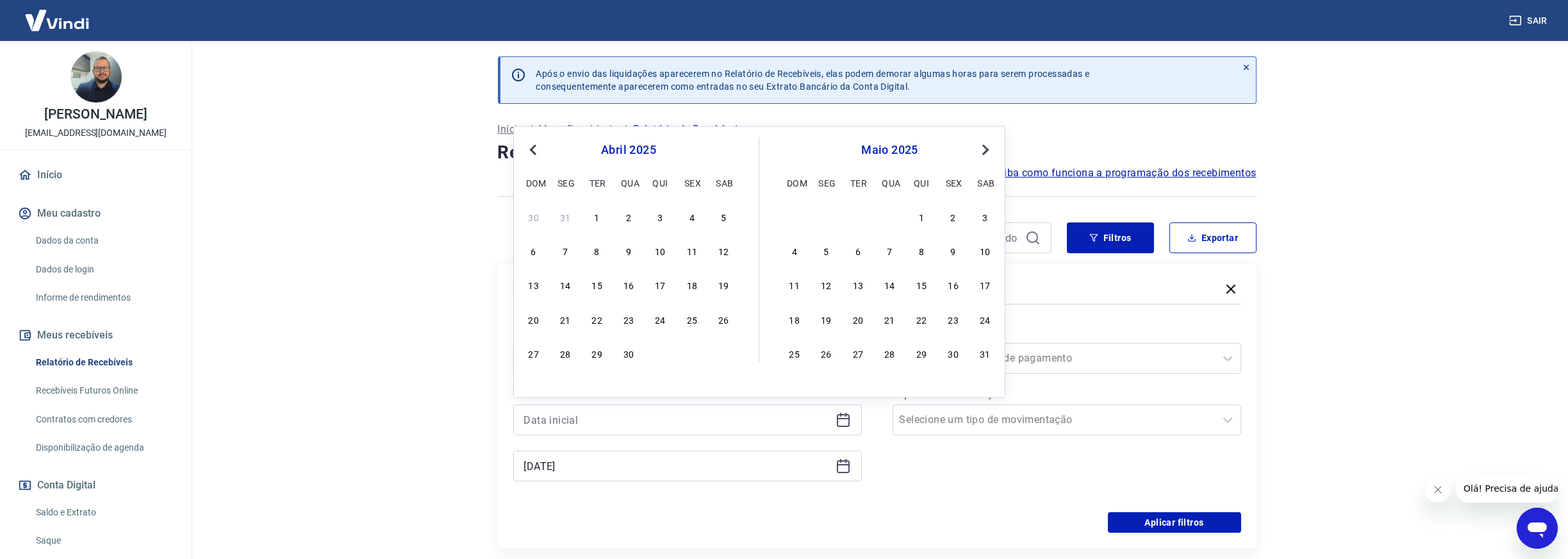
click at [535, 147] on span "Previous Month" at bounding box center [535, 148] width 0 height 15
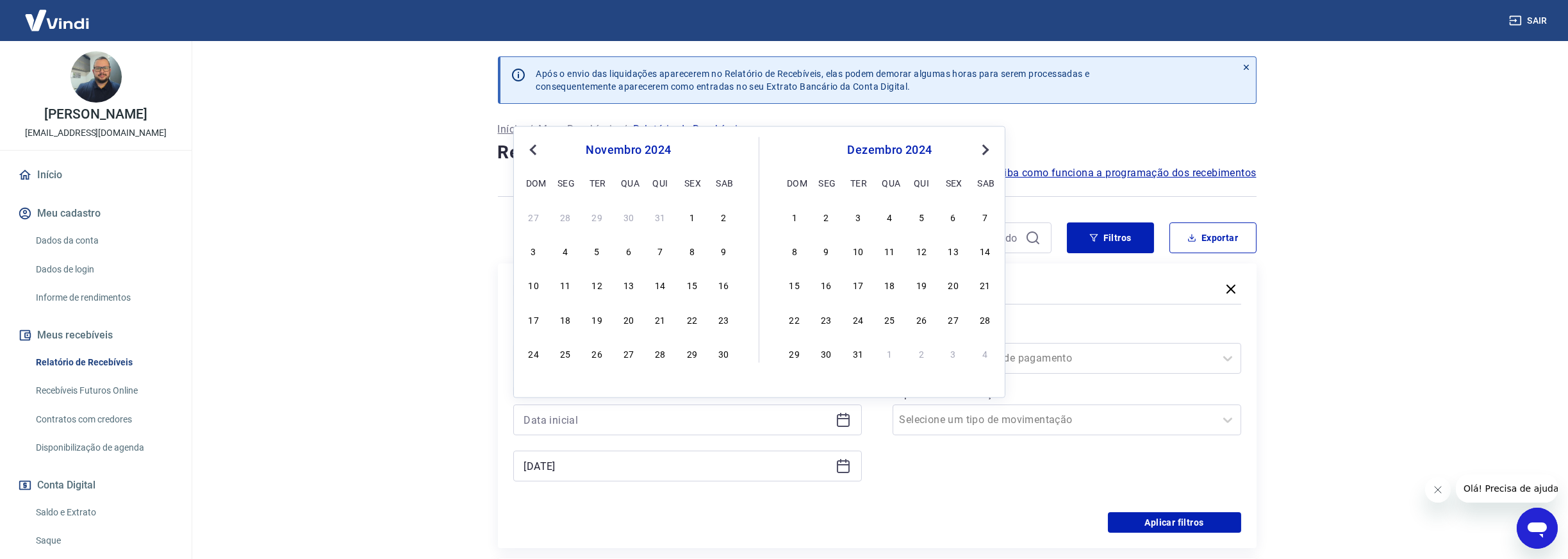
click at [535, 147] on span "Previous Month" at bounding box center [535, 148] width 0 height 15
click at [591, 222] on div "1" at bounding box center [598, 217] width 16 height 16
type input "01/10/2024"
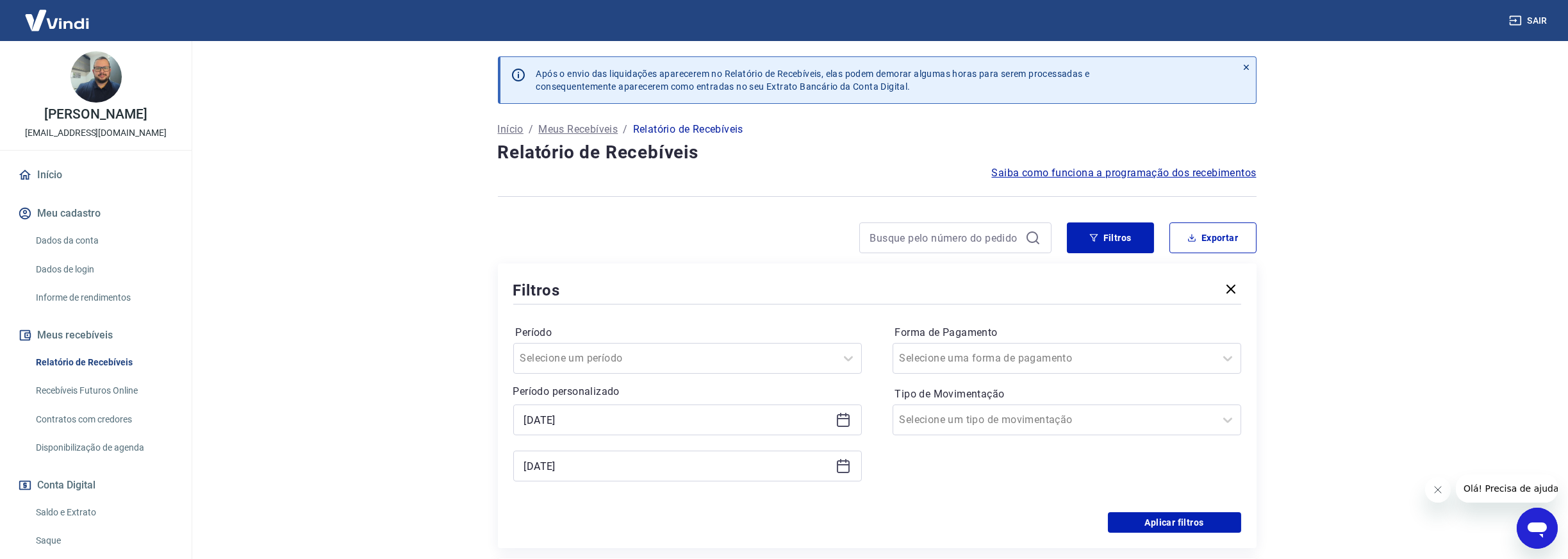
click at [837, 470] on icon at bounding box center [843, 466] width 13 height 13
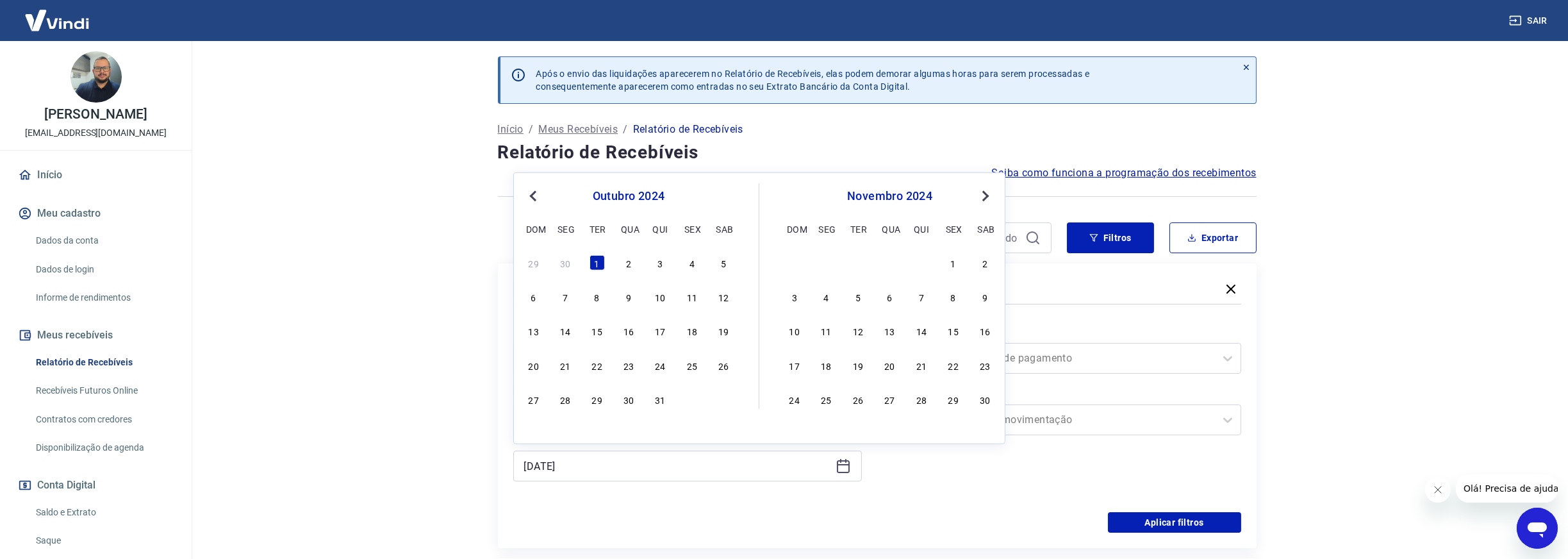
click at [985, 197] on span "Next Month" at bounding box center [985, 195] width 0 height 15
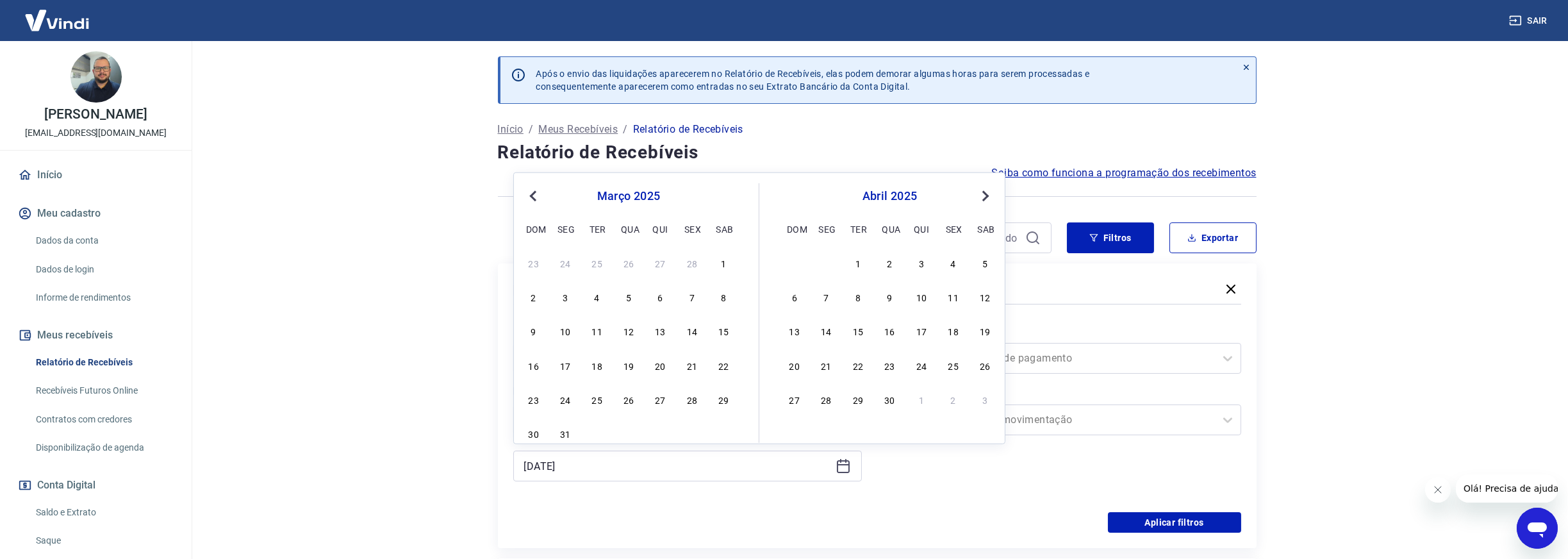
click at [985, 197] on span "Next Month" at bounding box center [985, 195] width 0 height 15
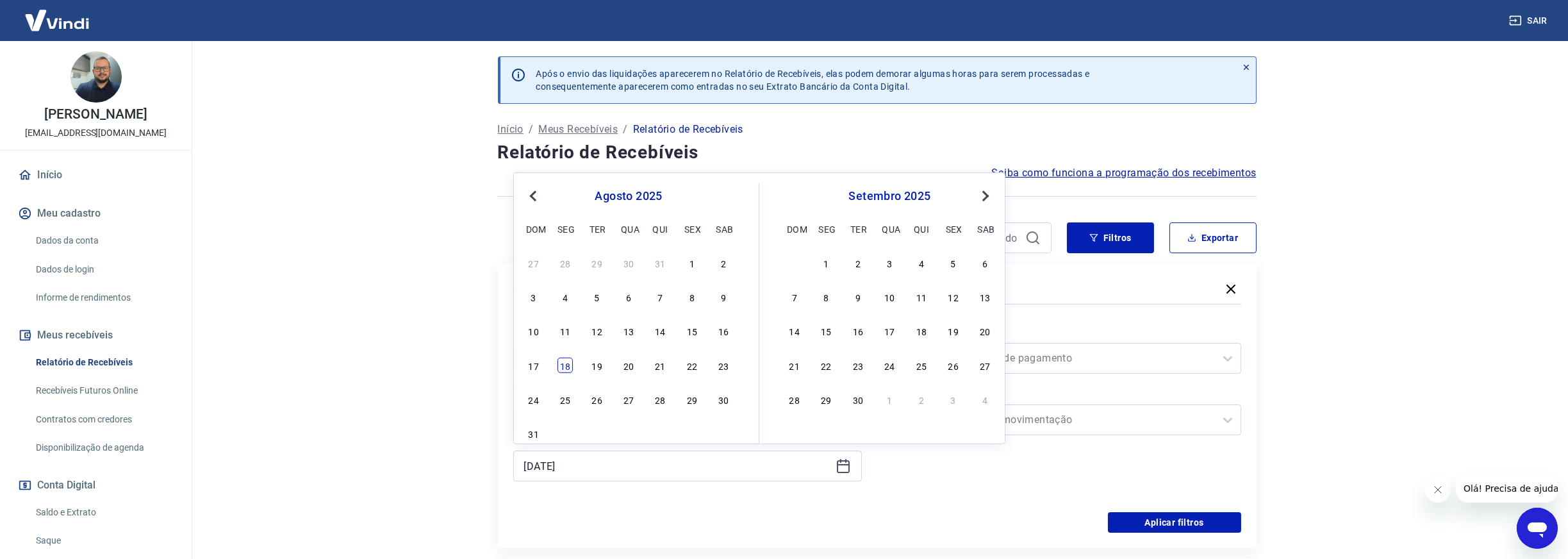
click at [561, 370] on div "18" at bounding box center [566, 366] width 16 height 16
type input "[DATE]"
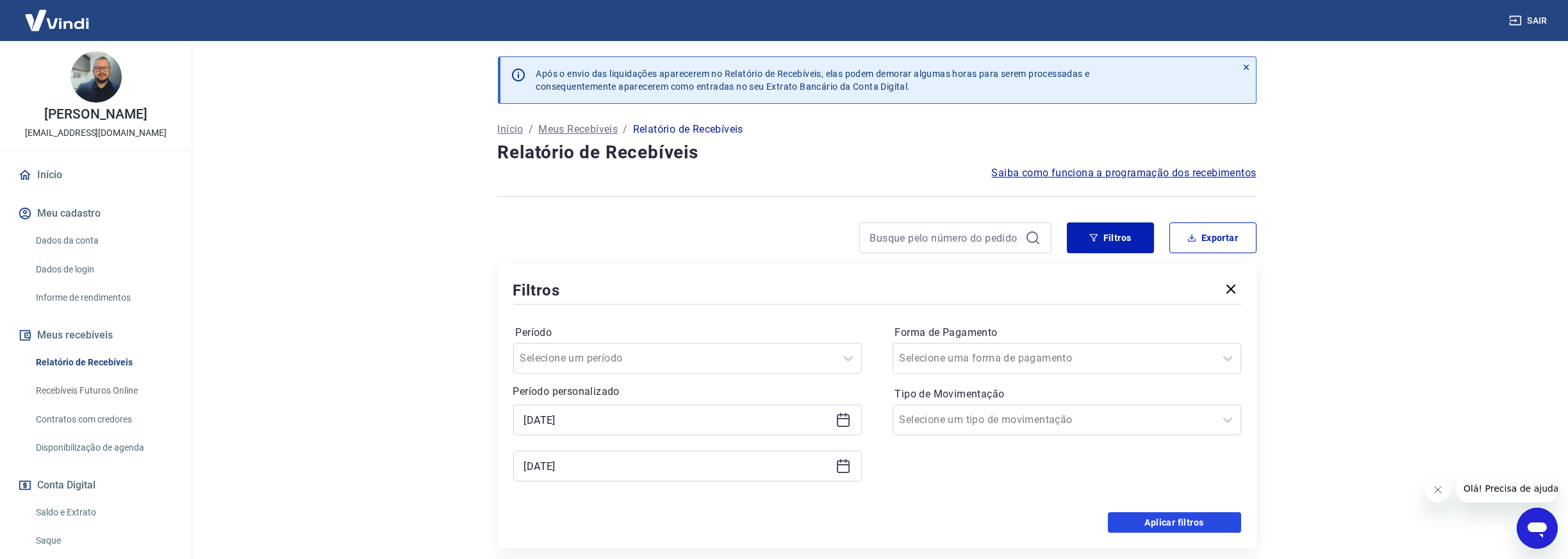
click at [1175, 521] on button "Aplicar filtros" at bounding box center [1175, 522] width 134 height 21
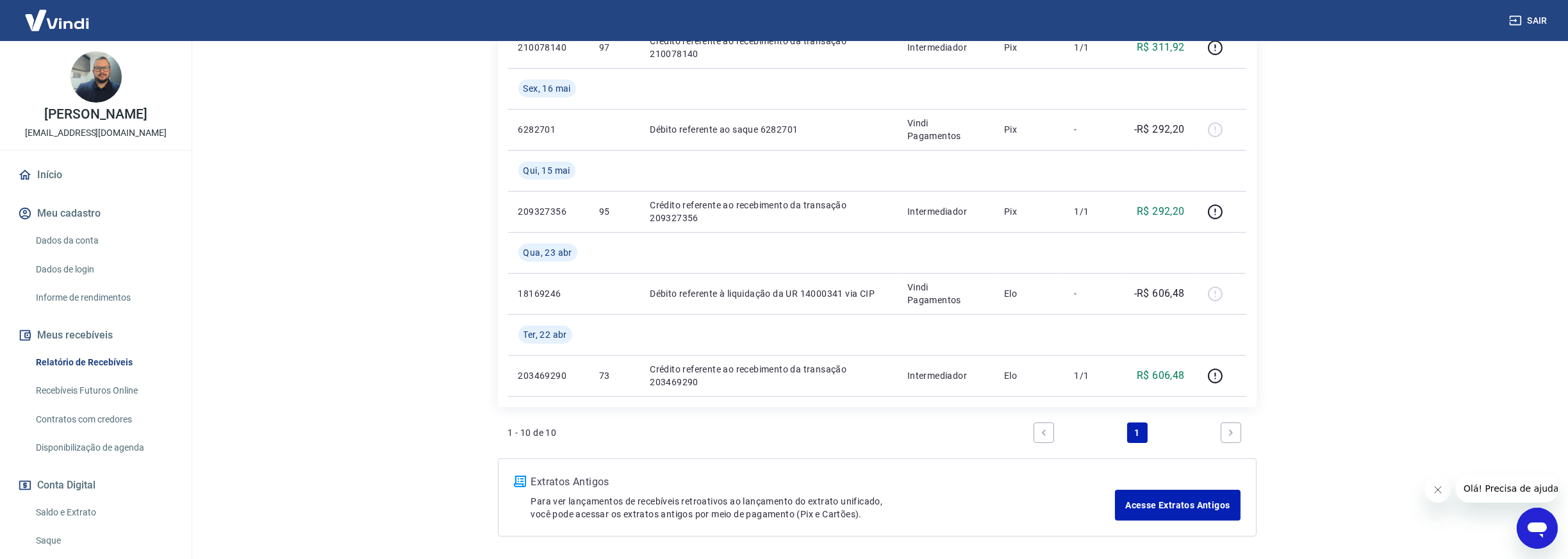
scroll to position [755, 0]
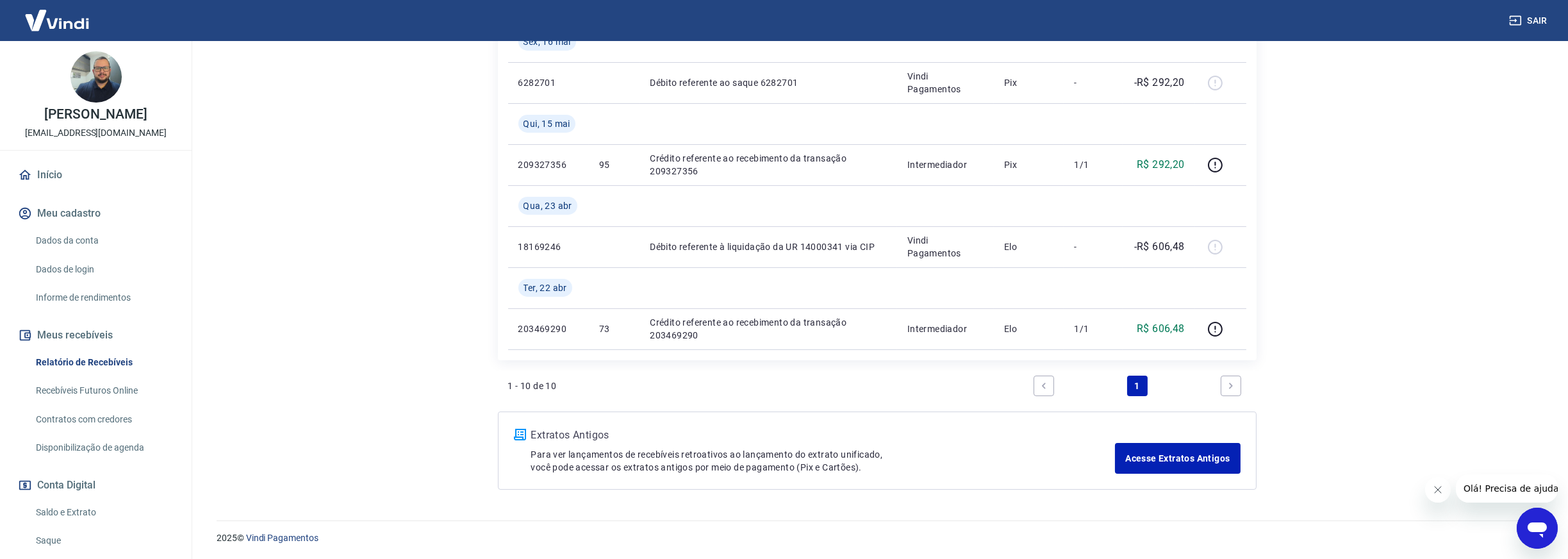
click at [1227, 378] on link "Next page" at bounding box center [1231, 386] width 21 height 21
click at [1227, 381] on icon "Next page" at bounding box center [1231, 386] width 9 height 9
click at [1022, 385] on div "1 - 10 de 10 1" at bounding box center [878, 386] width 738 height 31
click at [1047, 386] on icon "Previous page" at bounding box center [1044, 386] width 9 height 9
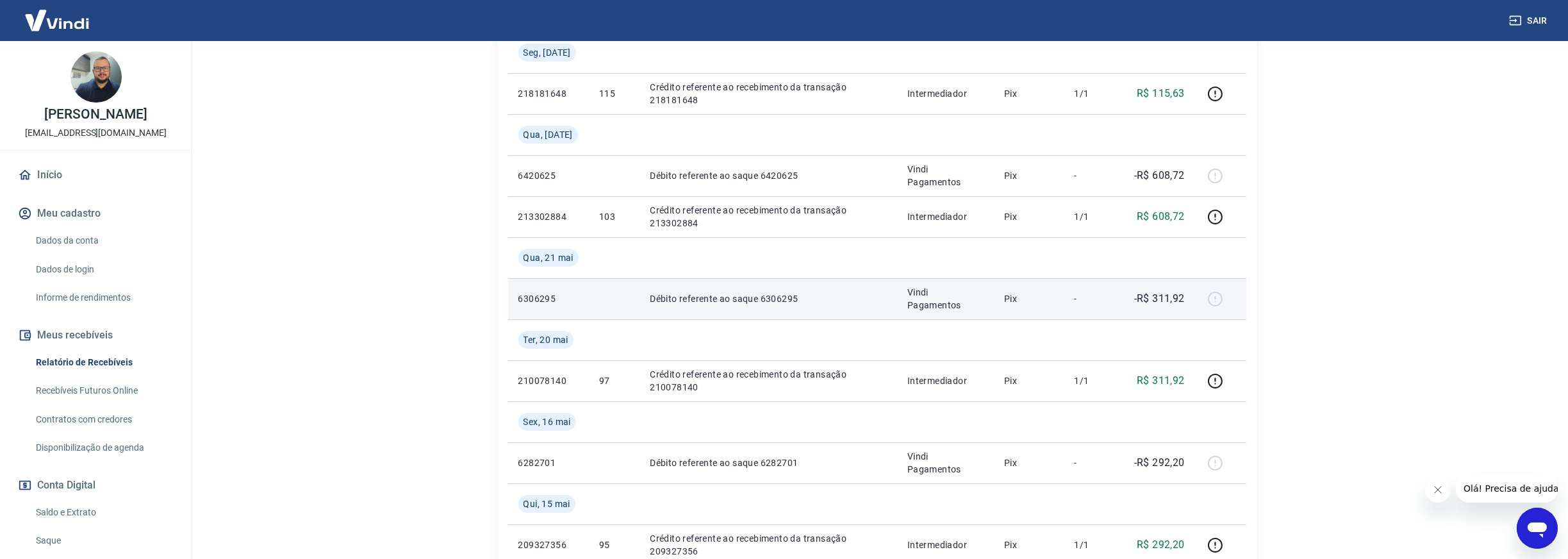
scroll to position [448, 0]
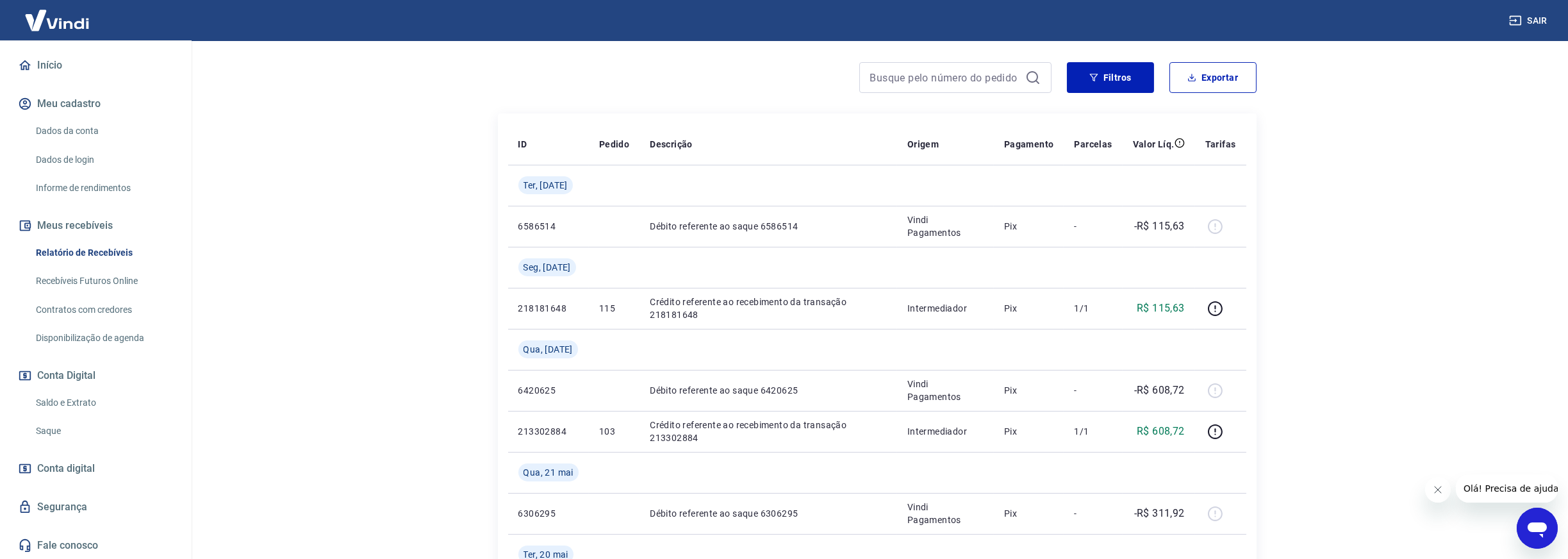
scroll to position [128, 0]
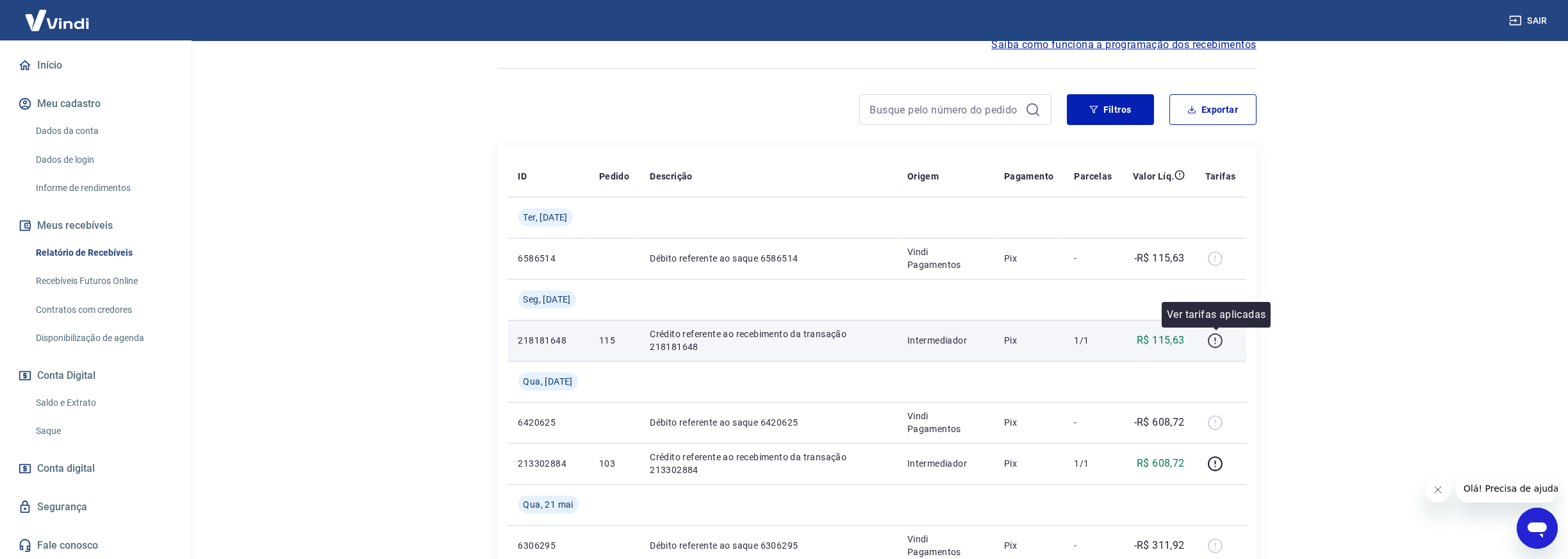
click at [1217, 341] on icon "button" at bounding box center [1215, 341] width 16 height 16
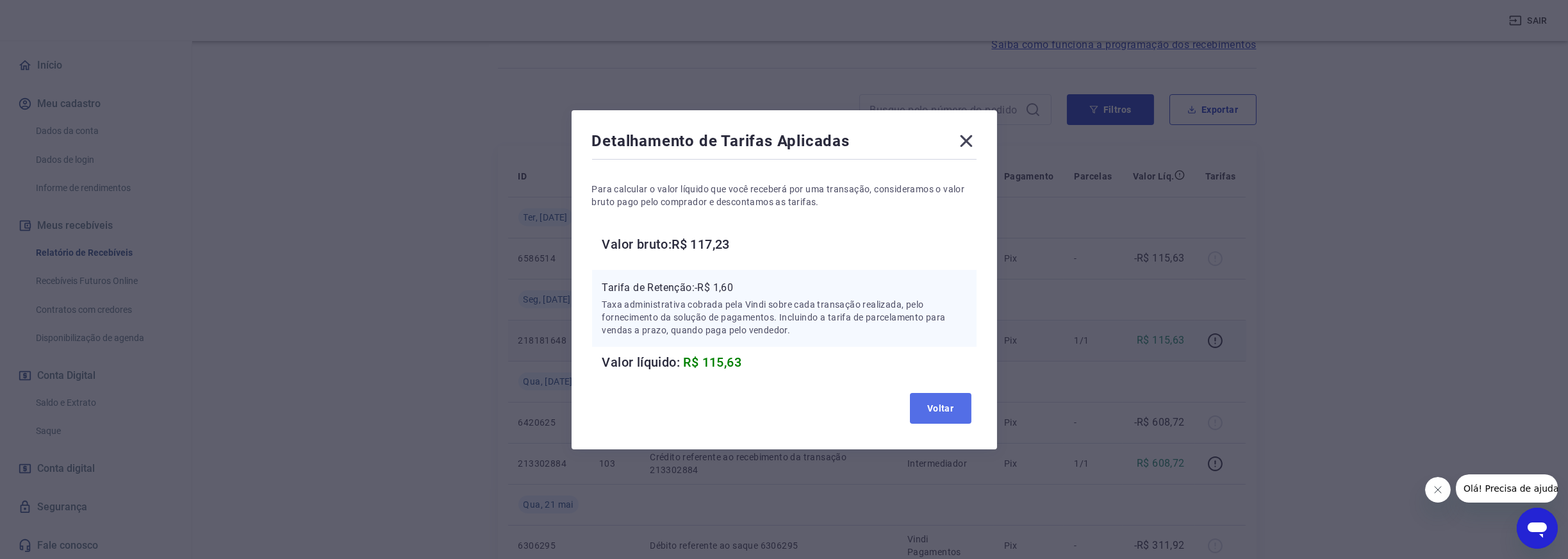
click at [945, 403] on button "Voltar" at bounding box center [940, 408] width 61 height 31
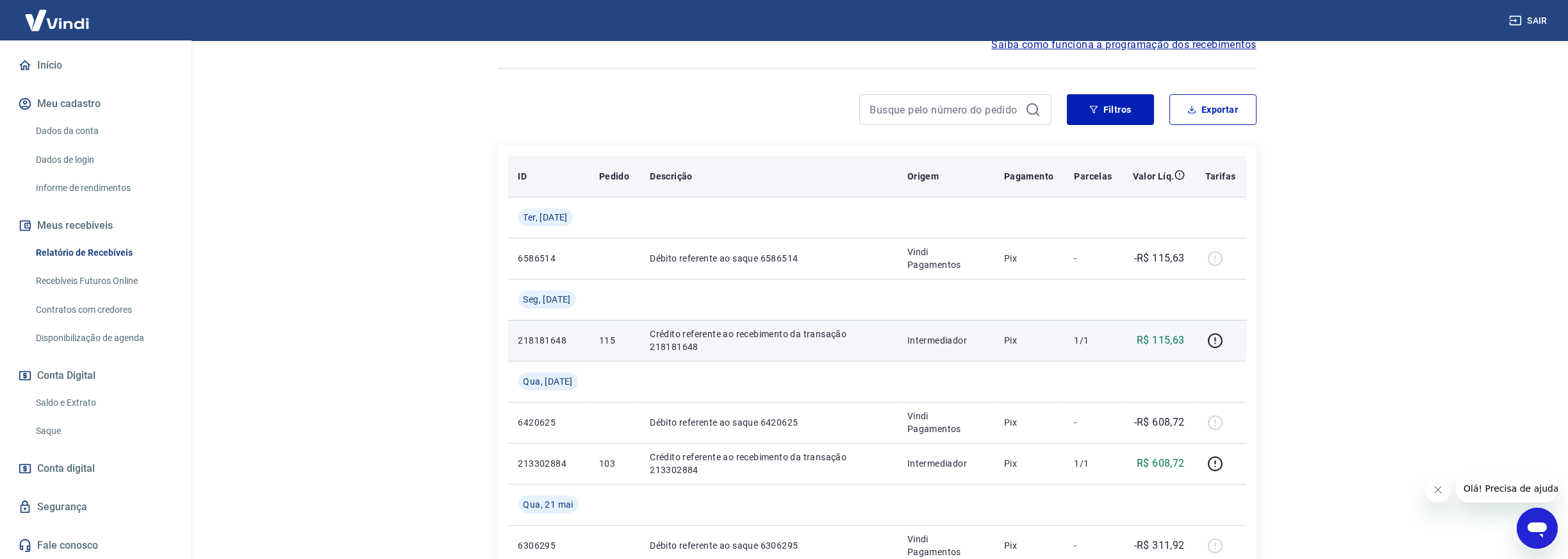
click at [612, 176] on p "Pedido" at bounding box center [614, 176] width 30 height 13
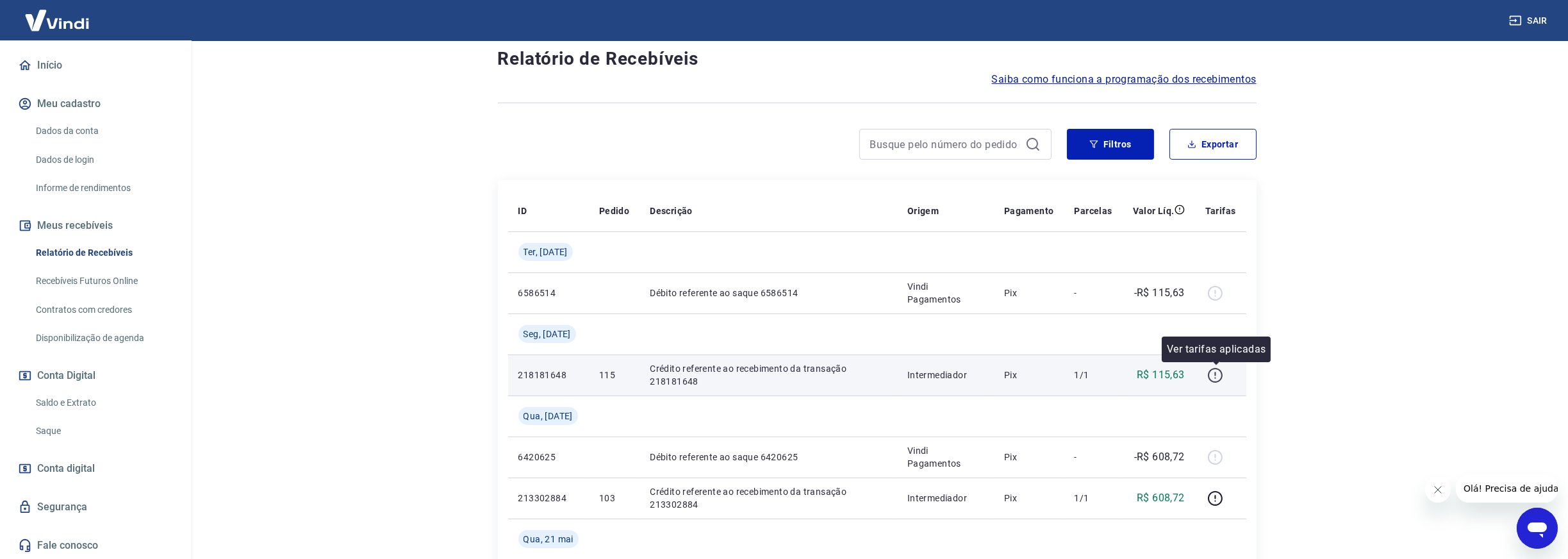
scroll to position [64, 0]
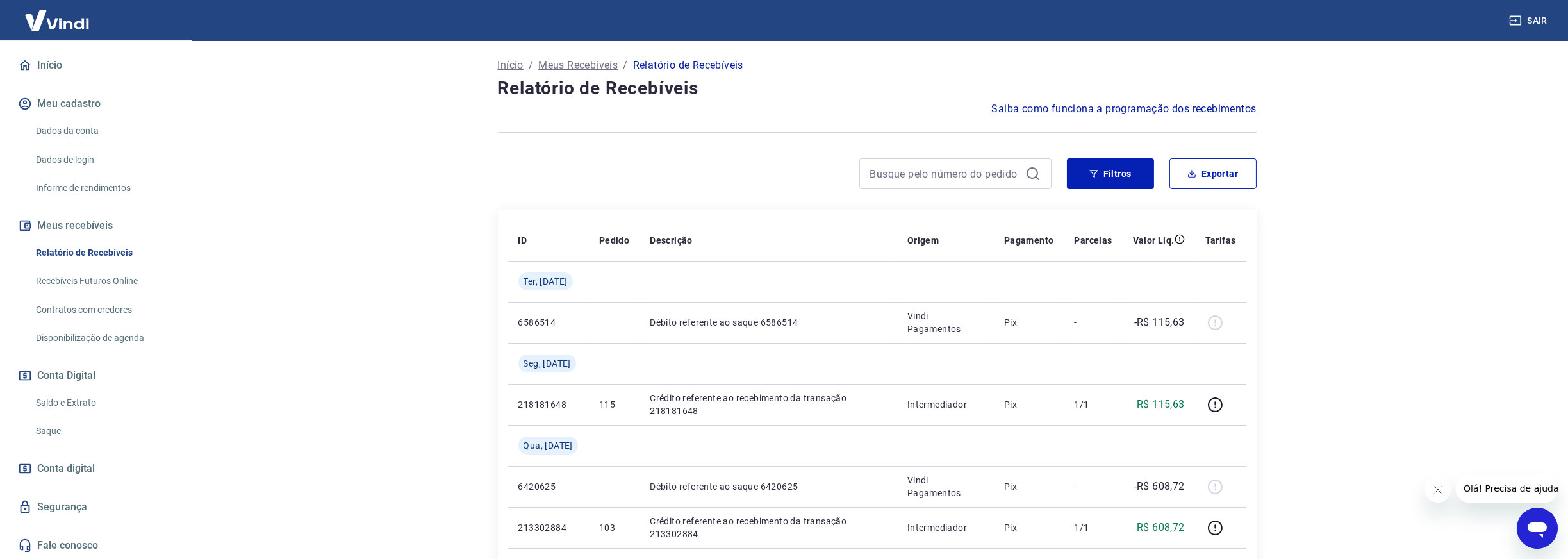
click at [75, 278] on link "Recebíveis Futuros Online" at bounding box center [104, 281] width 146 height 26
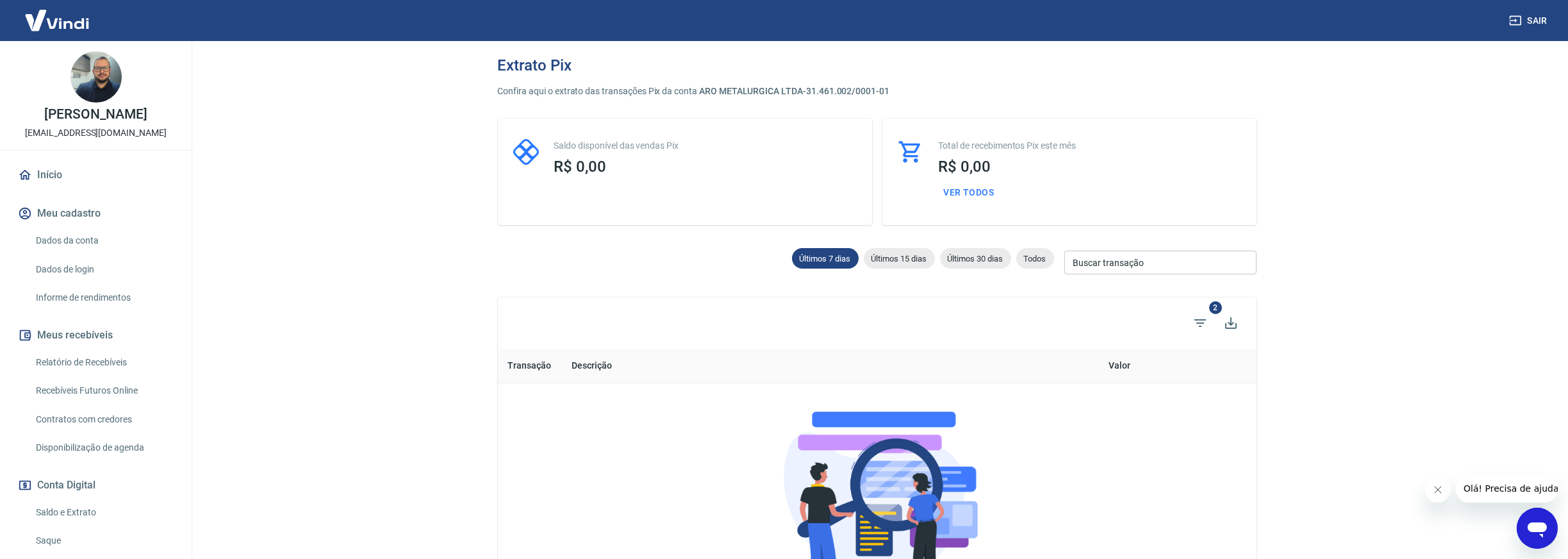
click at [1364, 366] on main "Extrato Pix Confira aqui o extrato das transações Pix da conta ARO METALURGICA …" at bounding box center [877, 299] width 1382 height 518
click at [1541, 528] on icon "Abrir janela de mensagens" at bounding box center [1537, 530] width 19 height 16
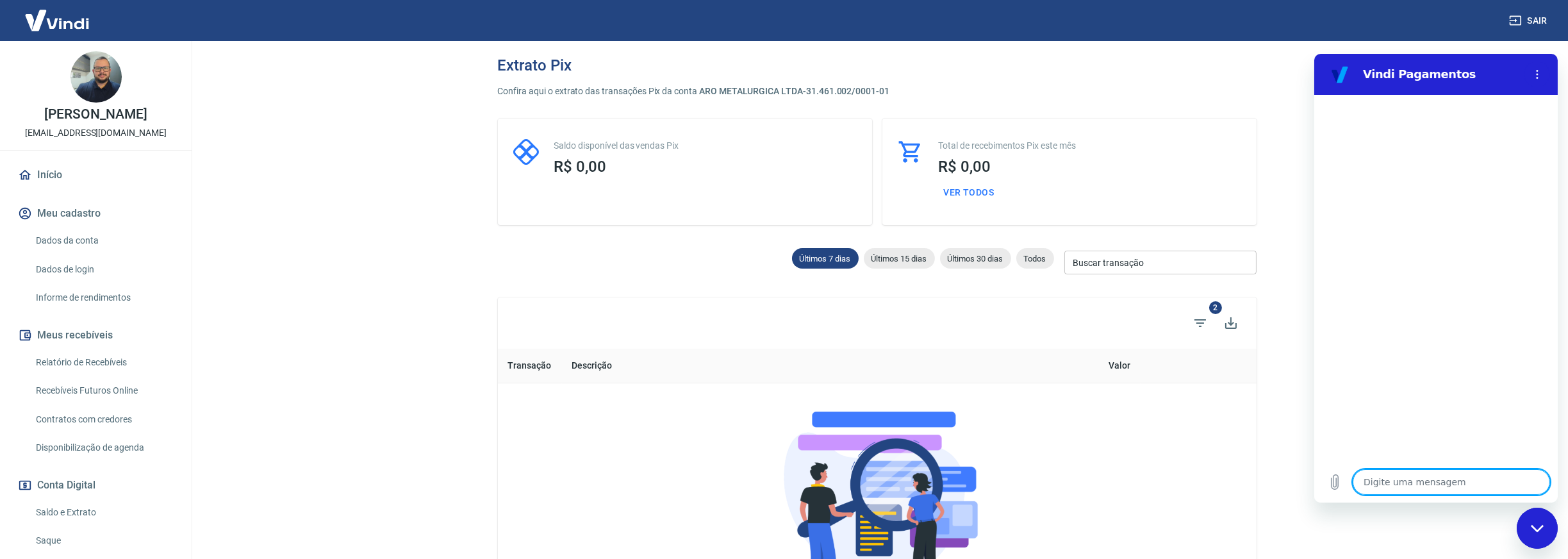
type textarea "x"
click at [1032, 259] on span "Todos" at bounding box center [1035, 258] width 38 height 9
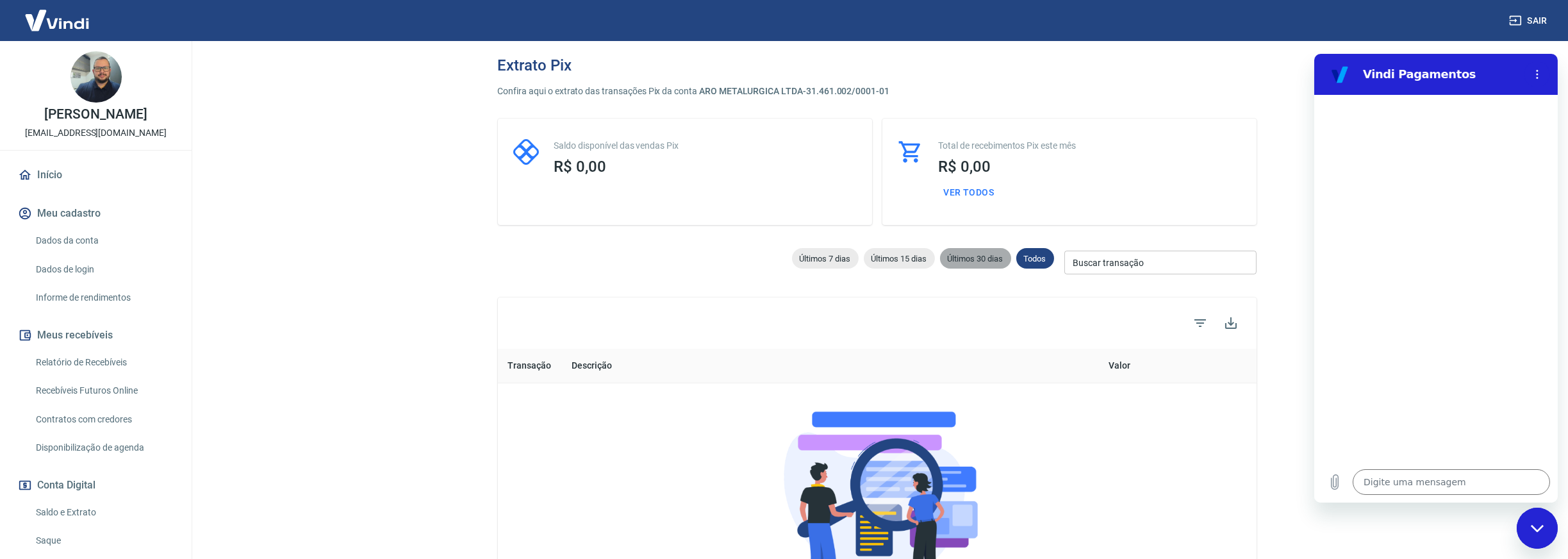
click at [970, 259] on span "Últimos 30 dias" at bounding box center [976, 258] width 71 height 9
type input "[DATE]"
click at [919, 258] on span "Últimos 15 dias" at bounding box center [900, 258] width 71 height 9
type input "[DATE]"
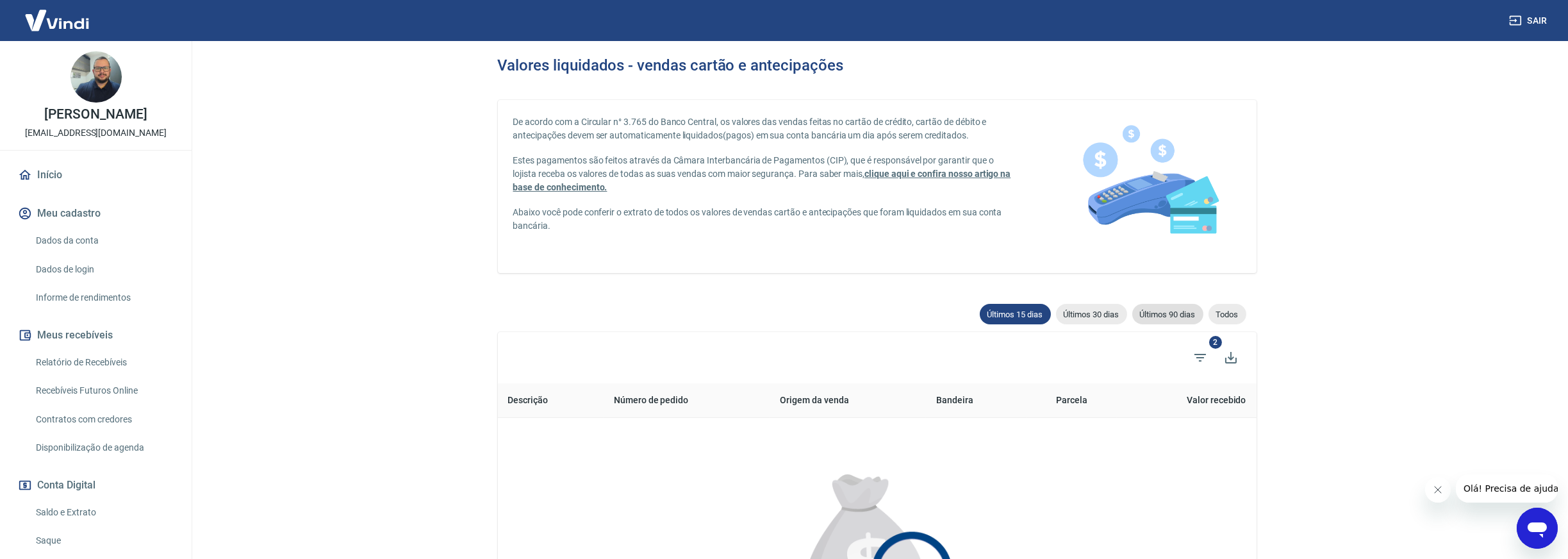
click at [1160, 316] on span "Últimos 90 dias" at bounding box center [1168, 313] width 71 height 9
type input "[DATE]"
click at [1232, 312] on span "Todos" at bounding box center [1227, 313] width 38 height 9
click at [1002, 313] on span "Últimos 15 dias" at bounding box center [1015, 313] width 71 height 9
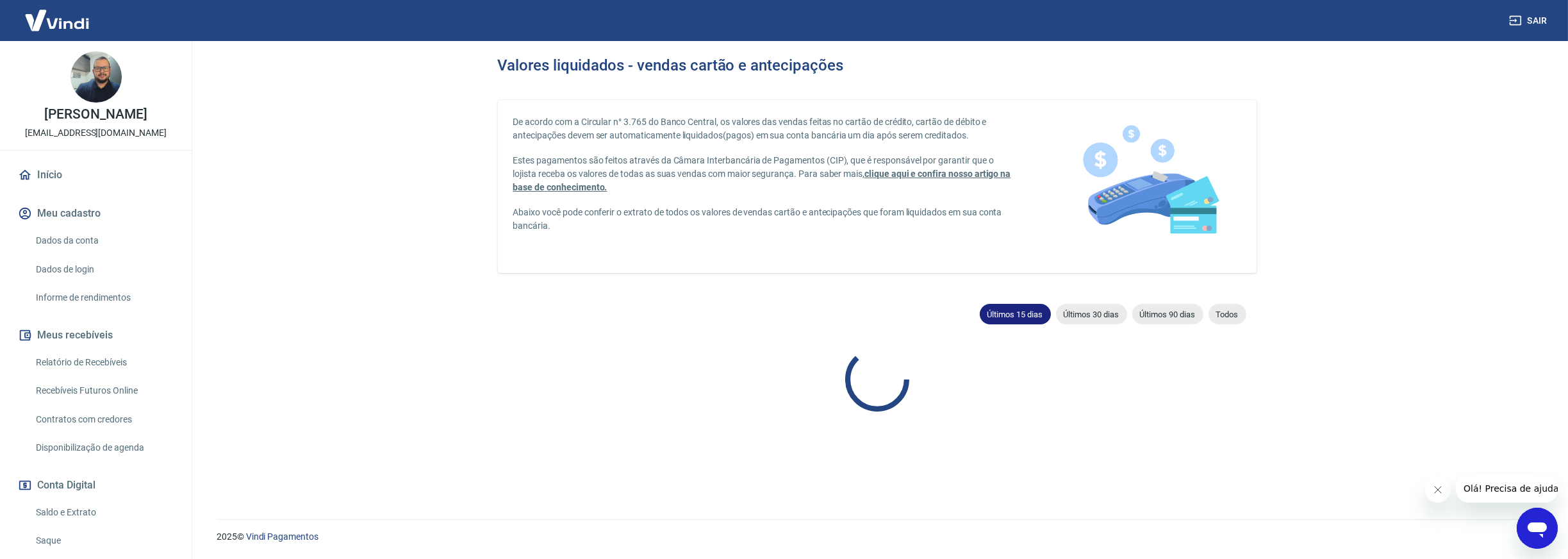
type input "03/08/2025"
type input "18/08/2025"
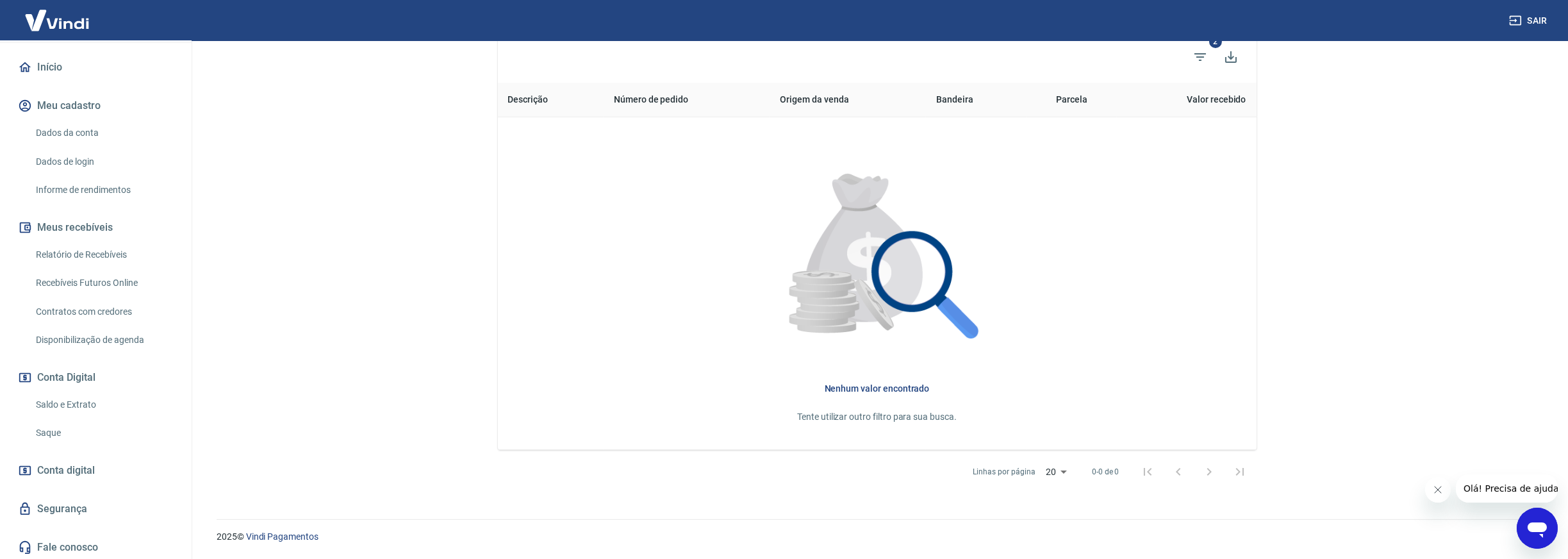
scroll to position [109, 0]
click at [64, 401] on link "Saldo e Extrato" at bounding box center [104, 403] width 146 height 26
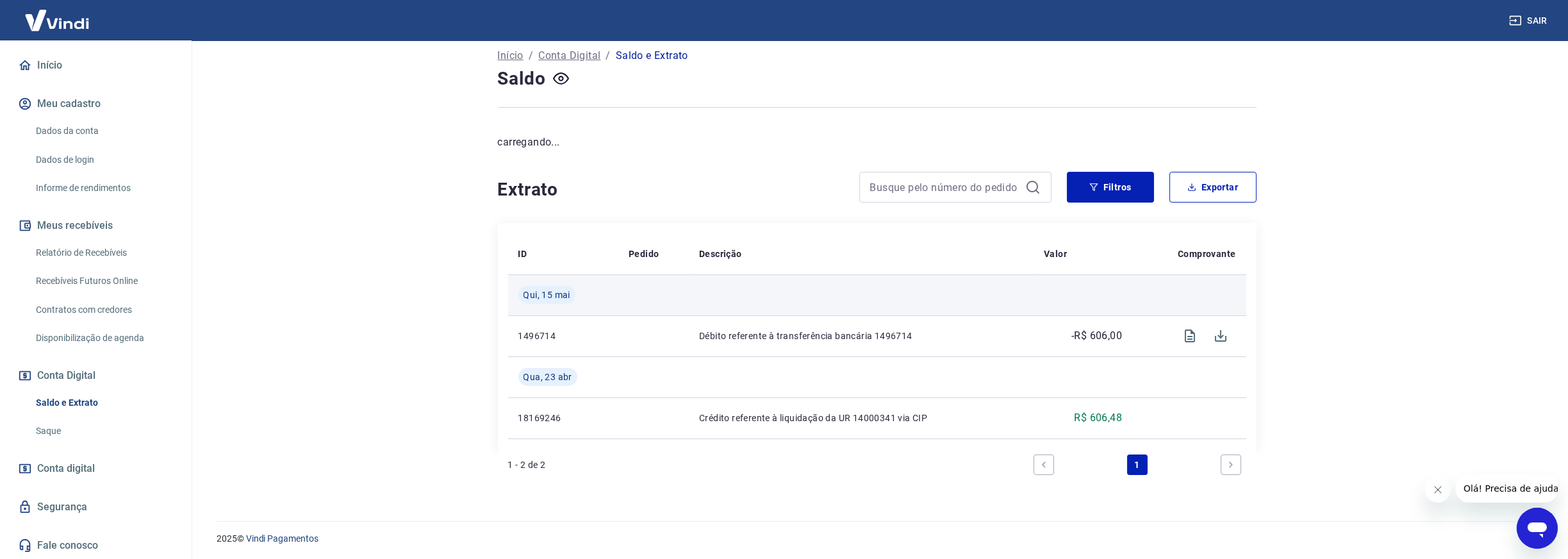
scroll to position [76, 0]
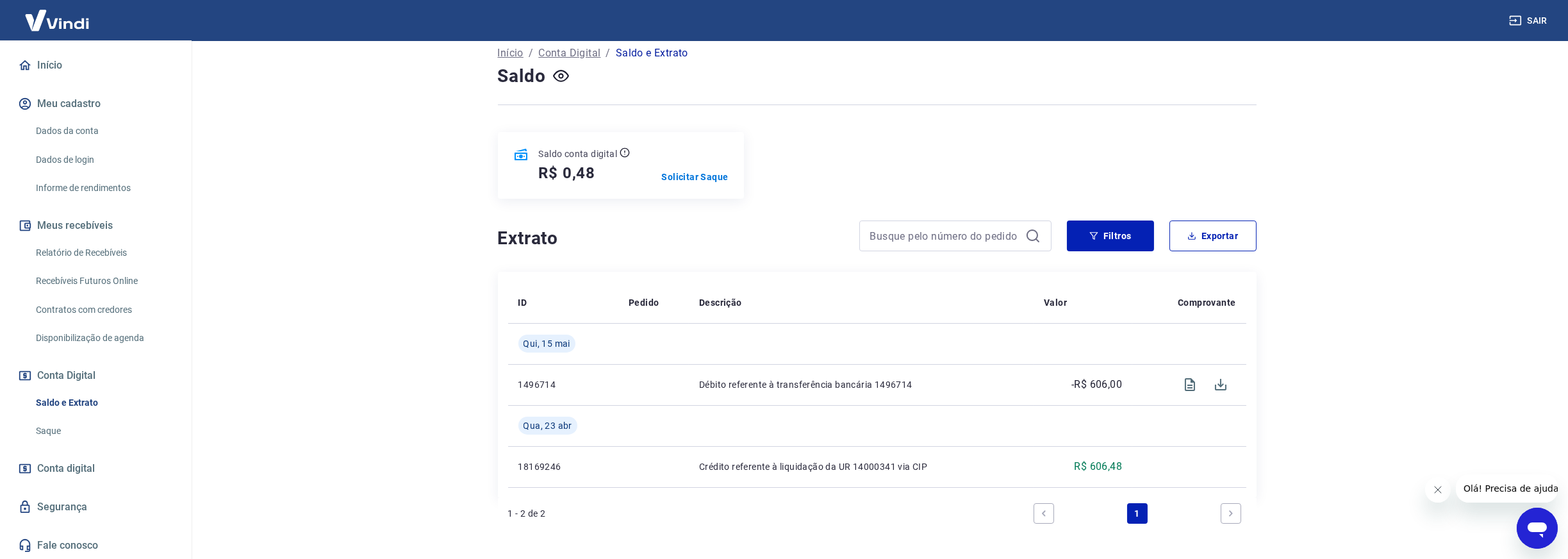
click at [1143, 516] on link "1" at bounding box center [1137, 513] width 21 height 21
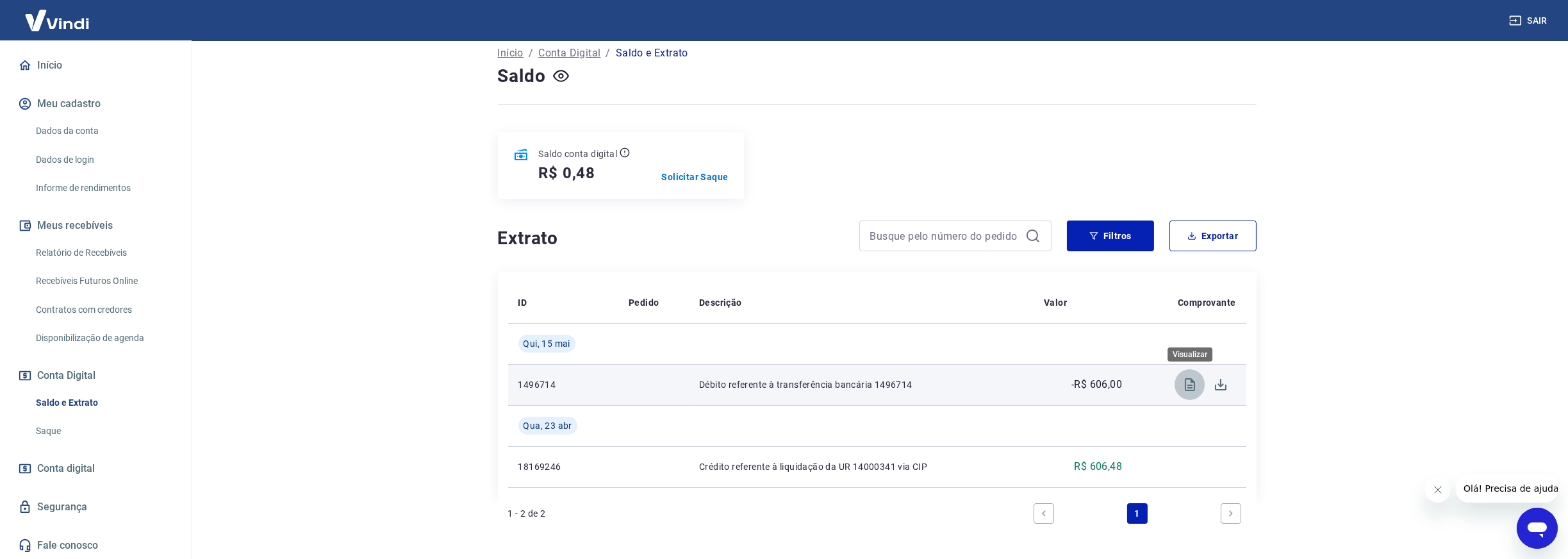
click at [1191, 383] on icon "Visualizar" at bounding box center [1190, 385] width 10 height 13
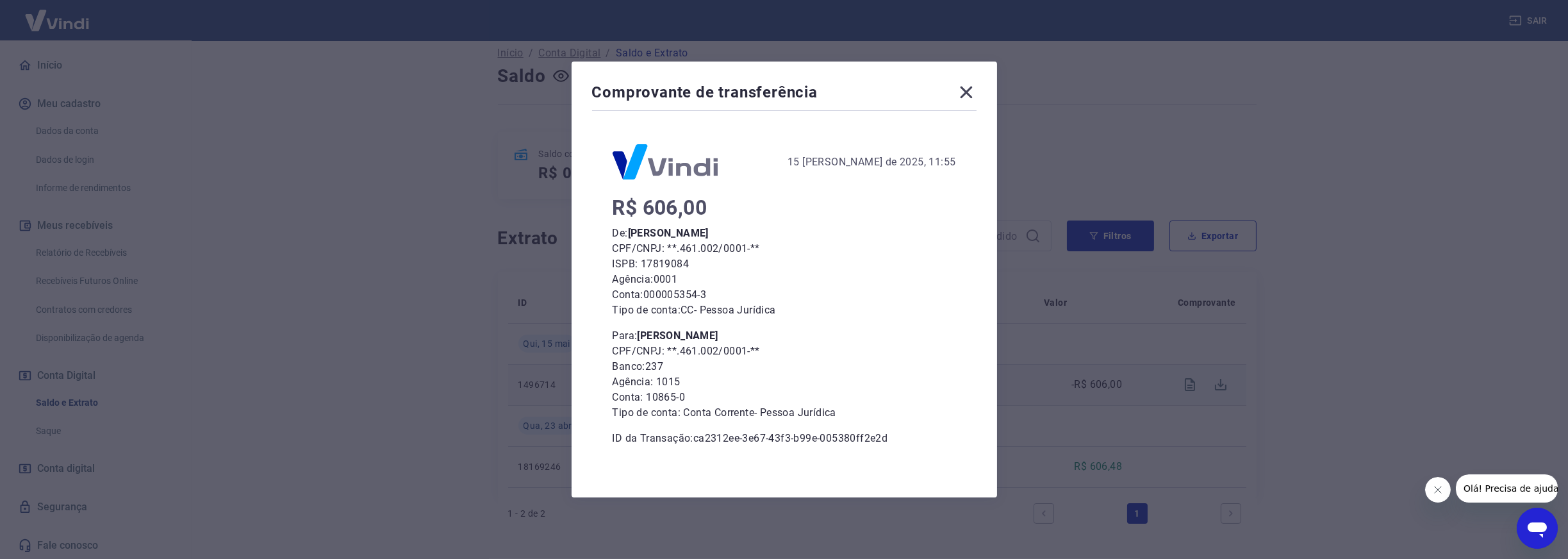
click at [968, 94] on icon at bounding box center [966, 92] width 21 height 21
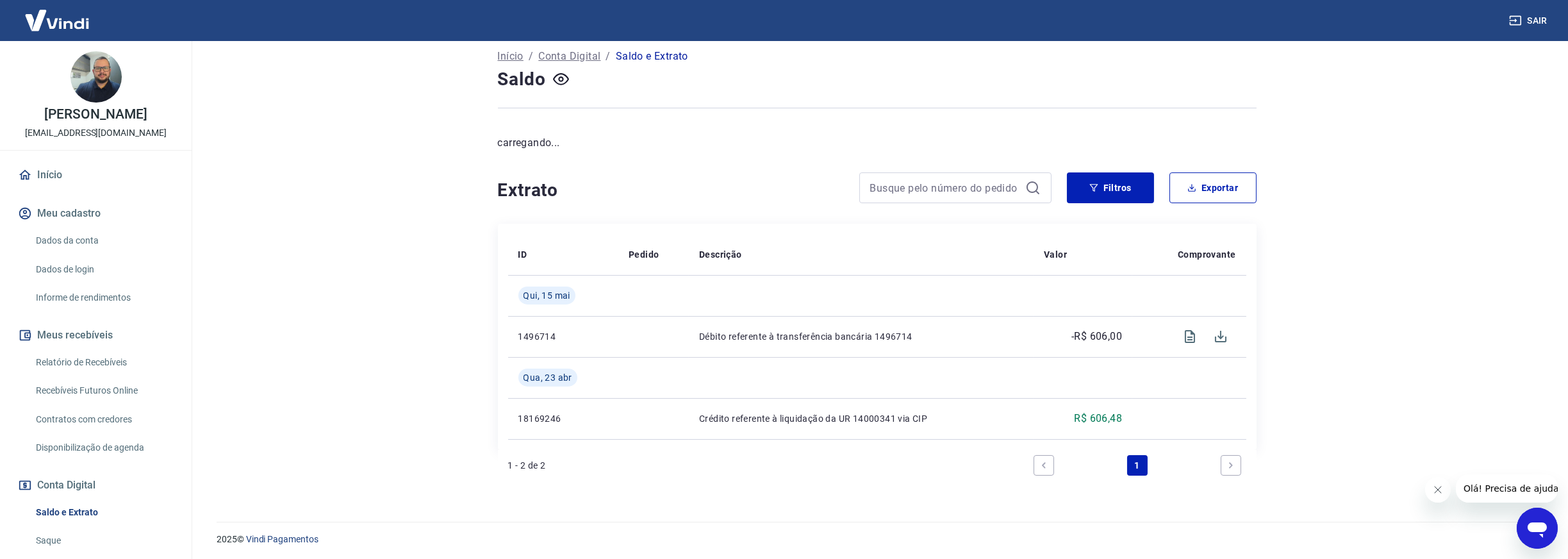
scroll to position [76, 0]
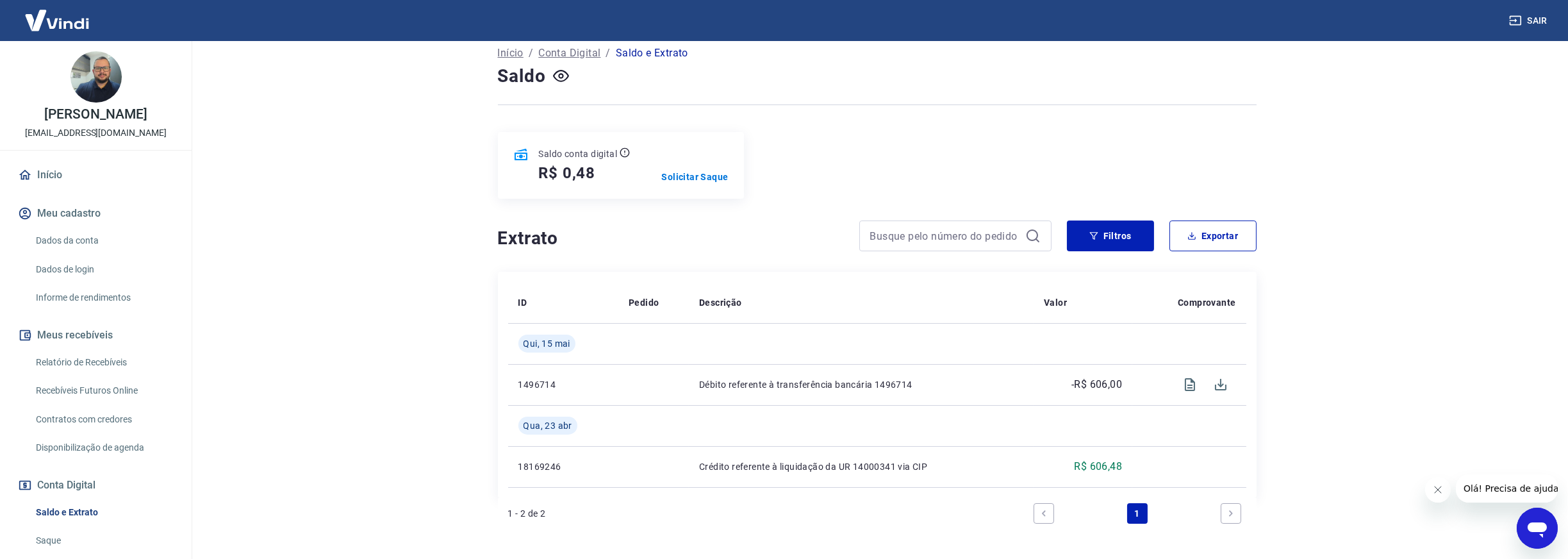
click at [1539, 528] on icon "Abrir janela de mensagens" at bounding box center [1537, 530] width 19 height 16
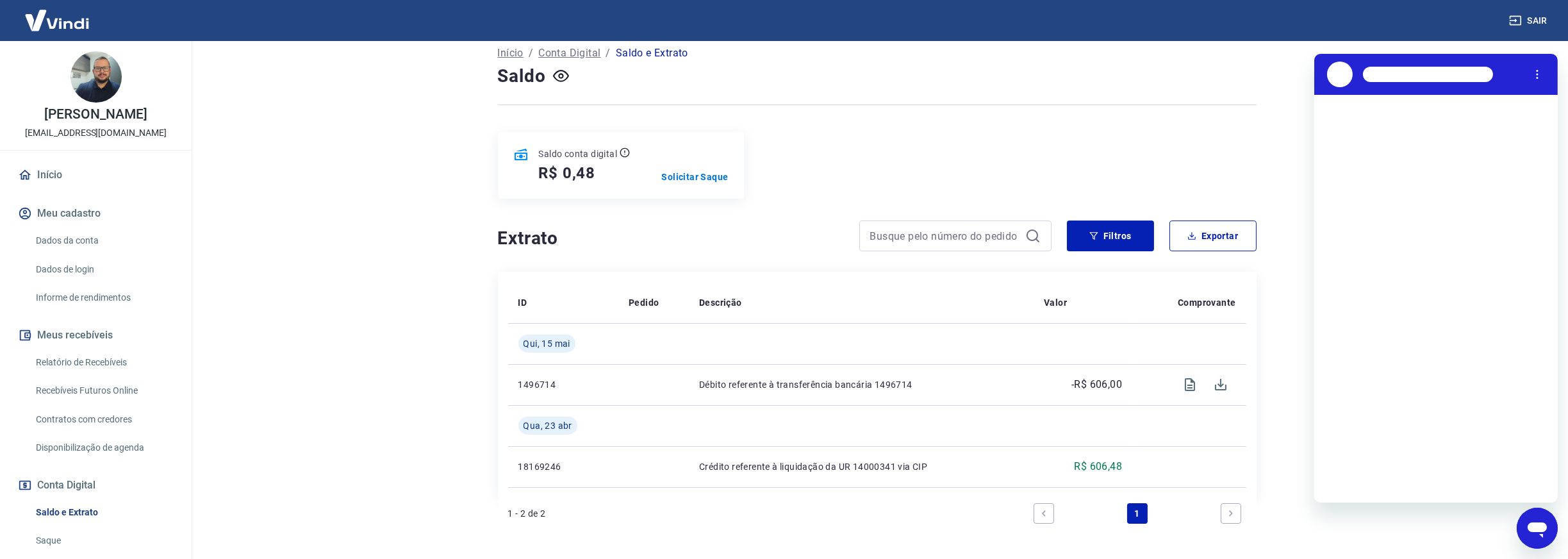
scroll to position [0, 0]
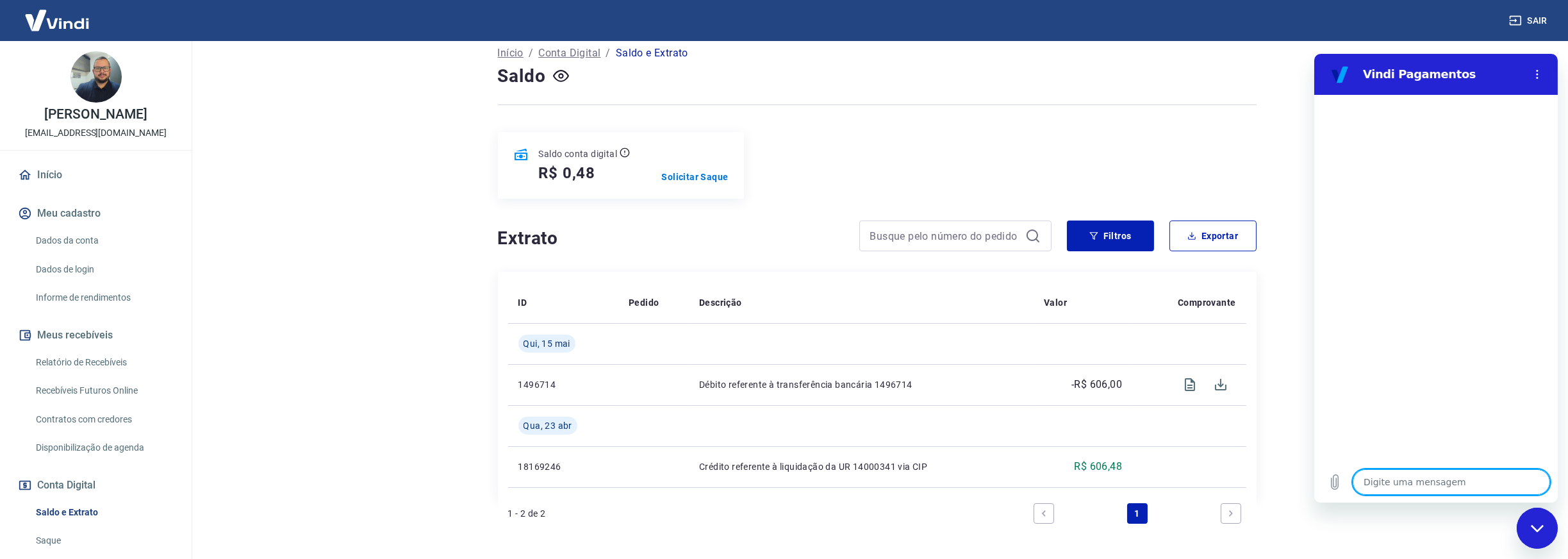
type textarea "x"
